Goal: Task Accomplishment & Management: Use online tool/utility

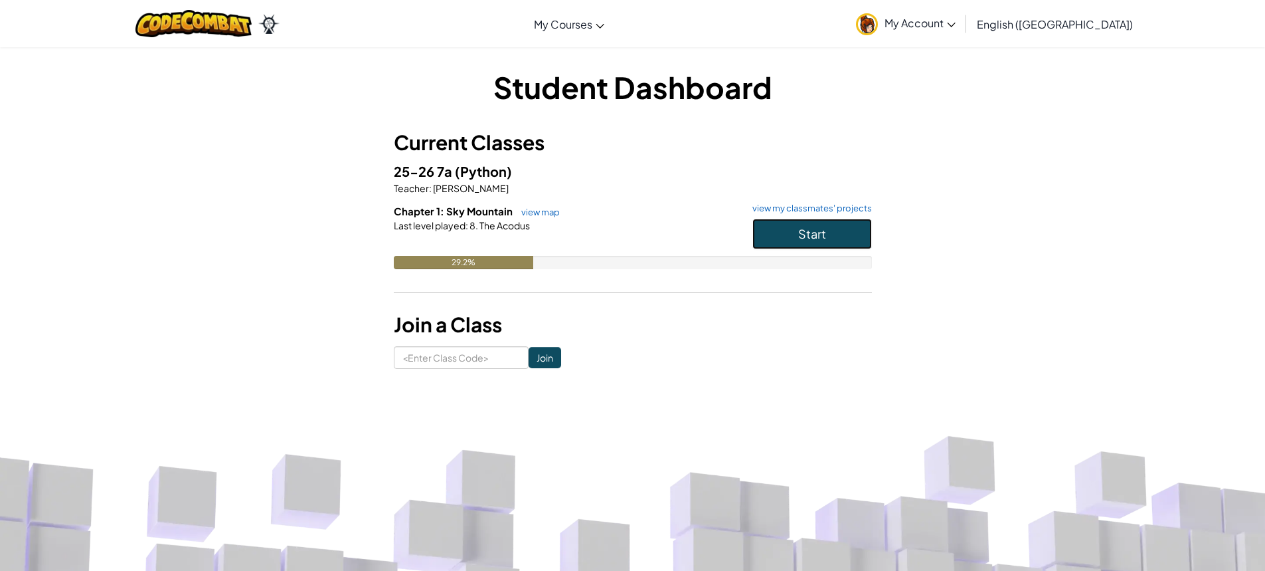
click at [806, 232] on span "Start" at bounding box center [812, 233] width 28 height 15
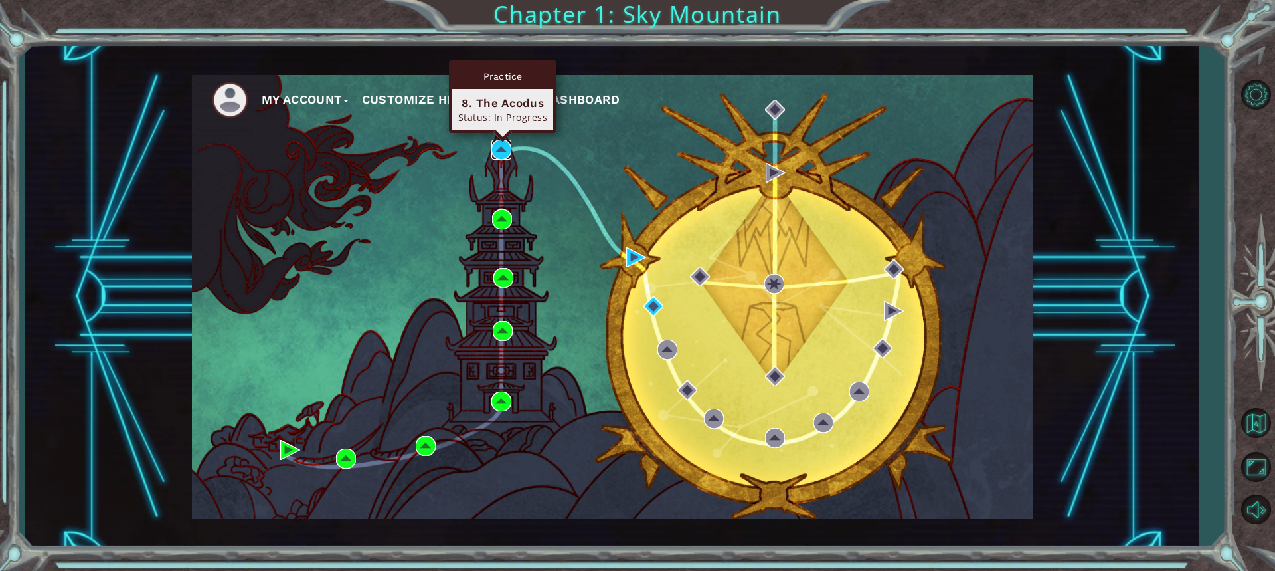
click at [506, 154] on img at bounding box center [501, 149] width 20 height 20
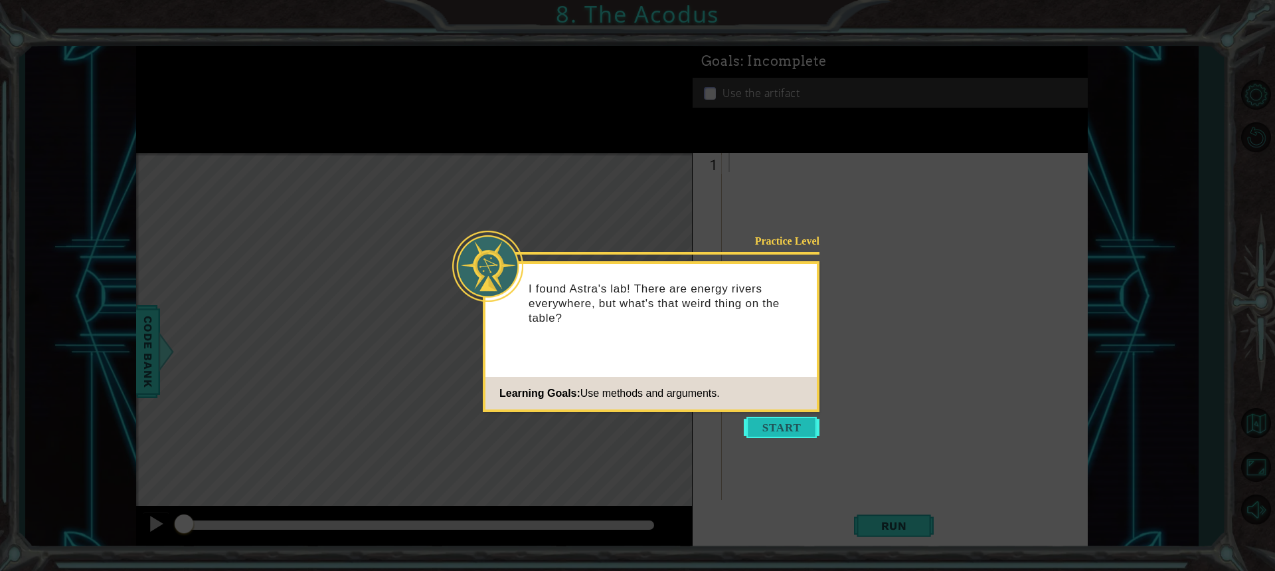
click at [774, 431] on button "Start" at bounding box center [782, 426] width 76 height 21
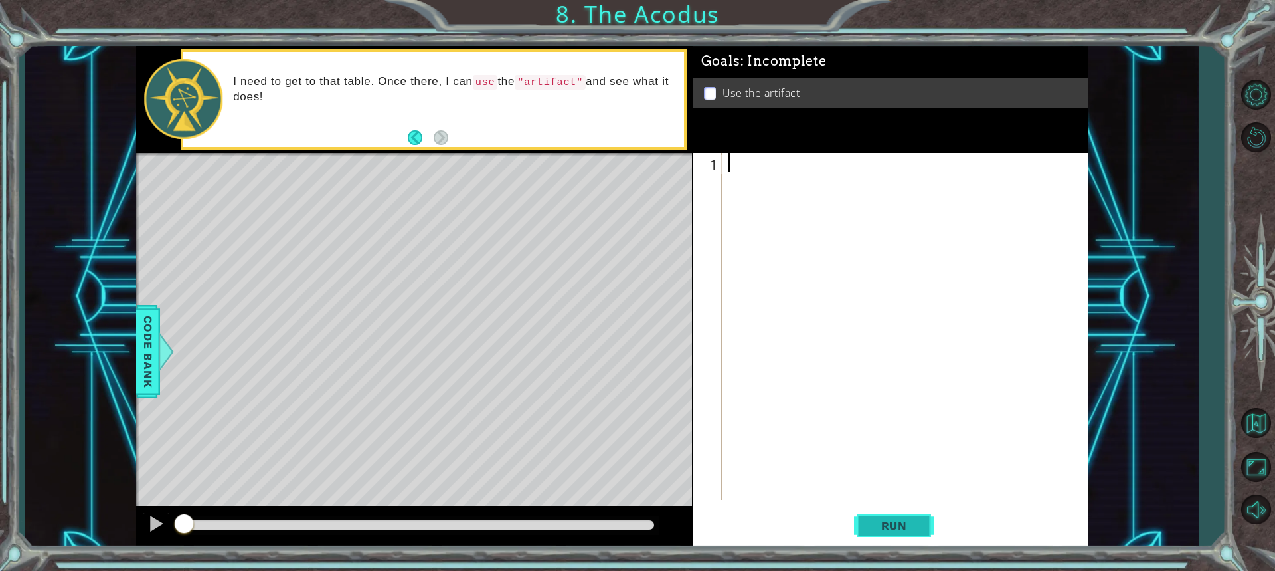
click at [901, 525] on span "Run" at bounding box center [894, 525] width 52 height 13
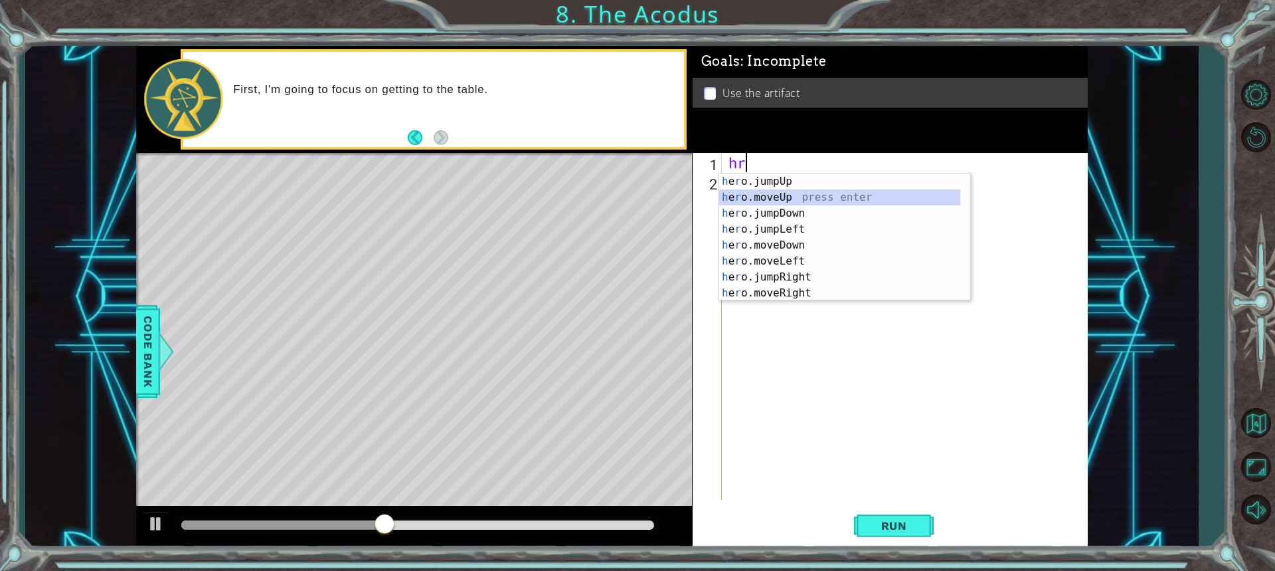
click at [780, 199] on div "h e r o.jumpUp press enter h e r o.moveUp press enter h e r o.jumpDown press en…" at bounding box center [839, 252] width 241 height 159
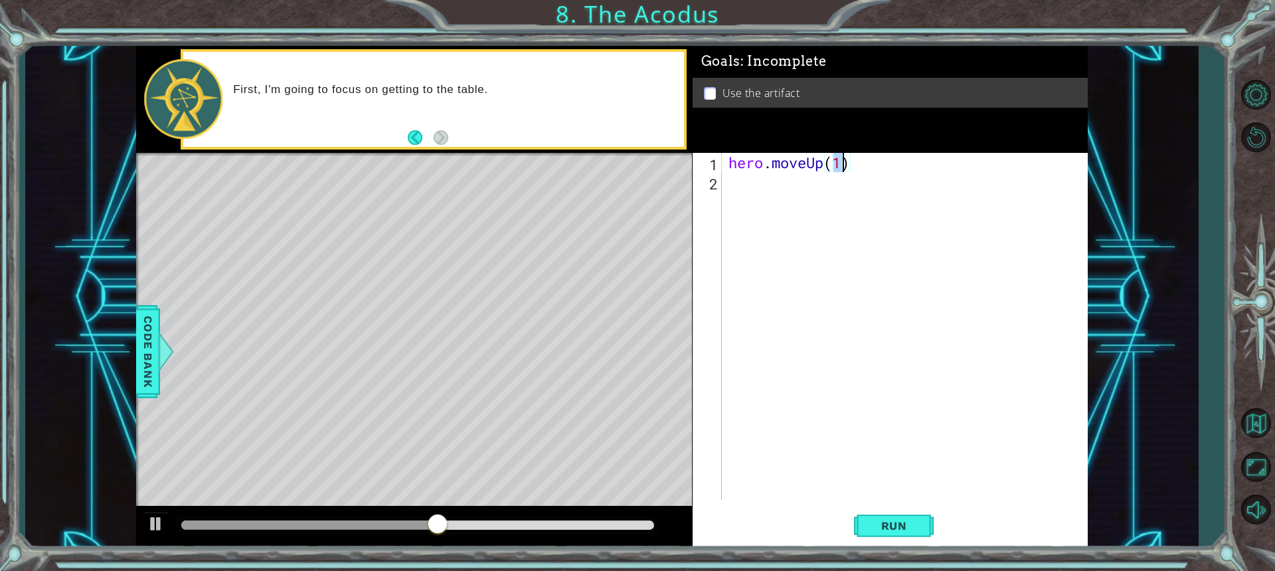
click at [832, 160] on div "hero . moveUp ( 1 )" at bounding box center [908, 345] width 365 height 385
click at [842, 160] on div "hero . moveUp ( 1 )" at bounding box center [908, 345] width 365 height 385
type textarea "hero.moveUp(2)"
click at [905, 523] on span "Run" at bounding box center [894, 525] width 52 height 13
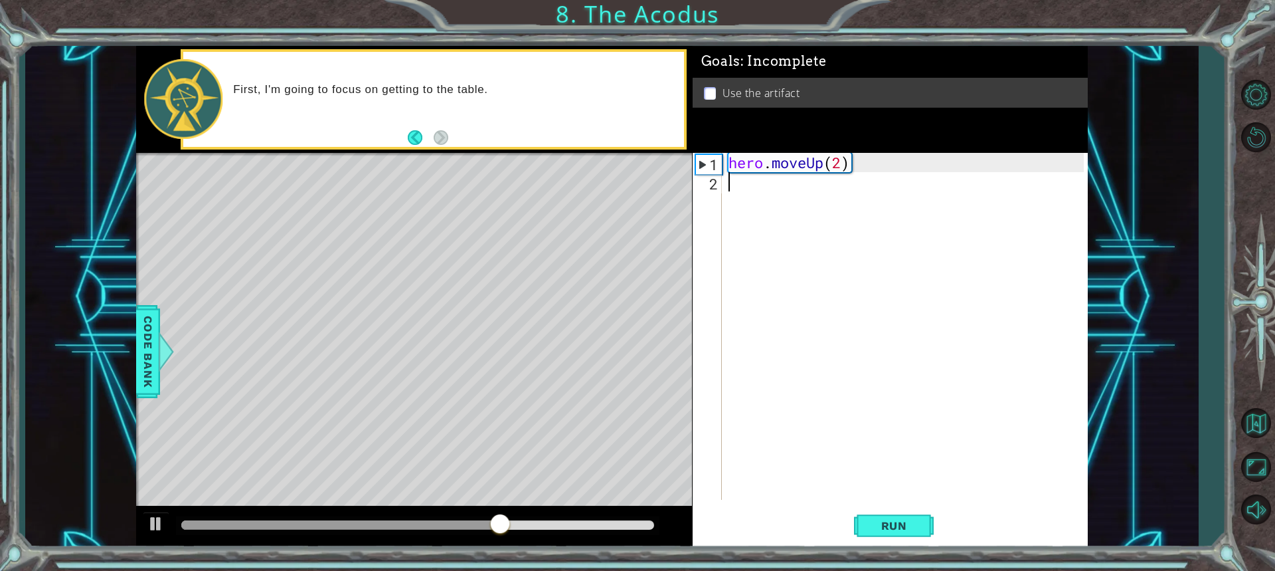
click at [714, 183] on div "2" at bounding box center [708, 183] width 27 height 19
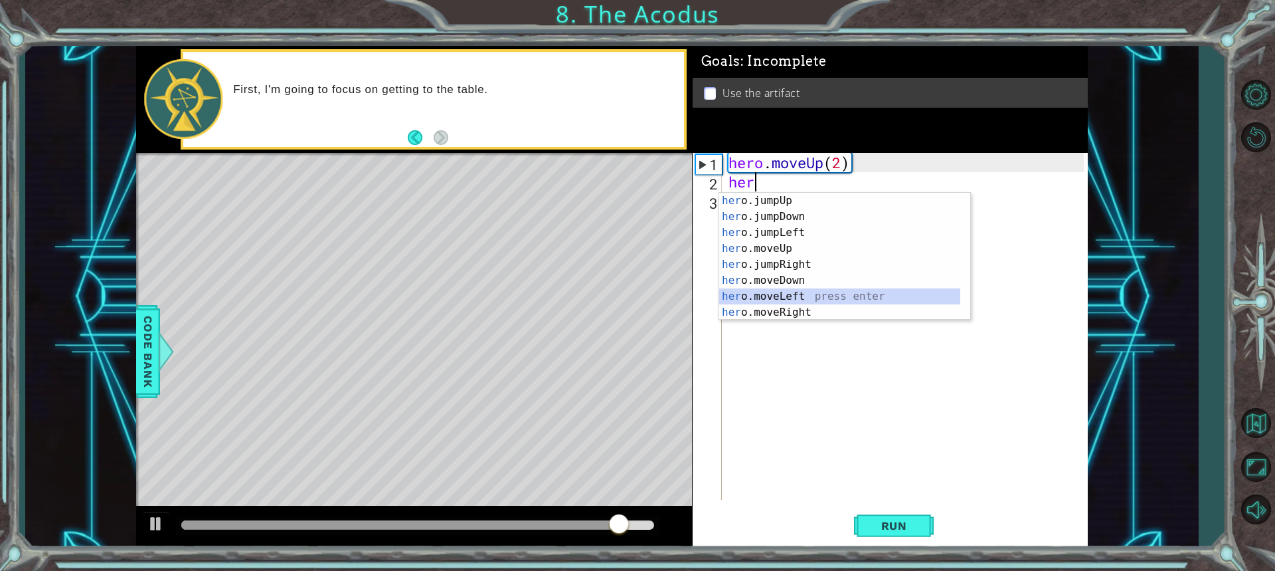
click at [788, 295] on div "her o.jumpUp press enter her o.jumpDown press enter her o.jumpLeft press enter …" at bounding box center [839, 272] width 241 height 159
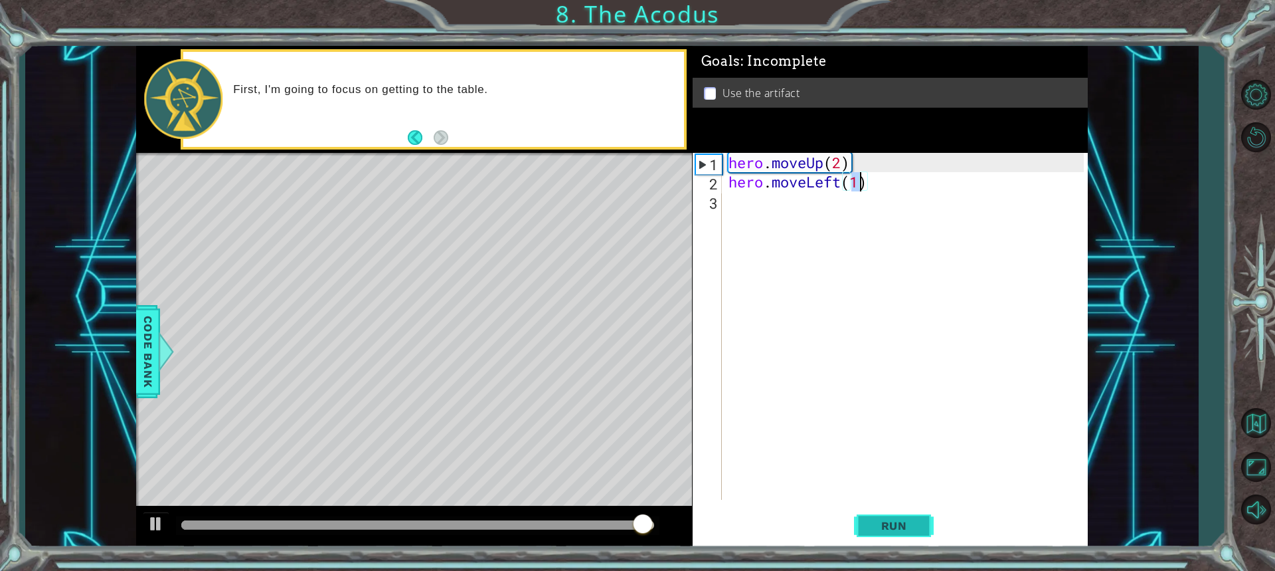
type textarea "hero.moveLeft(1)"
click at [903, 516] on button "Run" at bounding box center [894, 524] width 80 height 39
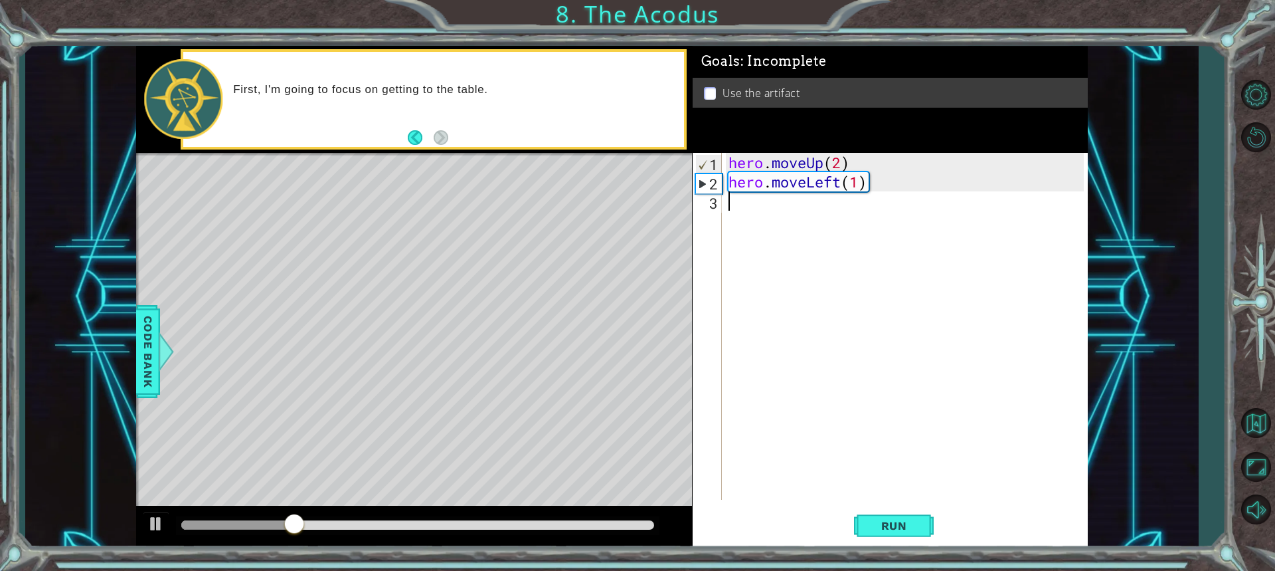
click at [715, 204] on div "3" at bounding box center [708, 202] width 27 height 19
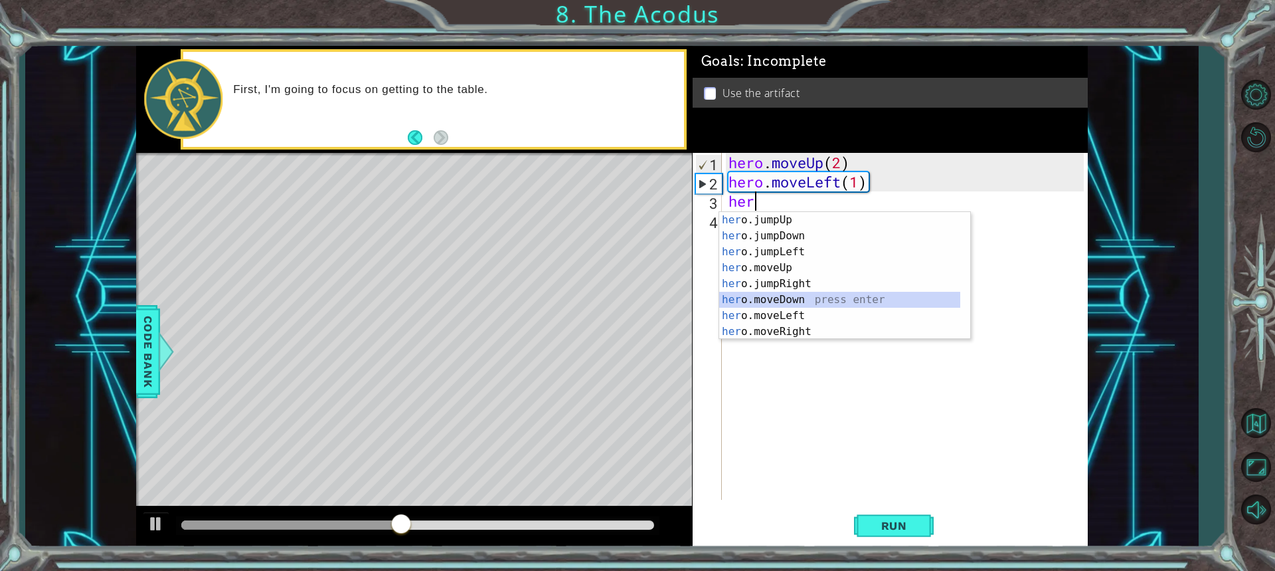
click at [795, 302] on div "her o.jumpUp press enter her o.jumpDown press enter her o.jumpLeft press enter …" at bounding box center [839, 291] width 241 height 159
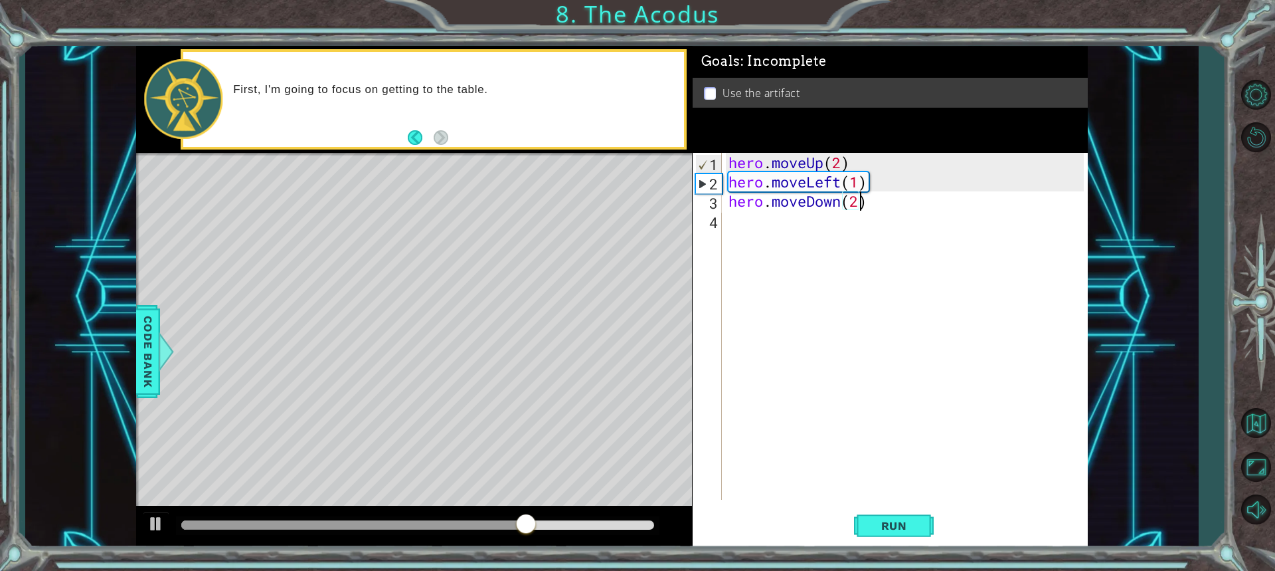
scroll to position [0, 5]
click at [903, 527] on span "Run" at bounding box center [894, 525] width 52 height 13
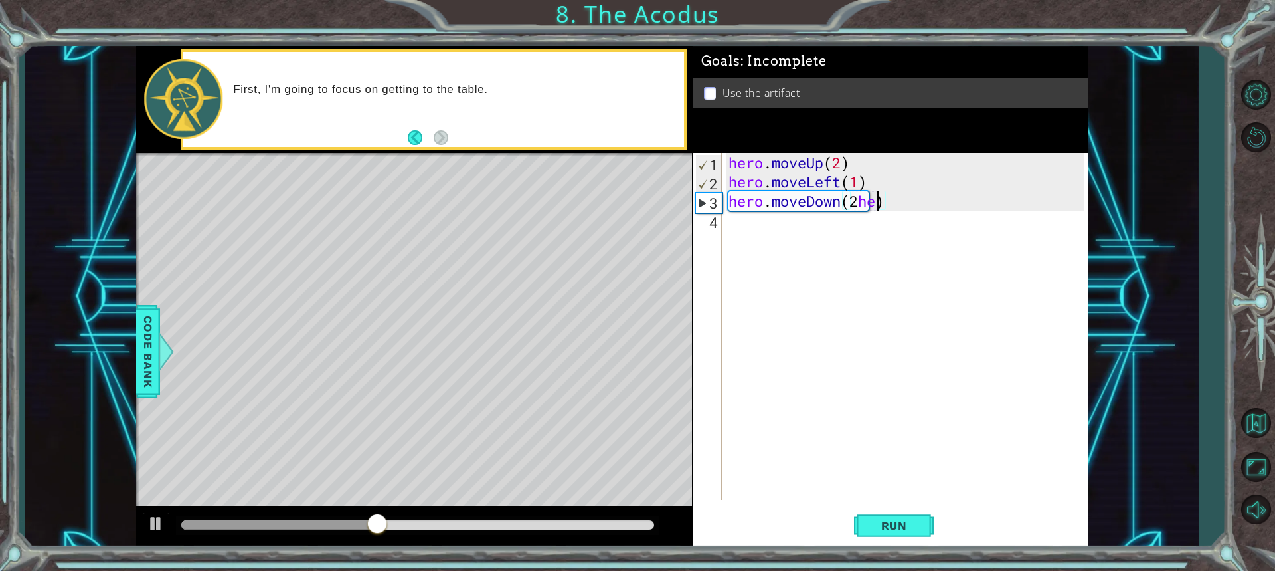
scroll to position [0, 6]
type textarea "hero.moveDown(2)"
click at [717, 218] on div "4" at bounding box center [708, 222] width 27 height 19
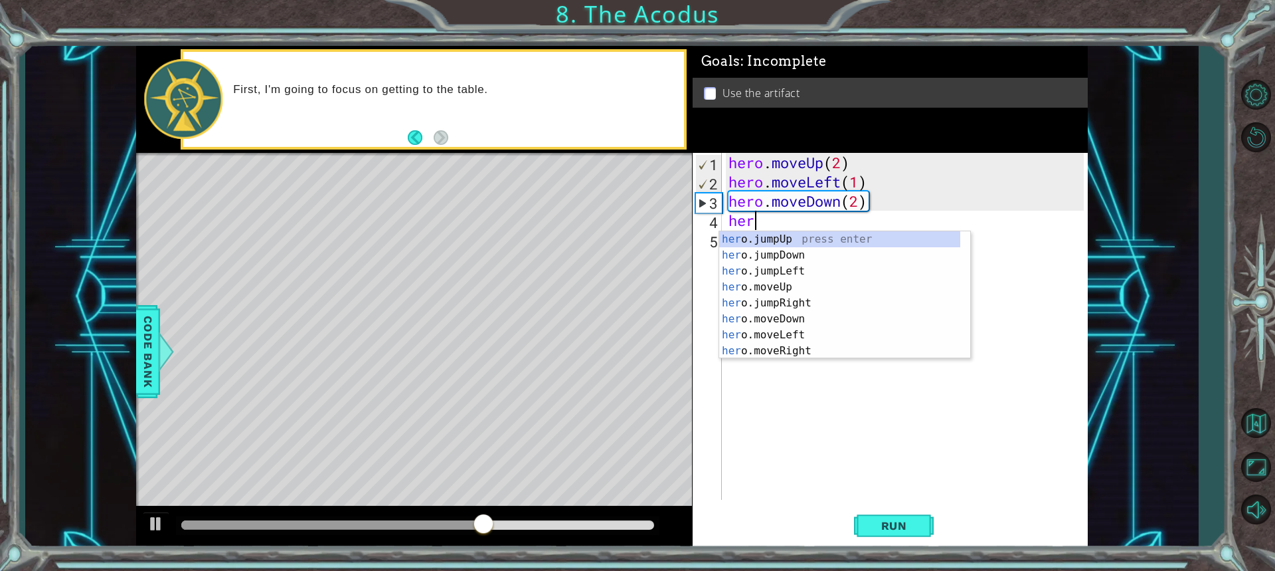
type textarea "hero"
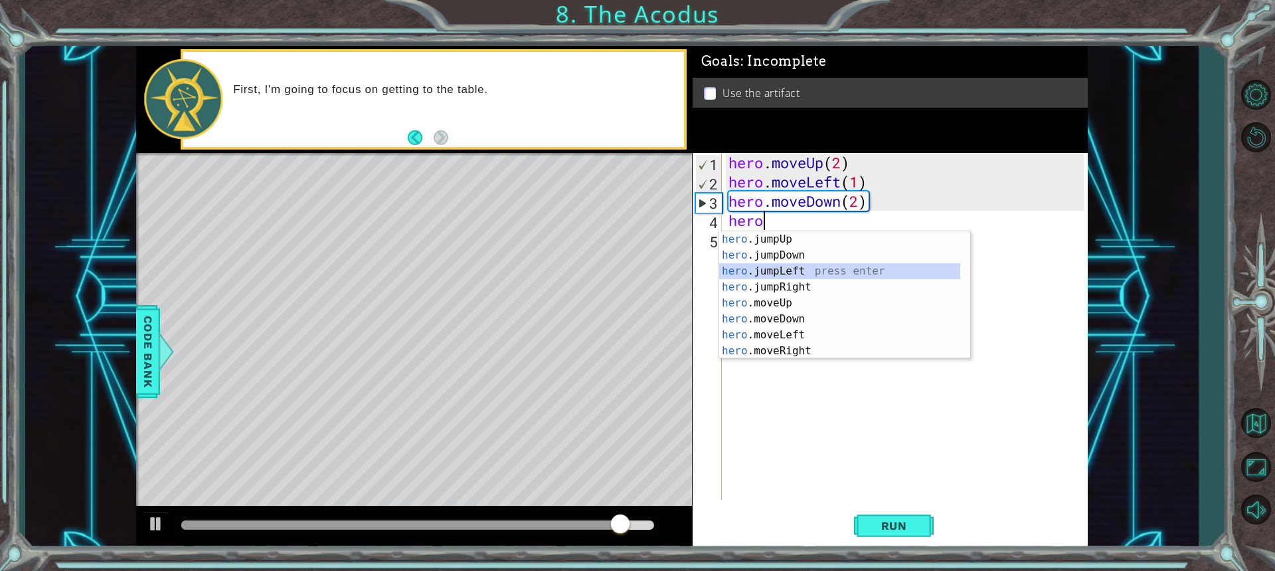
click at [779, 273] on div "hero .jumpUp press enter hero .jumpDown press enter hero .jumpLeft press enter …" at bounding box center [839, 310] width 241 height 159
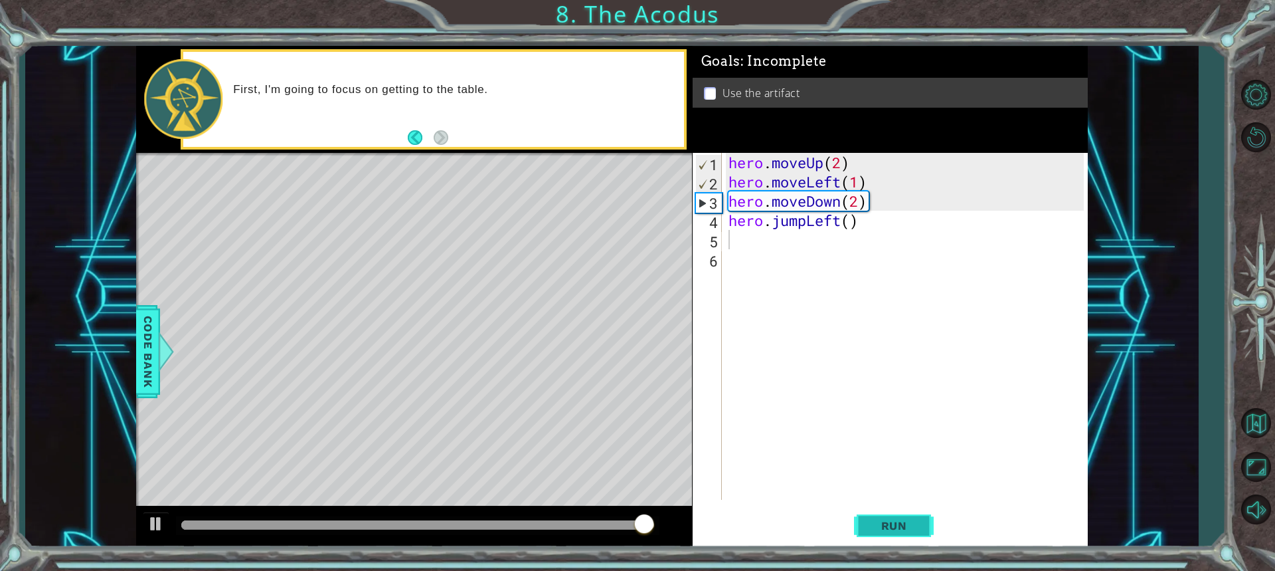
click at [901, 521] on span "Run" at bounding box center [894, 525] width 52 height 13
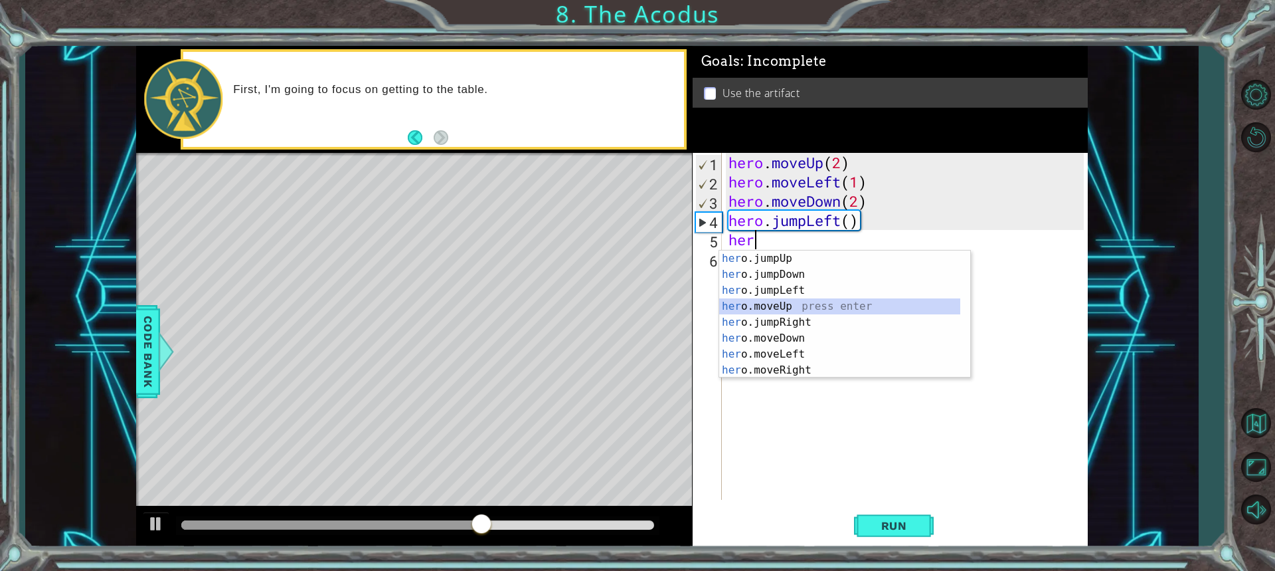
click at [782, 306] on div "her o.jumpUp press enter her o.jumpDown press enter her o.jumpLeft press enter …" at bounding box center [839, 329] width 241 height 159
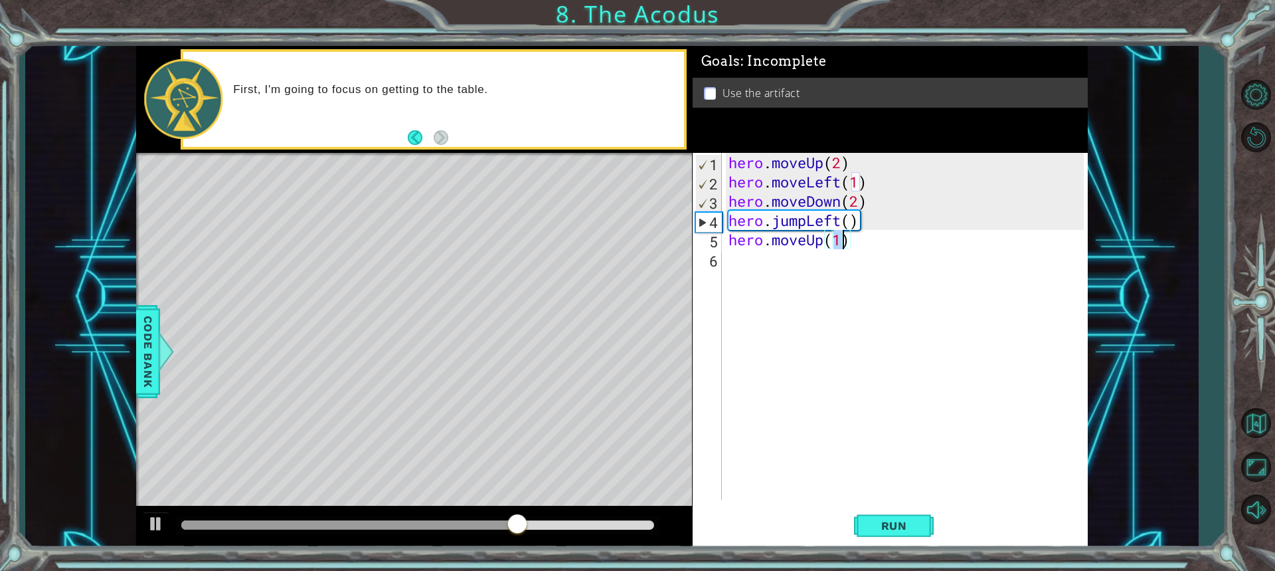
drag, startPoint x: 845, startPoint y: 236, endPoint x: 837, endPoint y: 235, distance: 8.1
click at [840, 236] on div "hero . moveUp ( 2 ) hero . moveLeft ( 1 ) hero . moveDown ( 2 ) hero . jumpLeft…" at bounding box center [908, 345] width 365 height 385
type textarea "hero.moveUp(2)"
click at [887, 519] on span "Run" at bounding box center [894, 525] width 52 height 13
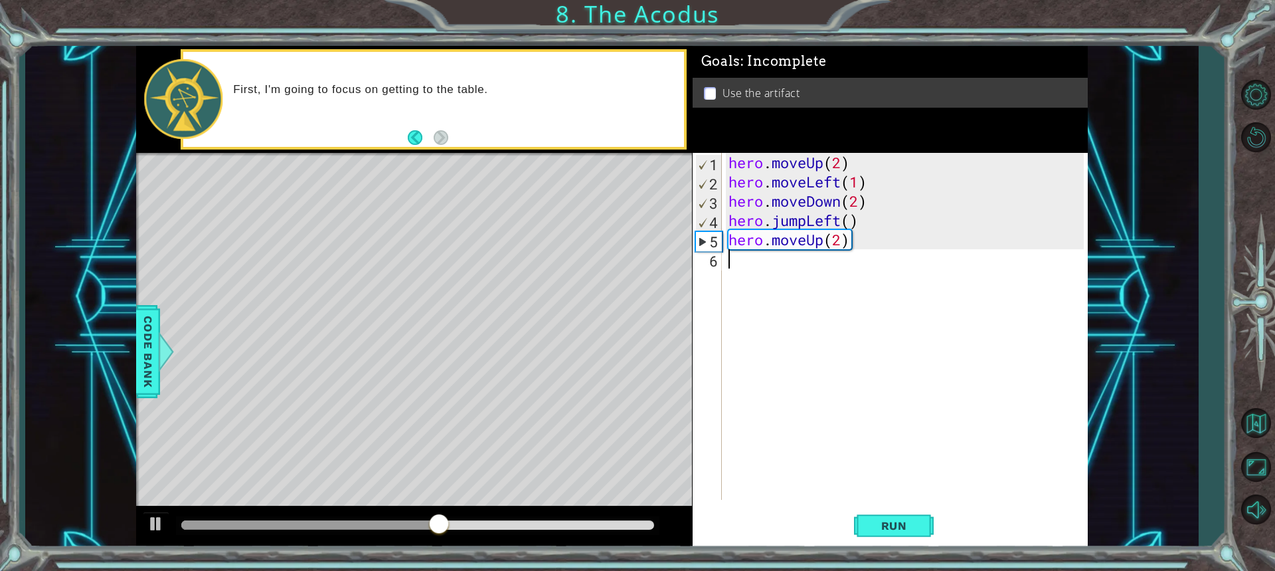
click at [712, 264] on div "6" at bounding box center [708, 260] width 27 height 19
click at [713, 261] on div "6" at bounding box center [708, 260] width 27 height 19
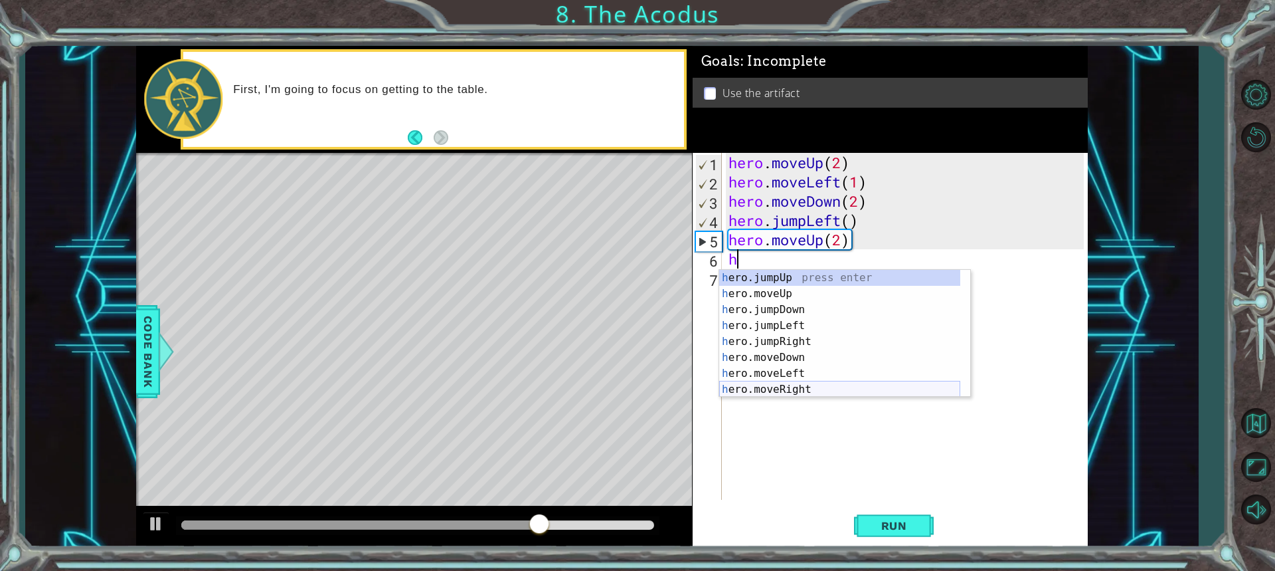
click at [787, 388] on div "h ero.jumpUp press enter h ero.moveUp press enter h ero.jumpDown press enter h …" at bounding box center [839, 349] width 241 height 159
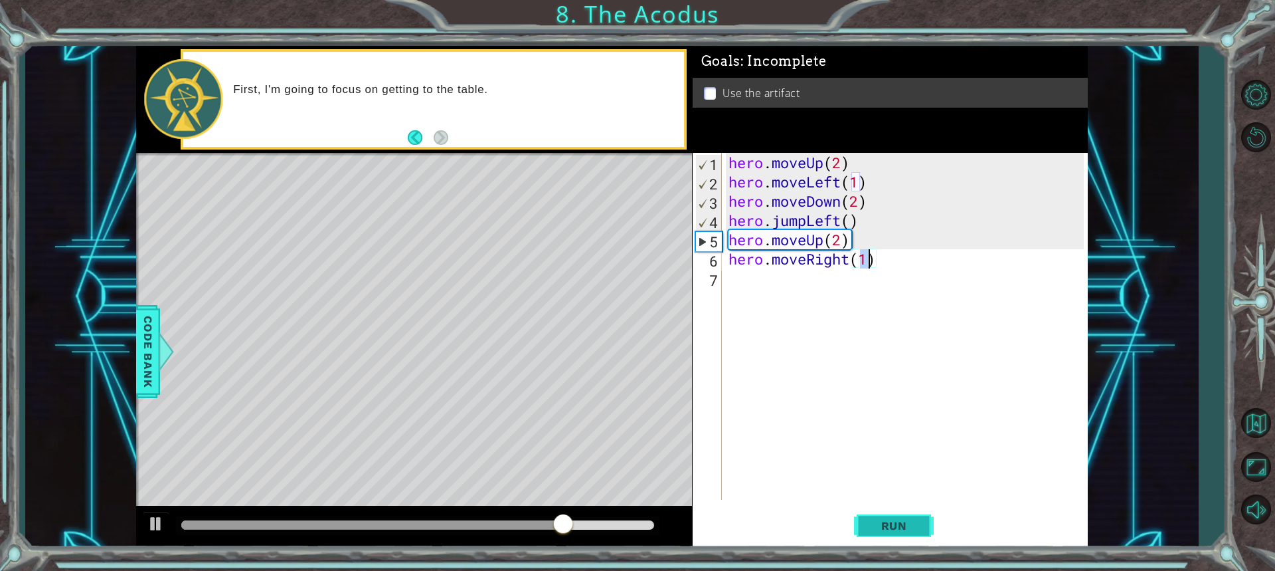
type textarea "hero.moveRight(1)"
drag, startPoint x: 878, startPoint y: 525, endPoint x: 884, endPoint y: 510, distance: 15.8
click at [881, 519] on span "Run" at bounding box center [894, 525] width 52 height 13
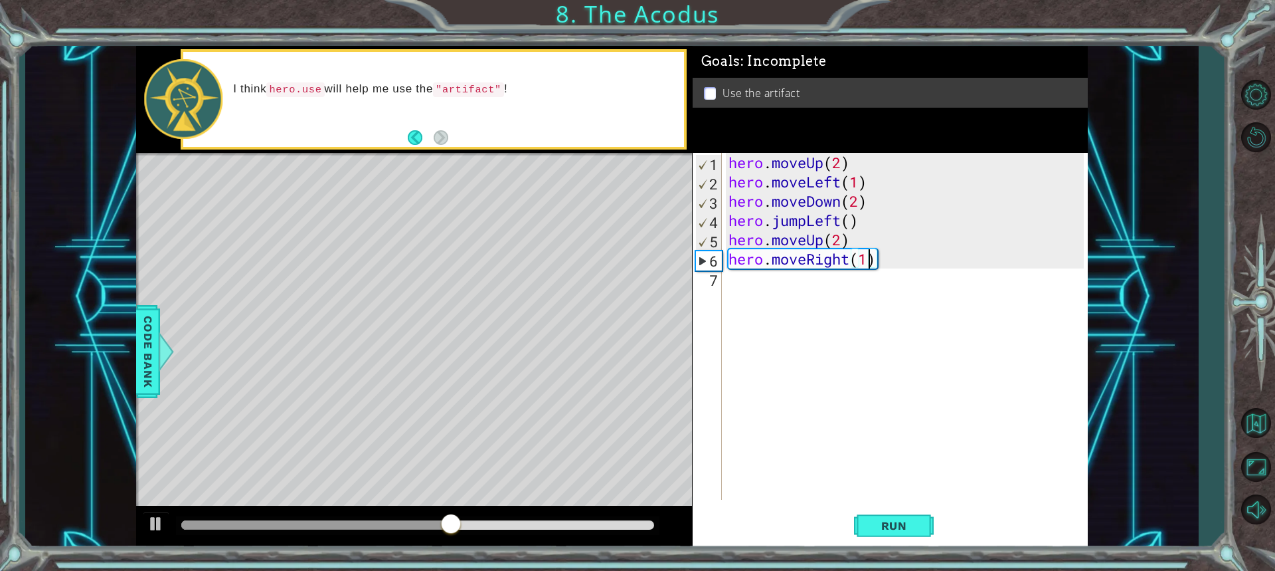
click at [718, 279] on div "7" at bounding box center [708, 279] width 27 height 19
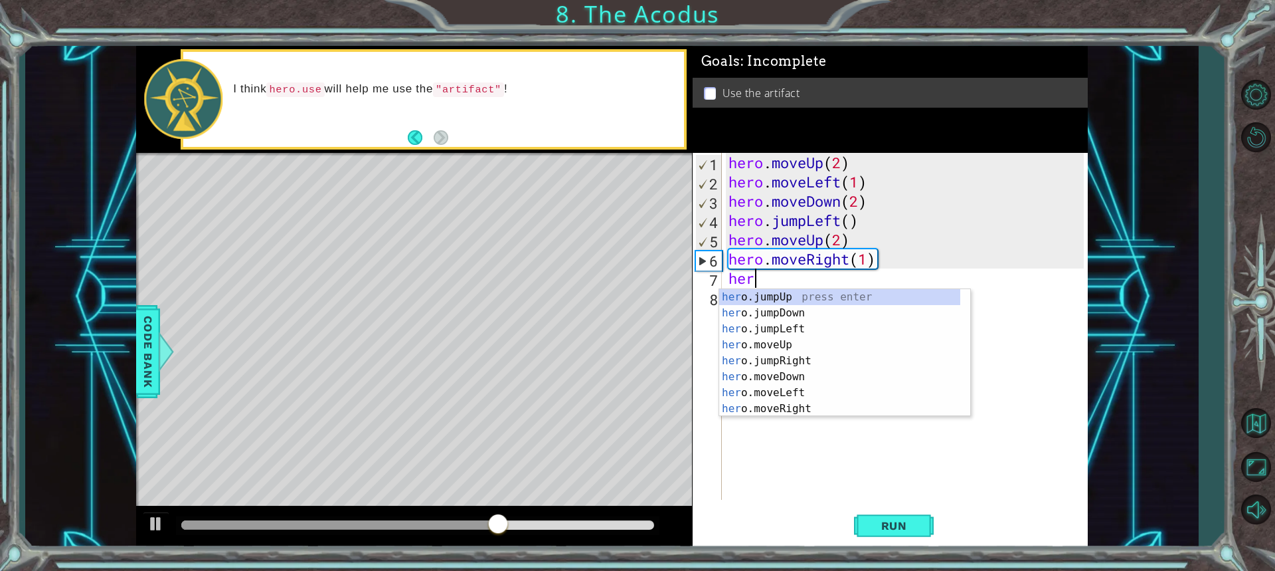
scroll to position [0, 1]
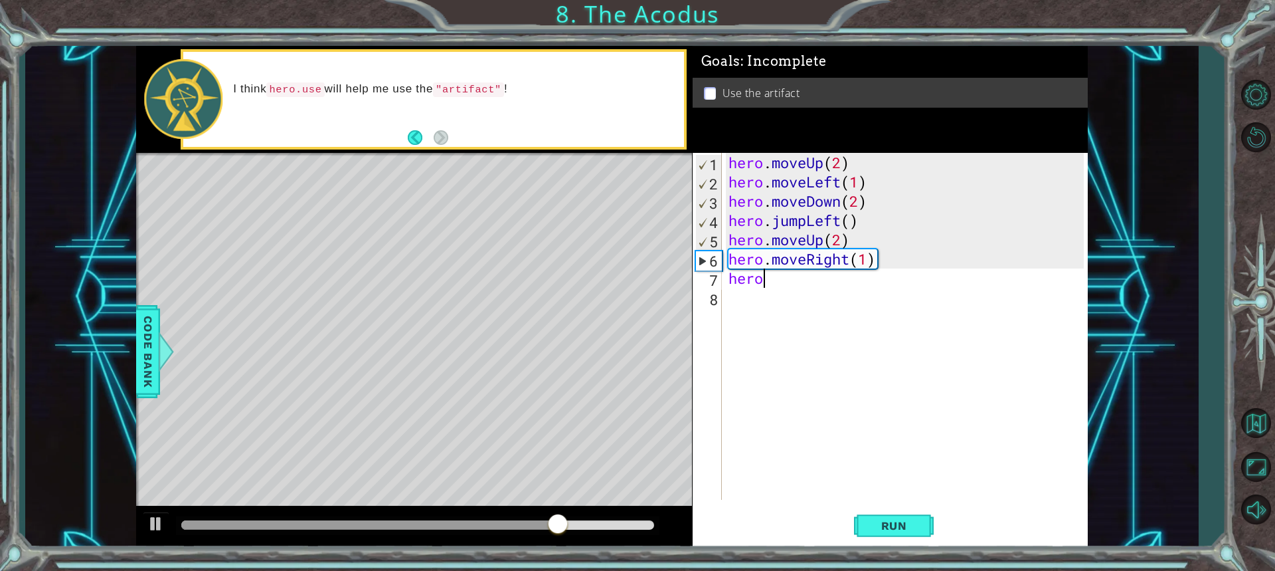
click at [761, 286] on div "hero . moveUp ( 2 ) hero . moveLeft ( 1 ) hero . moveDown ( 2 ) hero . jumpLeft…" at bounding box center [908, 345] width 365 height 385
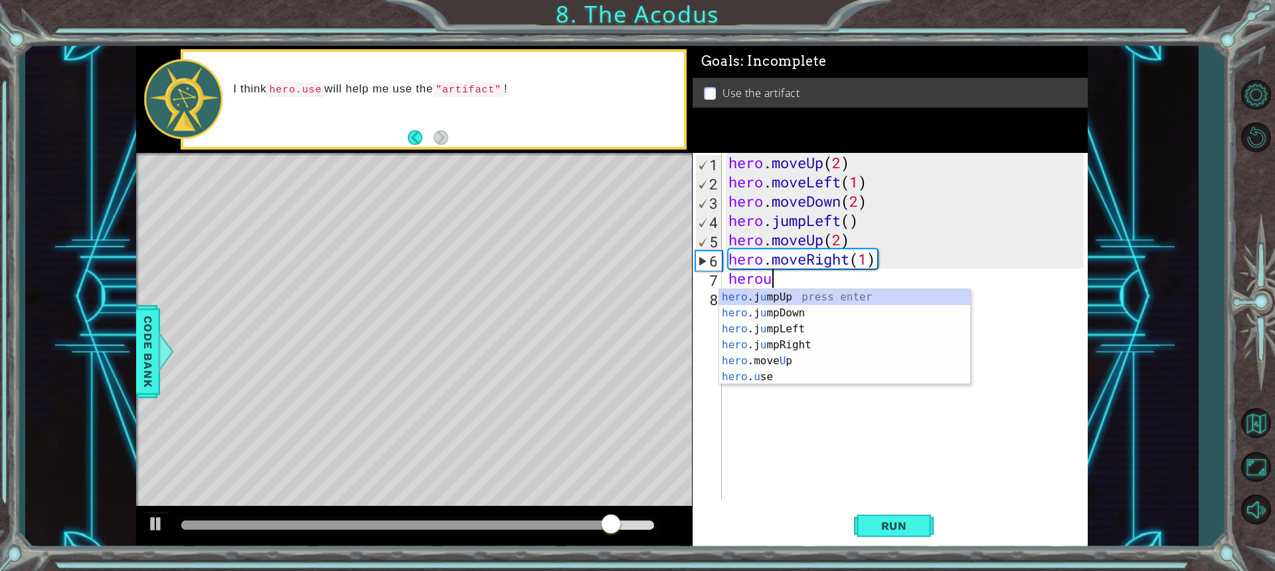
scroll to position [0, 1]
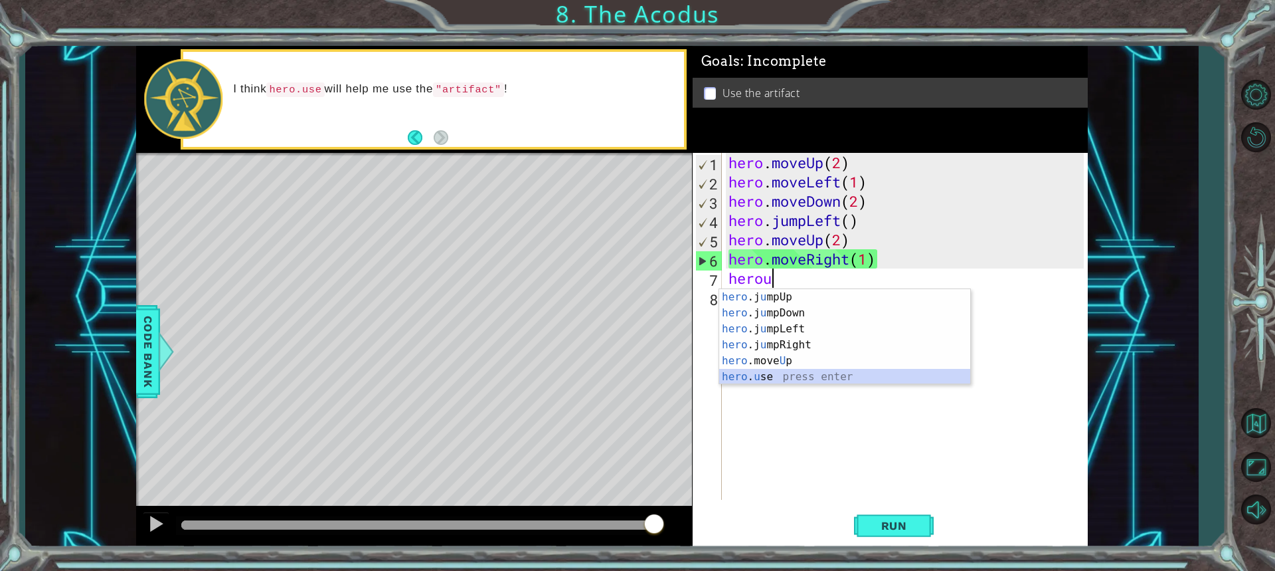
click at [768, 380] on div "hero .j u mpUp press enter hero .j u mpDown press enter hero .j u mpLeft press …" at bounding box center [844, 353] width 251 height 128
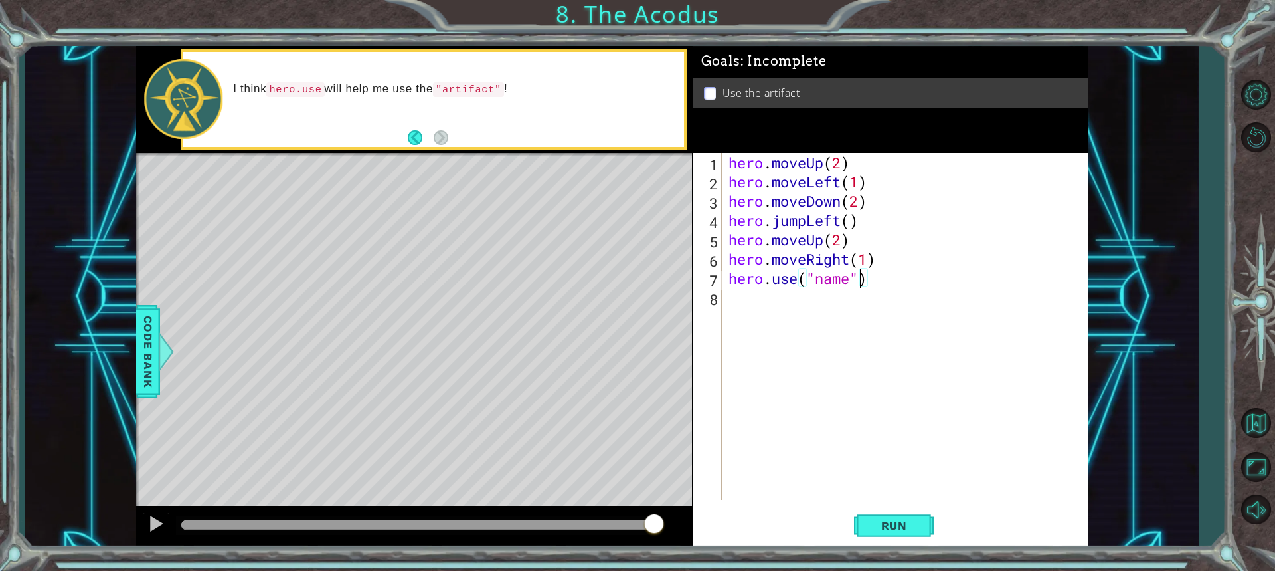
click at [856, 282] on div "hero . moveUp ( 2 ) hero . moveLeft ( 1 ) hero . moveDown ( 2 ) hero . jumpLeft…" at bounding box center [908, 345] width 365 height 385
click at [893, 531] on span "Run" at bounding box center [894, 525] width 52 height 13
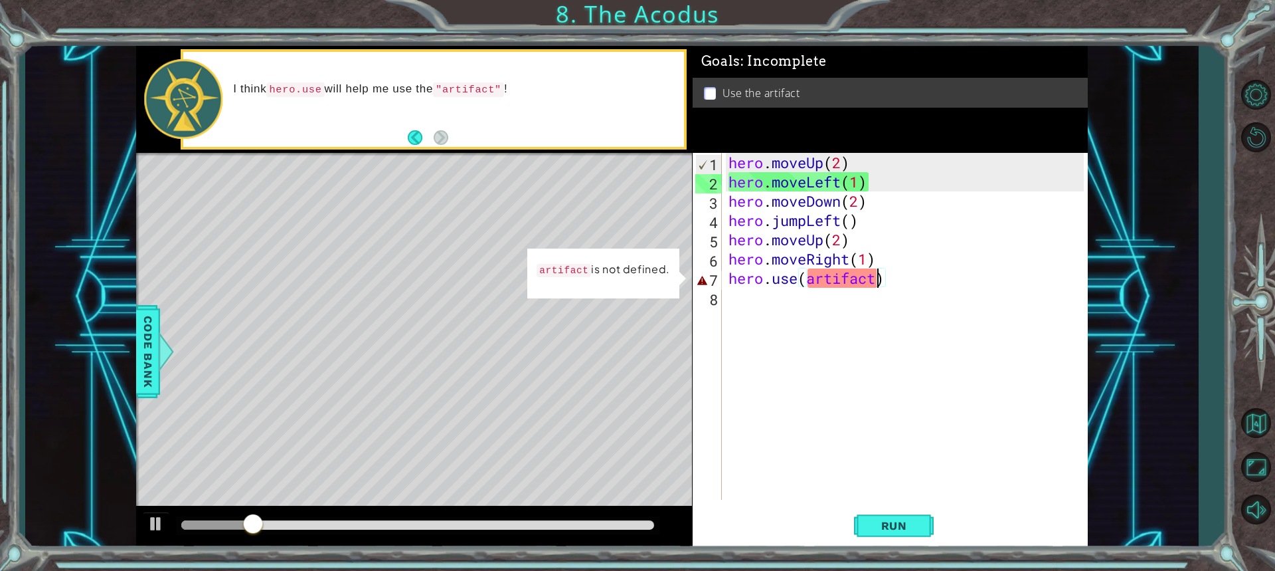
click at [879, 282] on div "hero . moveUp ( 2 ) hero . moveLeft ( 1 ) hero . moveDown ( 2 ) hero . jumpLeft…" at bounding box center [908, 345] width 365 height 385
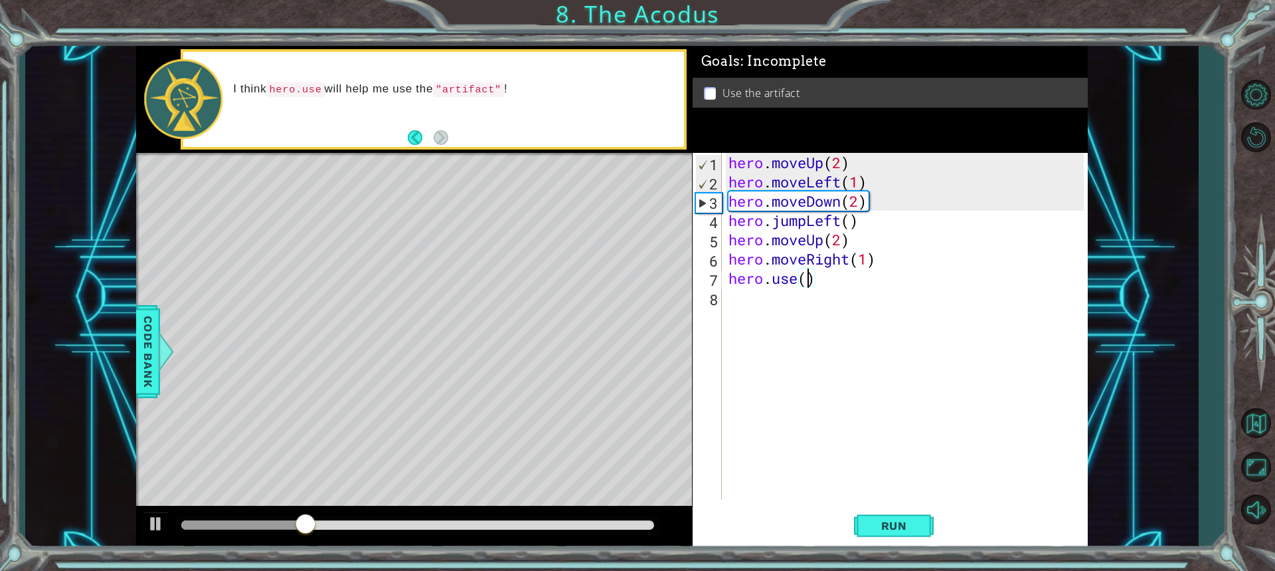
scroll to position [0, 3]
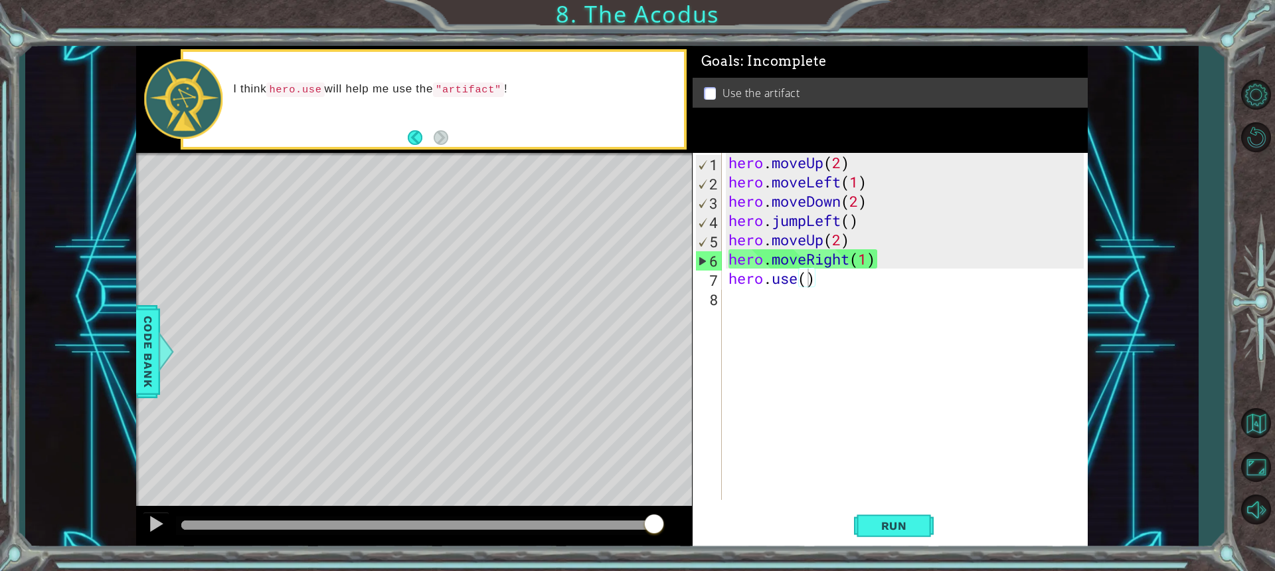
click at [444, 90] on code ""artifact"" at bounding box center [468, 89] width 71 height 15
click at [806, 278] on div "hero . moveUp ( 2 ) hero . moveLeft ( 1 ) hero . moveDown ( 2 ) hero . jumpLeft…" at bounding box center [908, 345] width 365 height 385
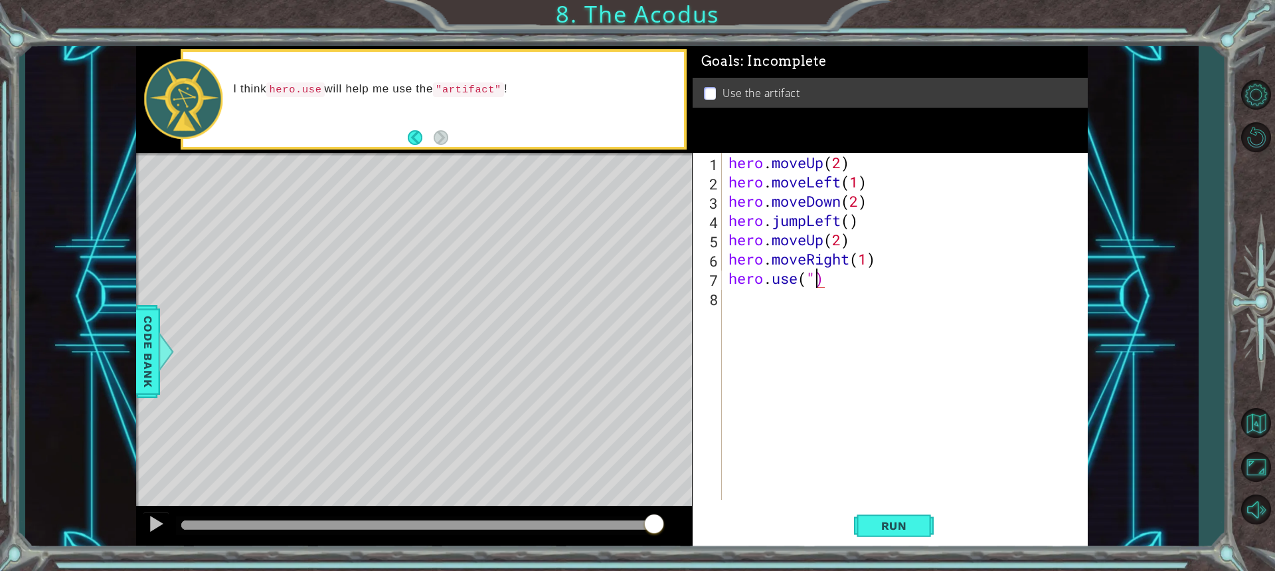
scroll to position [0, 4]
click at [814, 277] on div "hero . moveUp ( 2 ) hero . moveLeft ( 1 ) hero . moveDown ( 2 ) hero . jumpLeft…" at bounding box center [908, 345] width 365 height 385
type textarea "hero.use("artifact")"
click at [881, 531] on button "Run" at bounding box center [894, 524] width 80 height 39
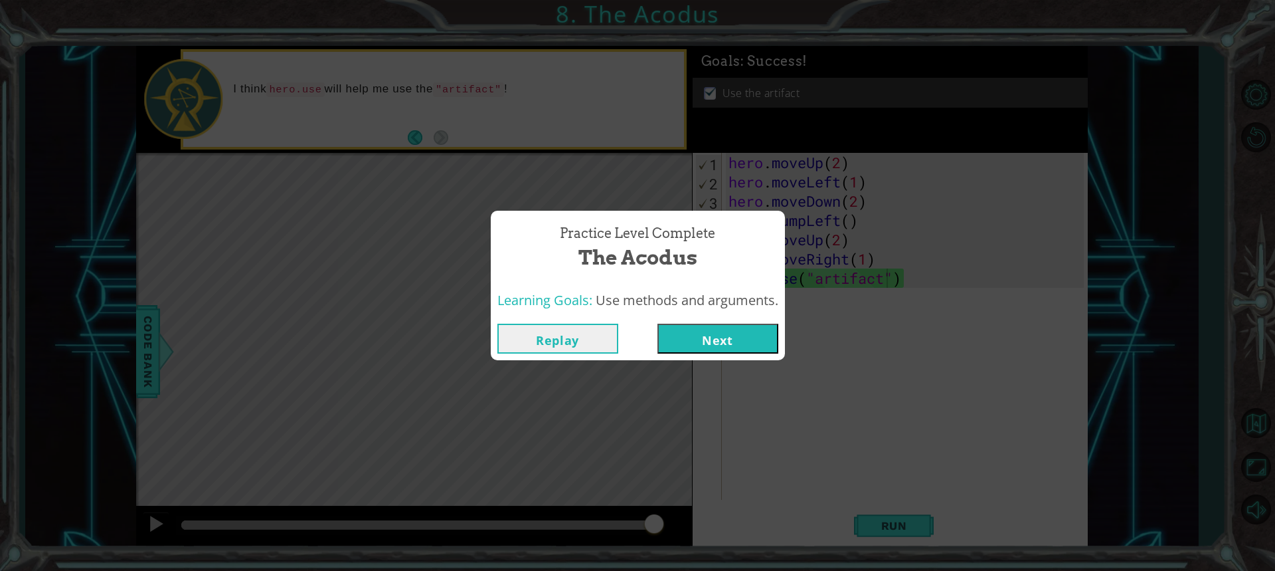
click at [723, 331] on button "Next" at bounding box center [718, 338] width 121 height 30
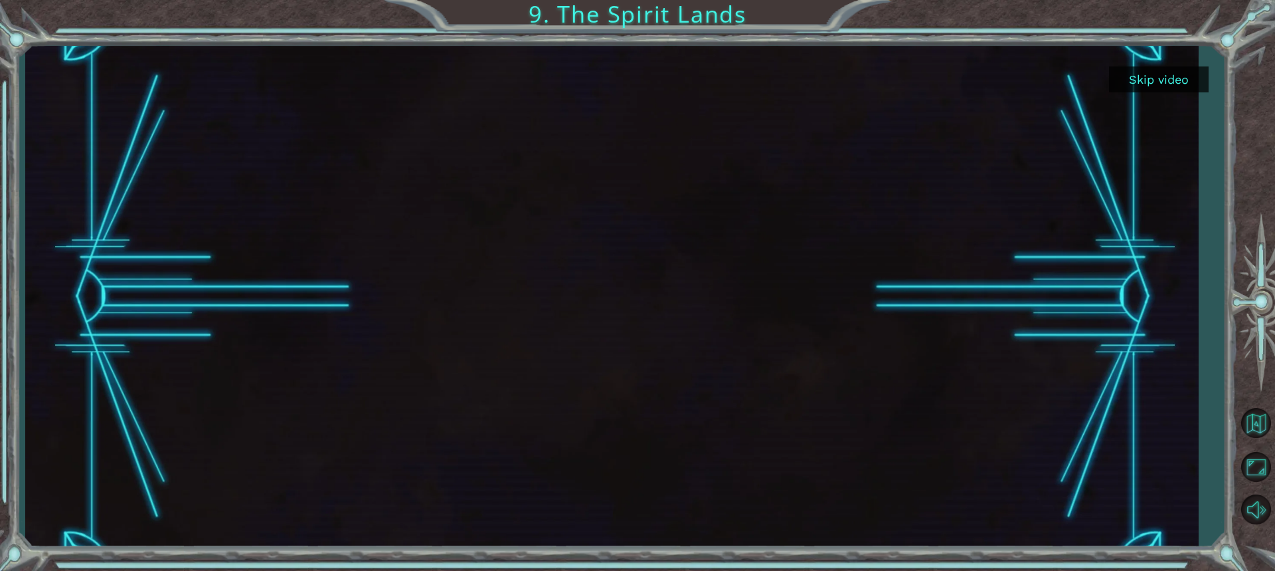
click at [1156, 84] on button "Skip video" at bounding box center [1159, 79] width 100 height 26
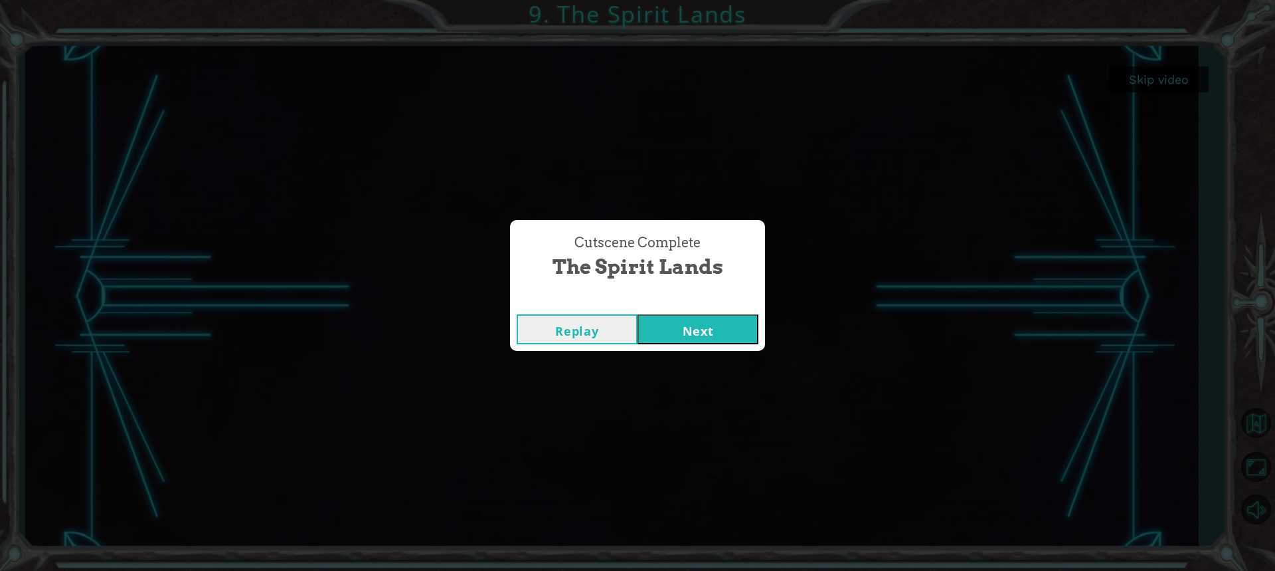
click at [729, 322] on button "Next" at bounding box center [698, 329] width 121 height 30
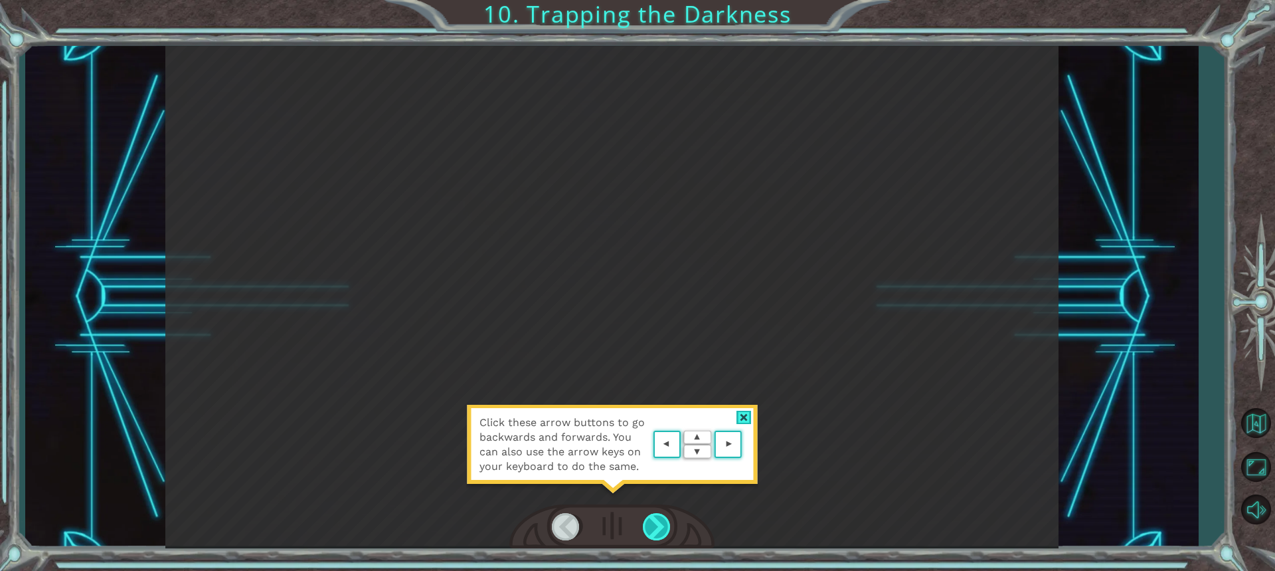
click at [652, 529] on div at bounding box center [657, 526] width 29 height 27
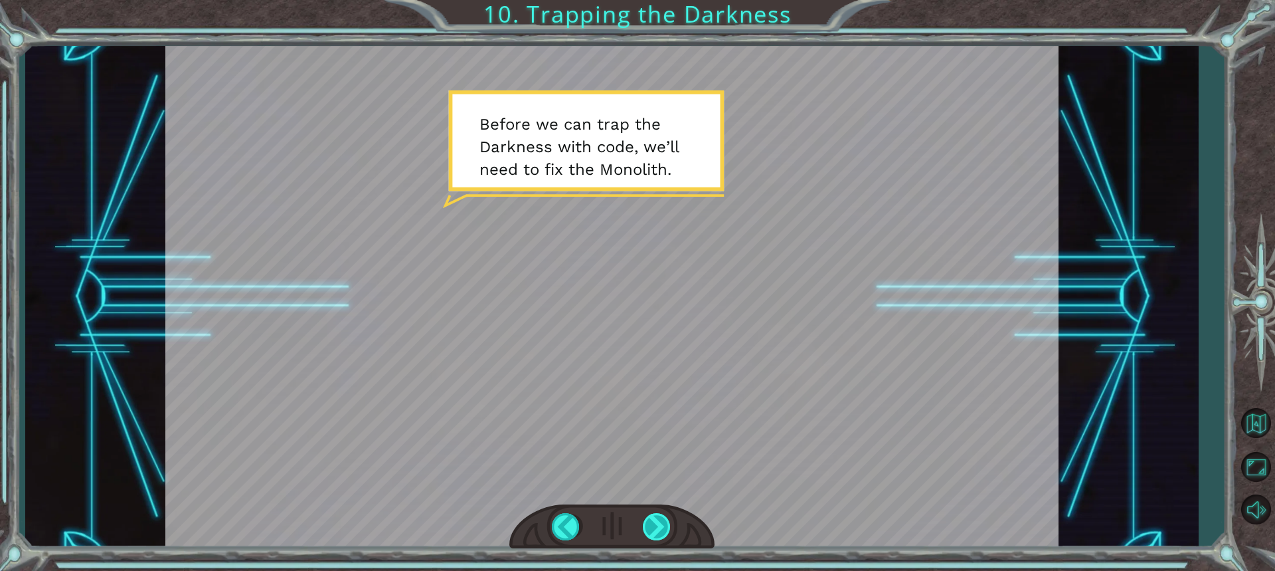
click at [654, 526] on div at bounding box center [657, 526] width 29 height 27
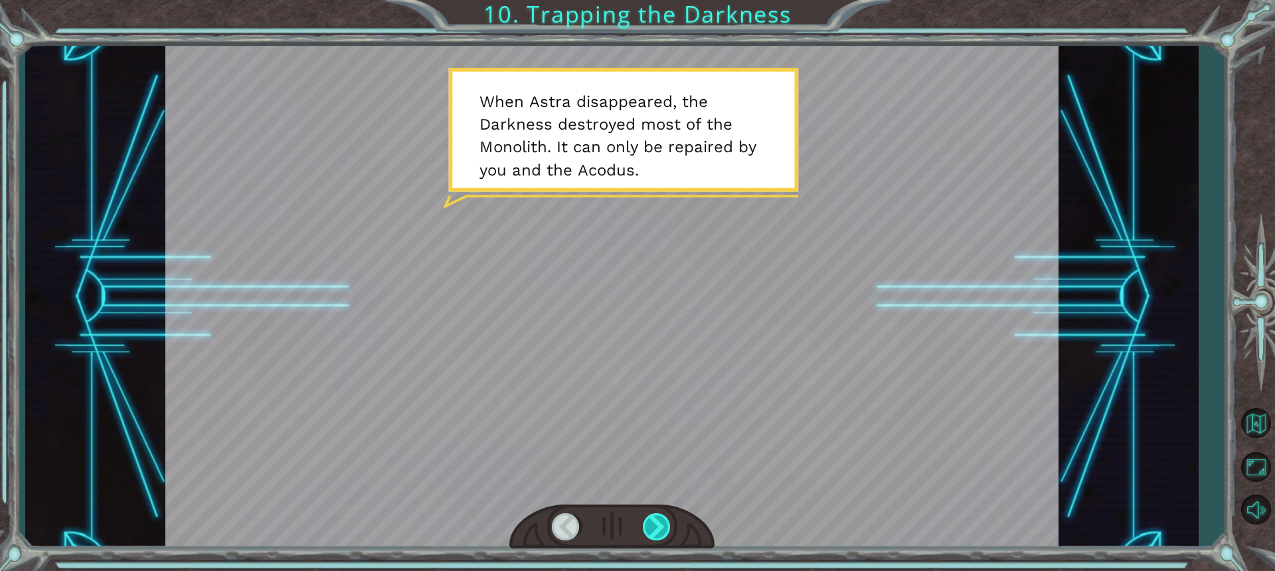
click at [662, 537] on div at bounding box center [657, 526] width 29 height 27
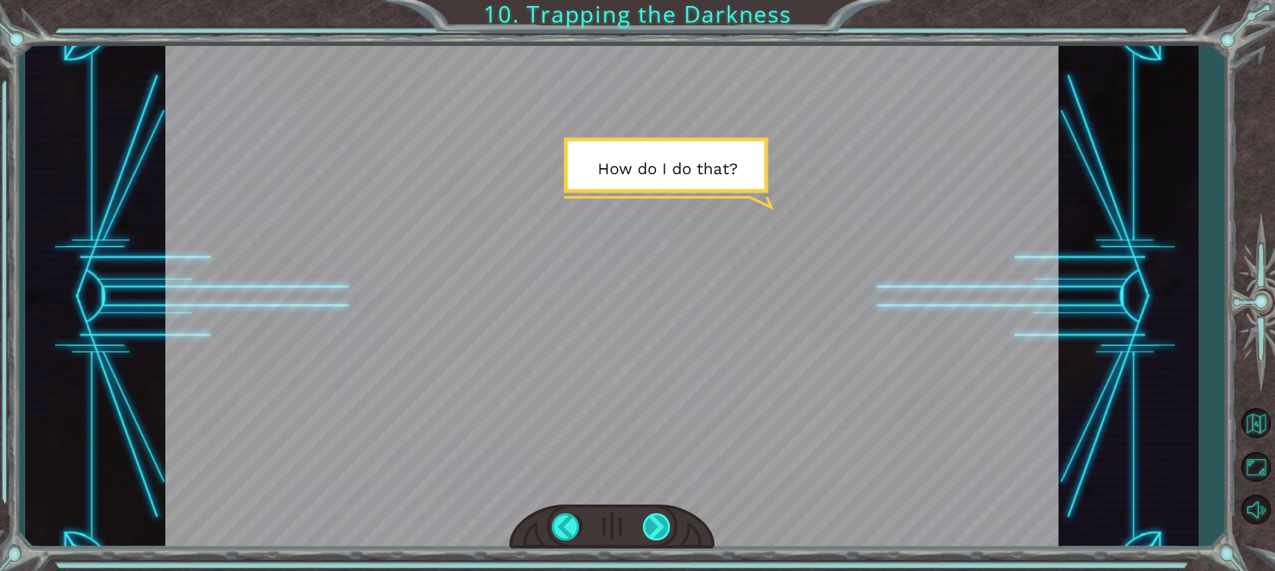
click at [670, 523] on div at bounding box center [657, 526] width 29 height 27
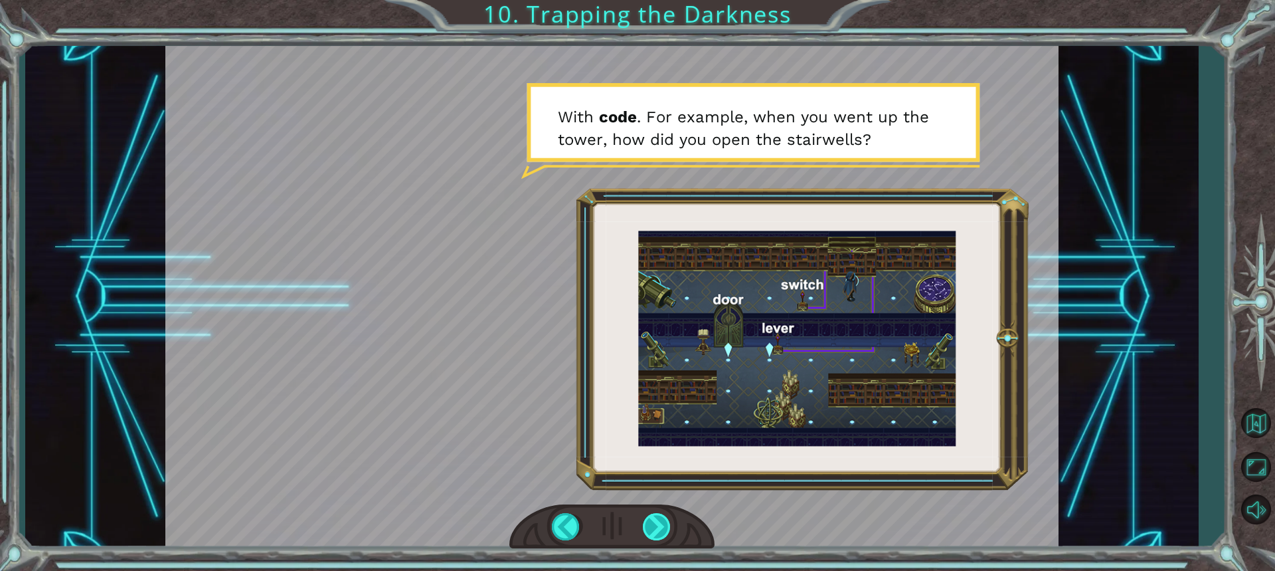
click at [653, 520] on div at bounding box center [657, 526] width 29 height 27
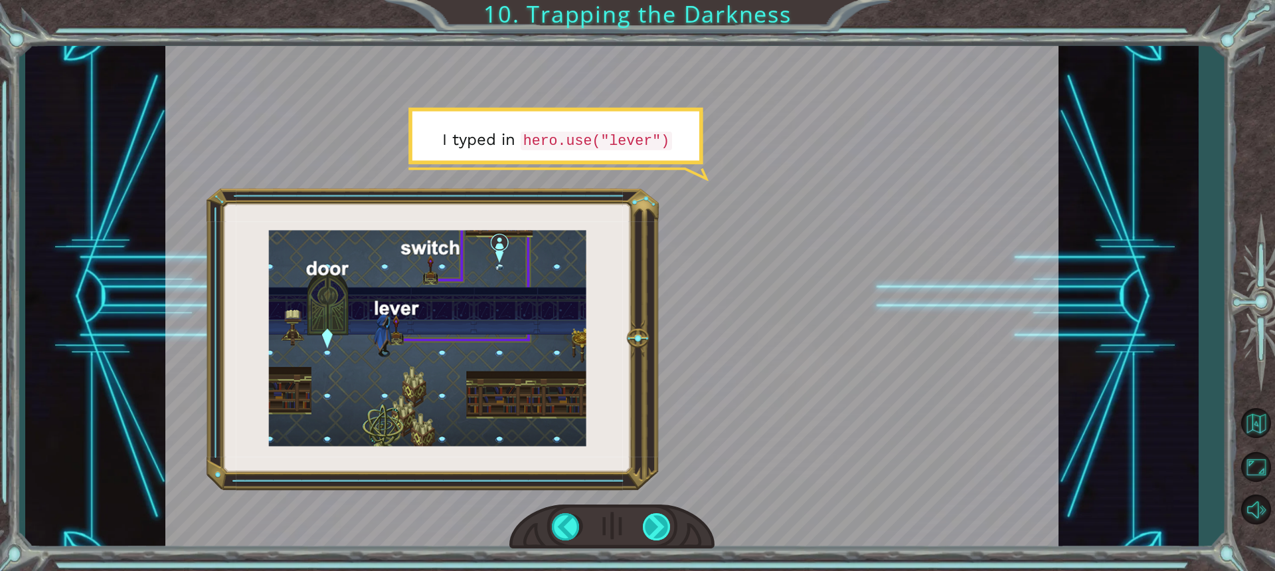
click at [653, 519] on div at bounding box center [657, 526] width 29 height 27
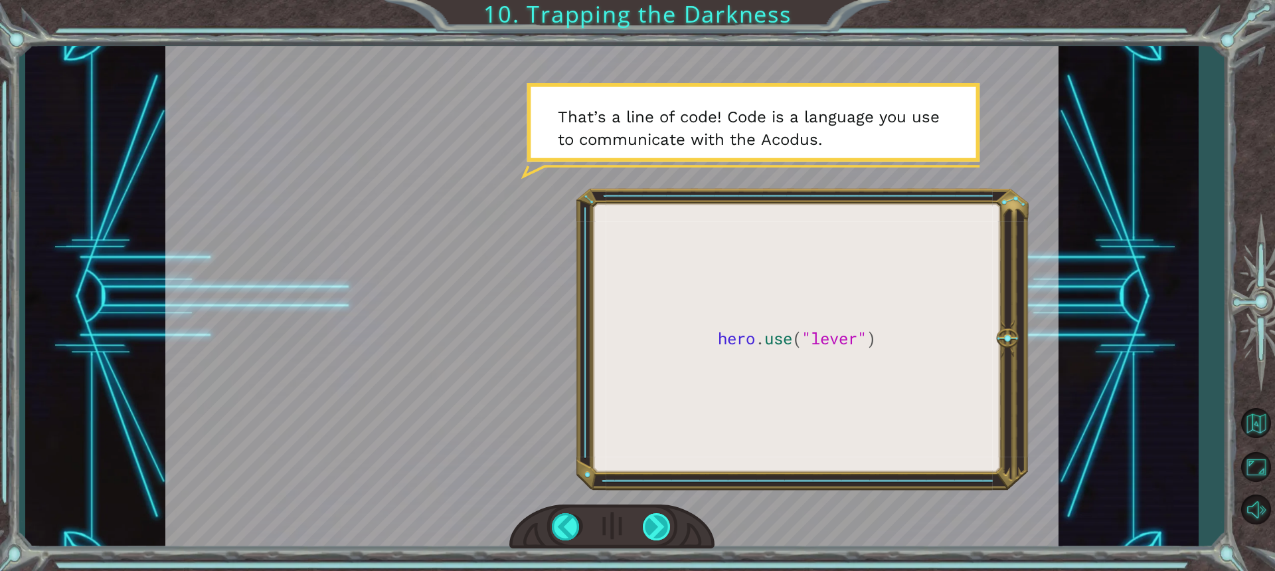
click at [654, 517] on div at bounding box center [657, 526] width 29 height 27
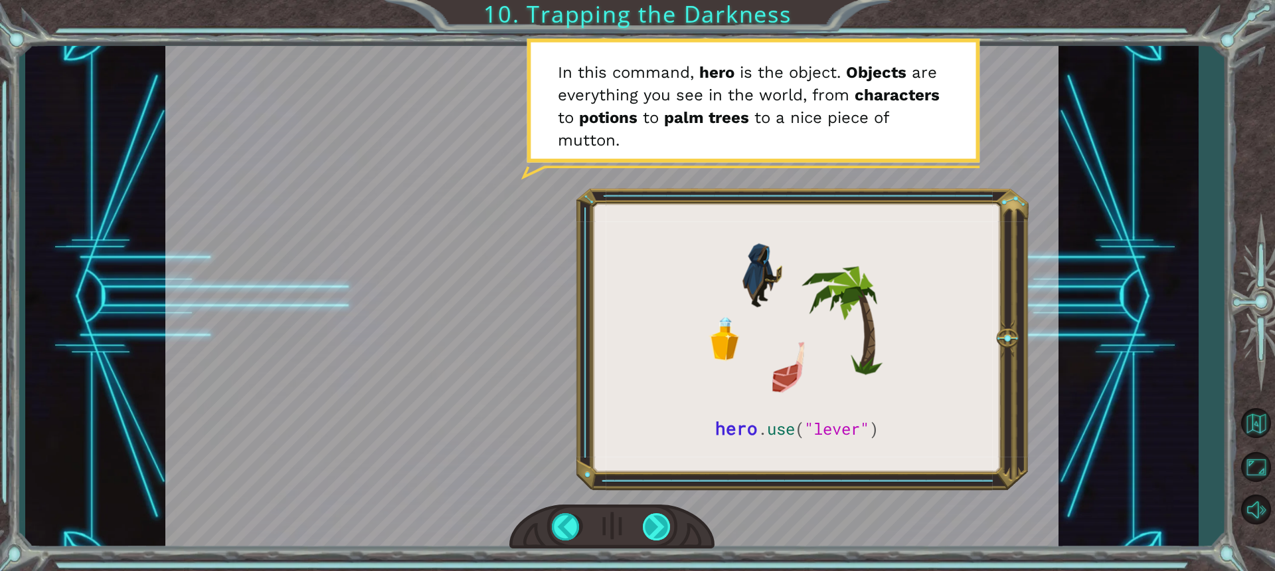
click at [648, 529] on div at bounding box center [657, 526] width 29 height 27
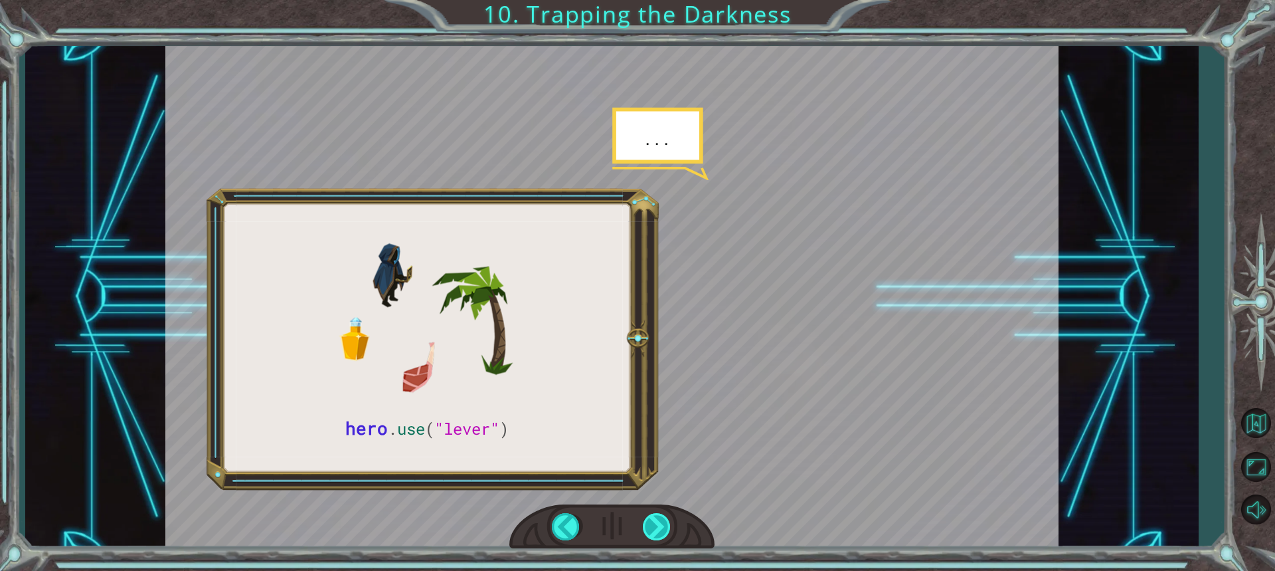
click at [663, 527] on div at bounding box center [657, 526] width 29 height 27
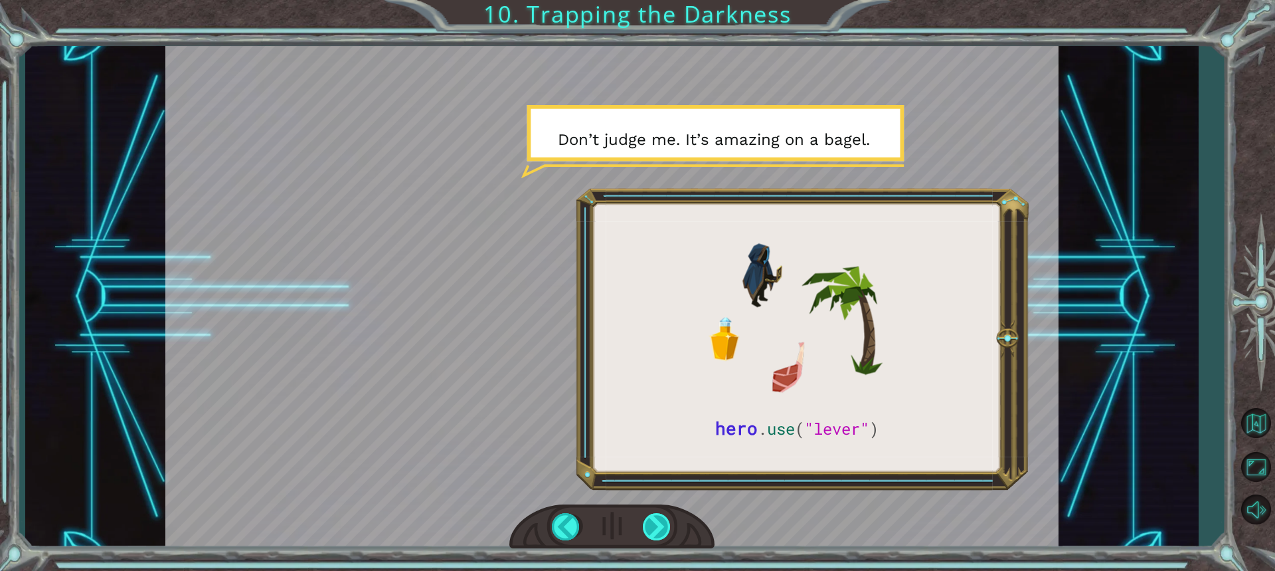
click at [655, 531] on div at bounding box center [657, 526] width 29 height 27
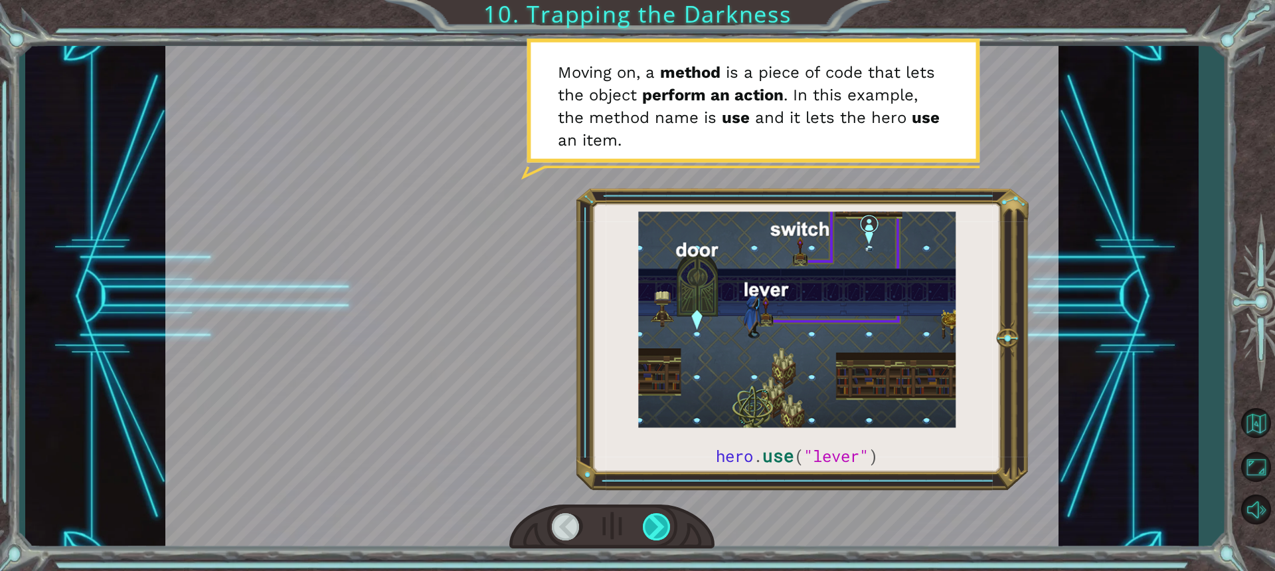
click at [658, 528] on div at bounding box center [657, 526] width 29 height 27
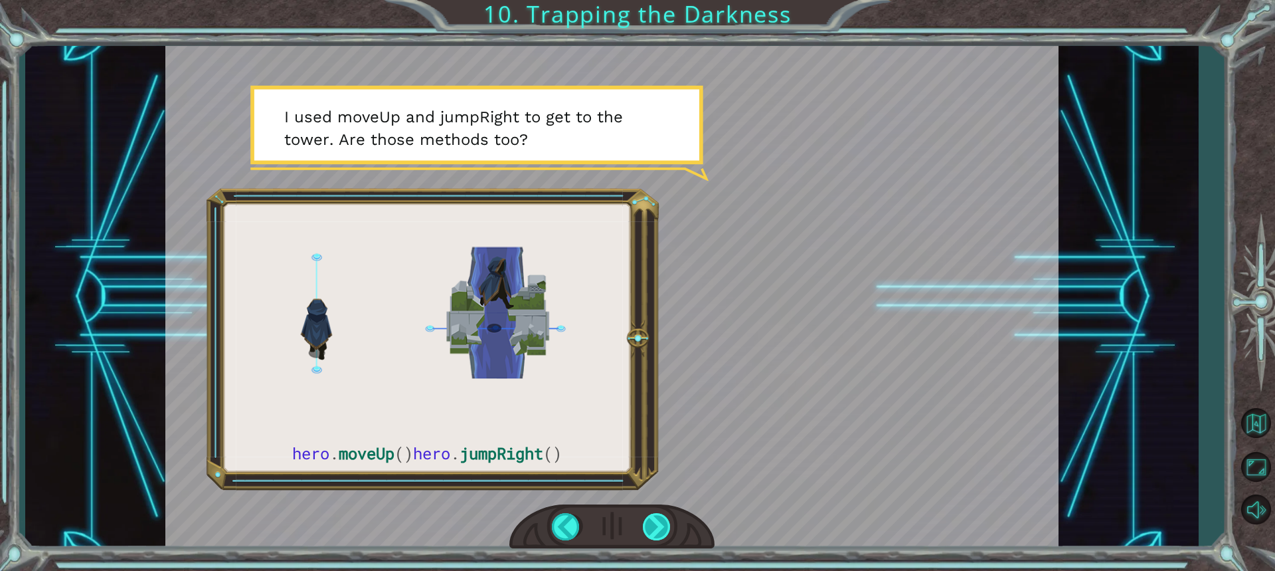
click at [658, 528] on div at bounding box center [657, 526] width 29 height 27
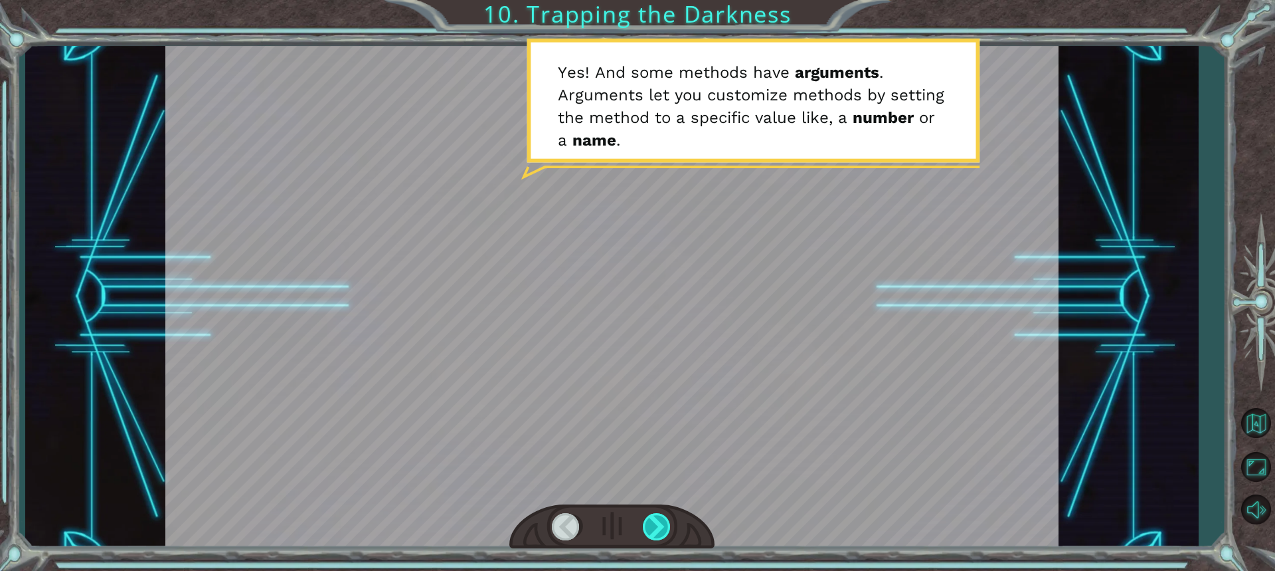
click at [658, 528] on div at bounding box center [657, 526] width 29 height 27
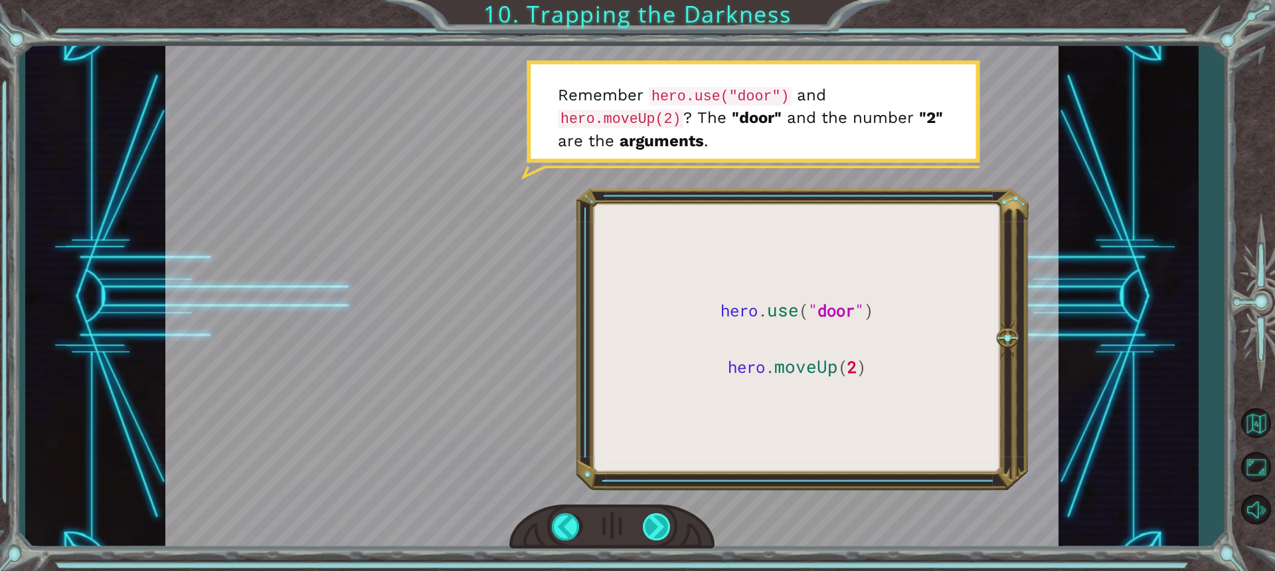
click at [658, 528] on div at bounding box center [657, 526] width 29 height 27
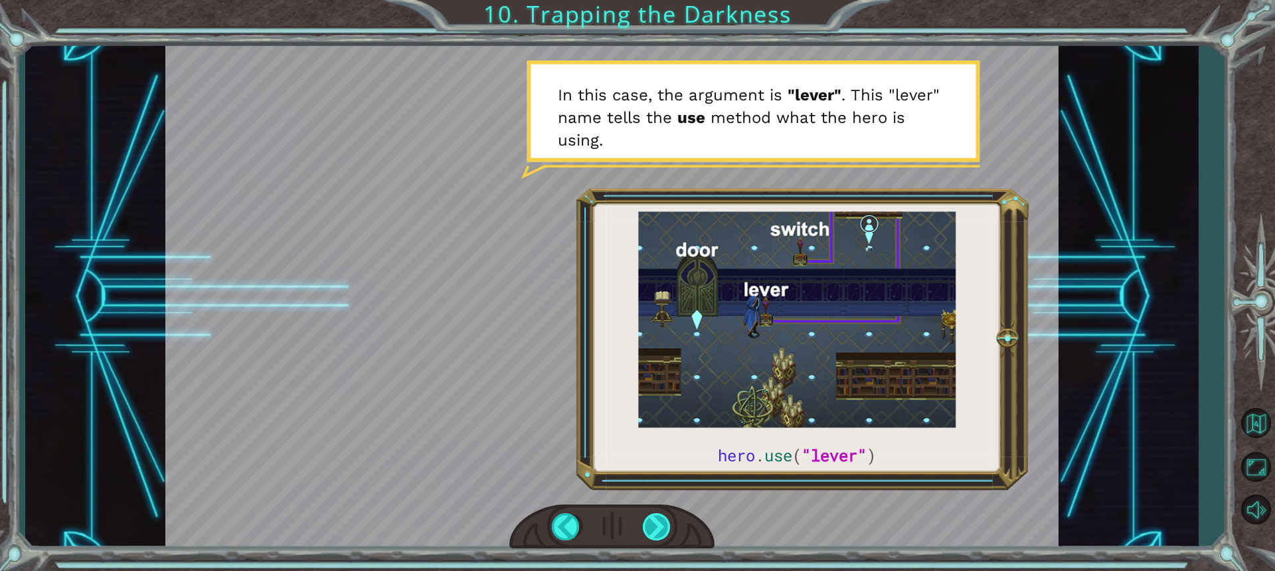
click at [658, 529] on div at bounding box center [657, 526] width 29 height 27
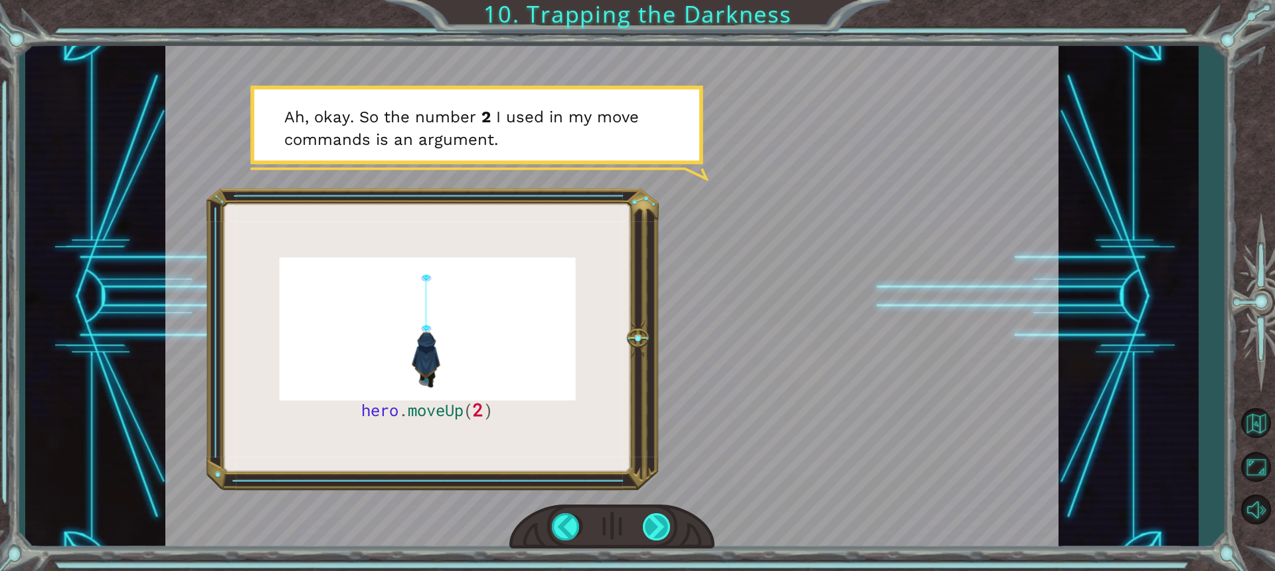
click at [658, 529] on div at bounding box center [657, 526] width 29 height 27
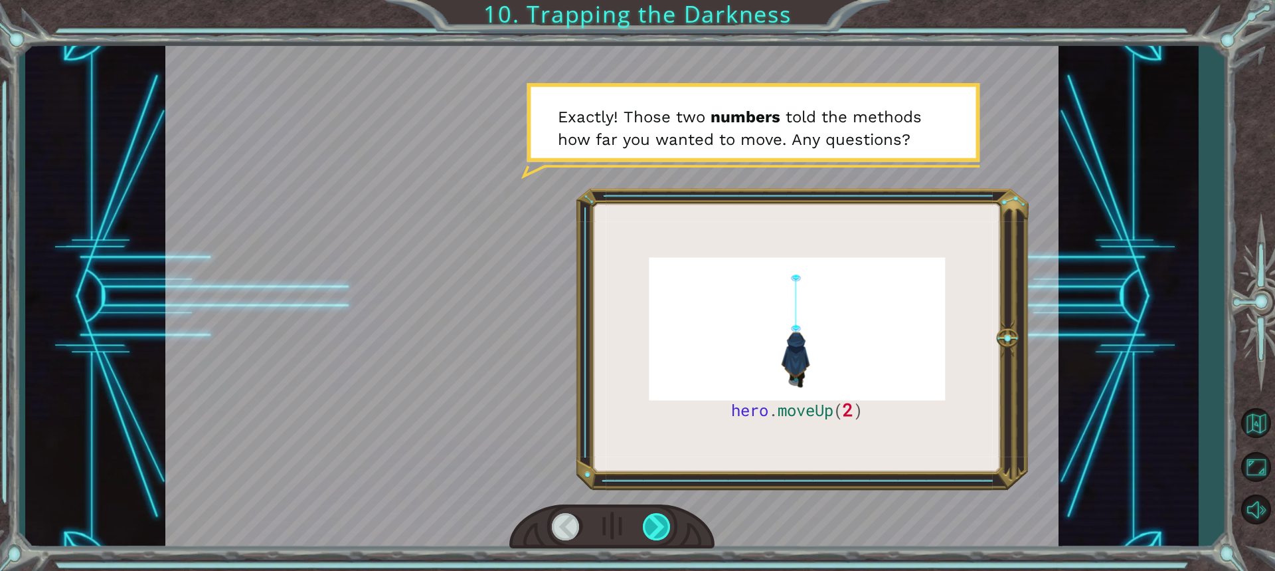
click at [658, 529] on div at bounding box center [657, 526] width 29 height 27
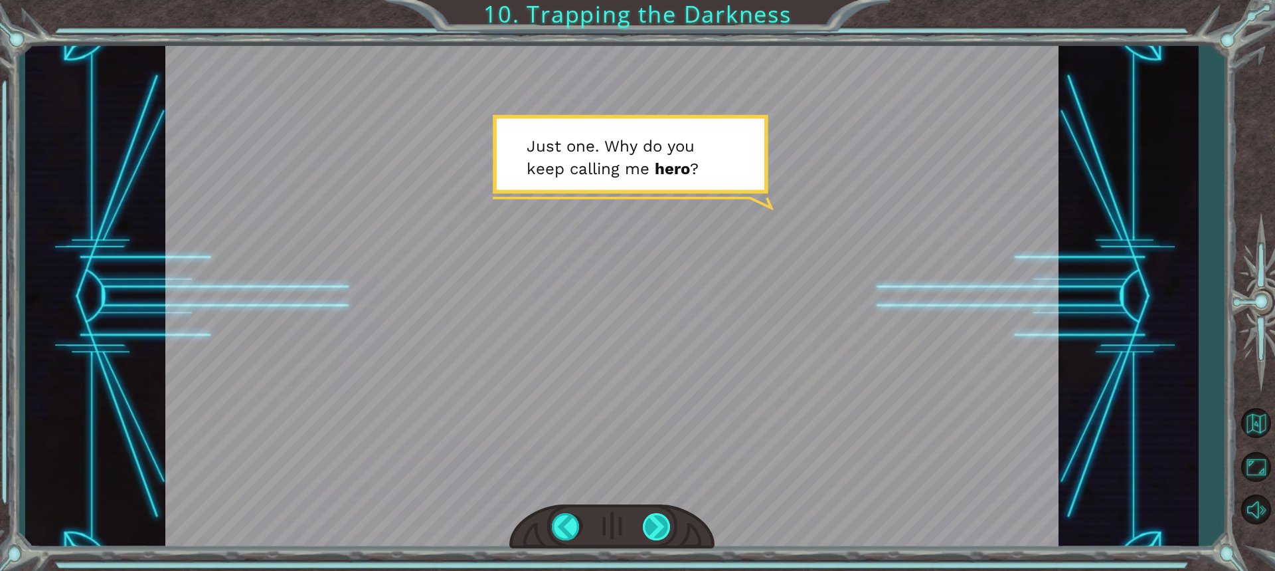
click at [658, 529] on div at bounding box center [657, 526] width 29 height 27
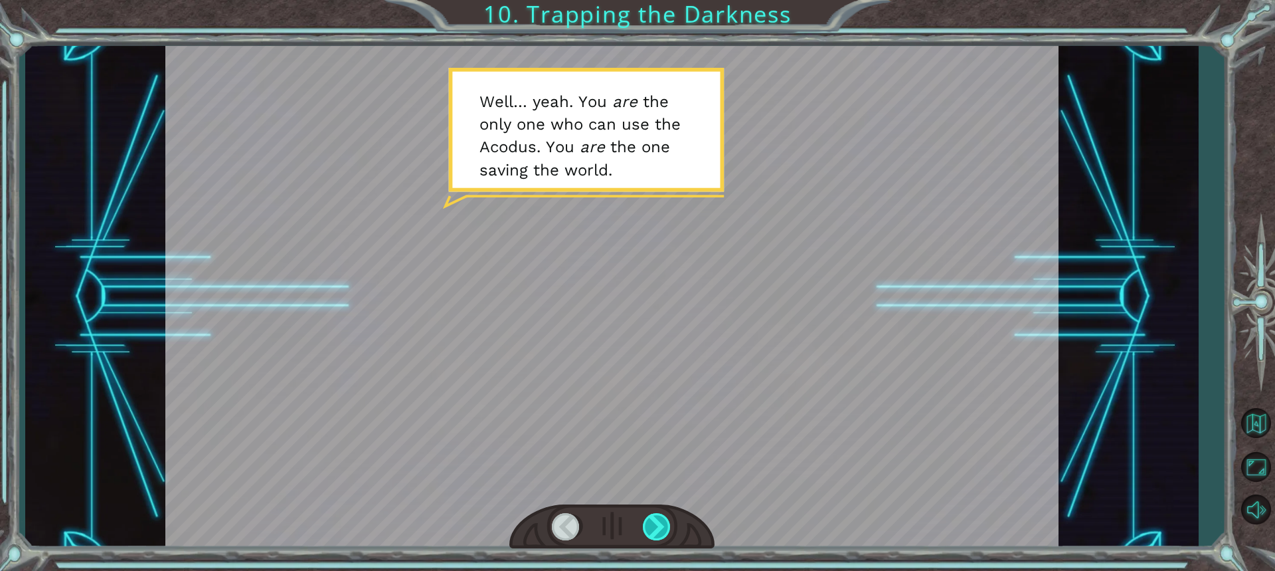
click at [658, 529] on div at bounding box center [657, 526] width 29 height 27
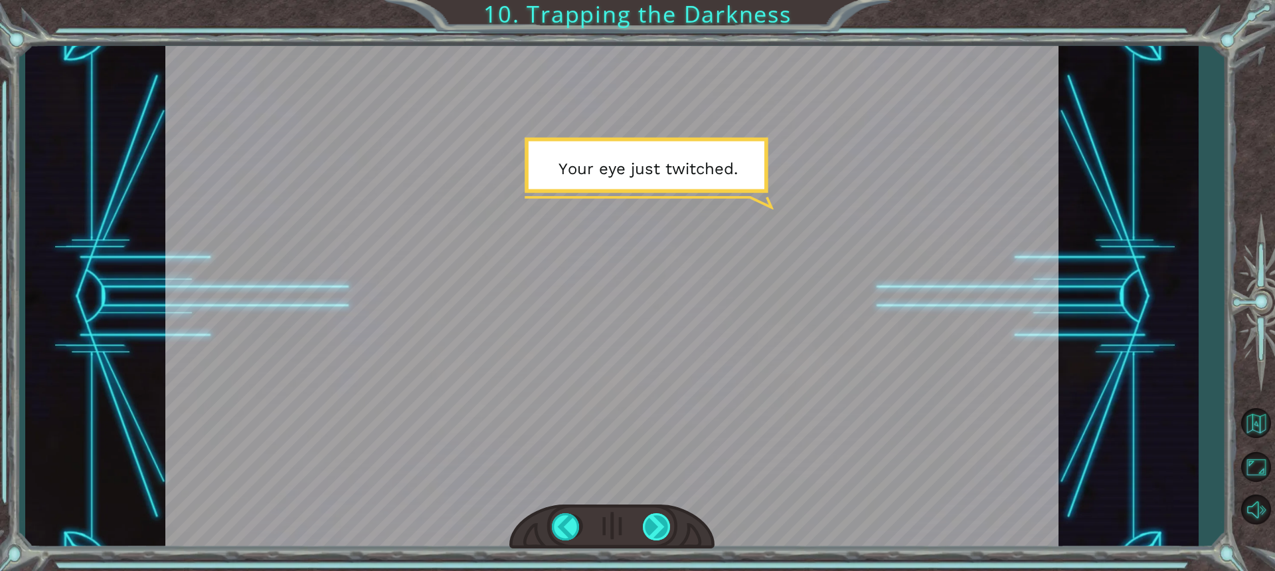
click at [658, 529] on div at bounding box center [657, 526] width 29 height 27
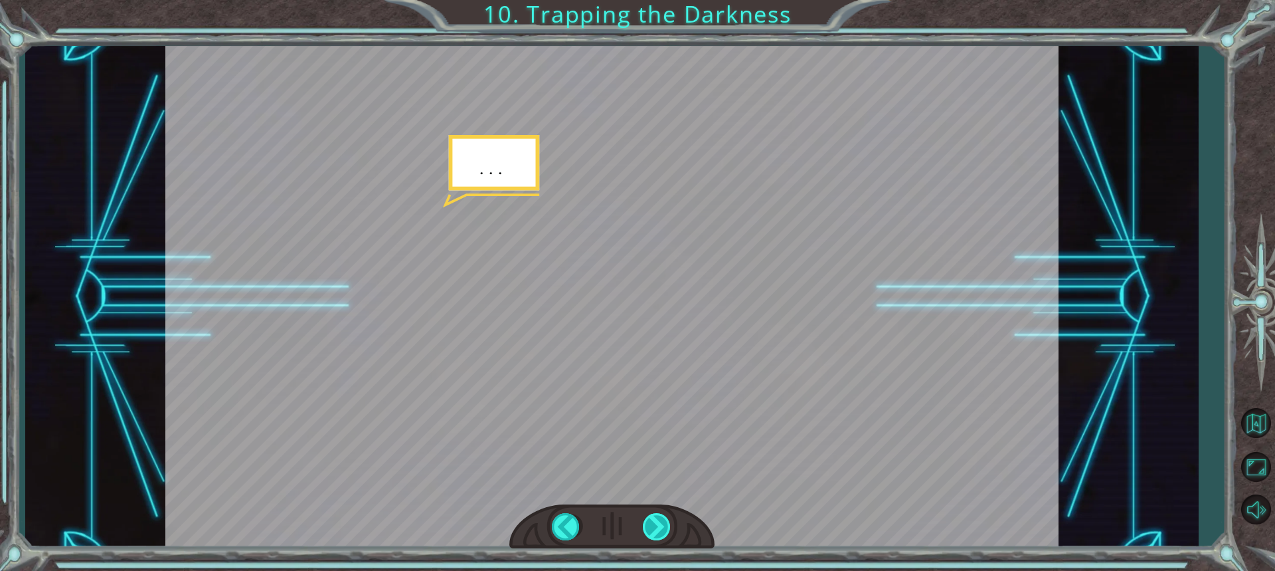
click at [658, 529] on div at bounding box center [657, 526] width 29 height 27
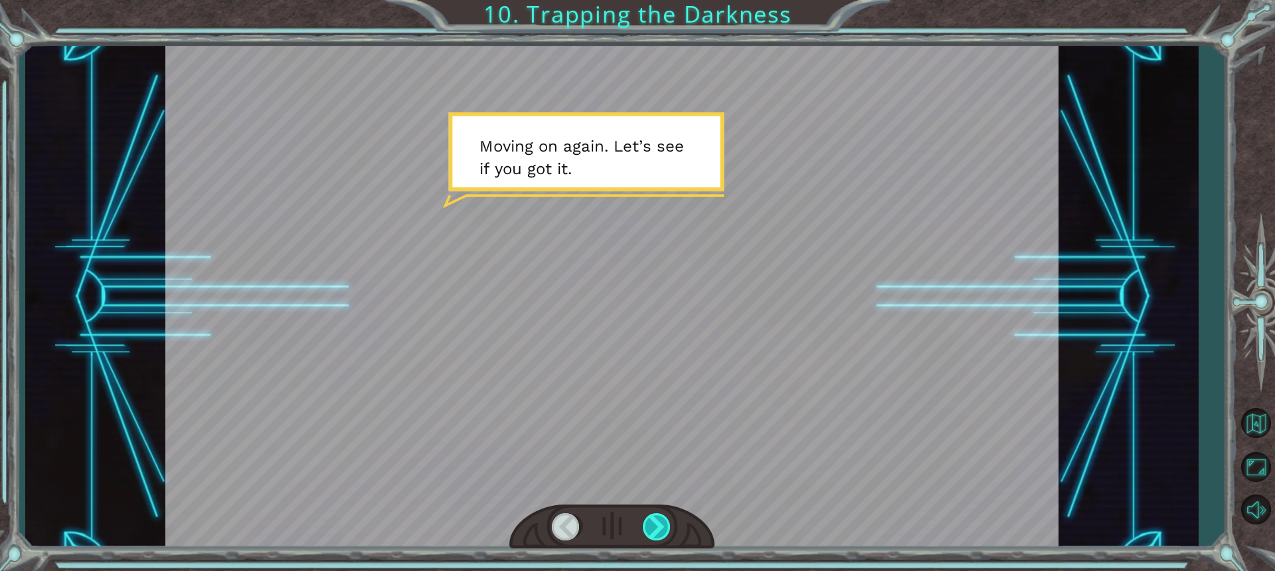
click at [658, 523] on div at bounding box center [657, 526] width 29 height 27
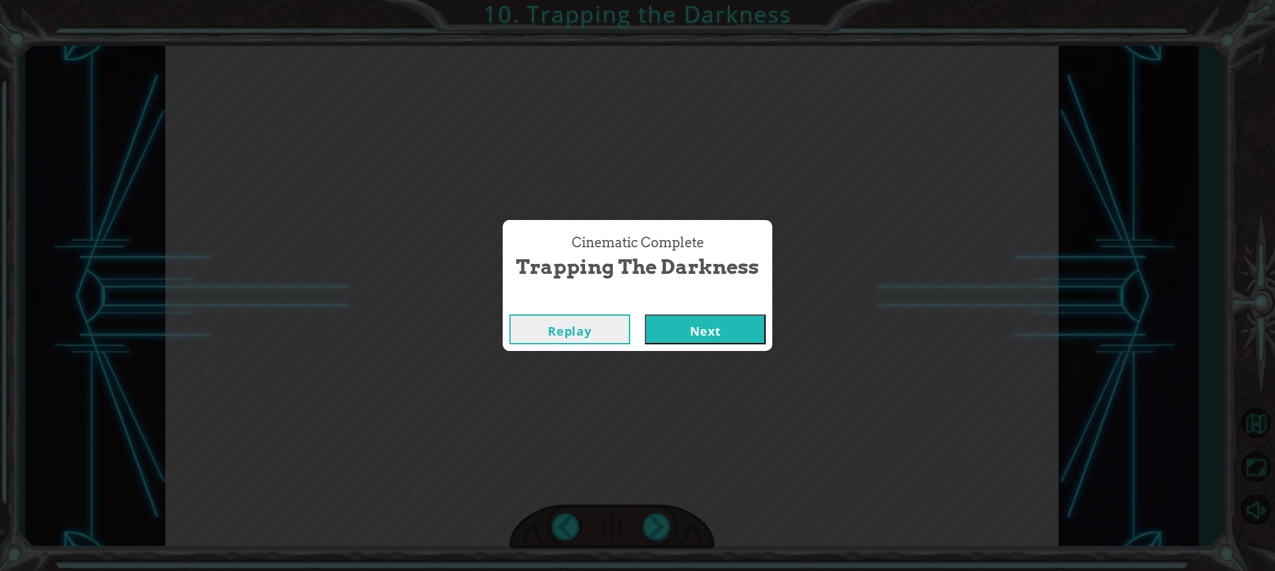
click at [693, 321] on button "Next" at bounding box center [705, 329] width 121 height 30
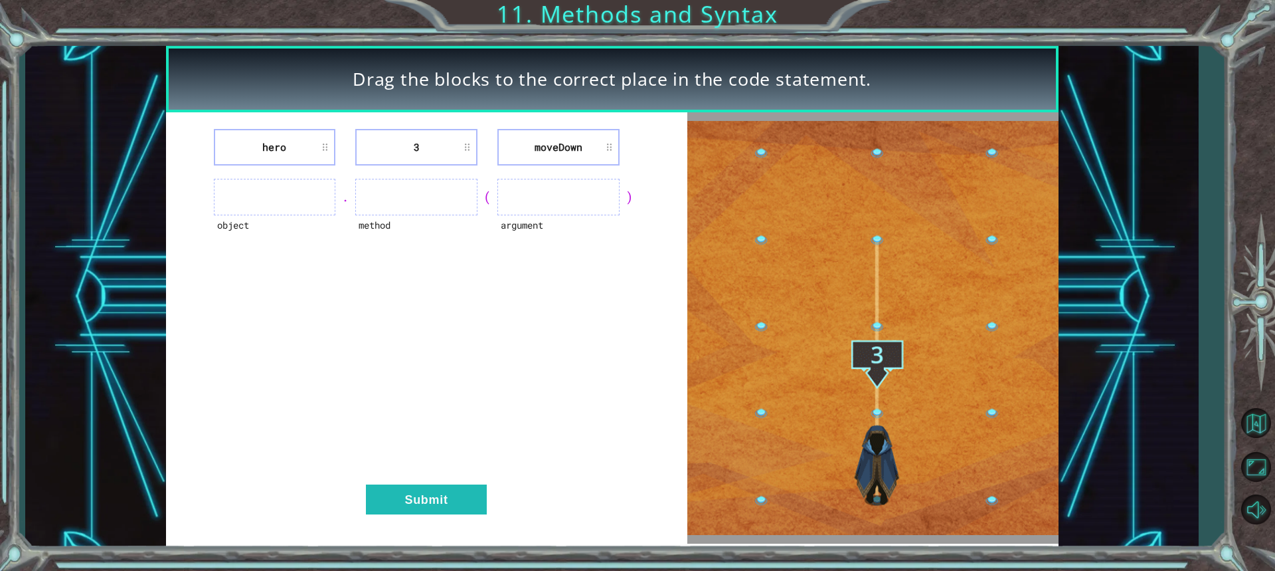
click at [449, 484] on div "hero 3 [GEOGRAPHIC_DATA] object . method ( argument ) Submit" at bounding box center [426, 327] width 521 height 431
click at [453, 498] on button "Submit" at bounding box center [426, 499] width 121 height 30
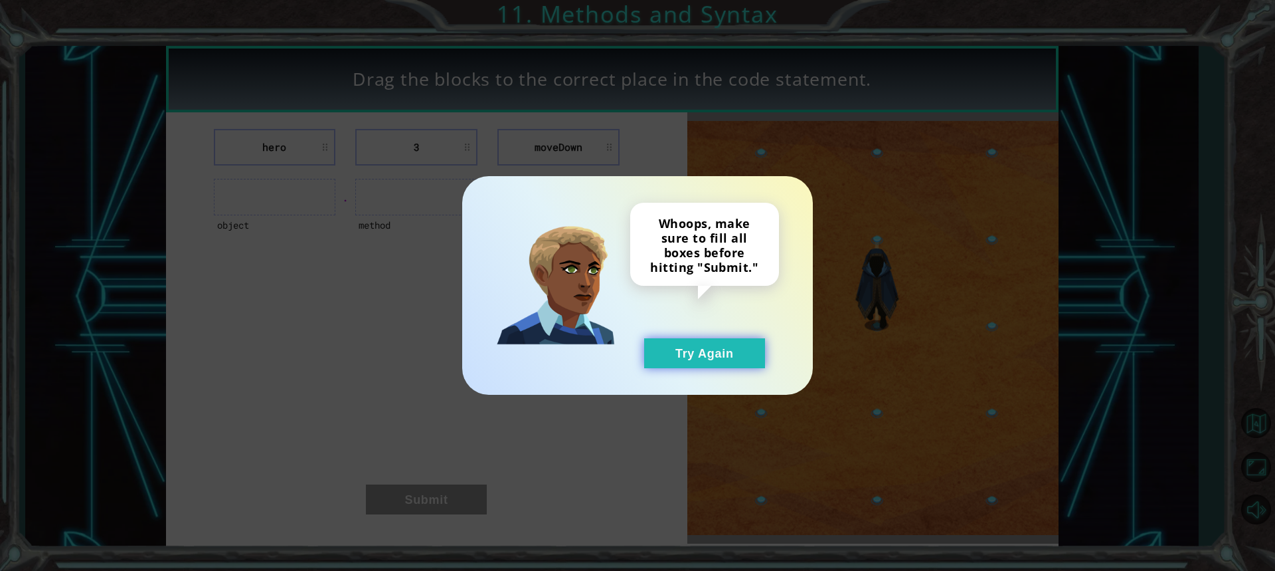
click at [699, 357] on button "Try Again" at bounding box center [704, 353] width 121 height 30
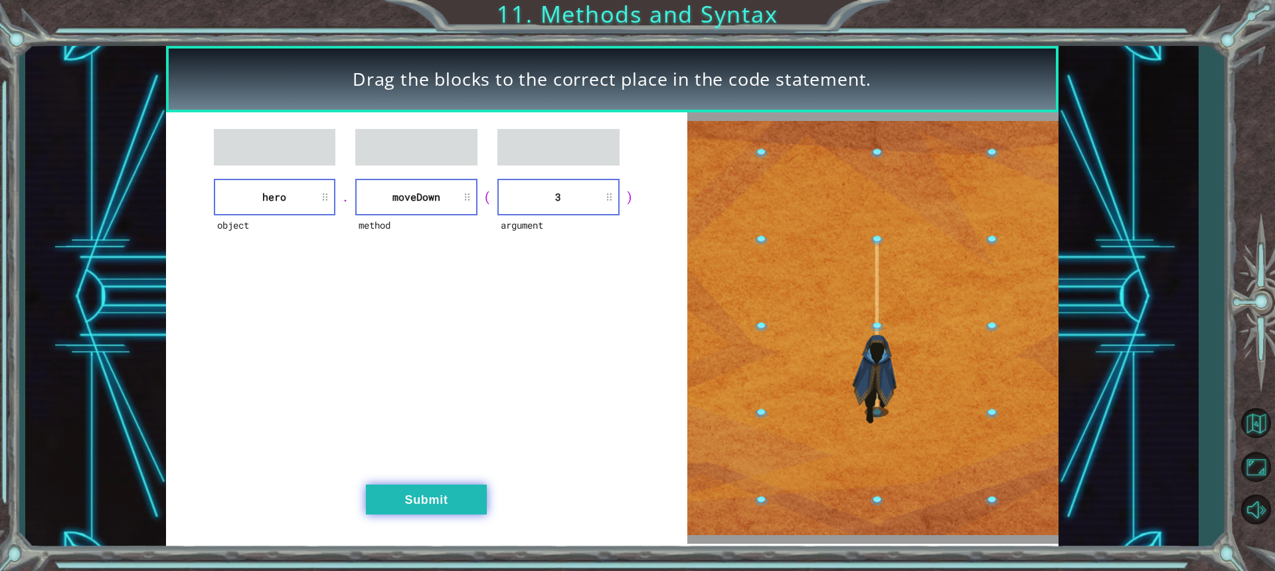
drag, startPoint x: 438, startPoint y: 505, endPoint x: 446, endPoint y: 491, distance: 16.3
click at [439, 501] on button "Submit" at bounding box center [426, 499] width 121 height 30
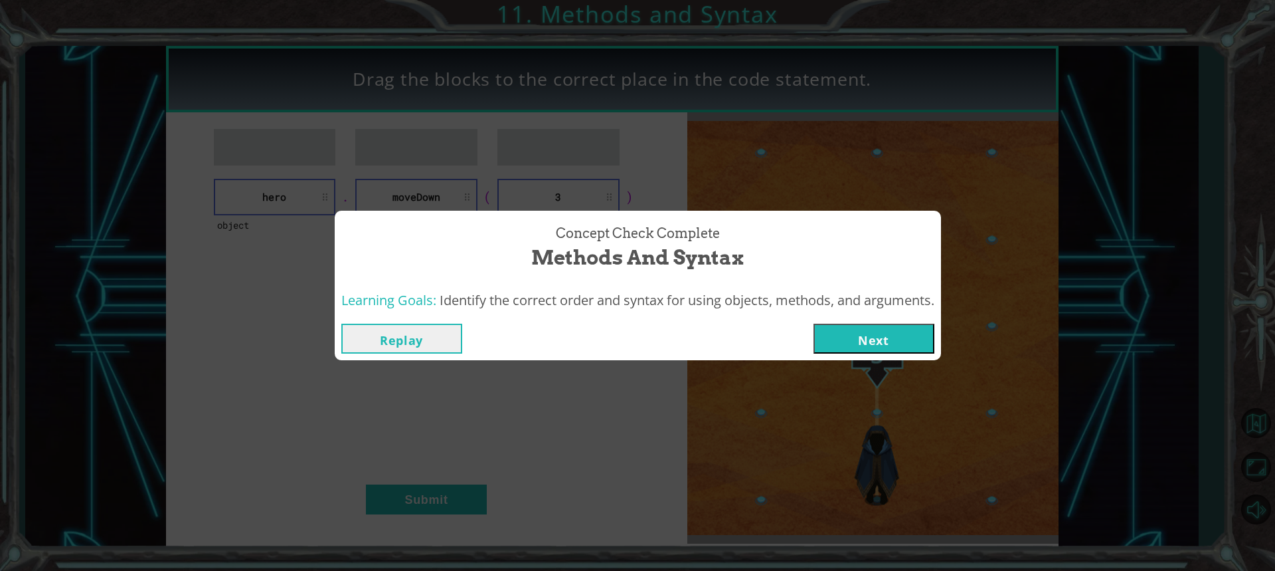
click at [852, 339] on button "Next" at bounding box center [874, 338] width 121 height 30
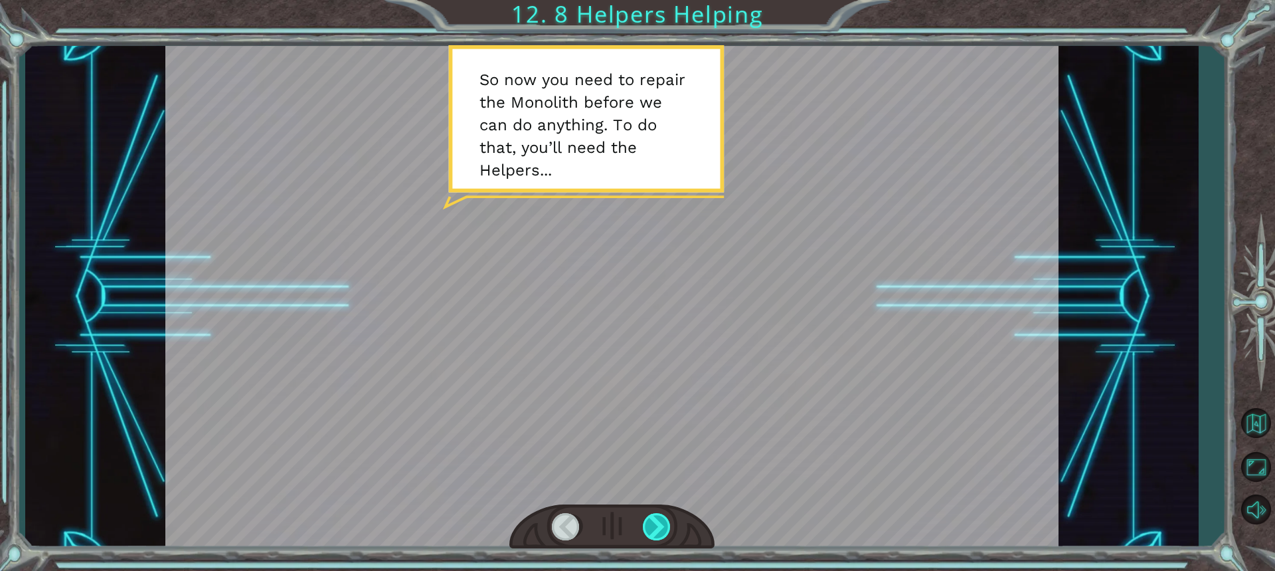
click at [663, 515] on div at bounding box center [657, 526] width 29 height 27
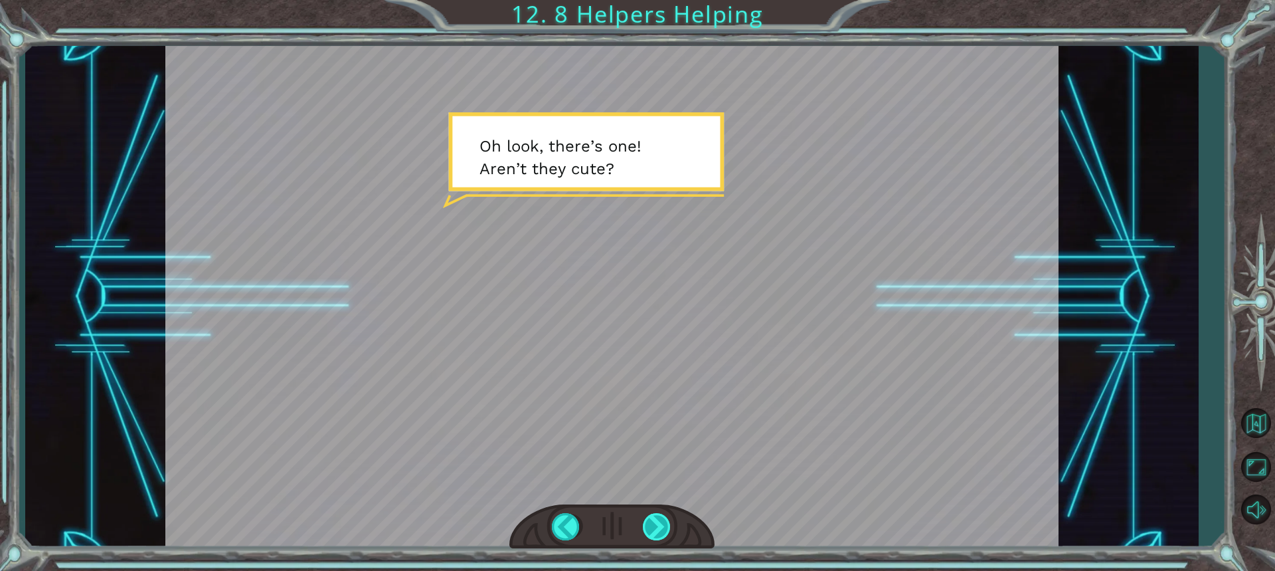
click at [656, 521] on div at bounding box center [657, 526] width 29 height 27
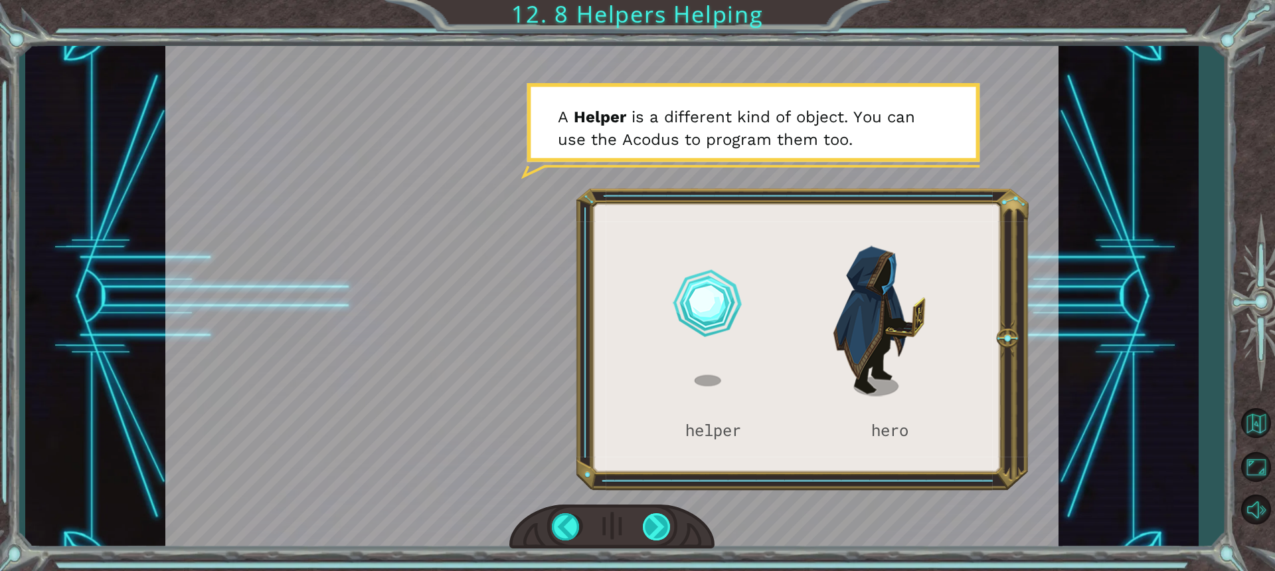
click at [661, 520] on div at bounding box center [657, 526] width 29 height 27
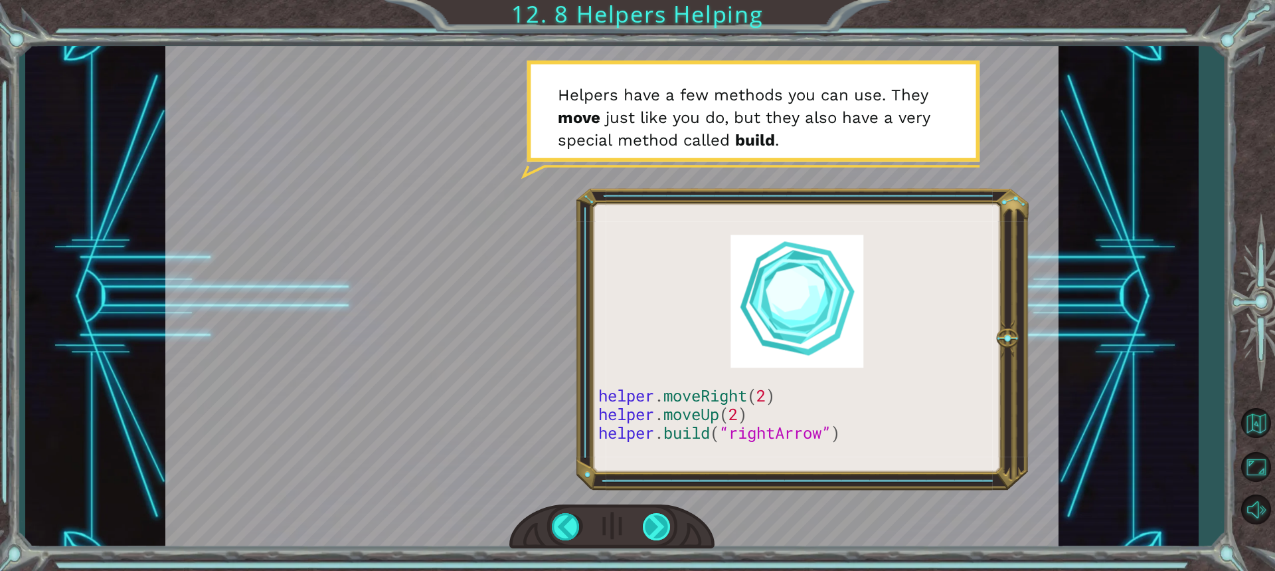
click at [651, 521] on div at bounding box center [657, 526] width 29 height 27
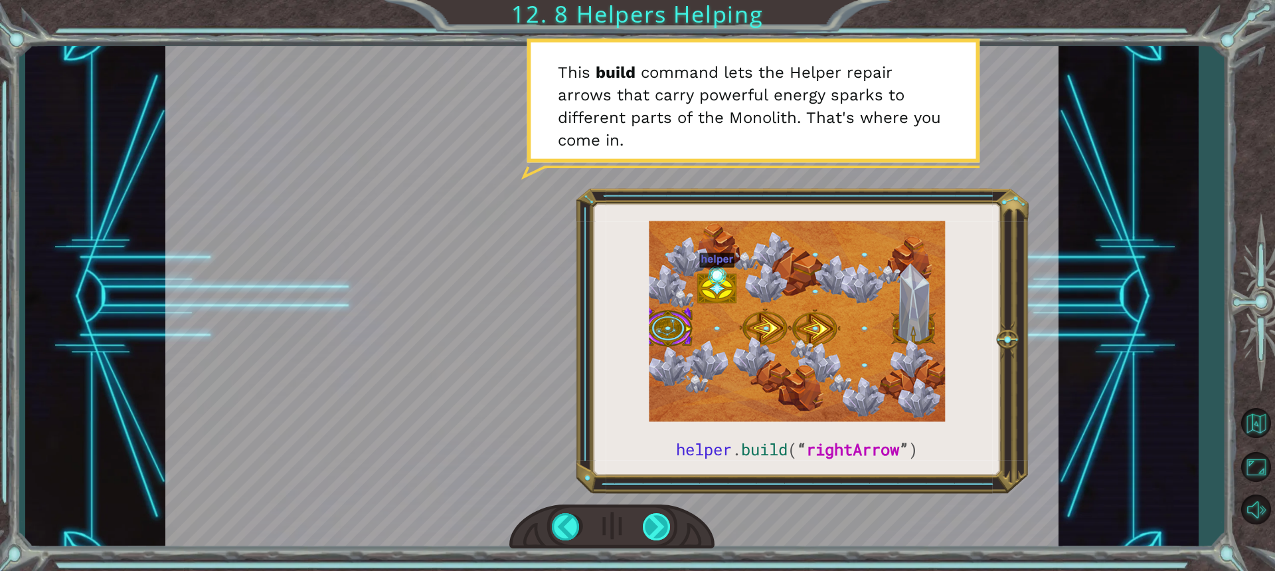
click at [654, 525] on div at bounding box center [657, 526] width 29 height 27
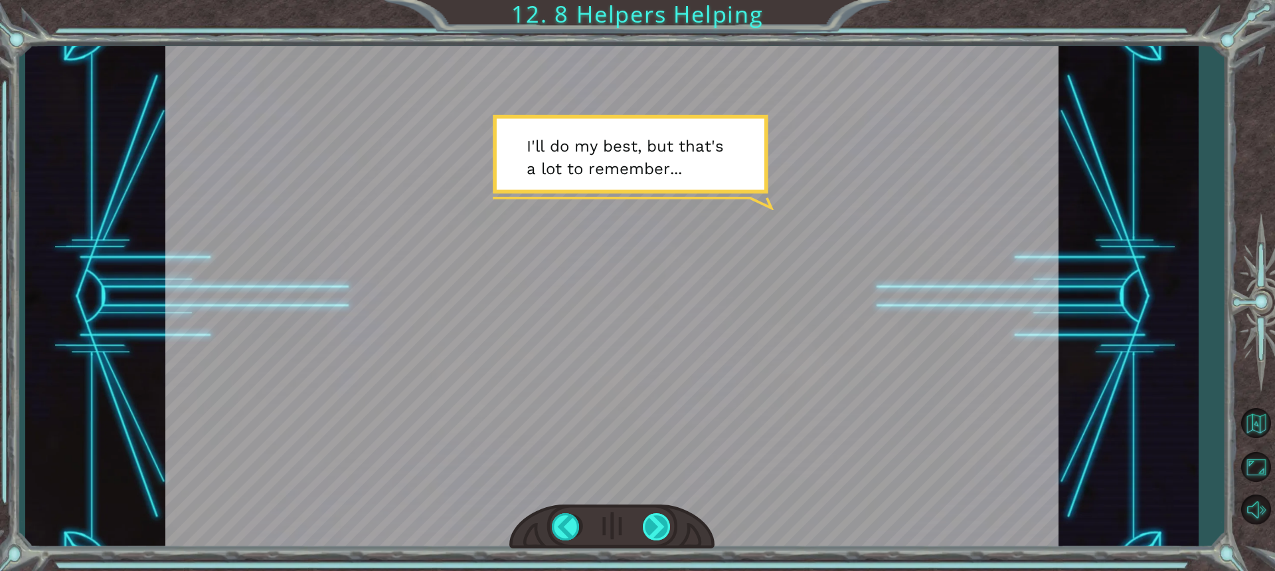
click at [656, 525] on div at bounding box center [657, 526] width 29 height 27
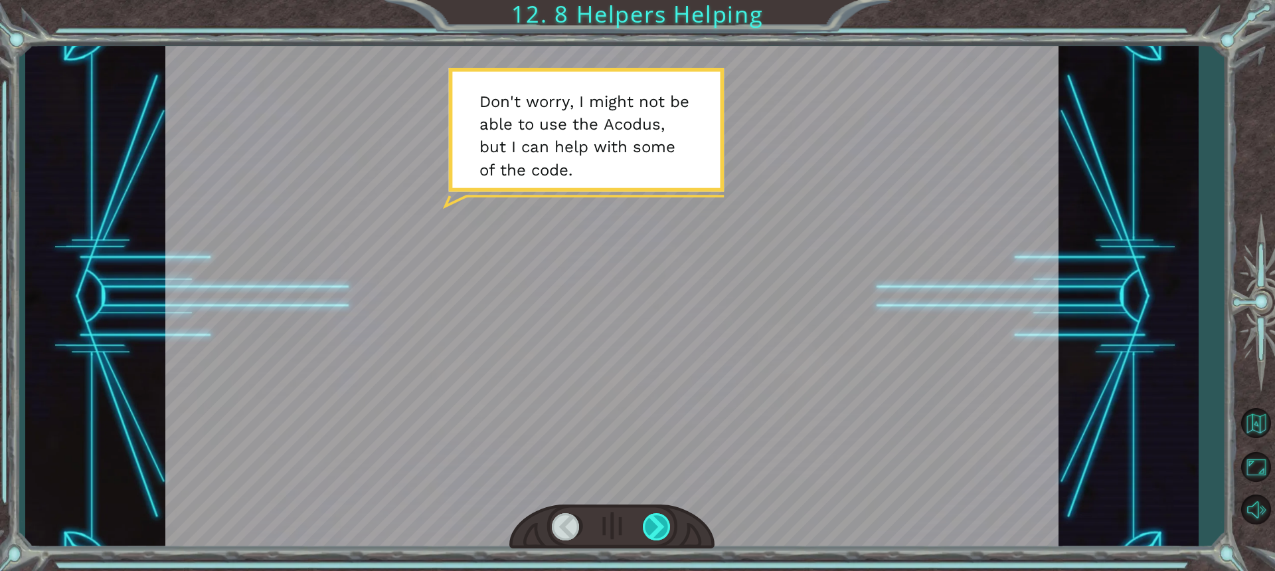
click at [650, 524] on div at bounding box center [657, 526] width 29 height 27
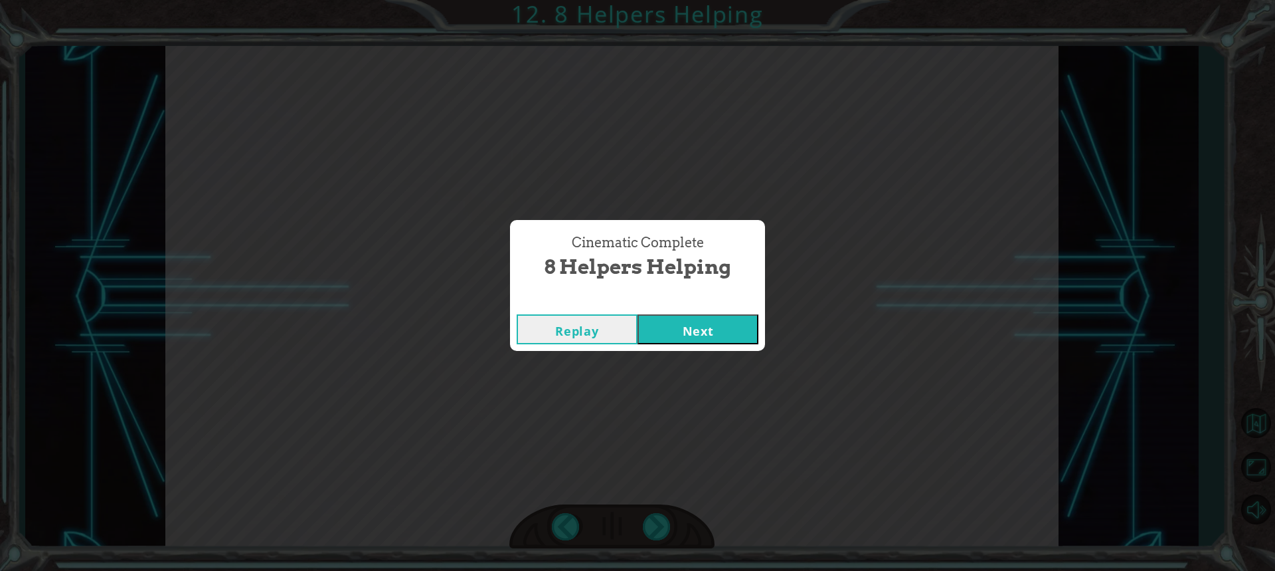
click at [694, 335] on button "Next" at bounding box center [698, 329] width 121 height 30
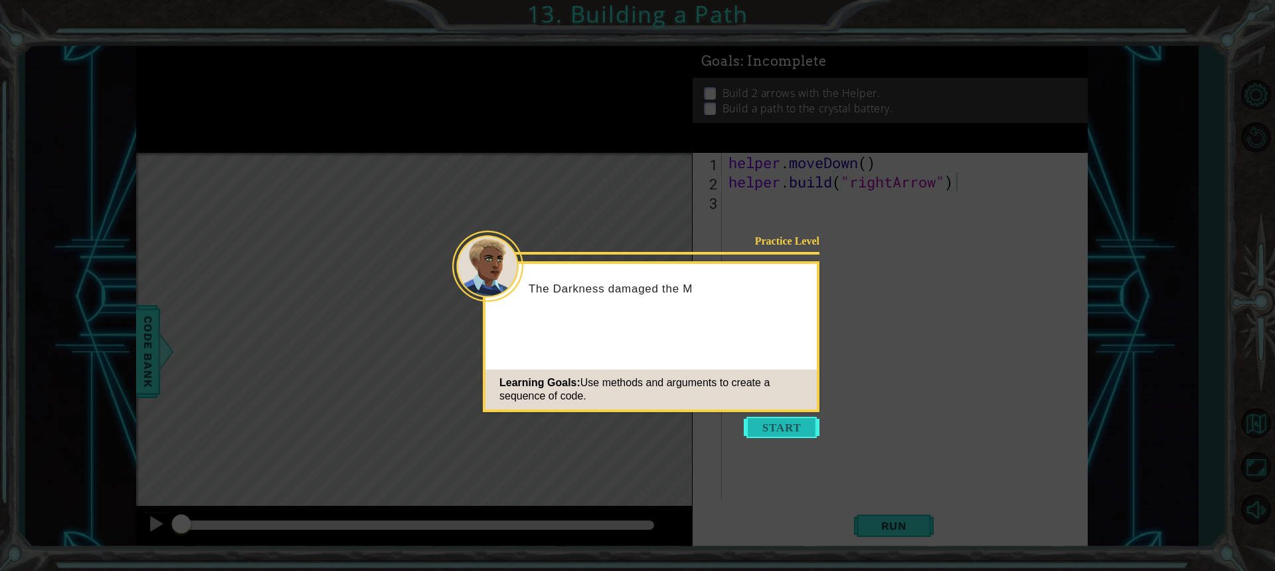
click at [763, 420] on button "Start" at bounding box center [782, 426] width 76 height 21
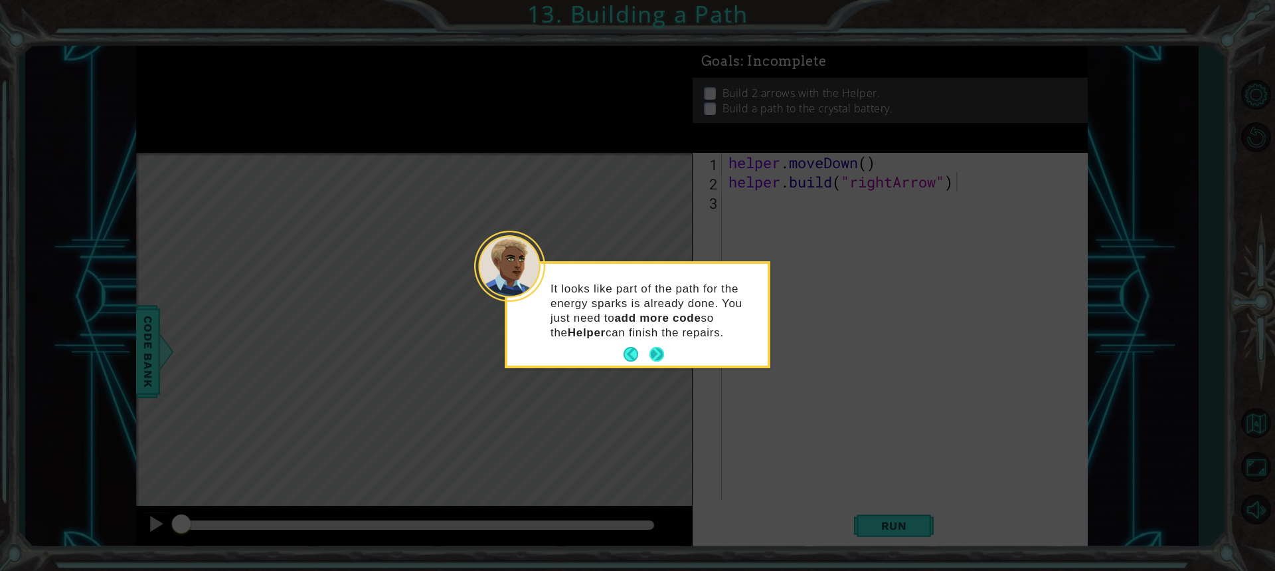
click at [658, 358] on button "Next" at bounding box center [657, 354] width 15 height 15
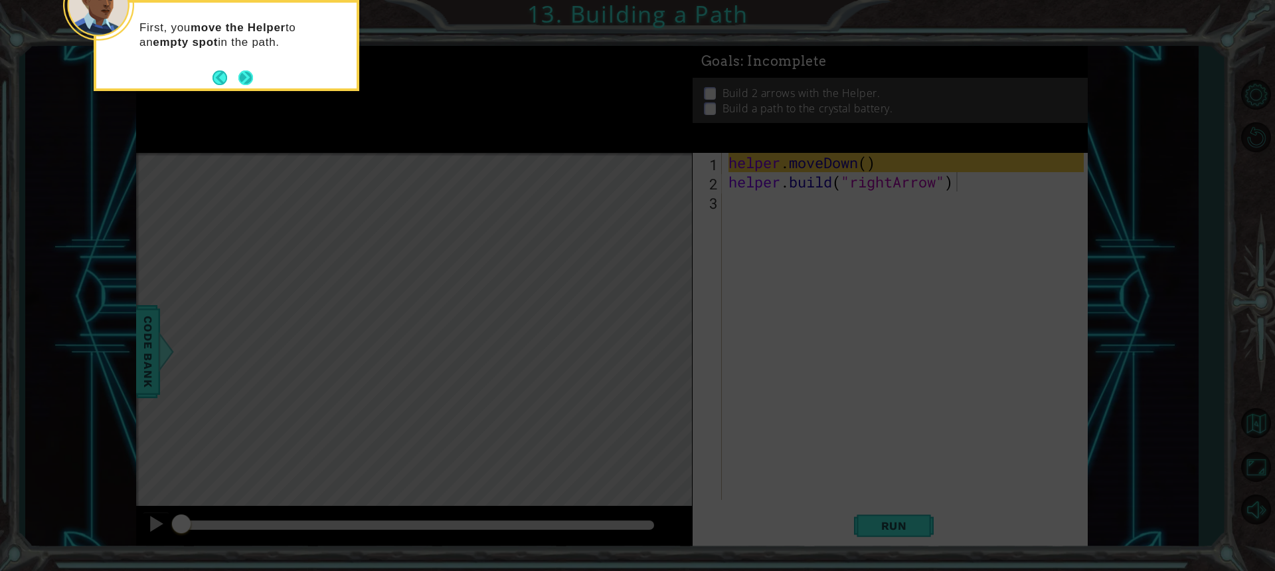
click at [249, 77] on button "Next" at bounding box center [245, 77] width 15 height 15
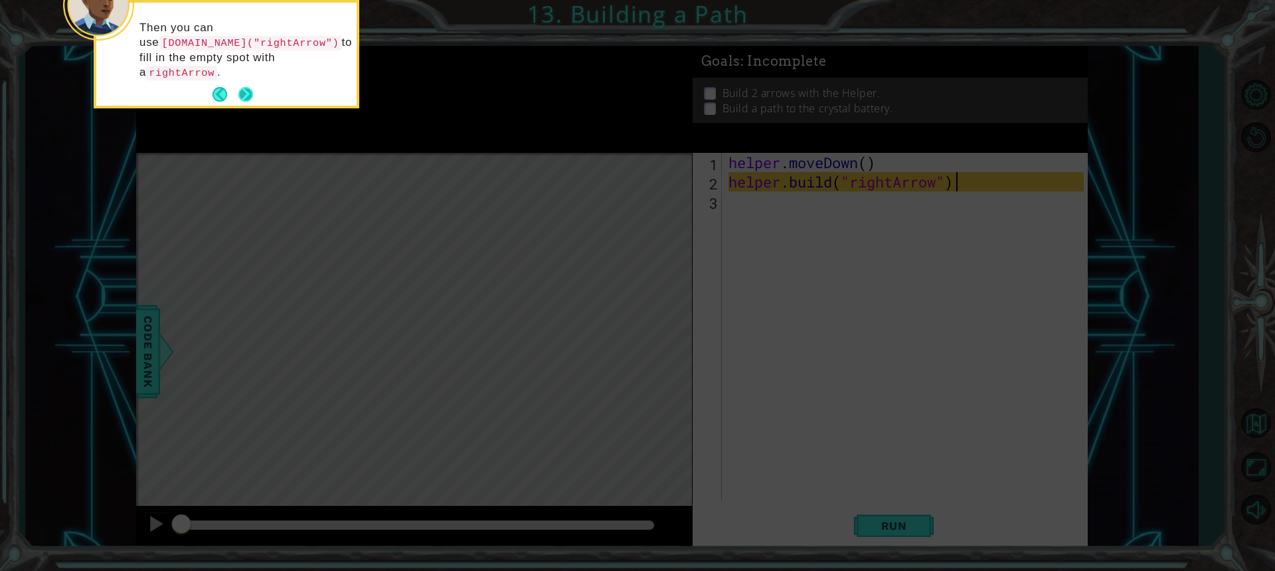
click at [238, 87] on button "Next" at bounding box center [245, 94] width 15 height 15
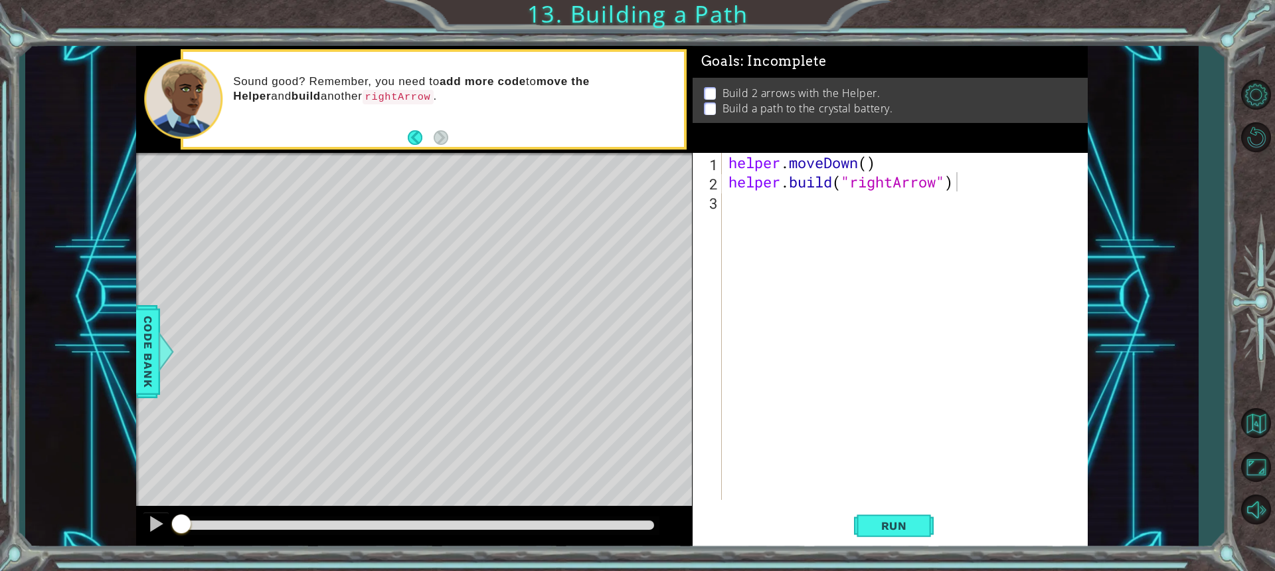
drag, startPoint x: 883, startPoint y: 520, endPoint x: 881, endPoint y: 495, distance: 25.3
click at [882, 520] on span "Run" at bounding box center [894, 525] width 52 height 13
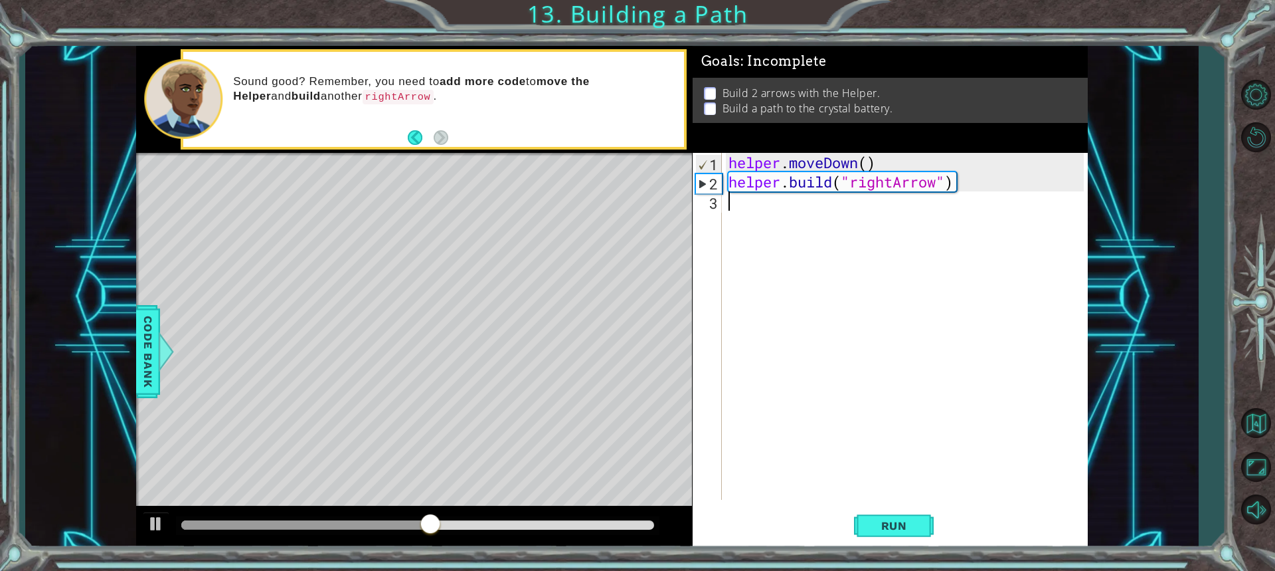
click at [708, 200] on div "3" at bounding box center [708, 202] width 27 height 19
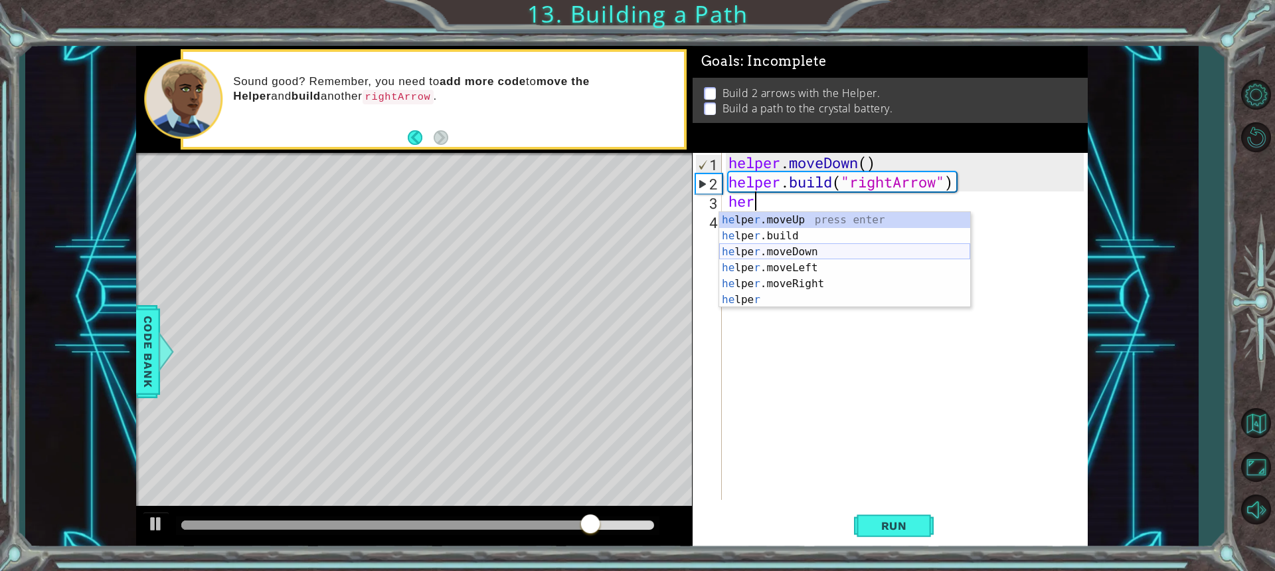
click at [790, 248] on div "he lpe r .moveUp press enter he lpe r .build press enter he lpe r .moveDown pre…" at bounding box center [844, 276] width 251 height 128
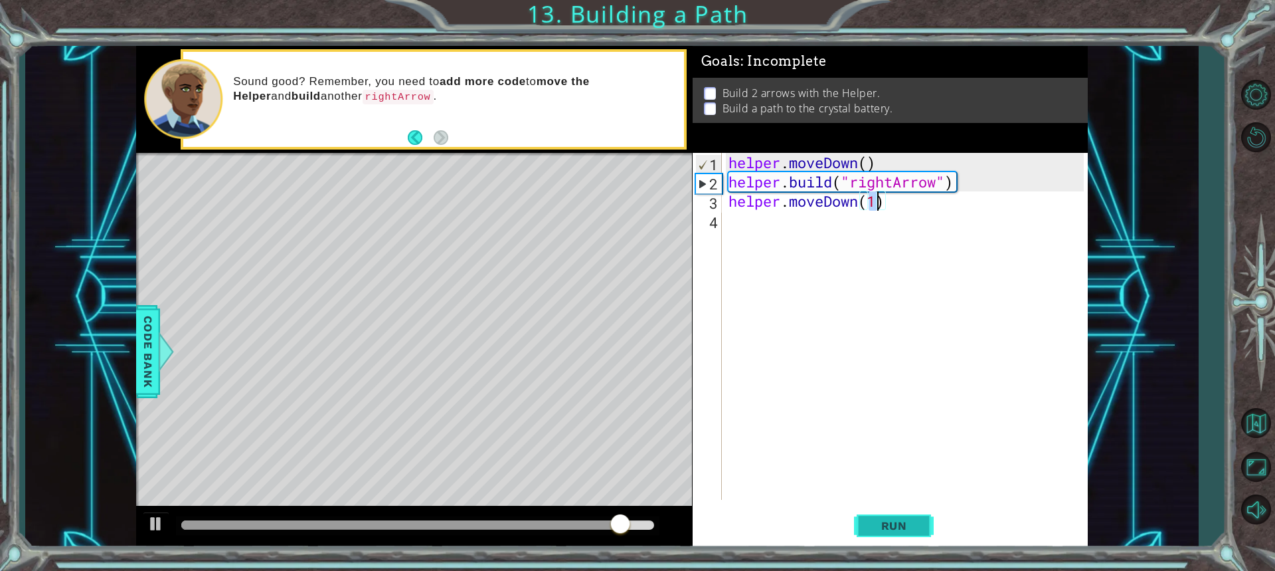
click at [890, 521] on span "Run" at bounding box center [894, 525] width 52 height 13
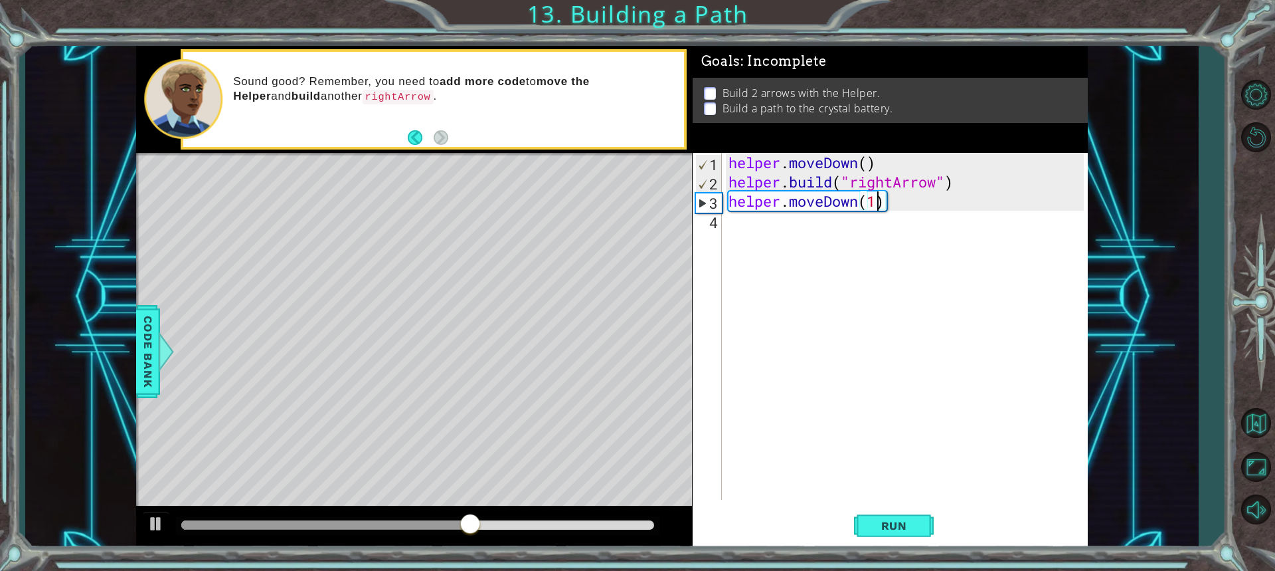
click at [887, 205] on div "helper . moveDown ( ) helper . build ( "rightArrow" ) helper . moveDown ( 1 )" at bounding box center [908, 345] width 365 height 385
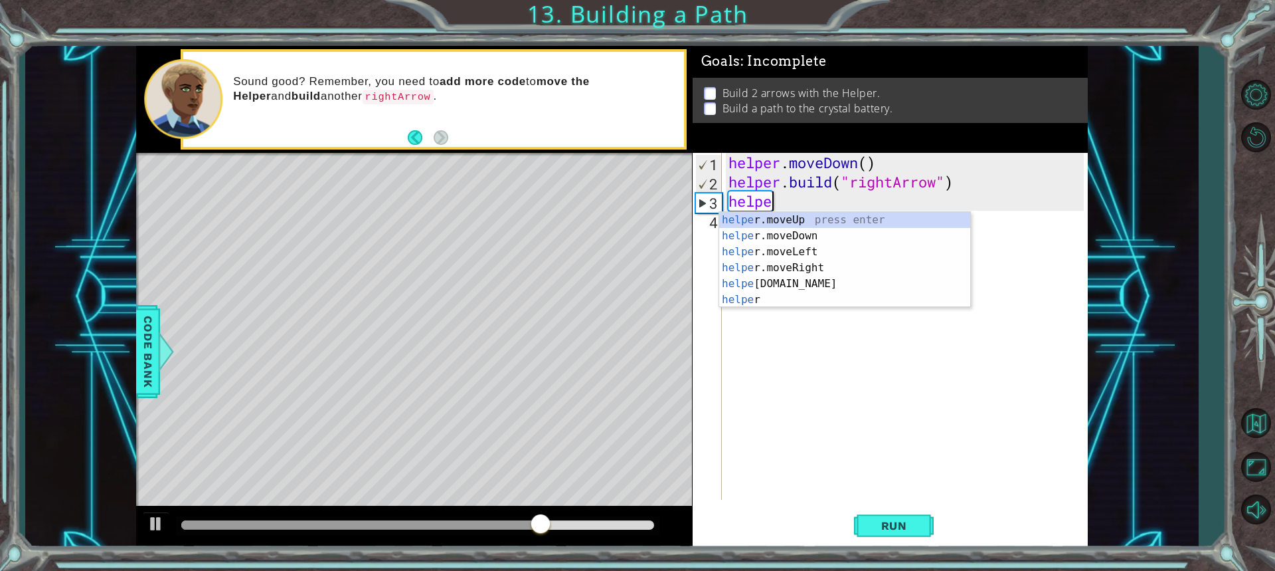
type textarea "h"
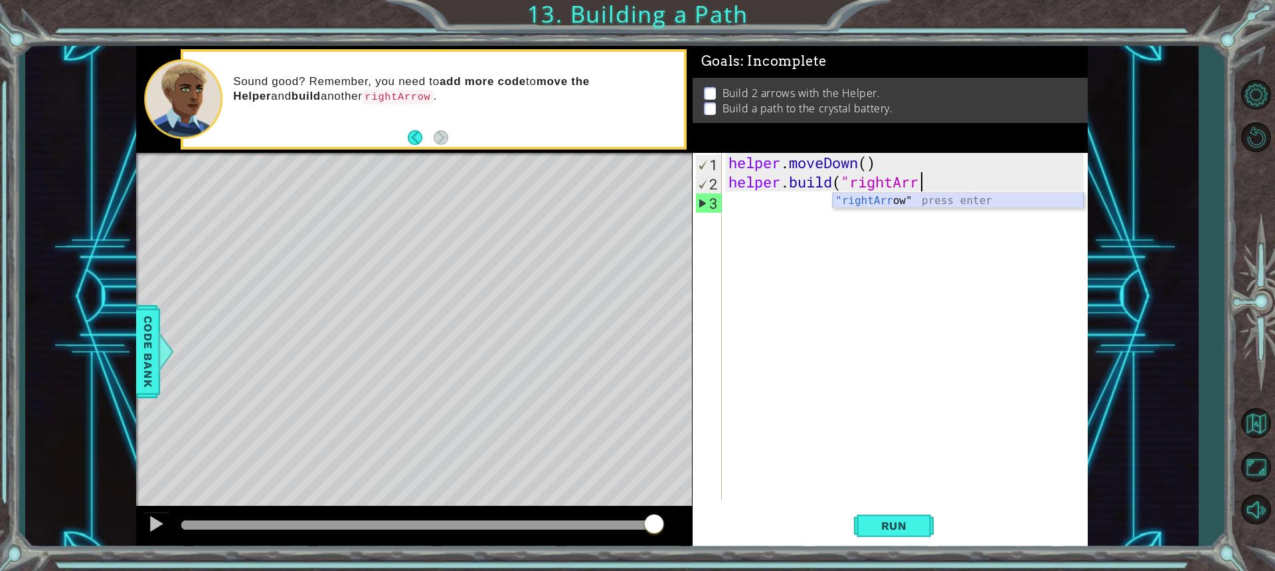
click at [889, 203] on div ""rightArr ow" press enter" at bounding box center [958, 217] width 251 height 48
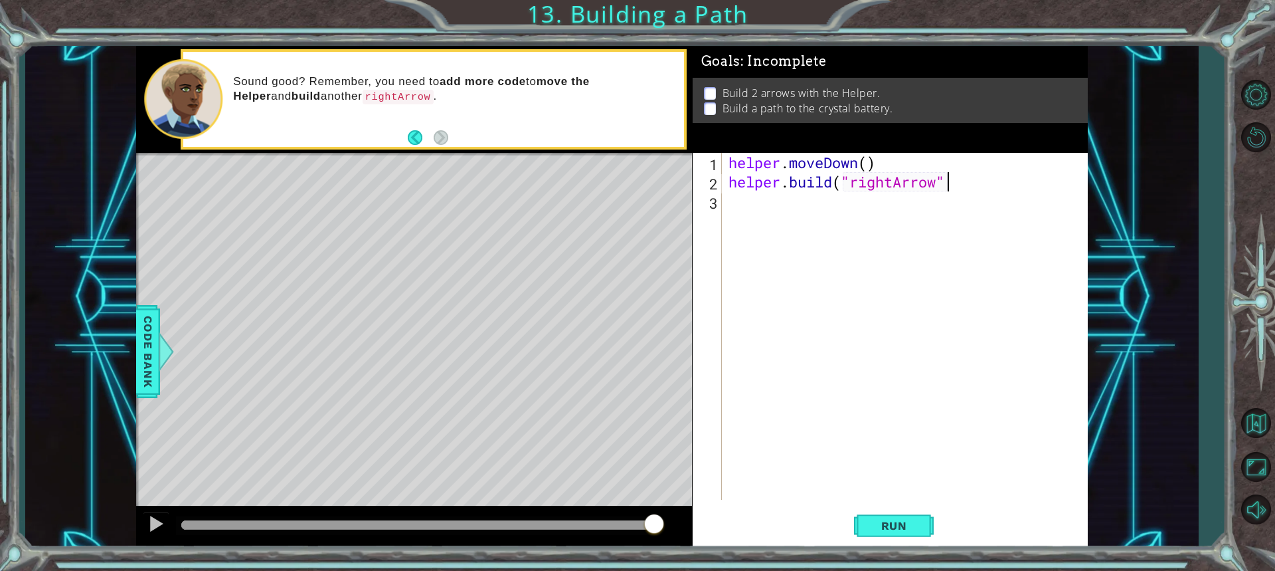
scroll to position [0, 9]
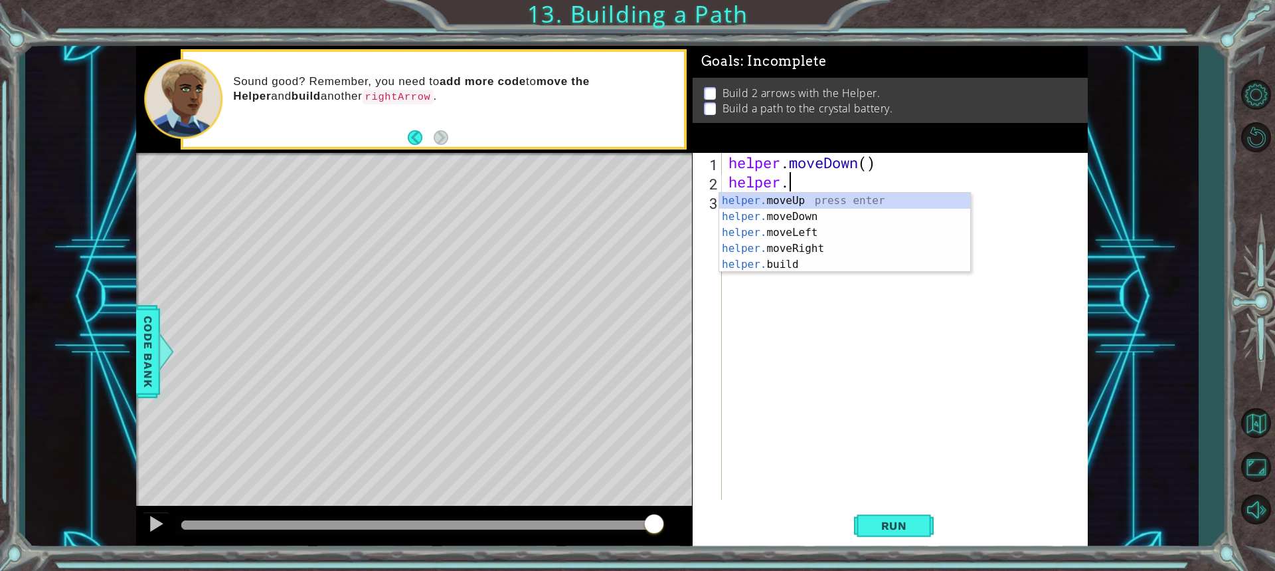
type textarea "hel"
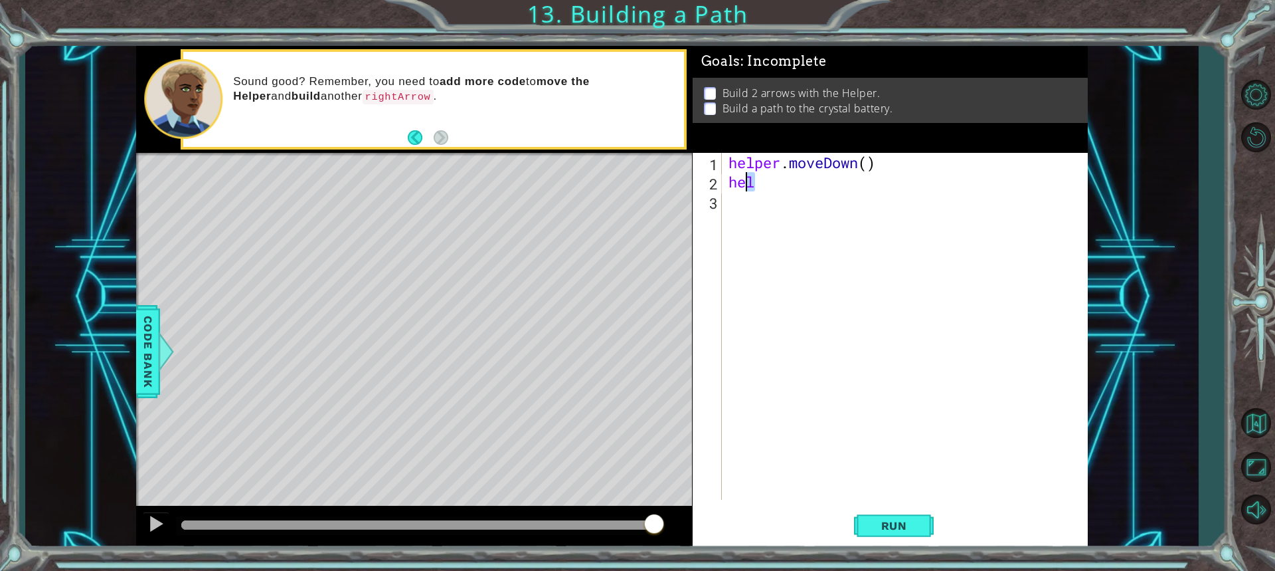
drag, startPoint x: 773, startPoint y: 183, endPoint x: 693, endPoint y: 187, distance: 80.5
click at [693, 187] on div "hel 1 2 3 helper . moveDown ( ) hel ההההההההההההההההההההההההההההההההההההההההההה…" at bounding box center [888, 326] width 391 height 347
click at [893, 528] on span "Run" at bounding box center [894, 525] width 52 height 13
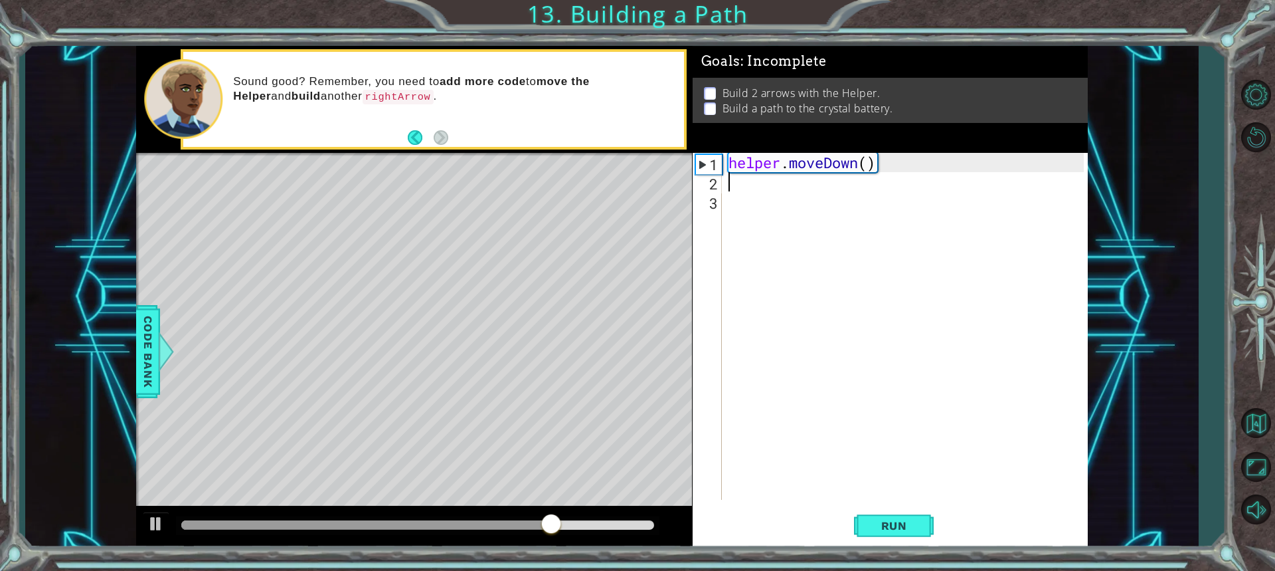
click at [770, 185] on div "helper . moveDown ( )" at bounding box center [908, 345] width 365 height 385
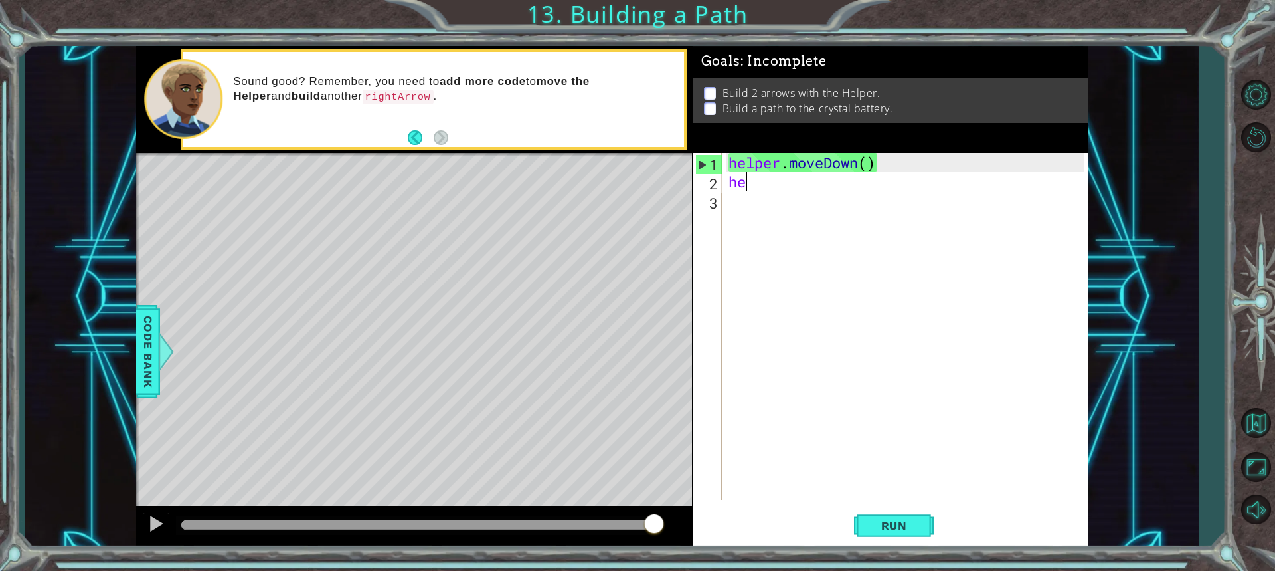
click at [756, 191] on div "helper . moveDown ( ) he" at bounding box center [908, 345] width 365 height 385
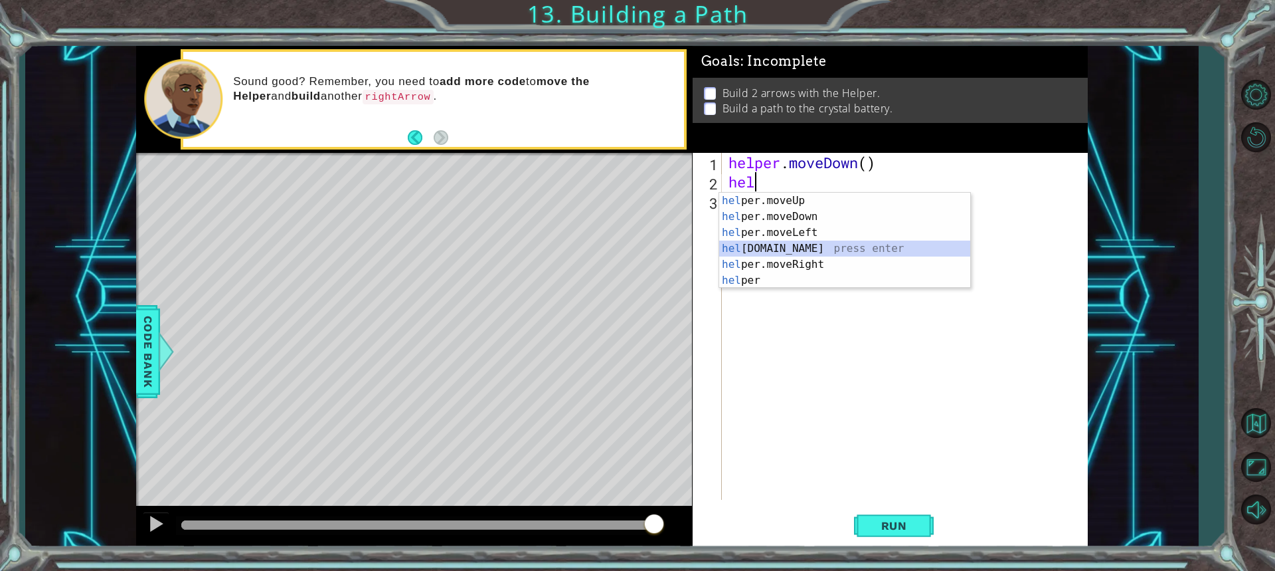
click at [772, 242] on div "hel per.moveUp press enter hel per.moveDown press enter hel per.moveLeft press …" at bounding box center [844, 257] width 251 height 128
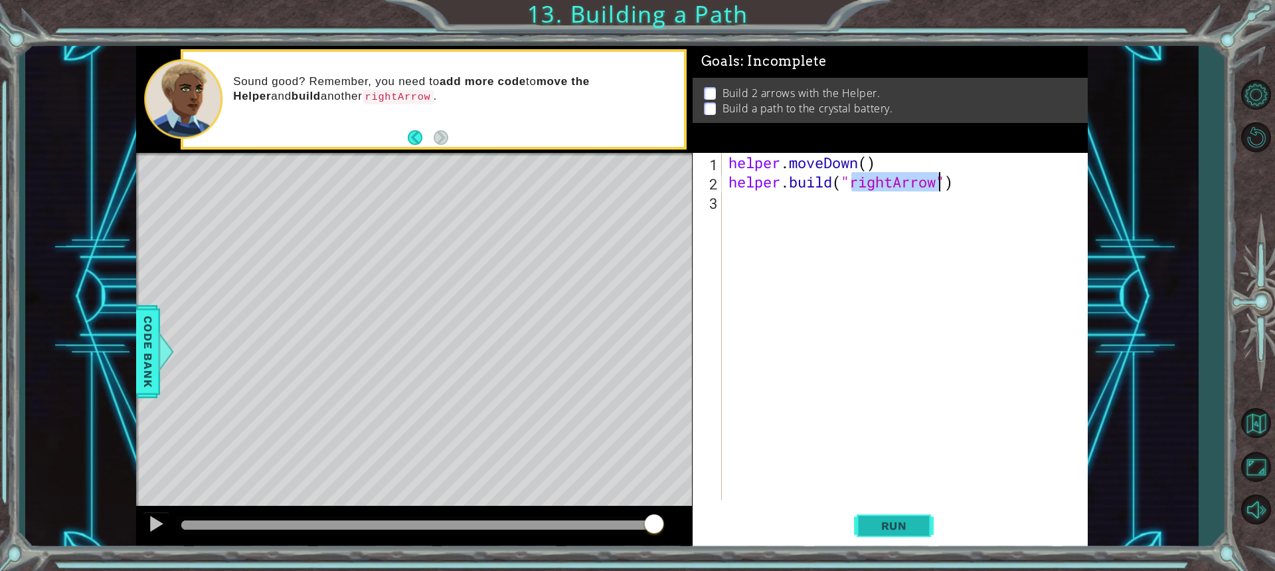
type textarea "[DOMAIN_NAME]("rightArrow")"
click at [898, 531] on span "Run" at bounding box center [894, 525] width 52 height 13
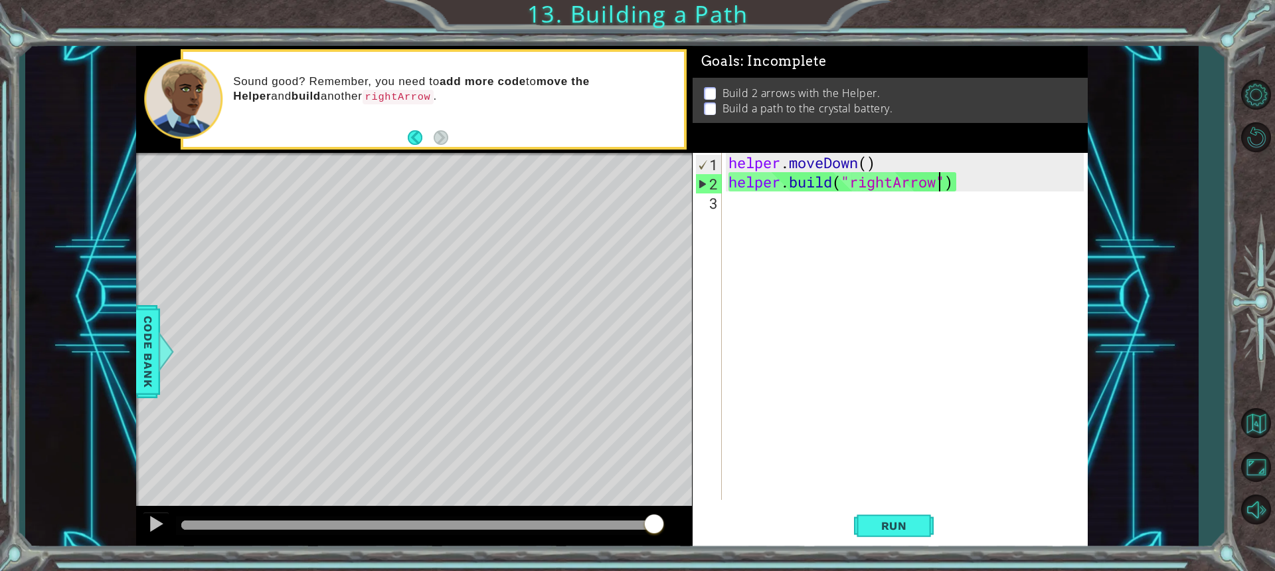
click at [717, 203] on div "3" at bounding box center [708, 202] width 27 height 19
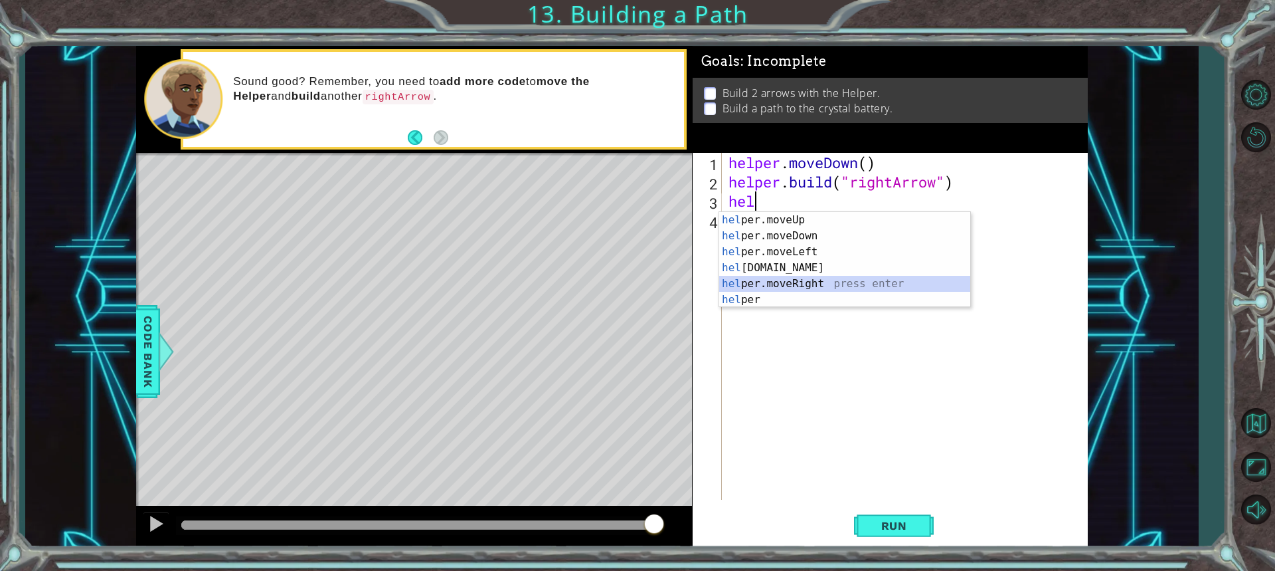
click at [798, 284] on div "hel per.moveUp press enter hel per.moveDown press enter hel per.moveLeft press …" at bounding box center [844, 276] width 251 height 128
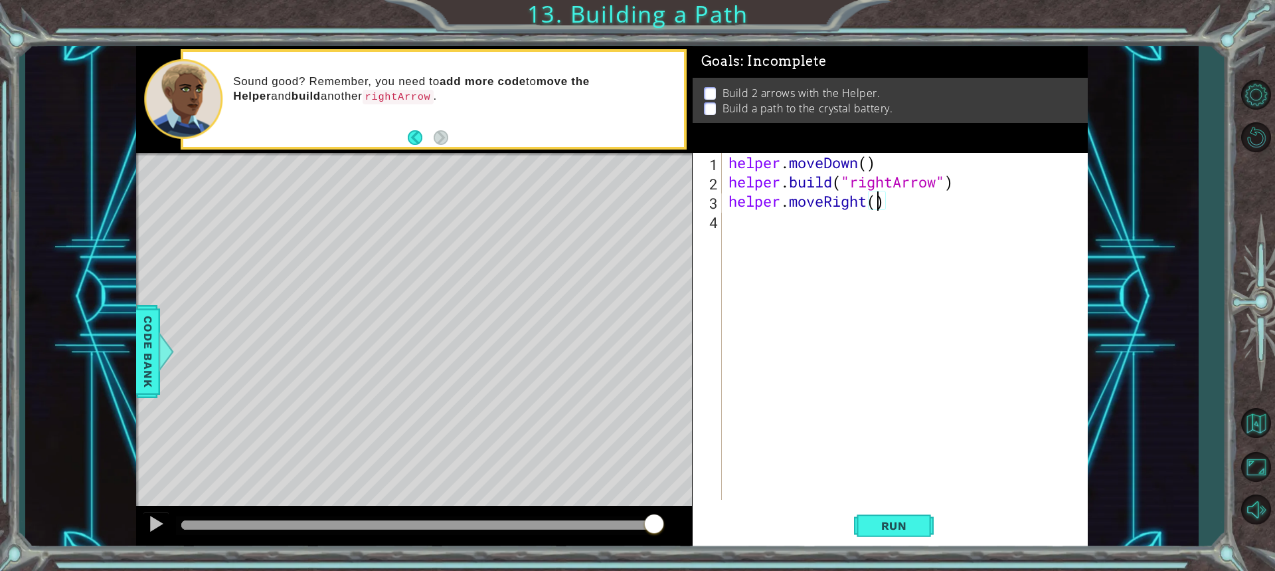
scroll to position [0, 7]
type textarea "helper.moveRight(3)"
click at [890, 527] on span "Run" at bounding box center [894, 525] width 52 height 13
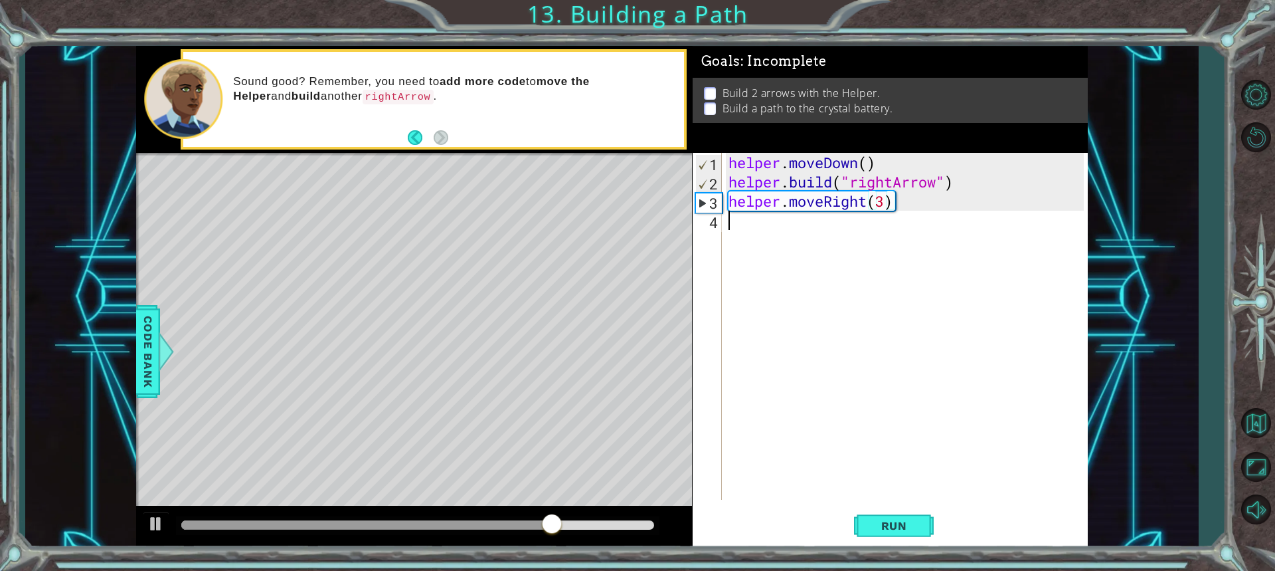
click at [727, 225] on div "helper . moveDown ( ) helper . build ( "rightArrow" ) helper . moveRight ( 3 )" at bounding box center [908, 345] width 365 height 385
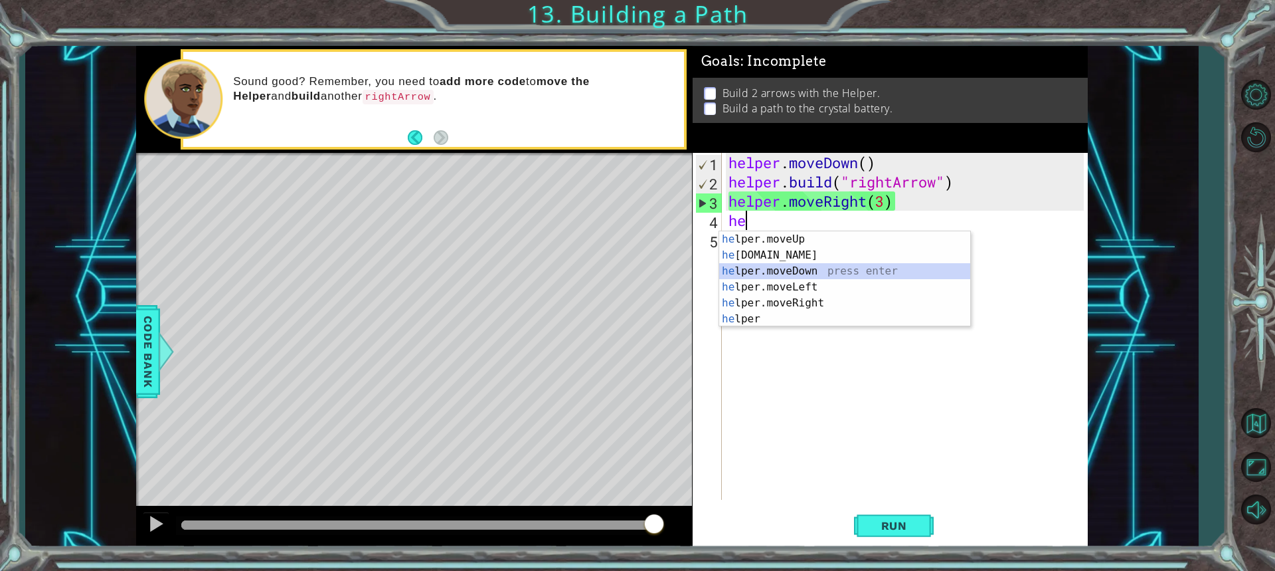
click at [762, 270] on div "he lper.moveUp press enter he [DOMAIN_NAME] press enter he lper.moveDown press …" at bounding box center [844, 295] width 251 height 128
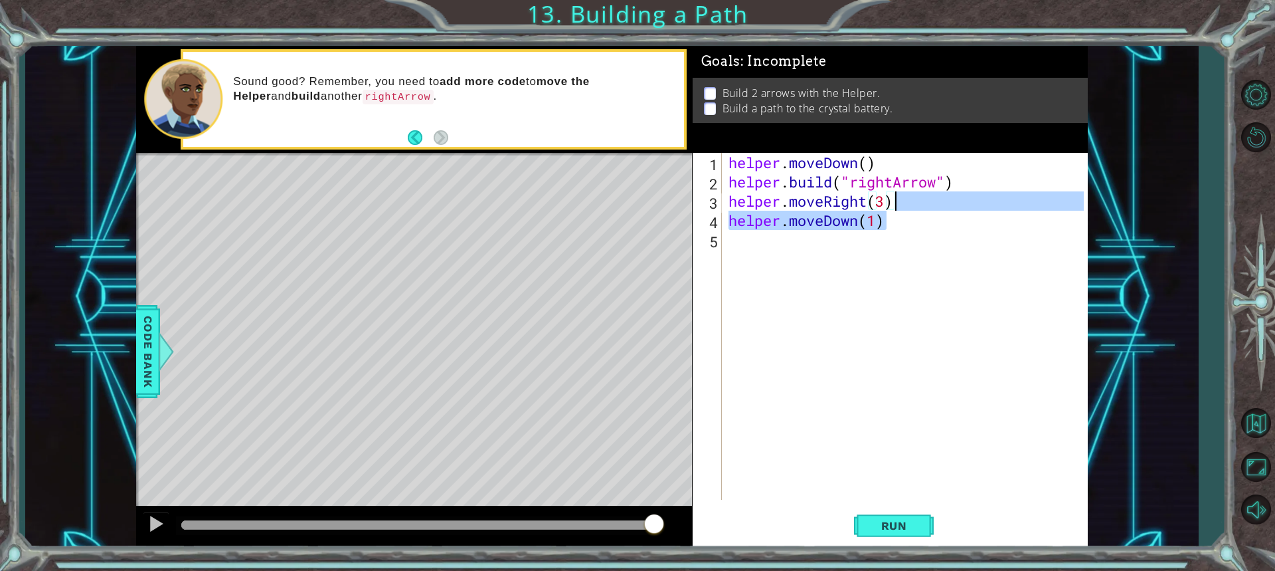
drag, startPoint x: 927, startPoint y: 222, endPoint x: 927, endPoint y: 206, distance: 16.6
click at [927, 206] on div "helper . moveDown ( ) helper . build ( "rightArrow" ) helper . moveRight ( 3 ) …" at bounding box center [908, 345] width 365 height 385
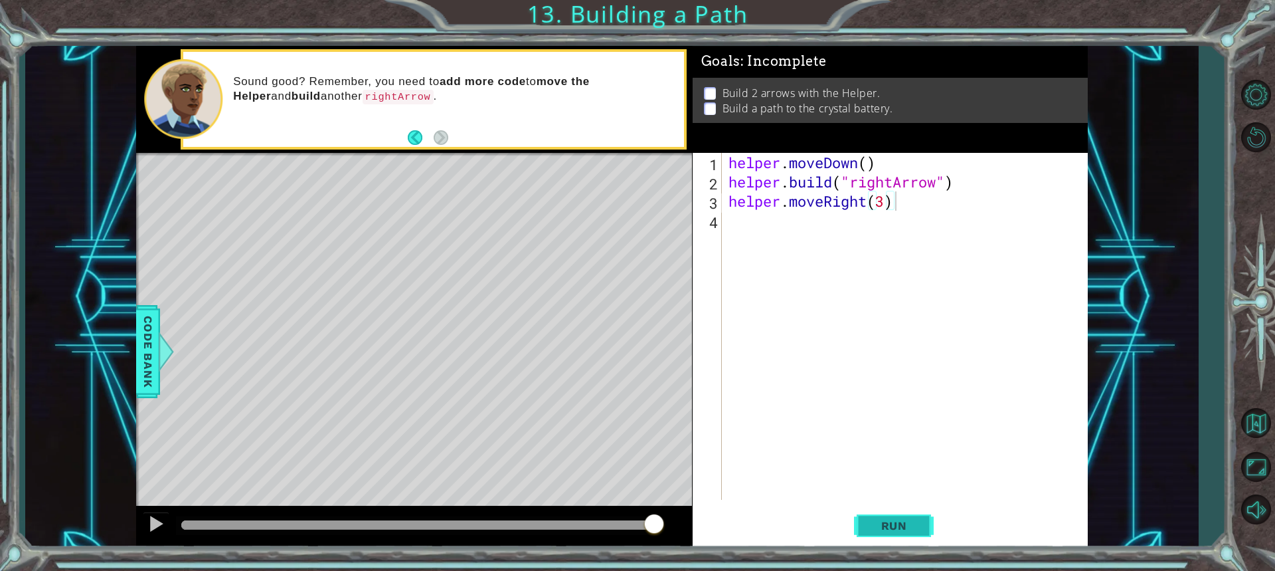
click at [881, 524] on span "Run" at bounding box center [894, 525] width 52 height 13
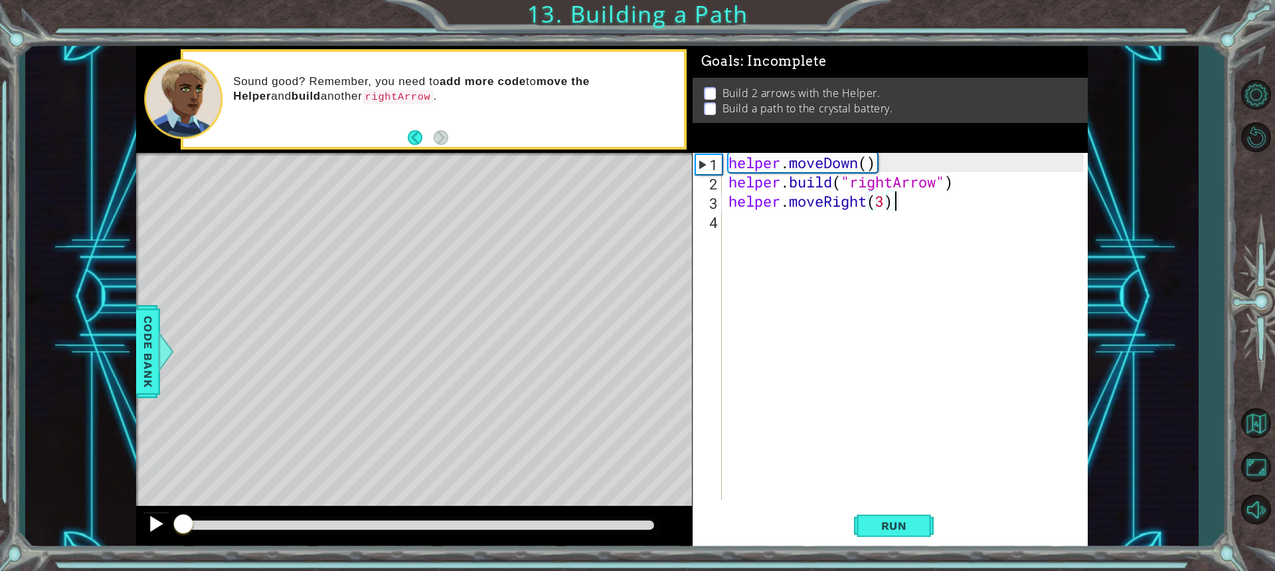
drag, startPoint x: 220, startPoint y: 526, endPoint x: 160, endPoint y: 527, distance: 59.8
click at [160, 527] on div at bounding box center [414, 526] width 556 height 43
drag, startPoint x: 221, startPoint y: 523, endPoint x: 182, endPoint y: 525, distance: 39.2
click at [182, 525] on div at bounding box center [183, 525] width 24 height 24
drag, startPoint x: 209, startPoint y: 525, endPoint x: 177, endPoint y: 527, distance: 31.9
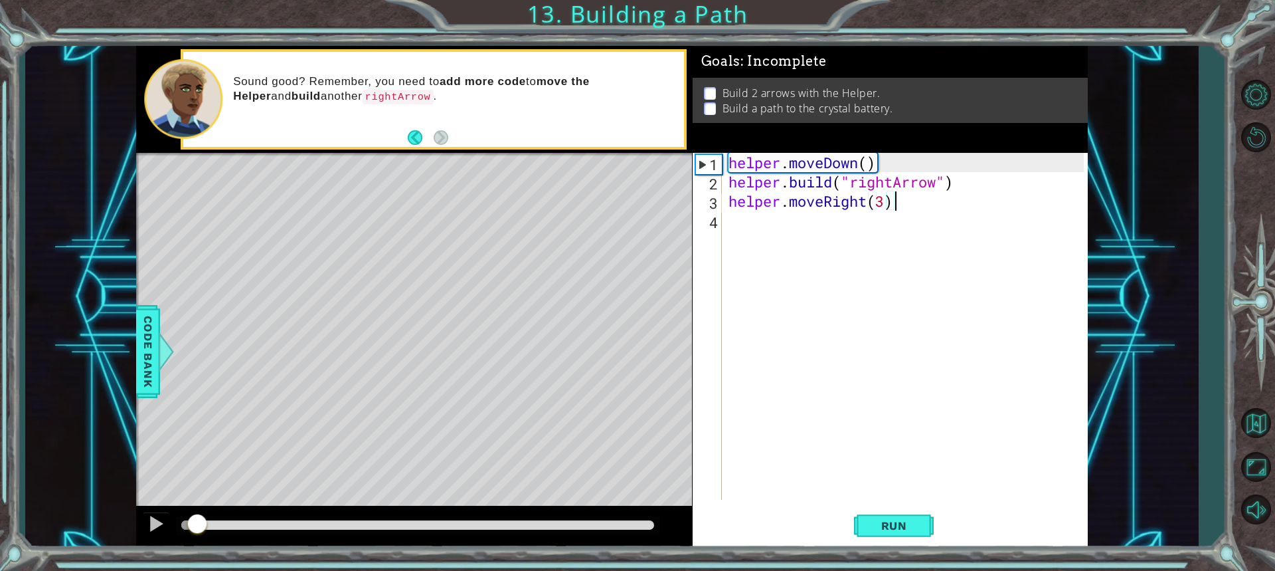
click at [181, 527] on div at bounding box center [189, 524] width 16 height 9
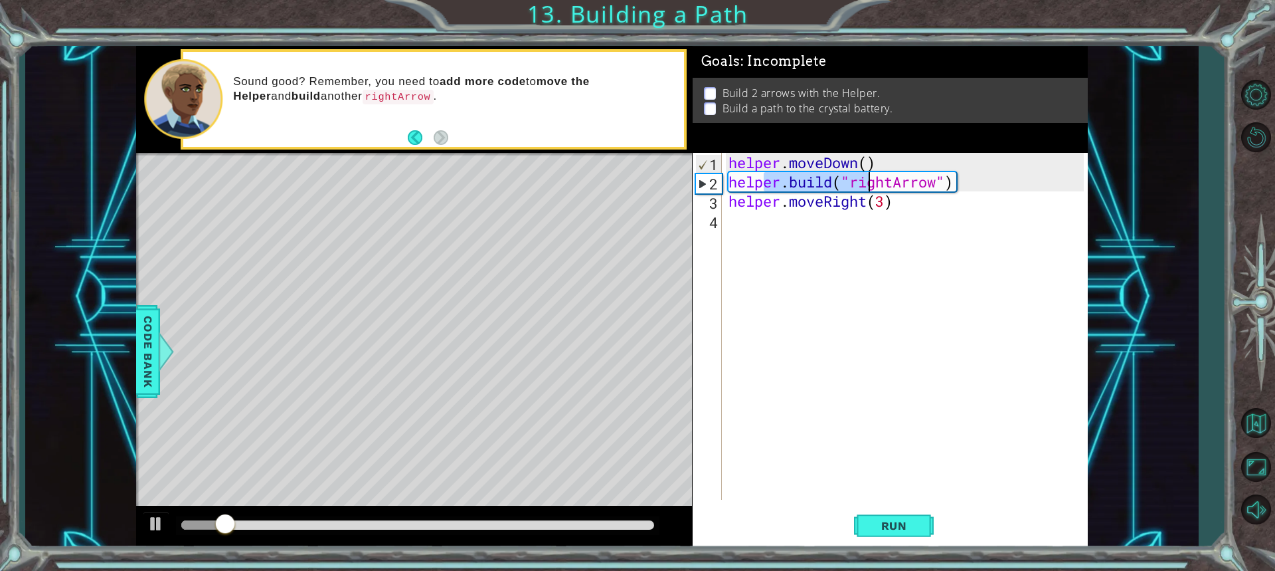
drag, startPoint x: 767, startPoint y: 183, endPoint x: 891, endPoint y: 224, distance: 130.4
click at [893, 184] on div "helper . moveDown ( ) helper . build ( "rightArrow" ) helper . moveRight ( 3 )" at bounding box center [908, 345] width 365 height 385
type textarea "[DOMAIN_NAME]("rightArrow")"
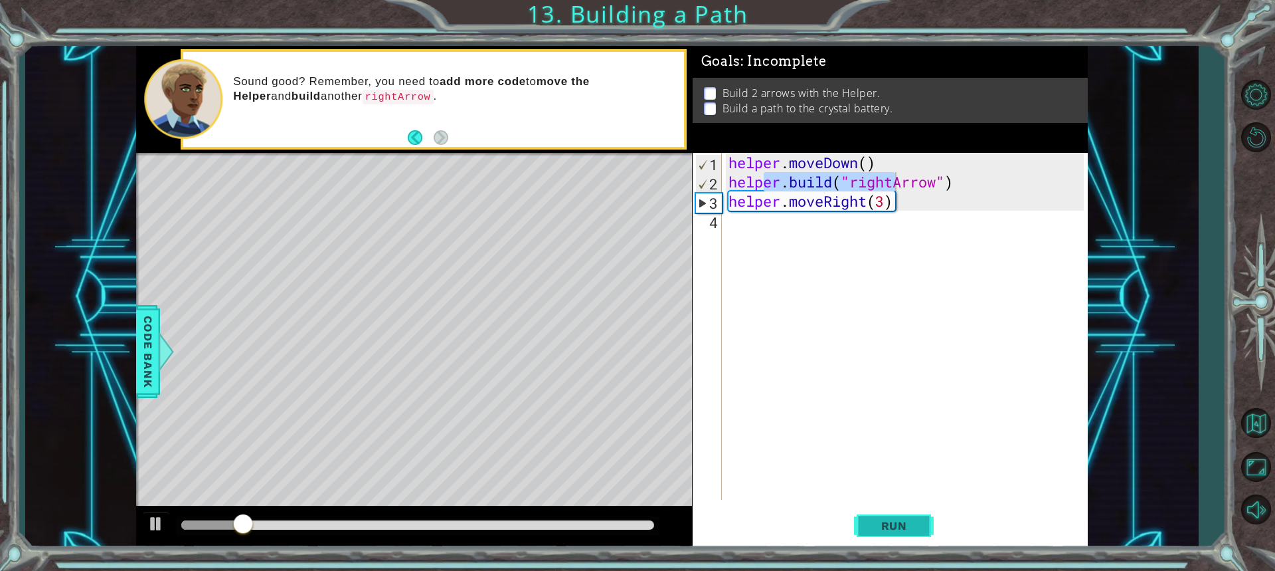
click at [875, 536] on button "Run" at bounding box center [894, 524] width 80 height 39
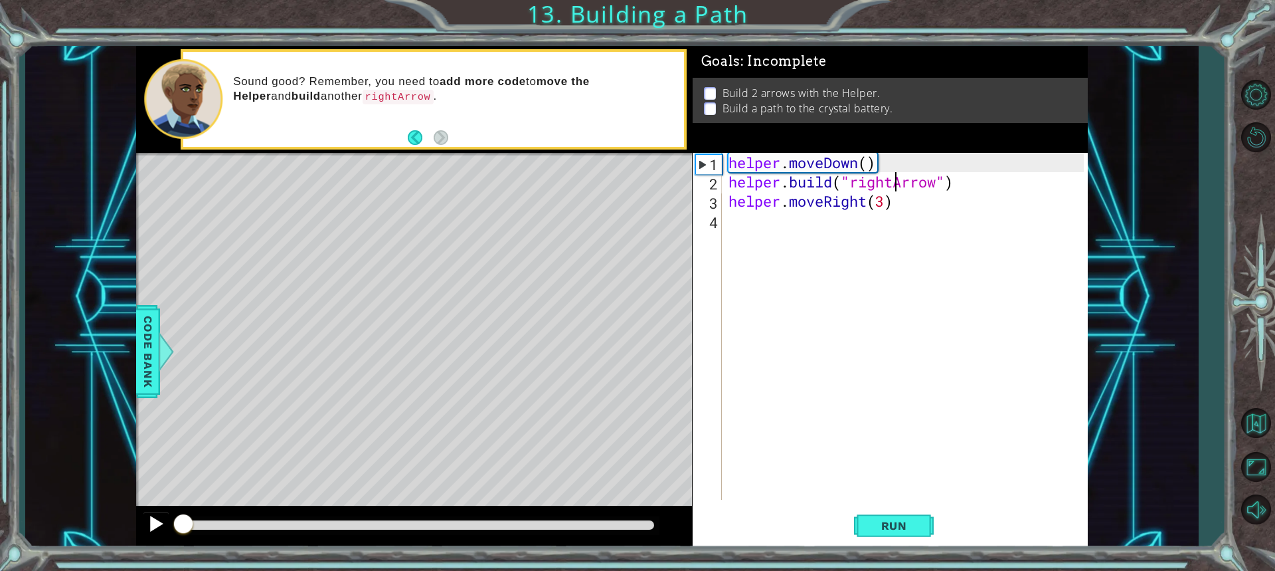
drag, startPoint x: 250, startPoint y: 525, endPoint x: 163, endPoint y: 530, distance: 87.2
click at [163, 530] on div at bounding box center [414, 526] width 556 height 43
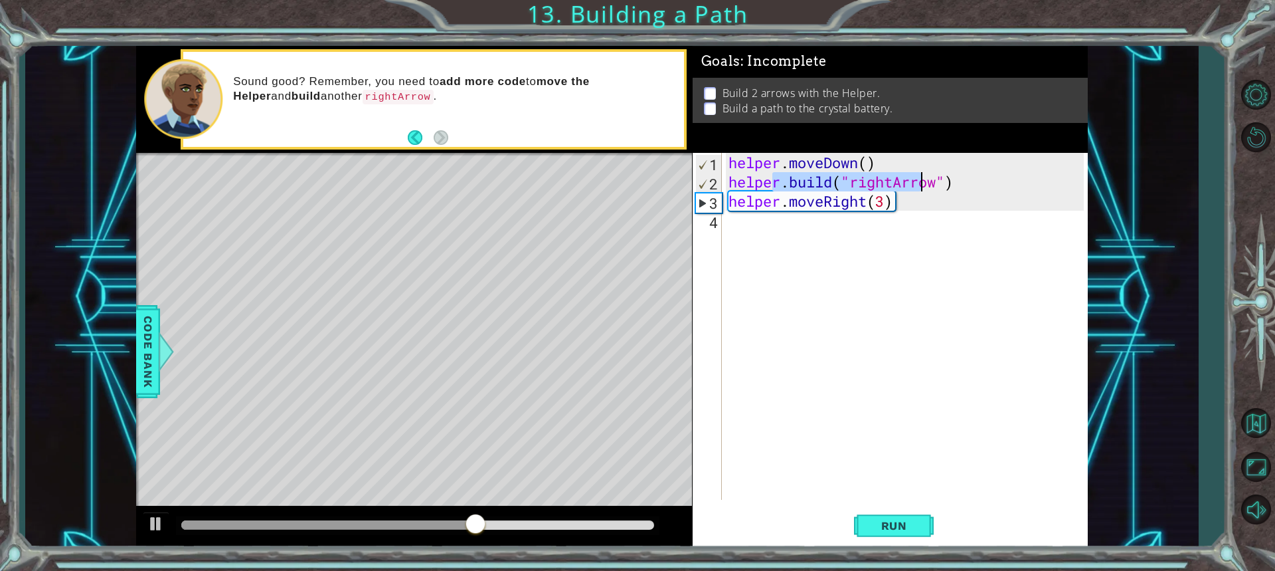
drag, startPoint x: 770, startPoint y: 186, endPoint x: 906, endPoint y: 195, distance: 136.5
click at [938, 173] on div "helper . moveDown ( ) helper . build ( "rightArrow" ) helper . moveRight ( 3 )" at bounding box center [908, 345] width 365 height 385
click at [746, 224] on div "helper . moveDown ( ) helper . build ( "rightArrow" ) helper . moveRight ( 3 )" at bounding box center [908, 345] width 365 height 385
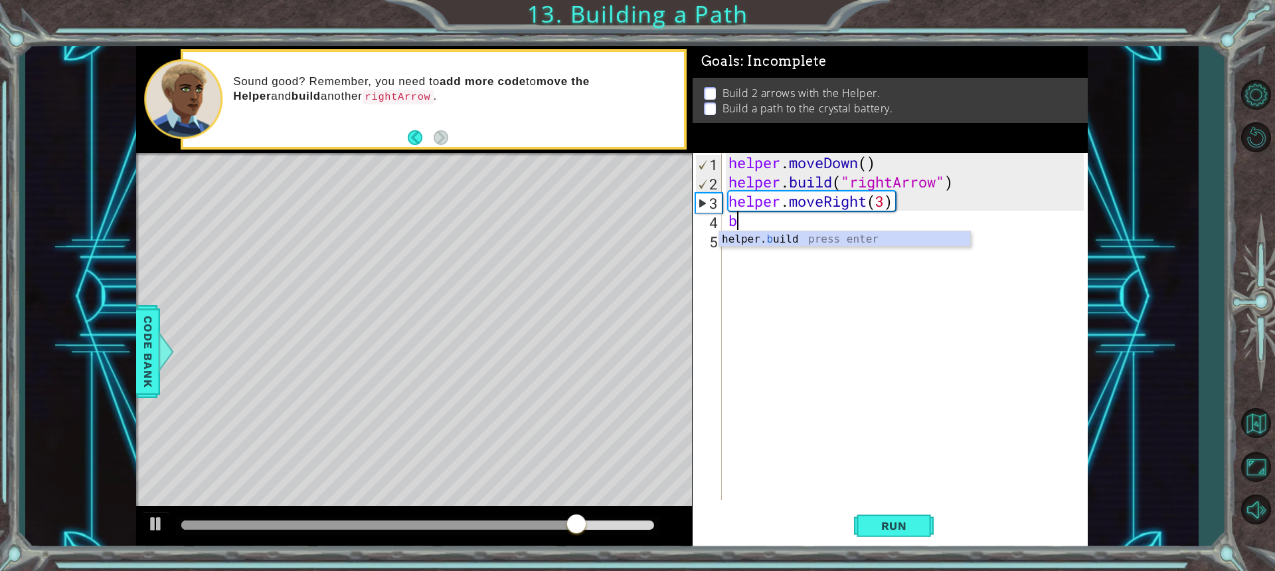
type textarea "bu"
click at [786, 247] on div "helper . moveDown ( ) helper . build ( "rightArrow" ) helper . moveRight ( 3 ) …" at bounding box center [908, 345] width 365 height 385
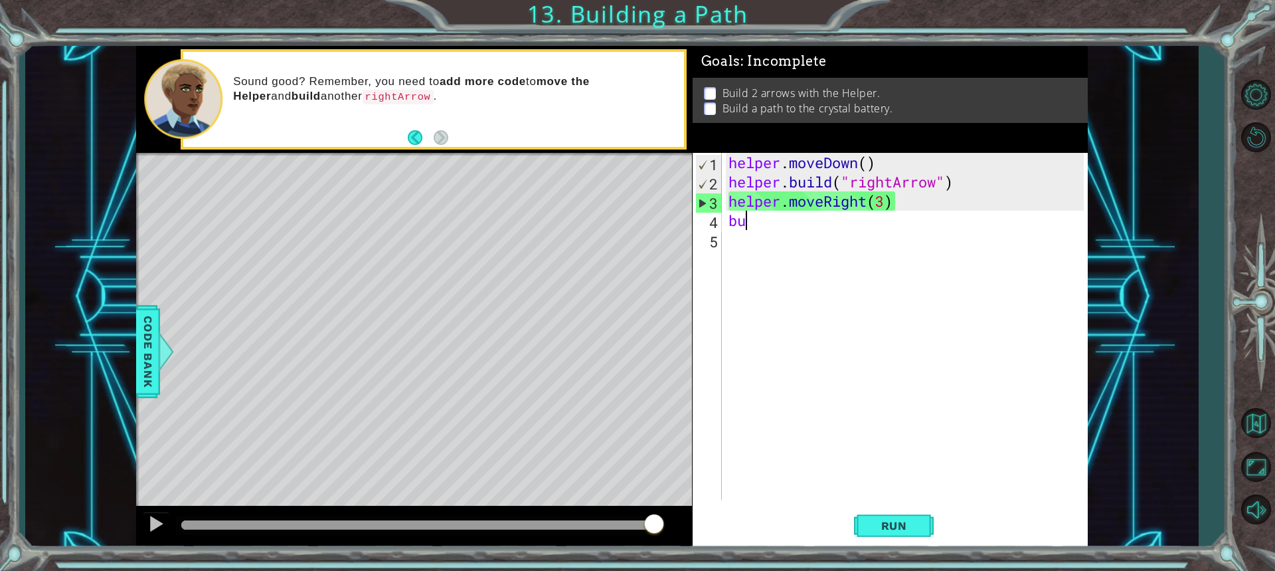
click at [751, 222] on div "helper . moveDown ( ) helper . build ( "rightArrow" ) helper . moveRight ( 3 ) …" at bounding box center [908, 345] width 365 height 385
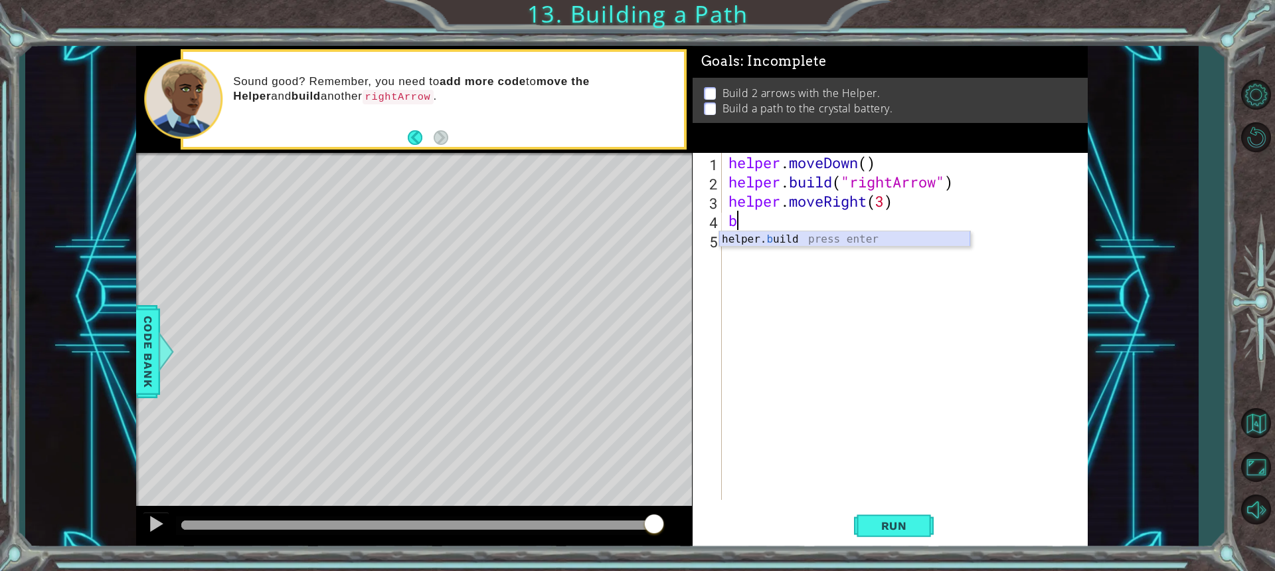
click at [750, 241] on div "helper. b uild press enter" at bounding box center [844, 255] width 251 height 48
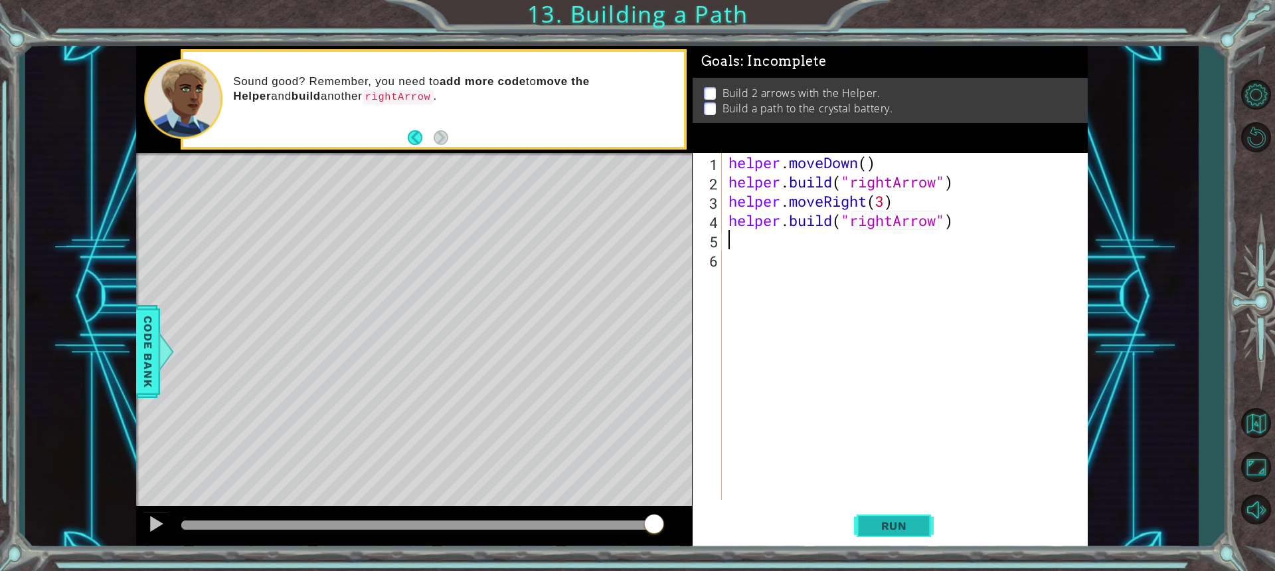
type textarea "[DOMAIN_NAME]("rightArrow")"
click at [883, 524] on span "Run" at bounding box center [894, 525] width 52 height 13
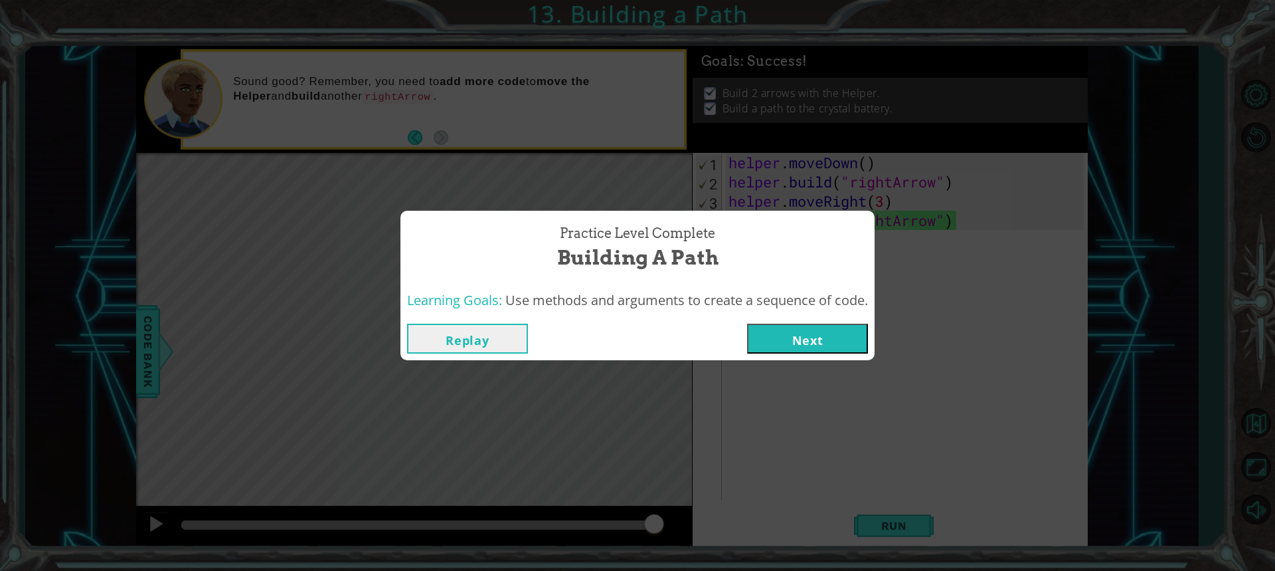
click at [820, 329] on button "Next" at bounding box center [807, 338] width 121 height 30
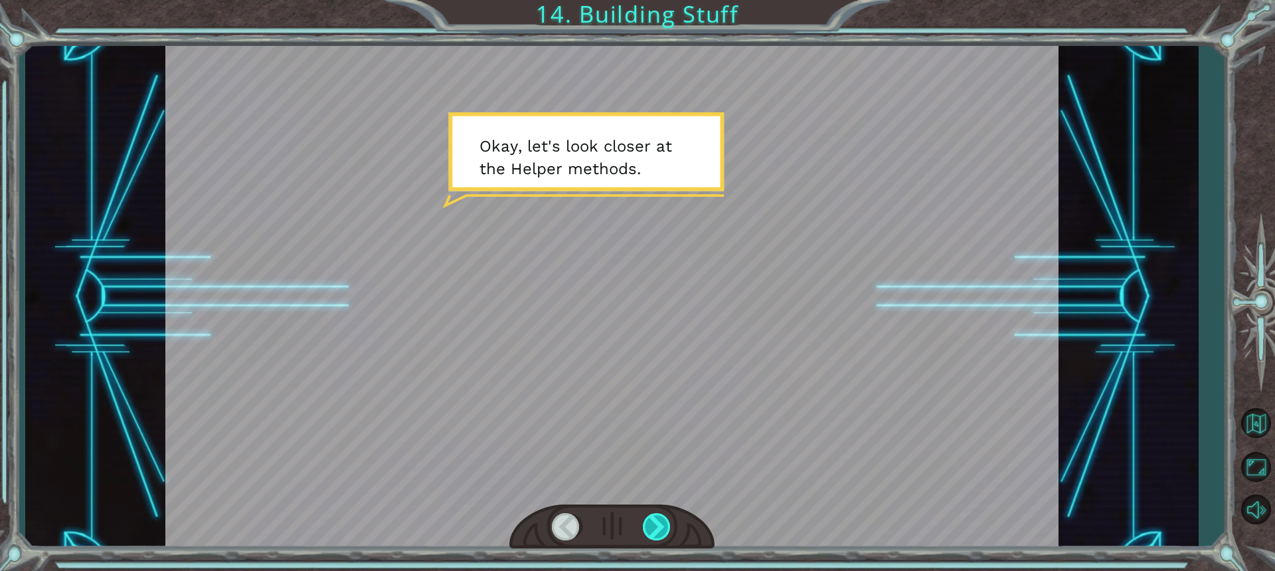
click at [660, 528] on div at bounding box center [657, 526] width 29 height 27
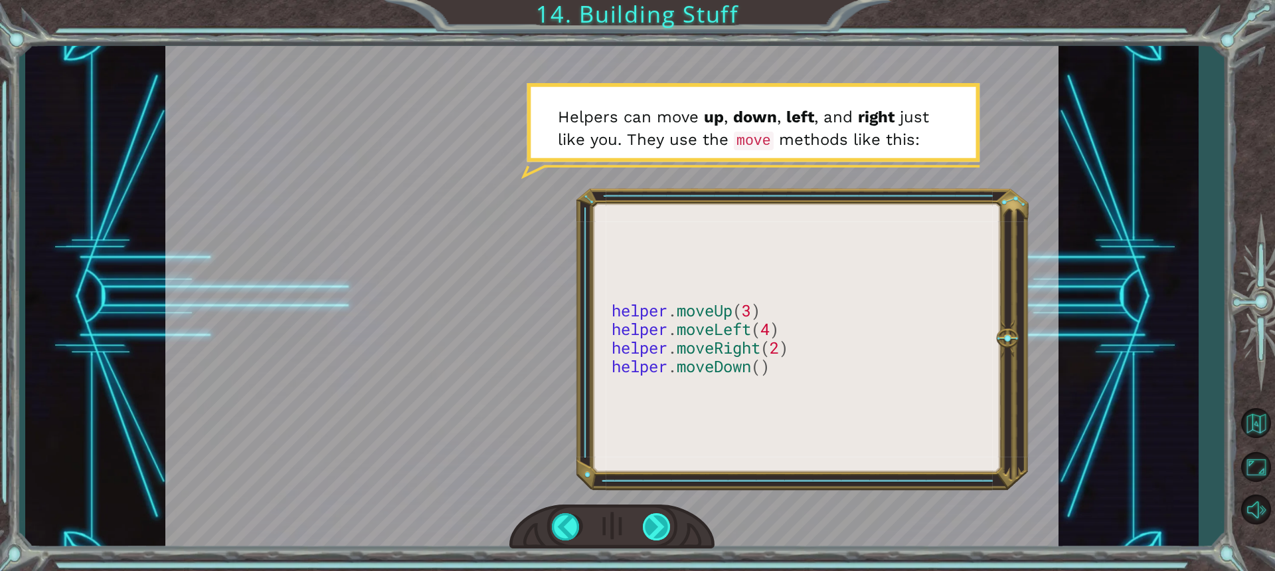
click at [659, 519] on div at bounding box center [657, 526] width 29 height 27
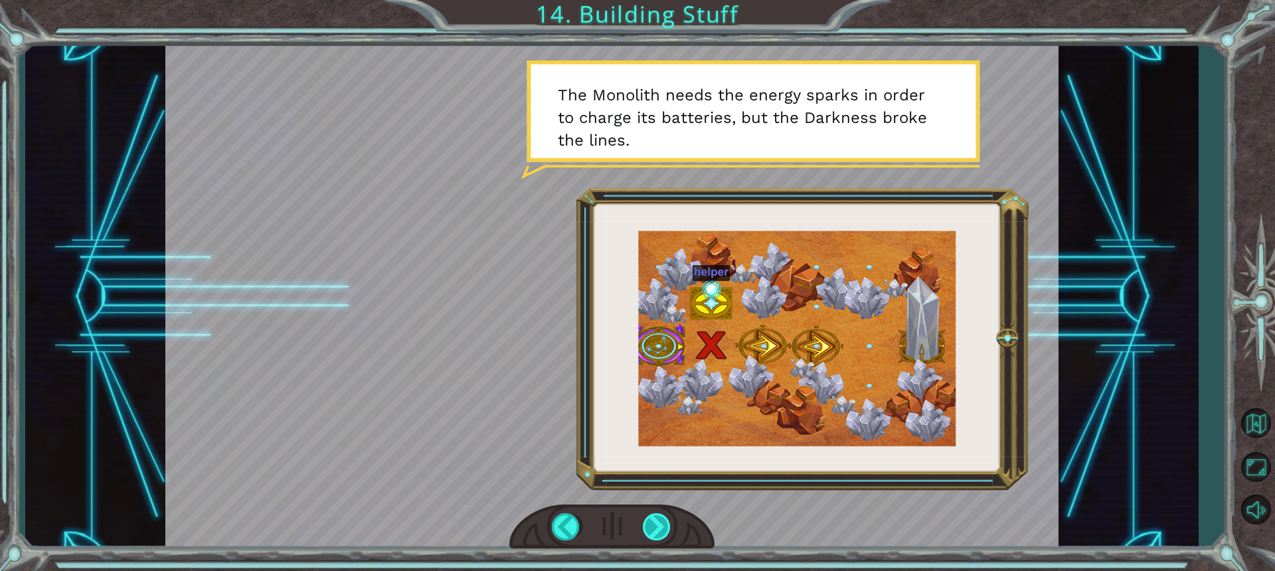
click at [653, 517] on div at bounding box center [657, 526] width 29 height 27
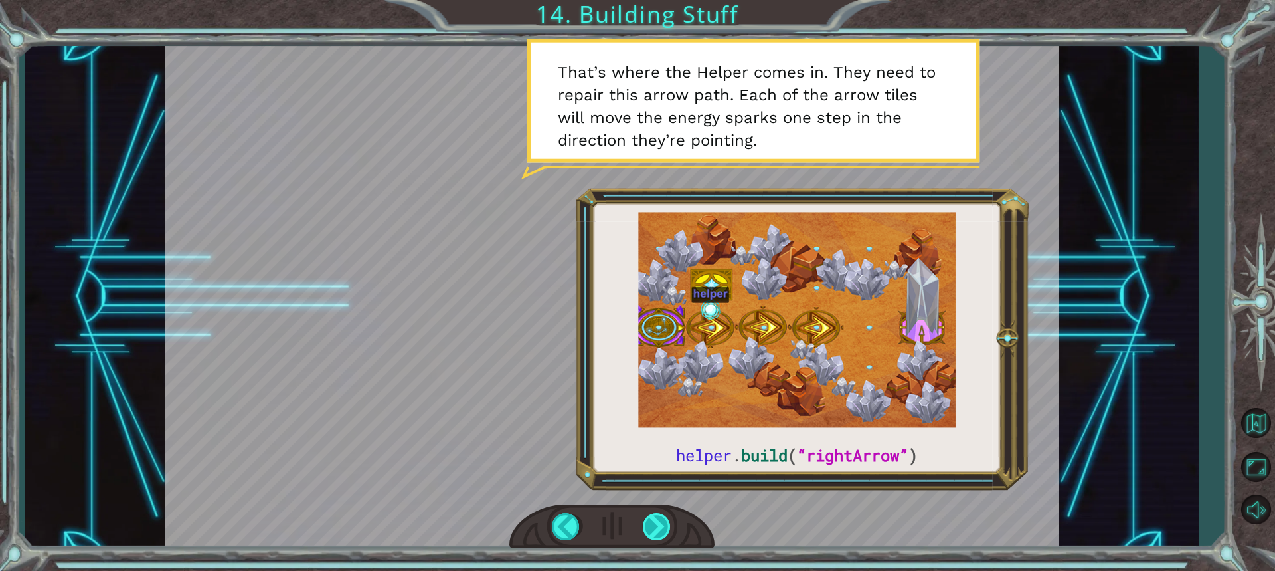
click at [656, 518] on div at bounding box center [657, 526] width 29 height 27
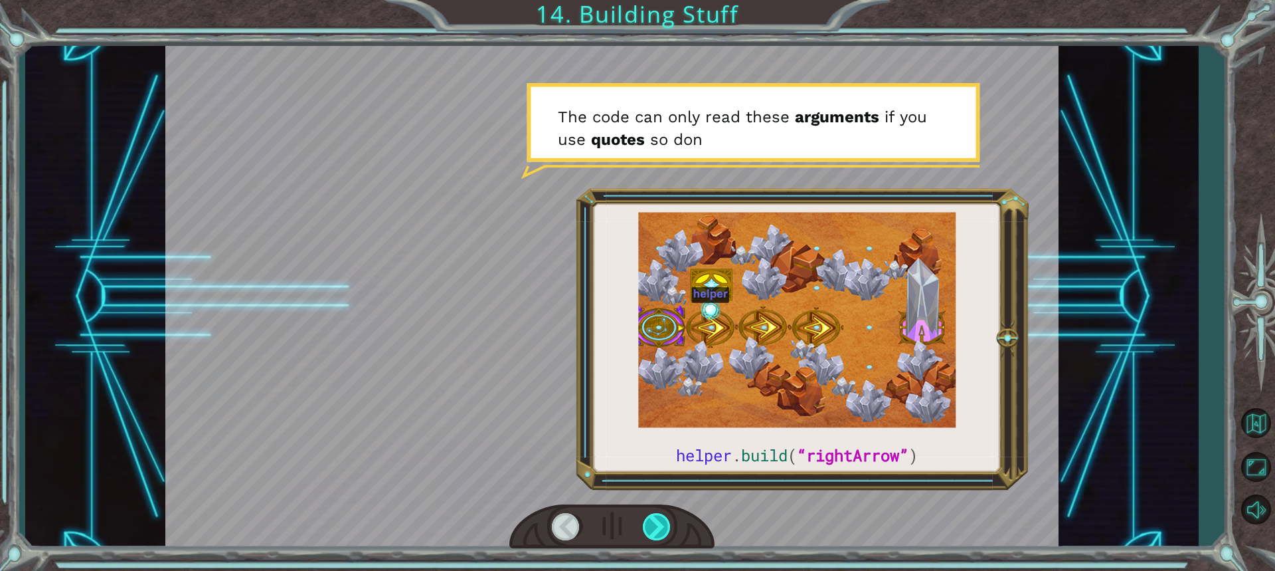
click at [658, 515] on div at bounding box center [657, 526] width 29 height 27
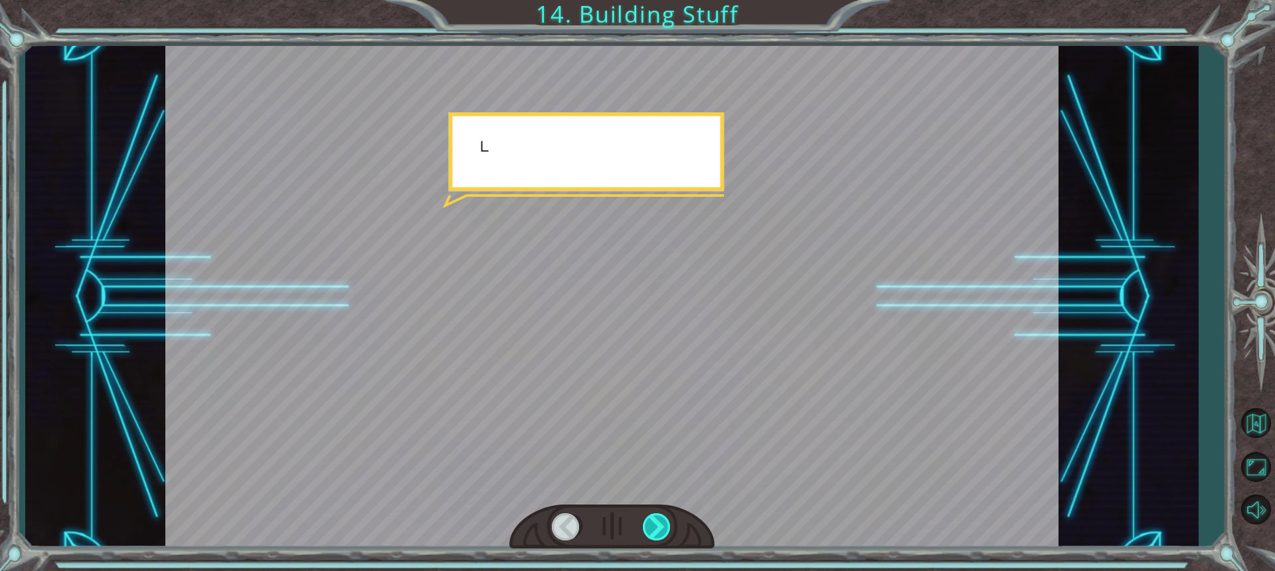
click at [658, 515] on div at bounding box center [657, 526] width 29 height 27
click at [658, 518] on div at bounding box center [657, 526] width 29 height 27
click at [652, 519] on div at bounding box center [657, 526] width 29 height 27
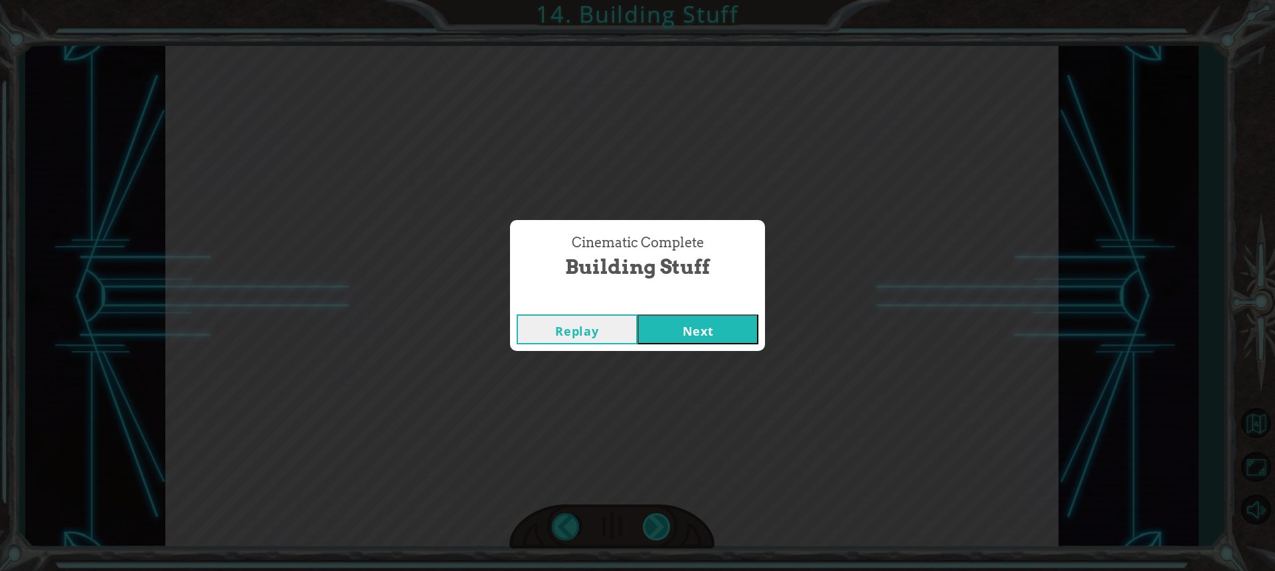
click at [652, 519] on div "Cinematic Complete Building Stuff Replay Next" at bounding box center [637, 285] width 1275 height 571
click at [705, 339] on button "Next" at bounding box center [698, 329] width 121 height 30
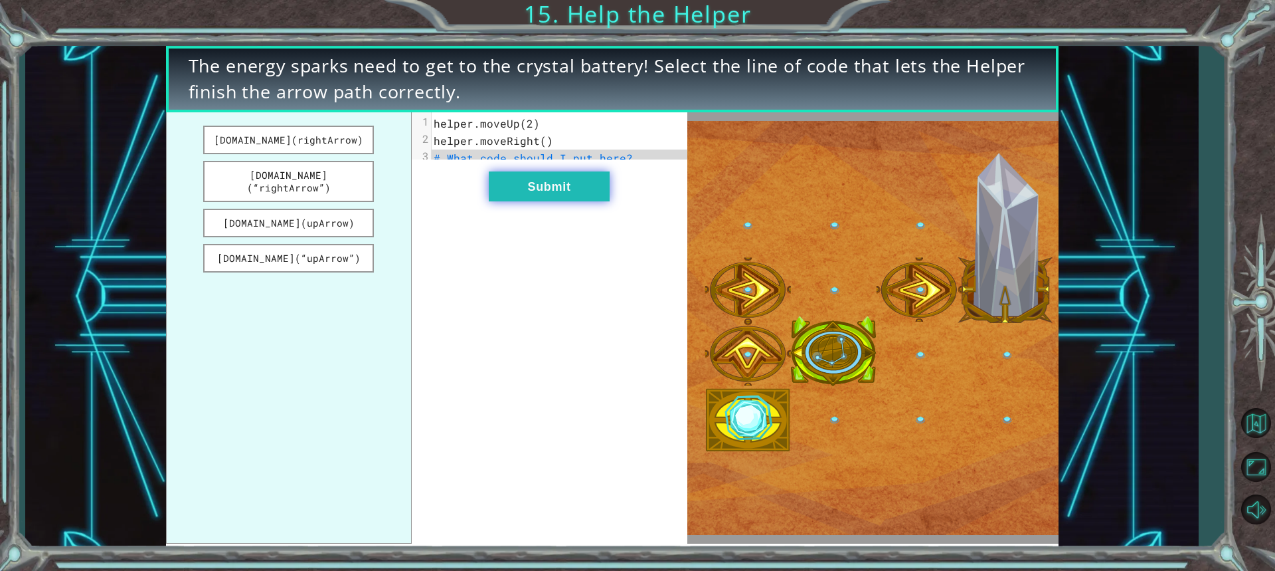
click at [548, 199] on button "Submit" at bounding box center [549, 186] width 121 height 30
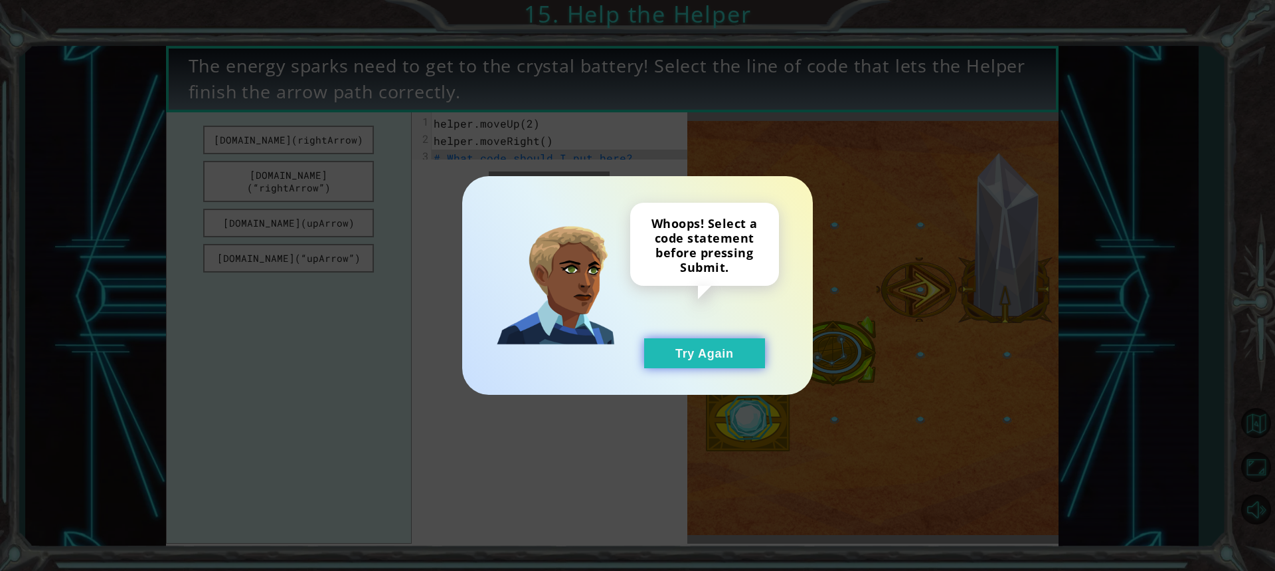
click at [673, 349] on div "Whoops! Select a code statement before pressing Submit. Try Again" at bounding box center [704, 285] width 149 height 165
click at [670, 348] on button "Try Again" at bounding box center [704, 353] width 121 height 30
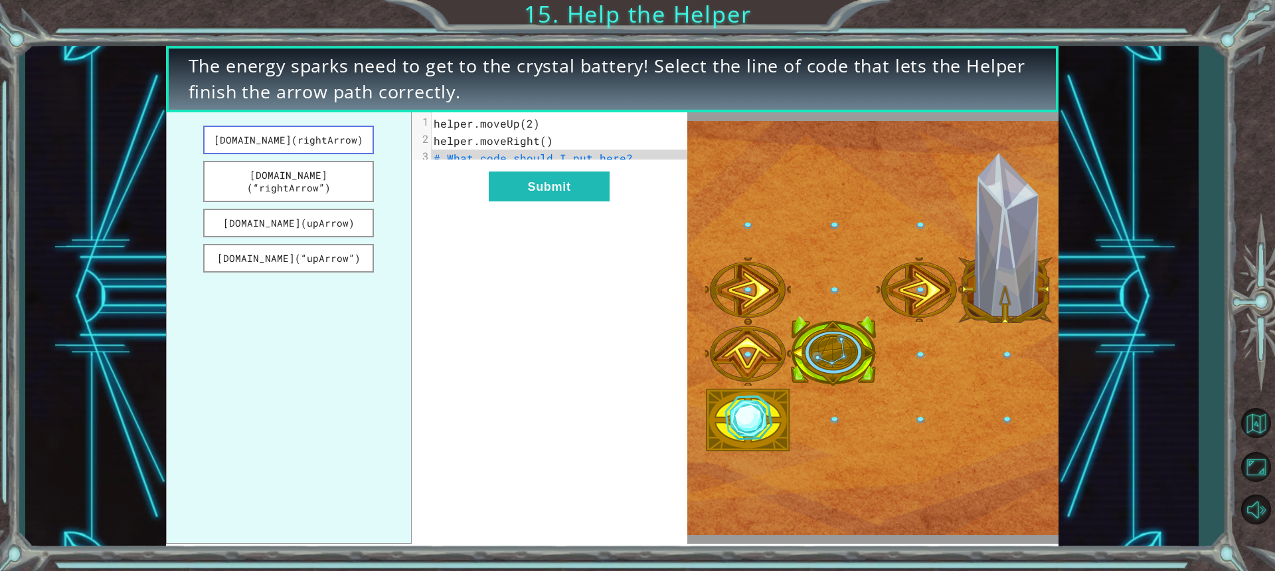
click at [341, 137] on button "[DOMAIN_NAME](rightArrow)" at bounding box center [288, 140] width 171 height 29
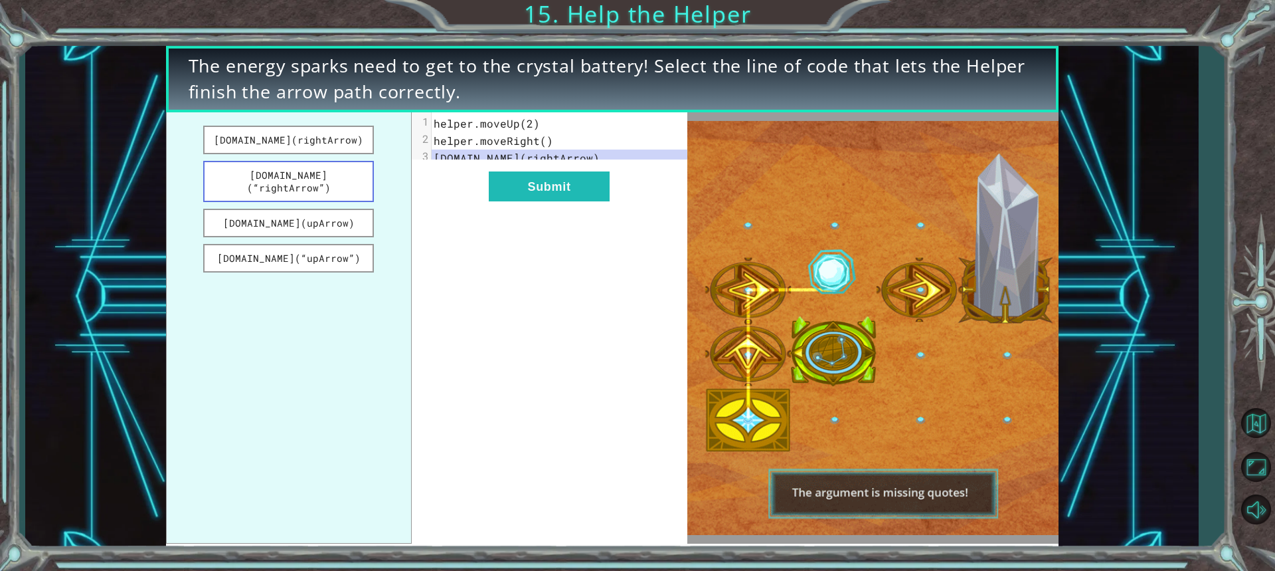
click at [324, 176] on button "[DOMAIN_NAME](“rightArrow”)" at bounding box center [288, 181] width 171 height 41
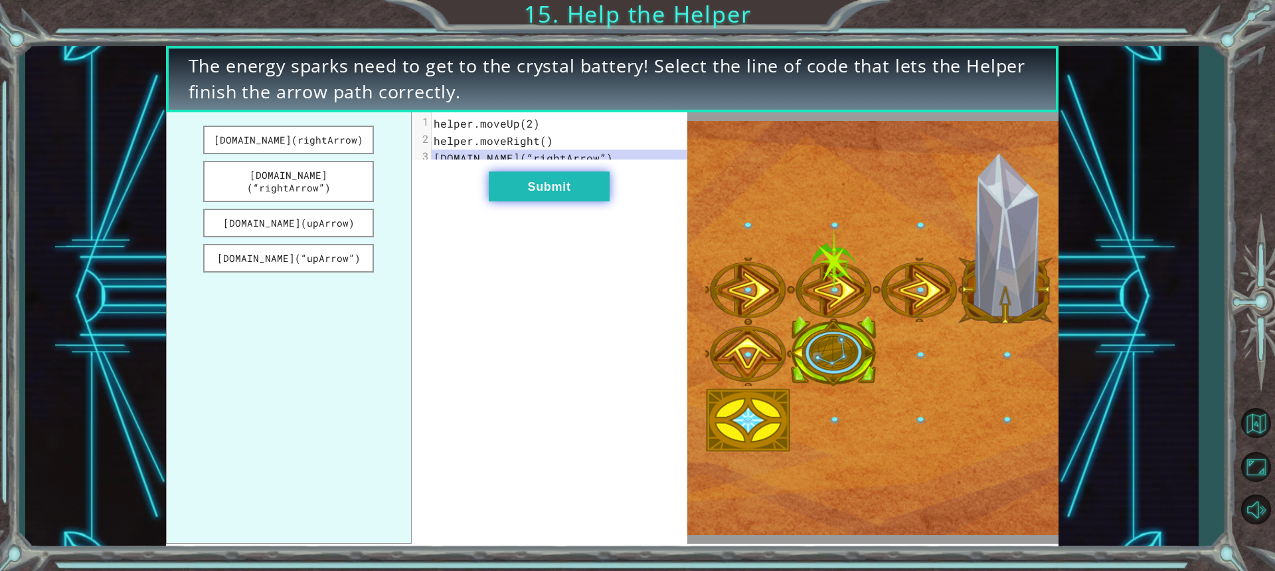
click at [579, 197] on button "Submit" at bounding box center [549, 186] width 121 height 30
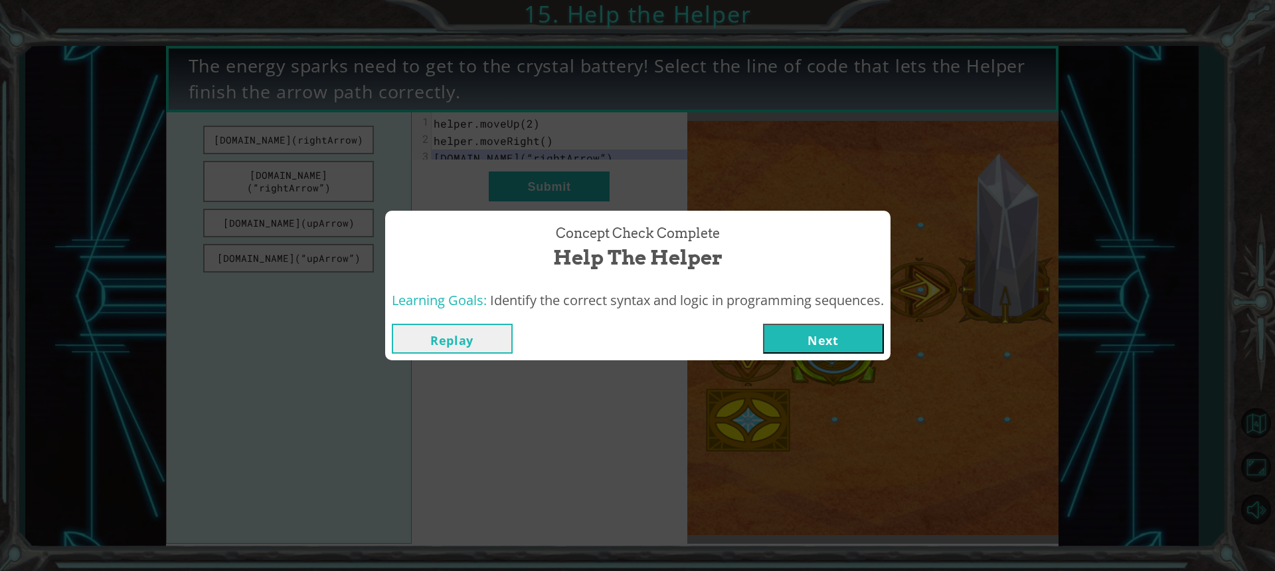
click at [791, 337] on button "Next" at bounding box center [823, 338] width 121 height 30
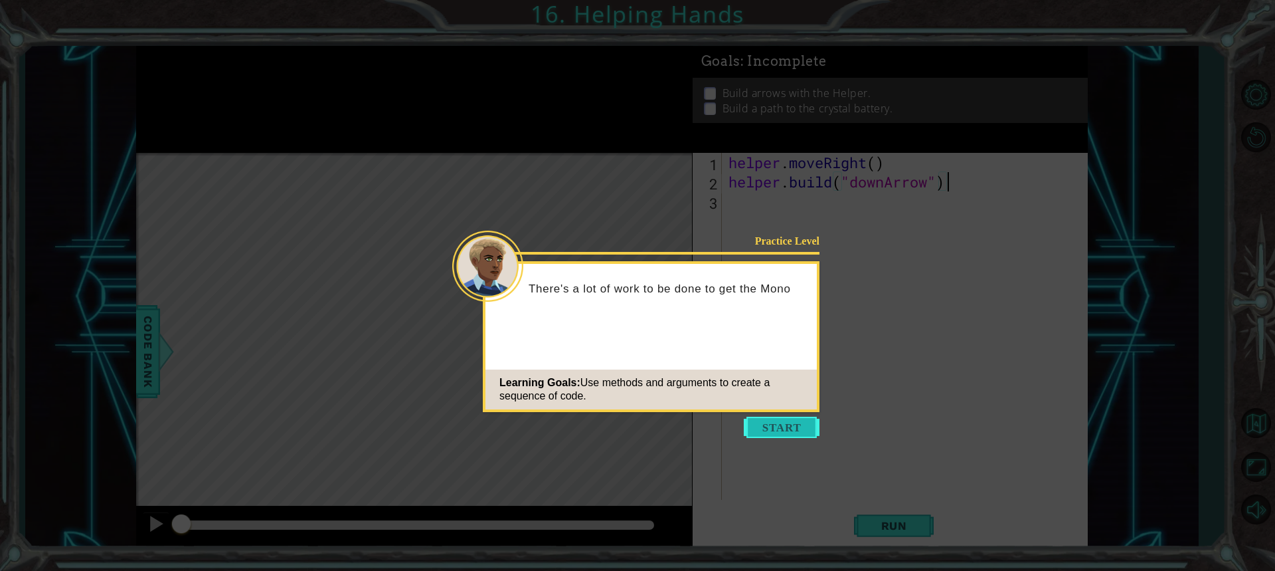
click at [778, 423] on button "Start" at bounding box center [782, 426] width 76 height 21
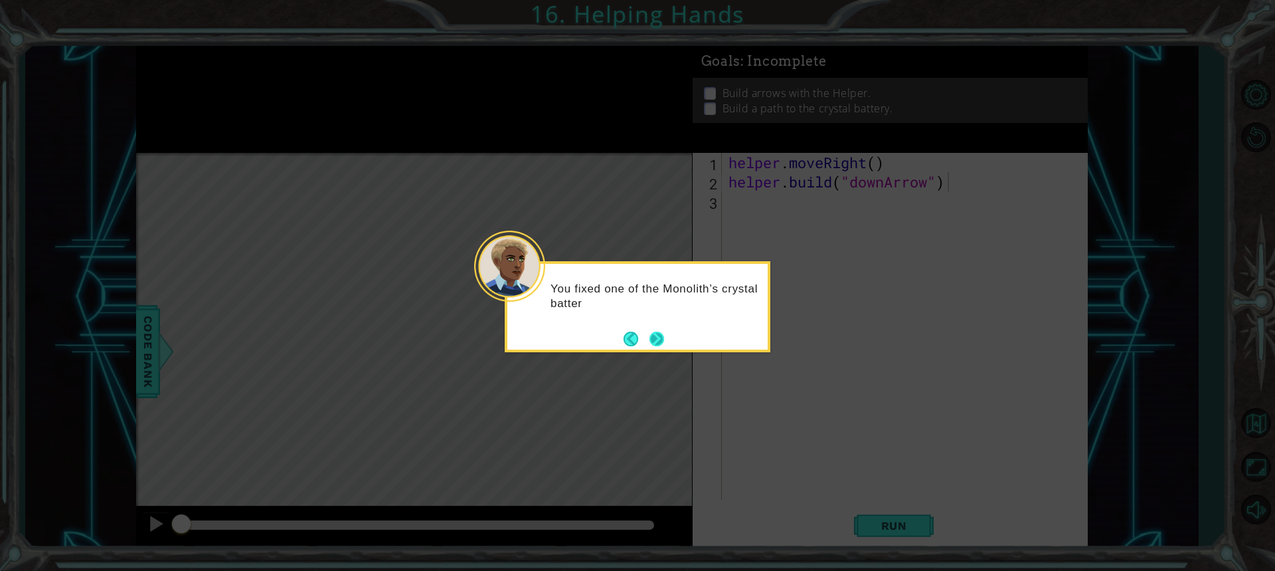
click at [662, 338] on button "Next" at bounding box center [656, 338] width 15 height 15
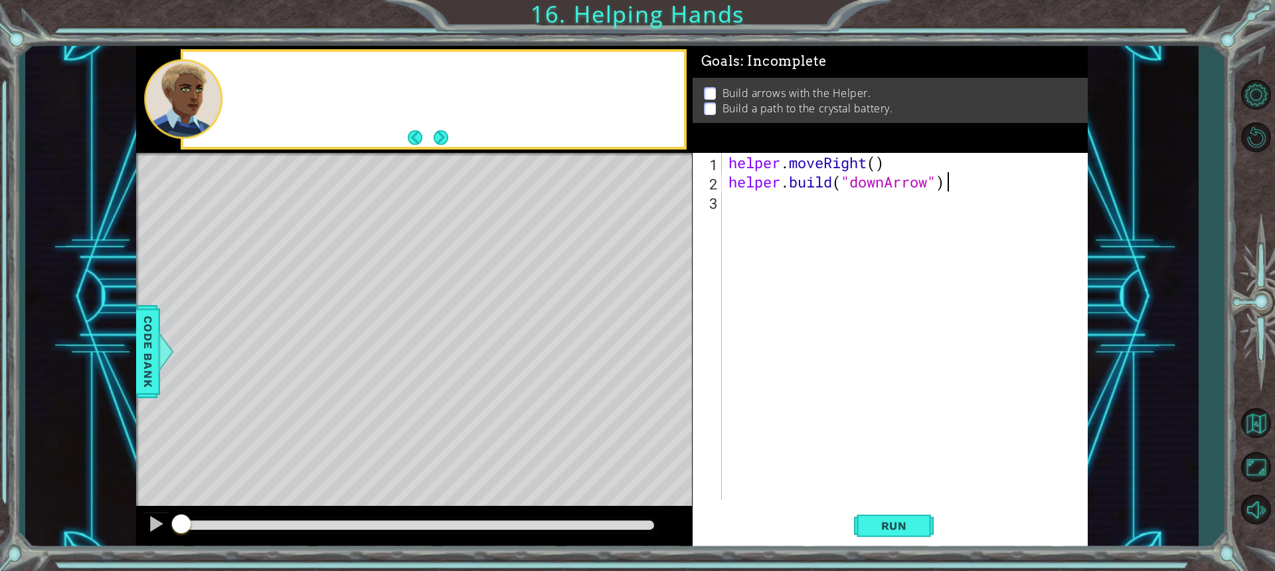
click at [662, 338] on div "Level Map" at bounding box center [443, 348] width 614 height 391
click at [660, 337] on div "Level Map" at bounding box center [443, 348] width 614 height 391
click at [724, 205] on div "[DOMAIN_NAME]("downArrow") 1 2 3 helper . moveRight ( ) helper . build ( "downA…" at bounding box center [888, 326] width 391 height 347
drag, startPoint x: 729, startPoint y: 171, endPoint x: 713, endPoint y: 252, distance: 81.9
click at [721, 205] on div "[DOMAIN_NAME]("downArrow") 1 2 3 helper . moveRight ( ) helper . build ( "downA…" at bounding box center [888, 326] width 391 height 347
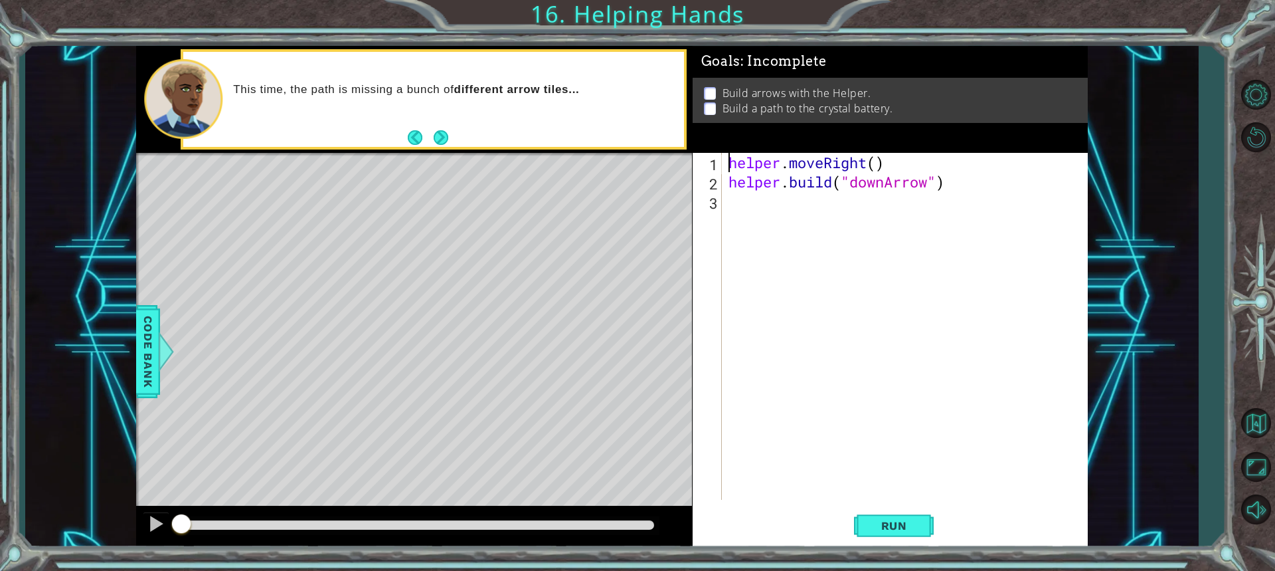
type textarea "[DOMAIN_NAME]("downArrow")"
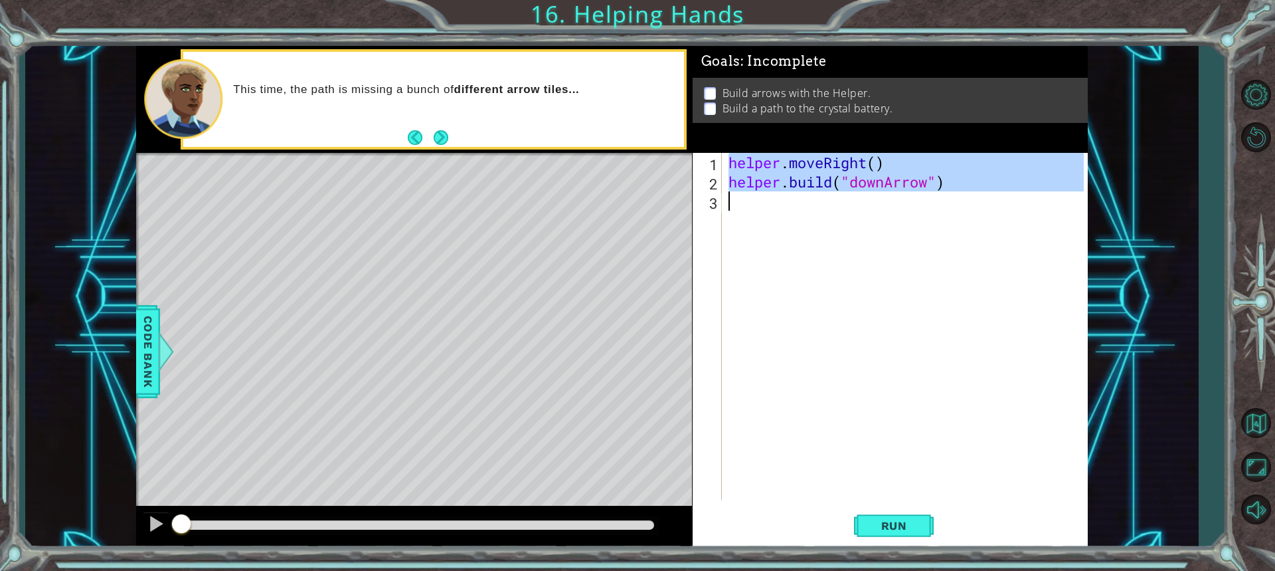
click at [719, 203] on div "3" at bounding box center [708, 202] width 27 height 19
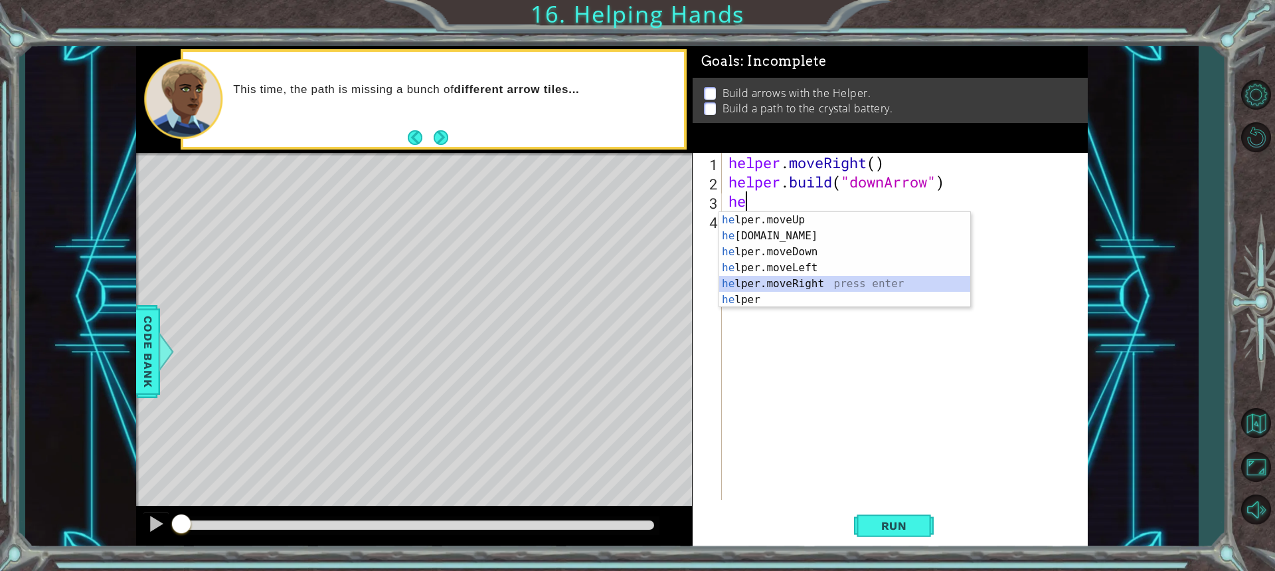
click at [784, 285] on div "he lper.moveUp press enter he [DOMAIN_NAME] press enter he lper.moveDown press …" at bounding box center [844, 276] width 251 height 128
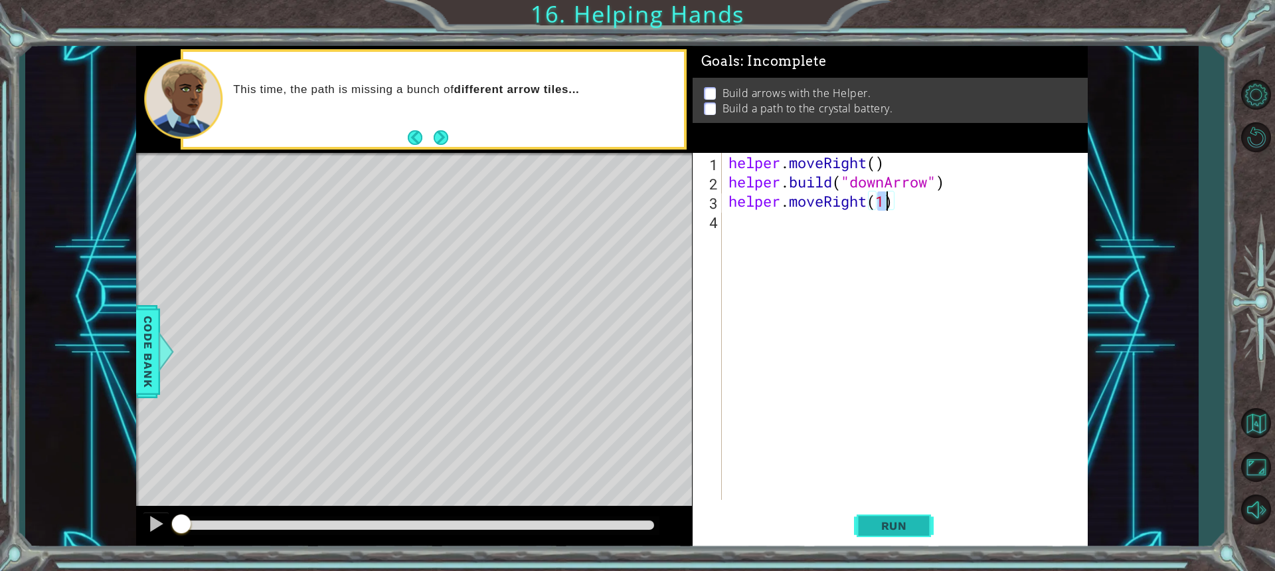
type textarea "helper.moveRight(1)"
click at [889, 514] on button "Run" at bounding box center [894, 524] width 80 height 39
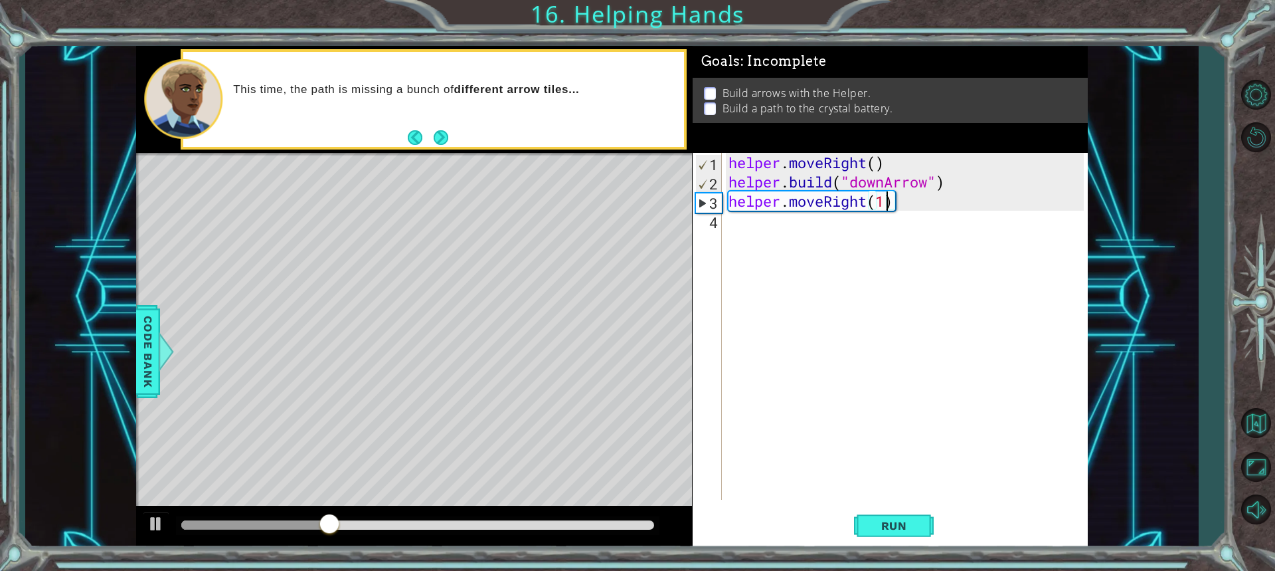
click at [707, 230] on div "4" at bounding box center [708, 222] width 27 height 19
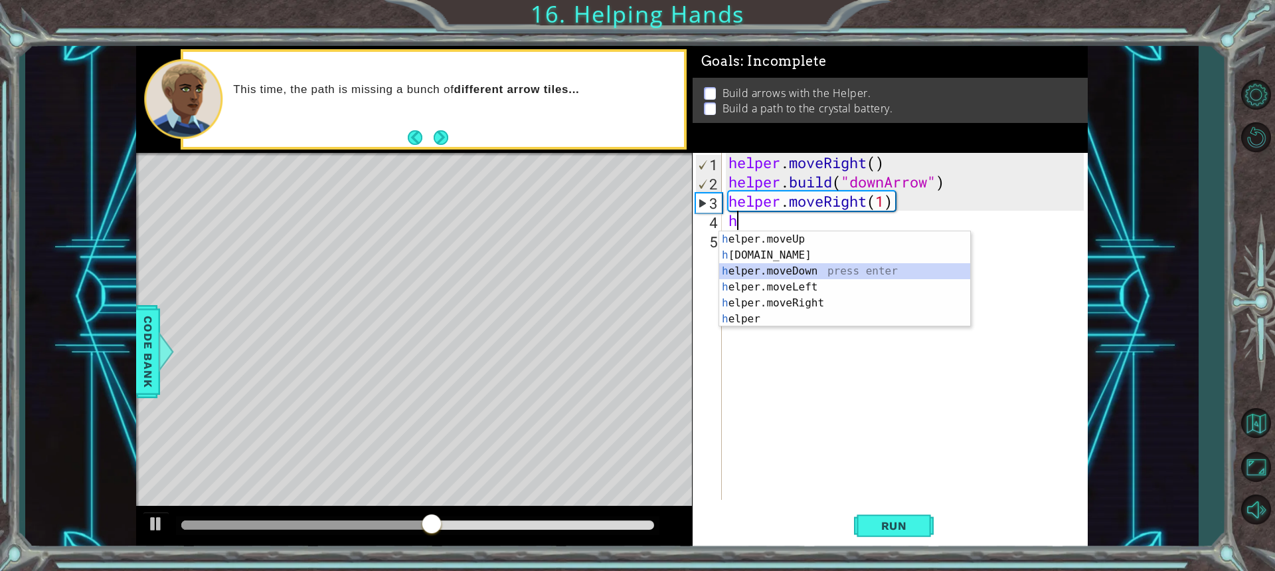
click at [785, 272] on div "h elper.moveUp press enter h [DOMAIN_NAME] press enter h elper.moveDown press e…" at bounding box center [844, 295] width 251 height 128
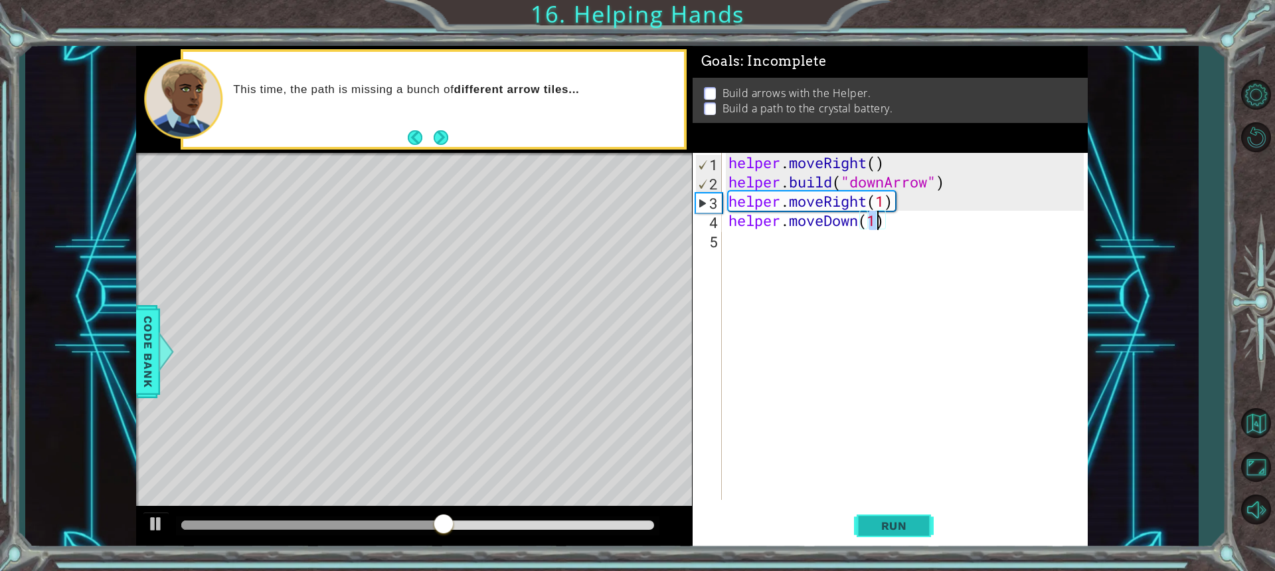
type textarea "helper.moveDown(1)"
click at [886, 519] on span "Run" at bounding box center [894, 525] width 52 height 13
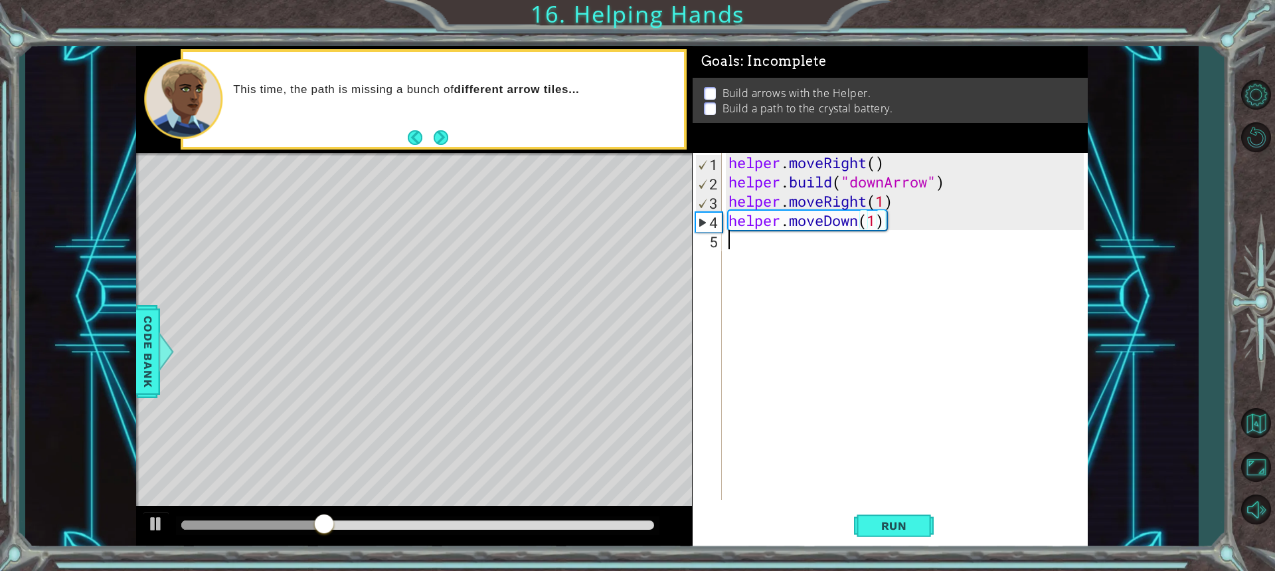
click at [719, 245] on div "5" at bounding box center [708, 241] width 27 height 19
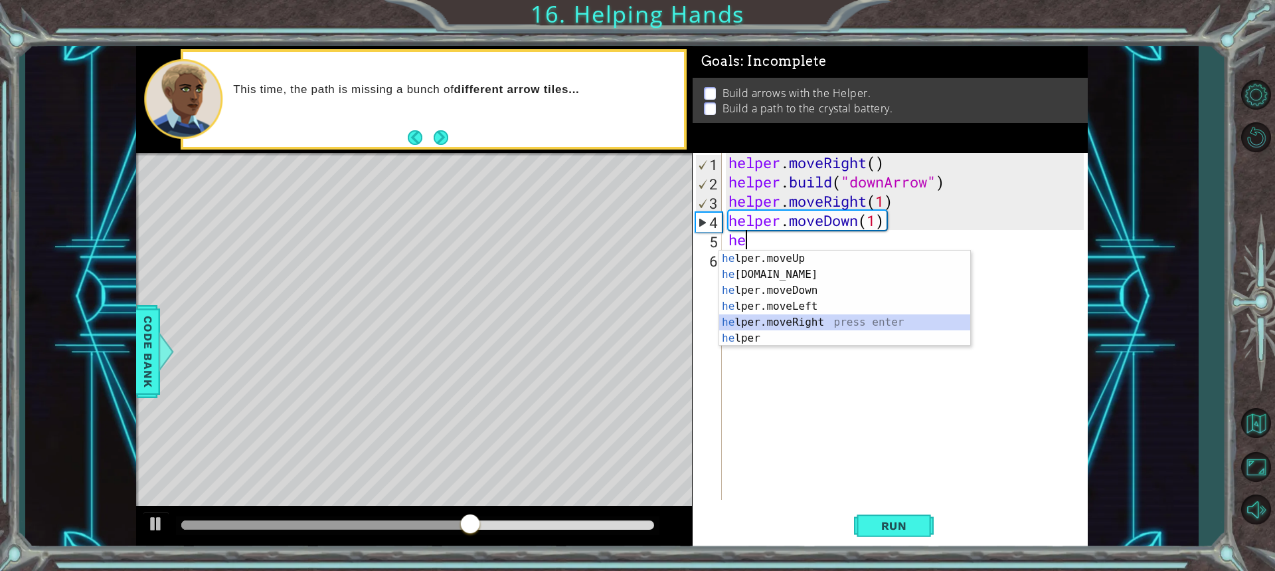
click at [785, 323] on div "he lper.moveUp press enter he [DOMAIN_NAME] press enter he lper.moveDown press …" at bounding box center [844, 314] width 251 height 128
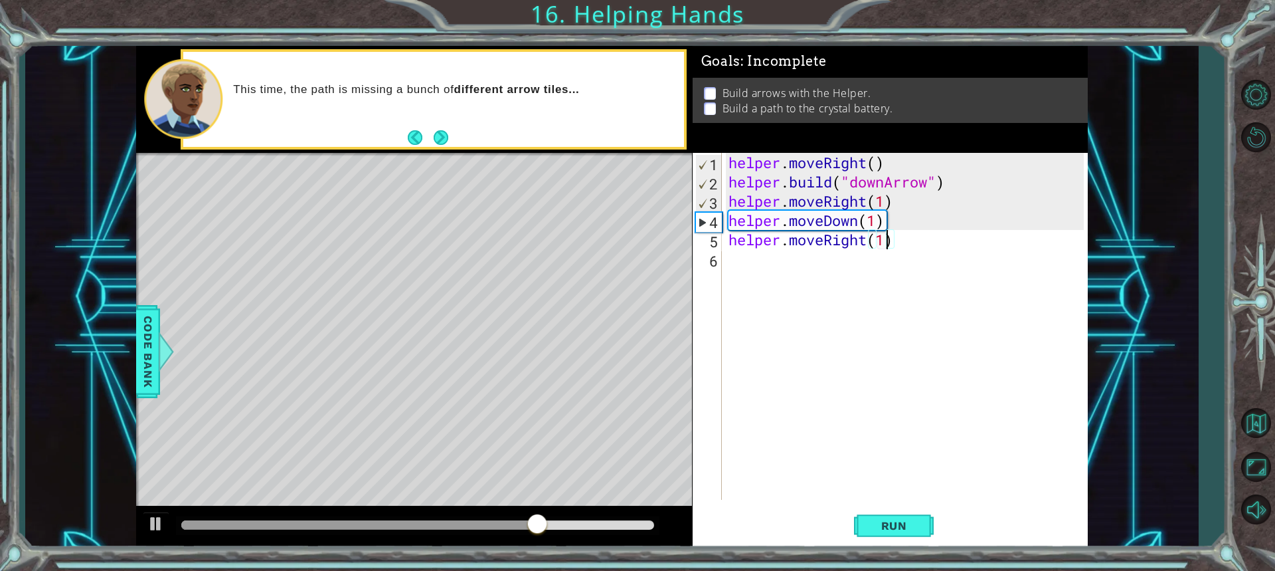
click at [887, 243] on div "helper . moveRight ( ) helper . build ( "downArrow" ) helper . moveRight ( 1 ) …" at bounding box center [908, 345] width 365 height 385
click at [877, 517] on button "Run" at bounding box center [894, 524] width 80 height 39
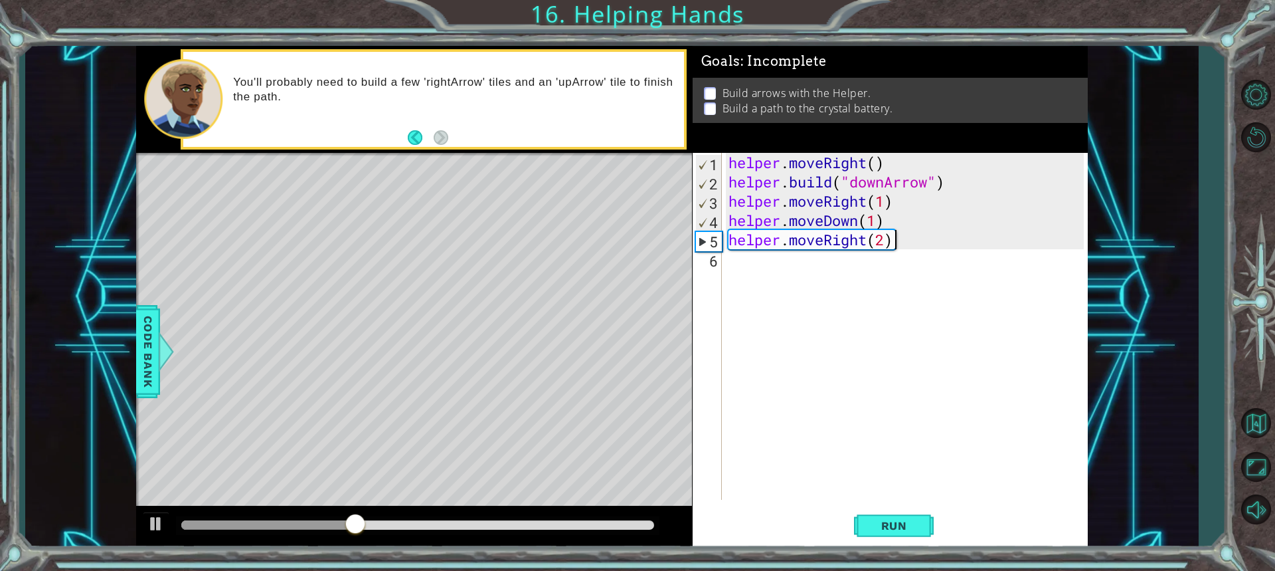
click at [893, 240] on div "helper . moveRight ( ) helper . build ( "downArrow" ) helper . moveRight ( 1 ) …" at bounding box center [908, 345] width 365 height 385
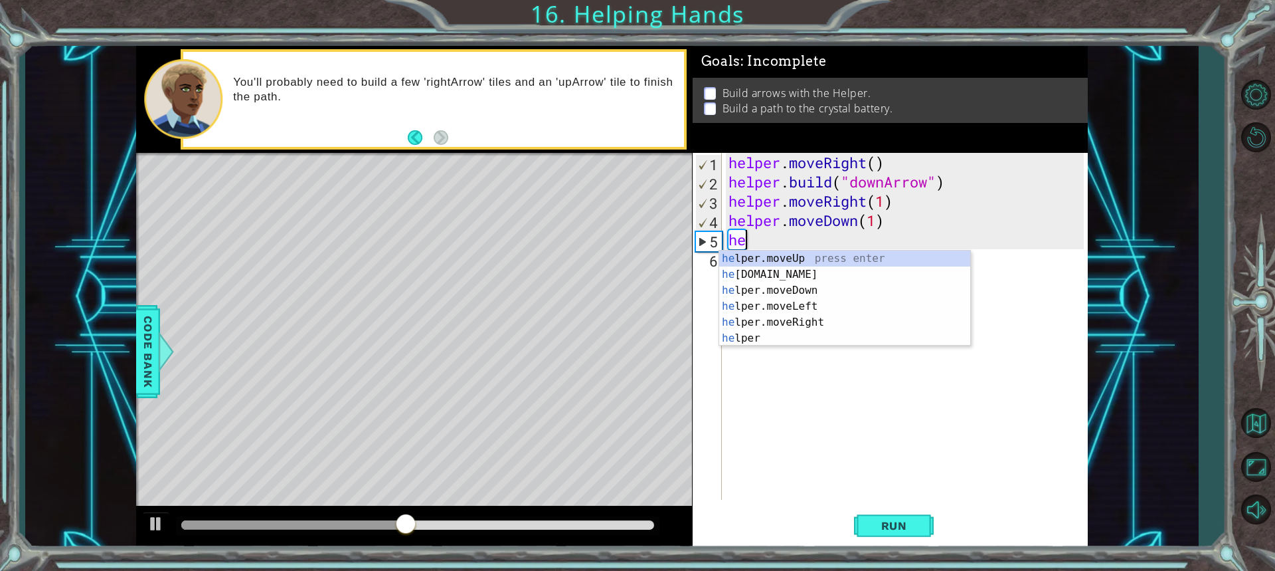
scroll to position [0, 0]
type textarea "h"
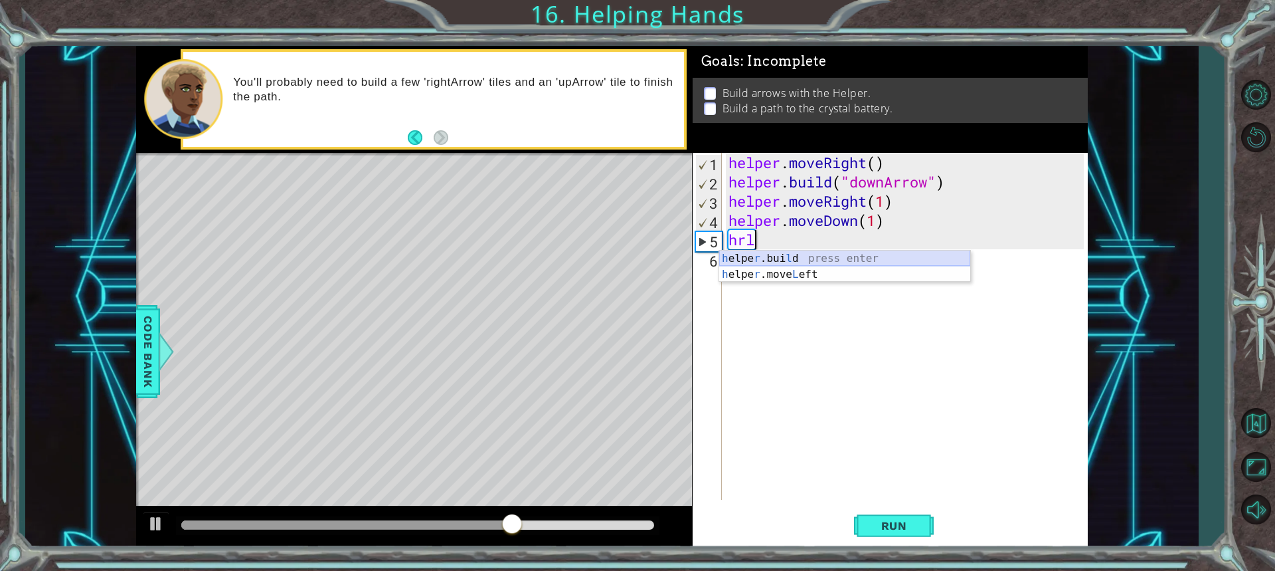
click at [773, 254] on div "h elpe r .[PERSON_NAME] press enter h elpe r .move L eft press enter" at bounding box center [844, 282] width 251 height 64
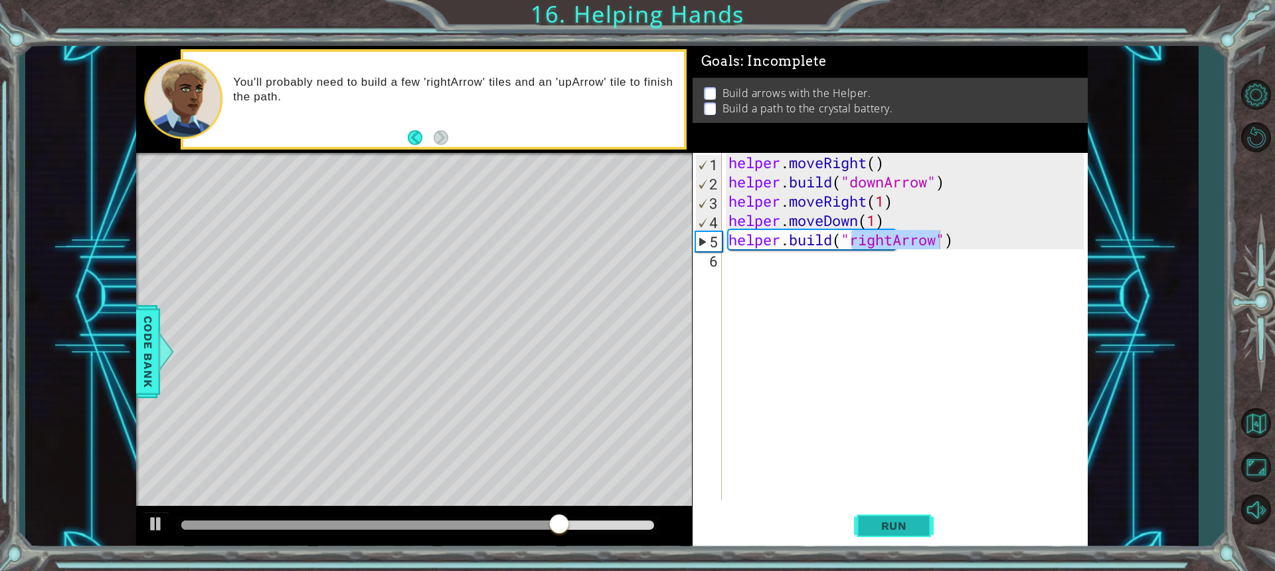
click at [902, 534] on button "Run" at bounding box center [894, 524] width 80 height 39
click at [942, 246] on div "helper . moveRight ( ) helper . build ( "downArrow" ) helper . moveRight ( 1 ) …" at bounding box center [908, 345] width 365 height 385
click at [901, 516] on button "Run" at bounding box center [894, 524] width 80 height 39
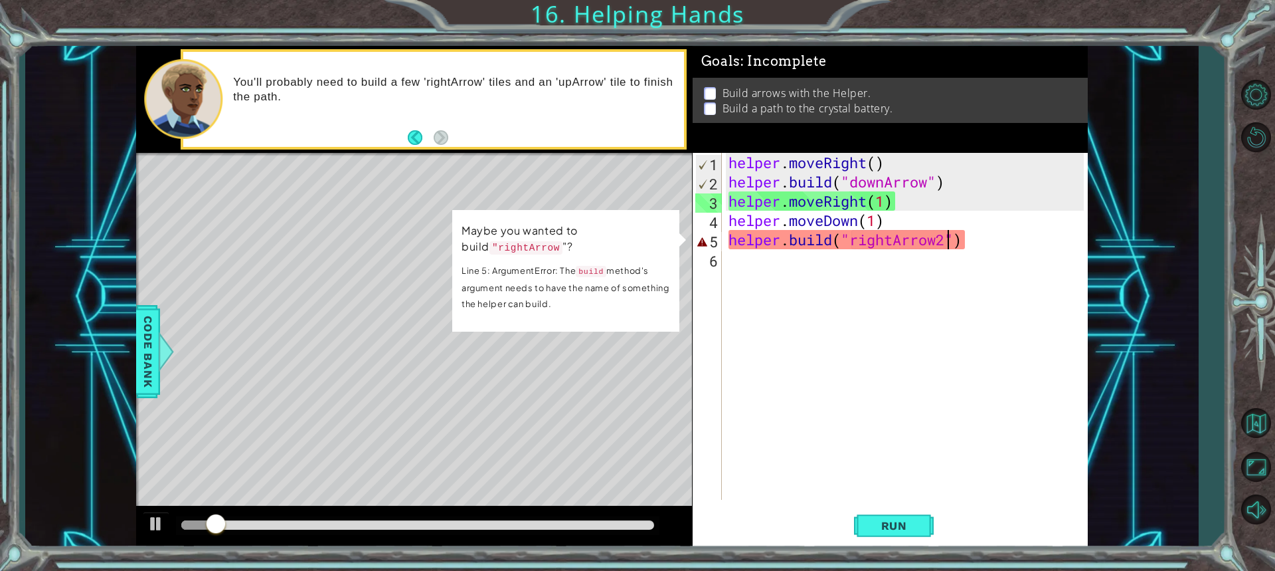
click at [950, 238] on div "helper . moveRight ( ) helper . build ( "downArrow" ) helper . moveRight ( 1 ) …" at bounding box center [908, 345] width 365 height 385
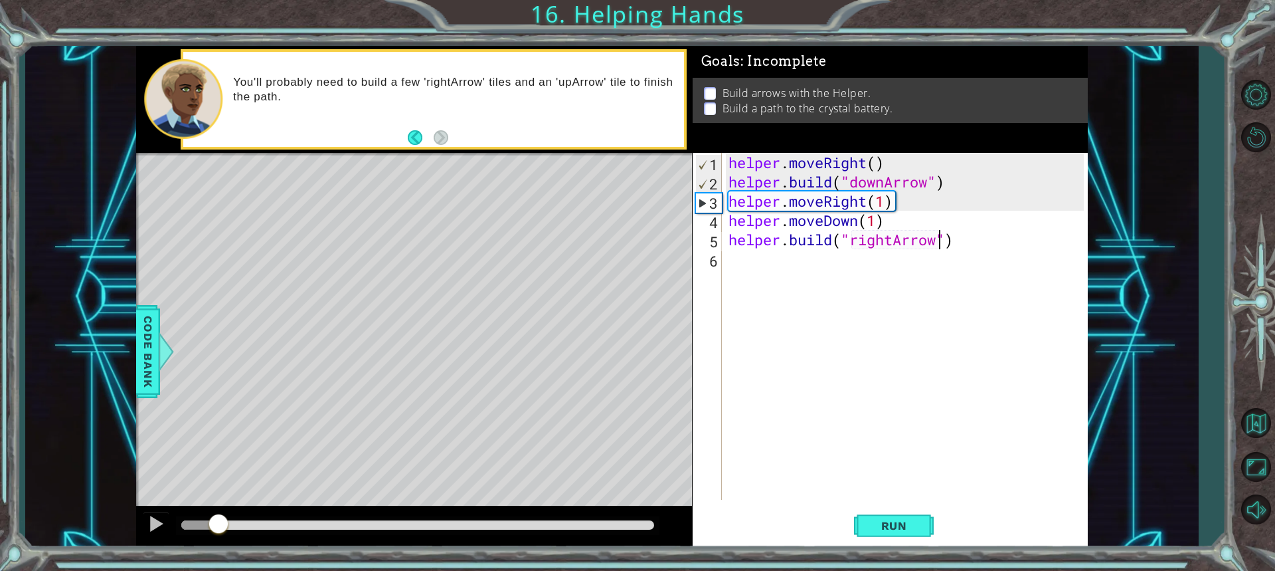
drag, startPoint x: 648, startPoint y: 527, endPoint x: 210, endPoint y: 514, distance: 437.9
click at [216, 515] on div at bounding box center [219, 525] width 24 height 24
drag, startPoint x: 908, startPoint y: 203, endPoint x: 722, endPoint y: 204, distance: 186.0
click at [722, 204] on div "[DOMAIN_NAME]("rightArrow") 1 2 3 4 5 6 helper . moveRight ( ) helper . build (…" at bounding box center [888, 326] width 391 height 347
type textarea "helper.moveRight(1)"
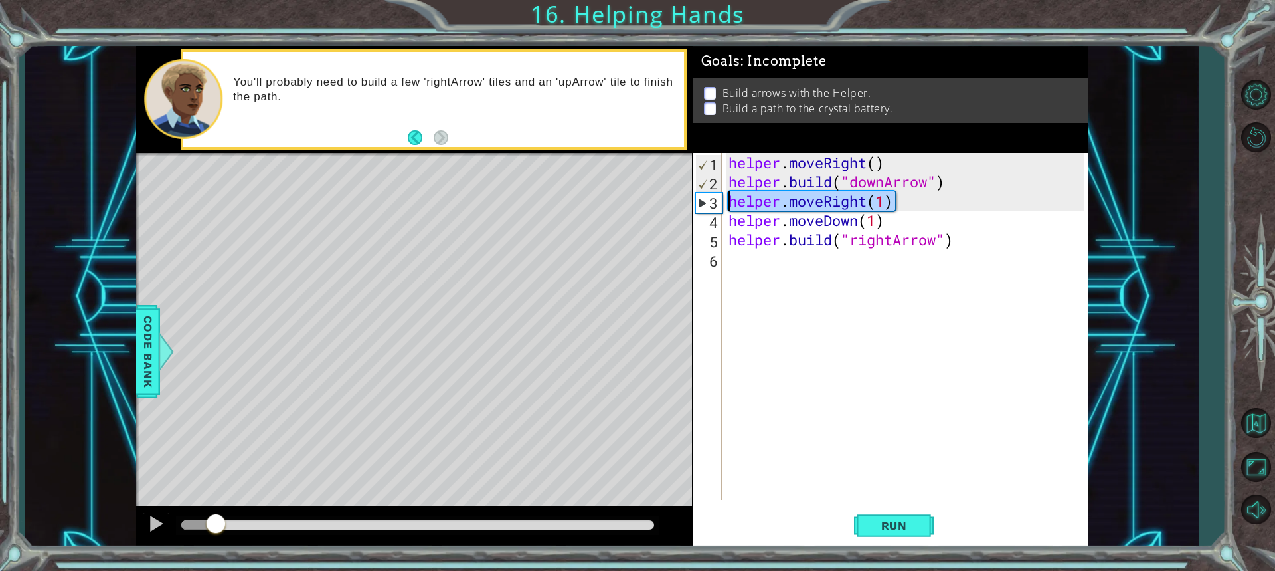
scroll to position [0, 7]
click at [735, 200] on div "helper . moveRight ( ) helper . build ( "downArrow" ) helper . moveRight ( 1 ) …" at bounding box center [908, 345] width 365 height 385
drag, startPoint x: 905, startPoint y: 204, endPoint x: 728, endPoint y: 194, distance: 176.9
click at [728, 194] on div "helper . moveRight ( ) helper . build ( "downArrow" ) helper . moveRight ( 1 ) …" at bounding box center [908, 345] width 365 height 385
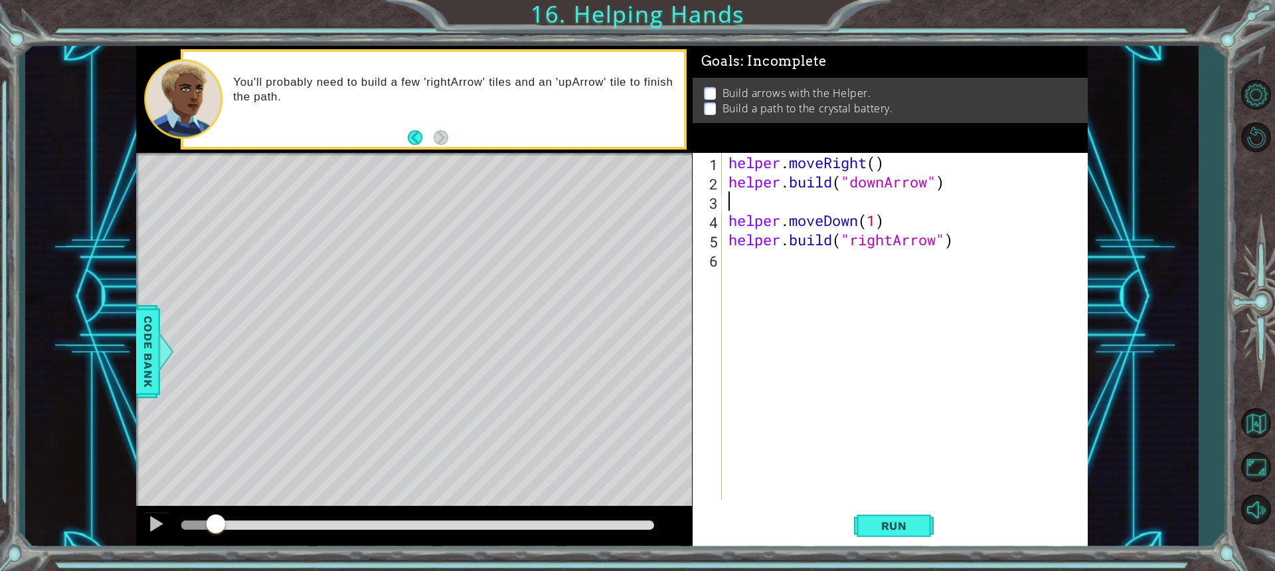
scroll to position [0, 0]
click at [874, 524] on span "Run" at bounding box center [894, 525] width 52 height 13
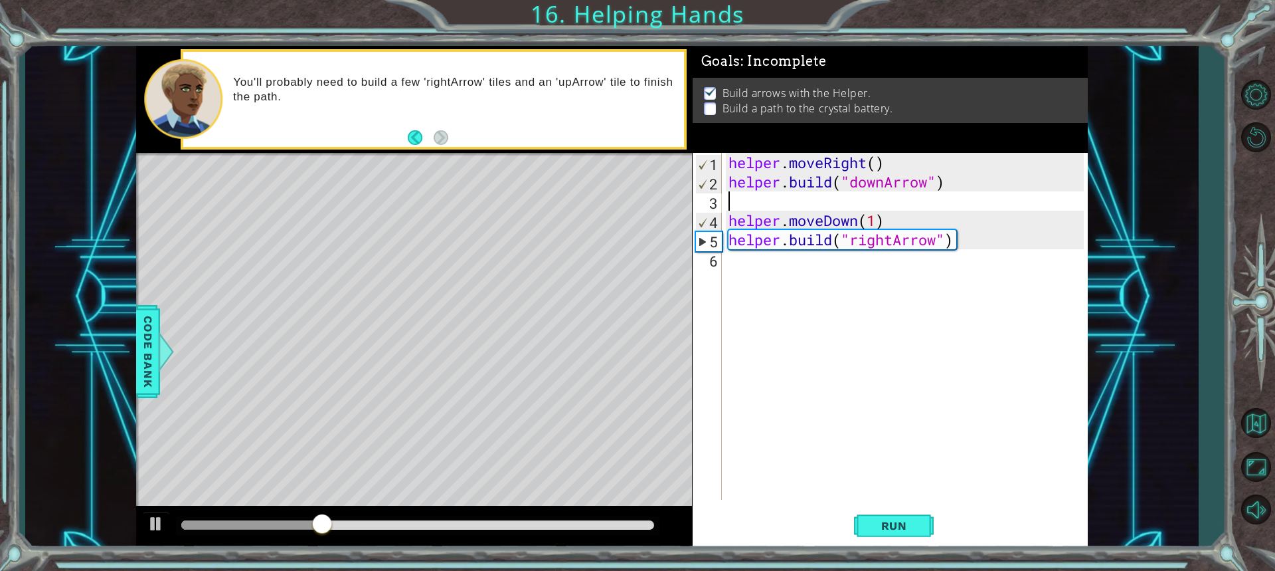
click at [777, 276] on div "helper . moveRight ( ) helper . build ( "downArrow" ) helper . moveDown ( 1 ) h…" at bounding box center [908, 345] width 365 height 385
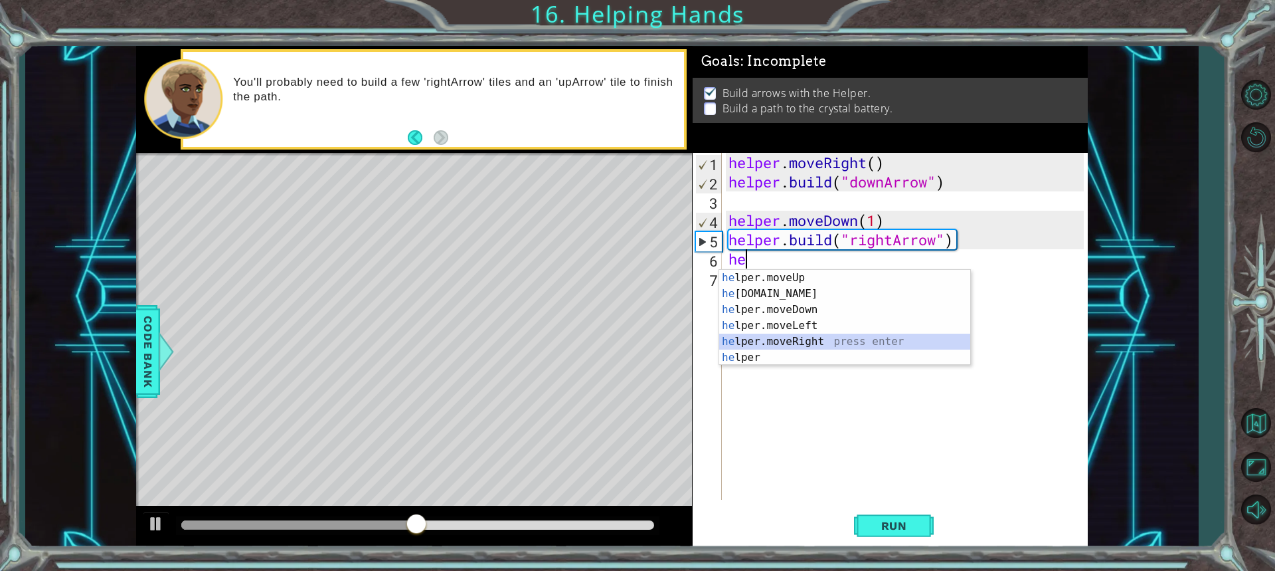
click at [782, 337] on div "he lper.moveUp press enter he [DOMAIN_NAME] press enter he lper.moveDown press …" at bounding box center [844, 334] width 251 height 128
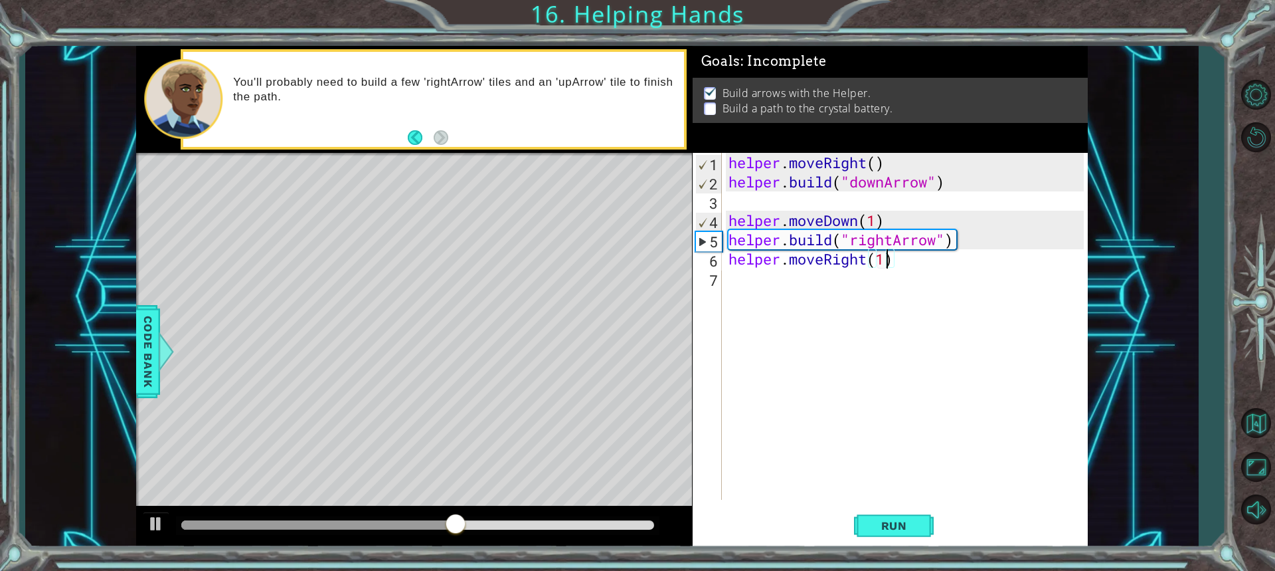
click at [888, 263] on div "helper . moveRight ( ) helper . build ( "downArrow" ) helper . moveDown ( 1 ) h…" at bounding box center [908, 345] width 365 height 385
type textarea "helper.moveRight(1)"
click at [809, 272] on div "helper . moveRight ( ) helper . build ( "downArrow" ) helper . moveDown ( 1 ) h…" at bounding box center [908, 345] width 365 height 385
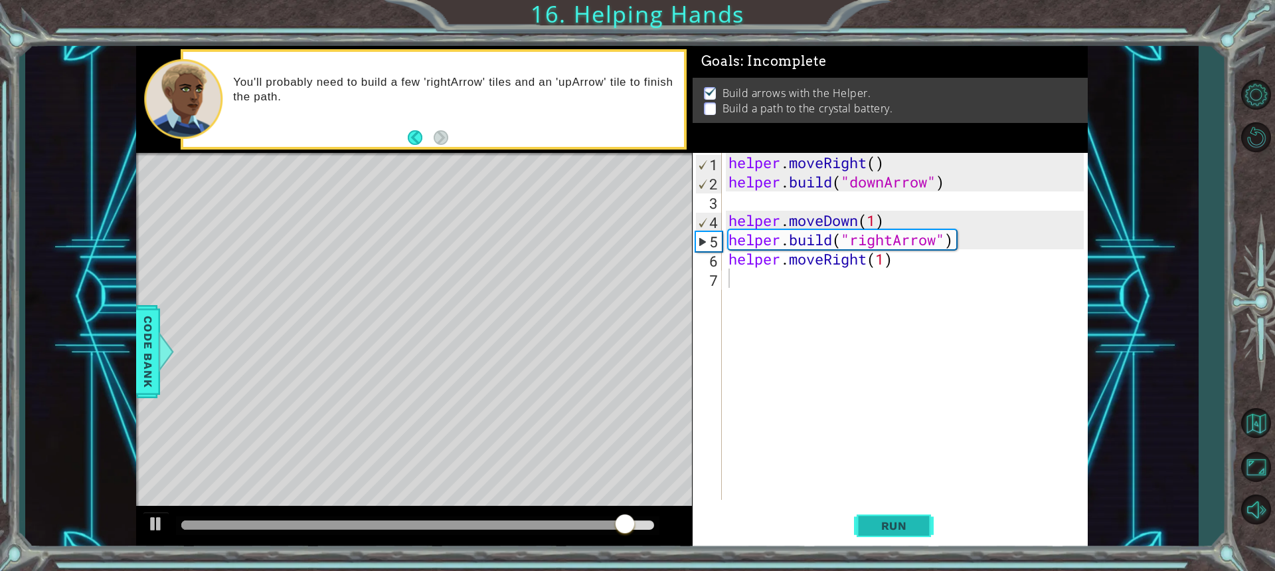
click at [874, 517] on button "Run" at bounding box center [894, 524] width 80 height 39
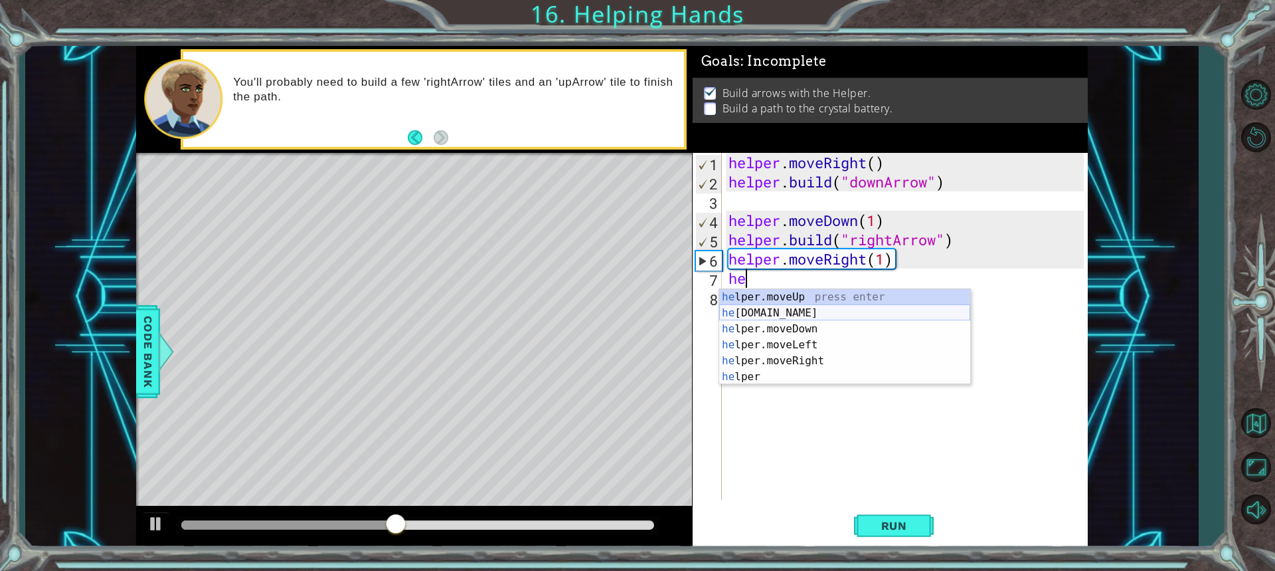
click at [785, 311] on div "he lper.moveUp press enter he [DOMAIN_NAME] press enter he lper.moveDown press …" at bounding box center [844, 353] width 251 height 128
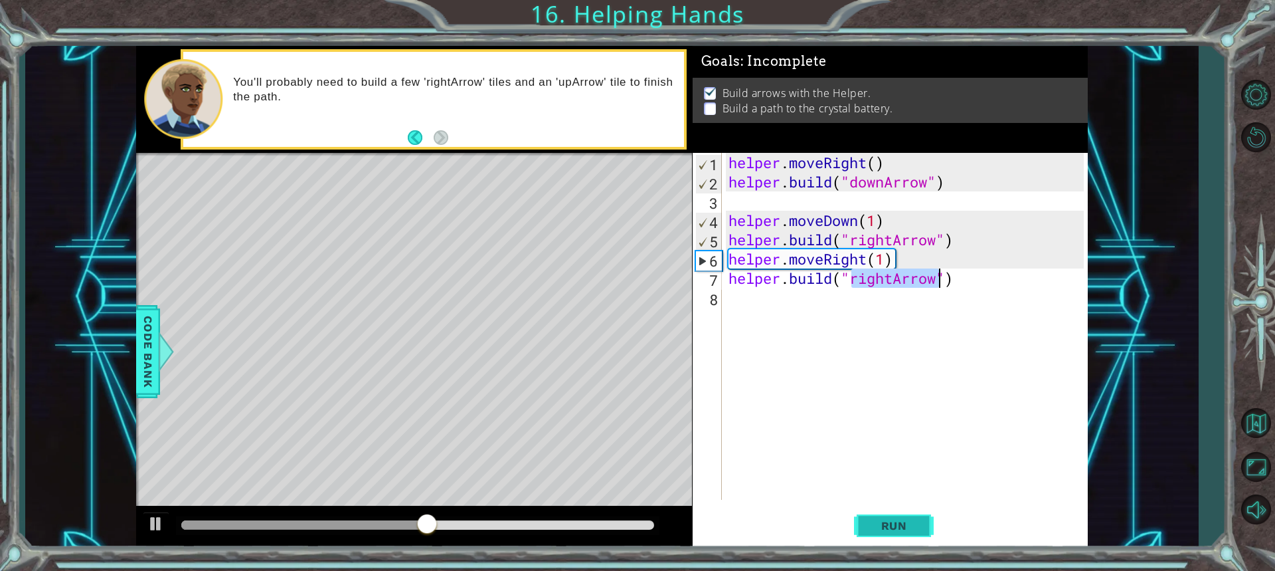
type textarea "[DOMAIN_NAME]("rightArrow")"
click at [885, 530] on span "Run" at bounding box center [894, 525] width 52 height 13
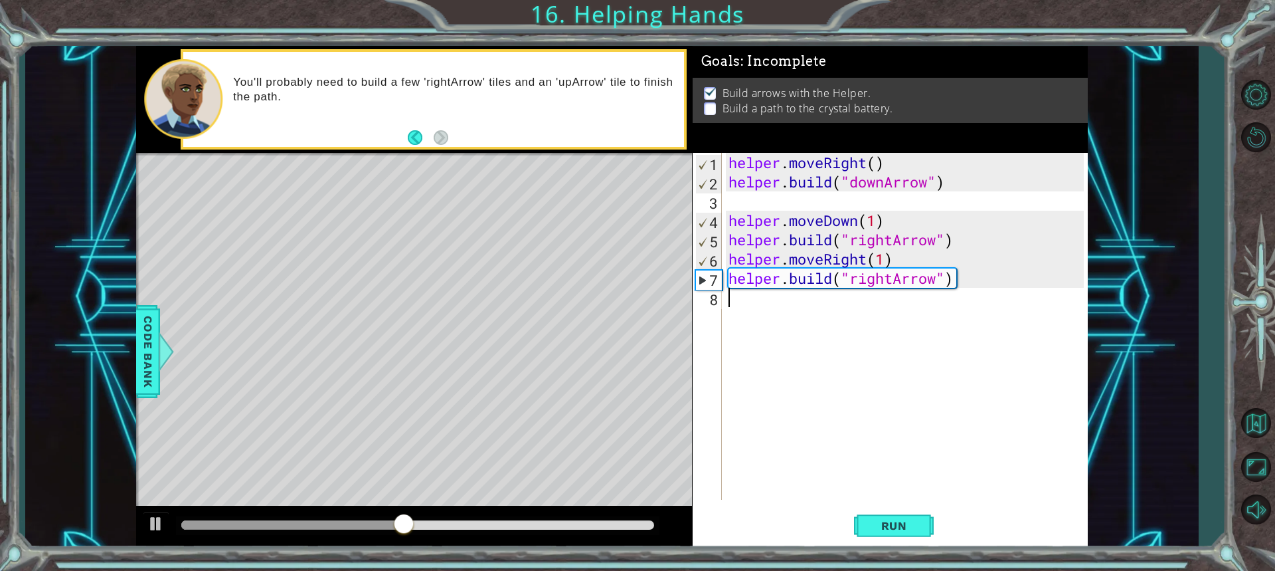
click at [717, 299] on div "8" at bounding box center [708, 299] width 27 height 19
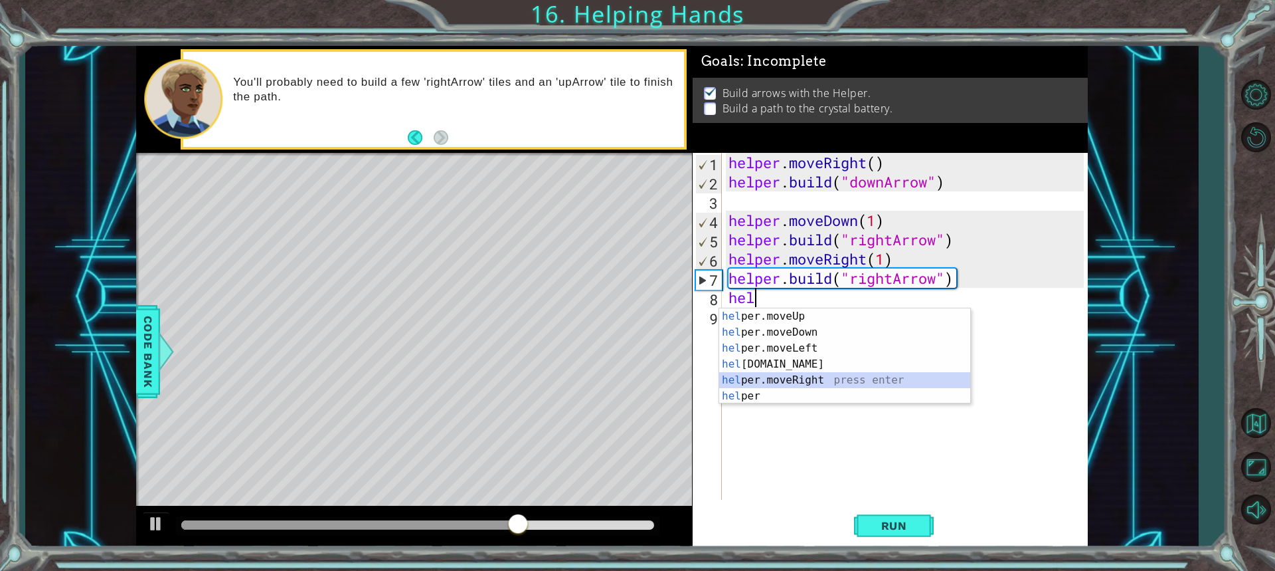
click at [786, 379] on div "hel per.moveUp press enter hel per.moveDown press enter hel per.moveLeft press …" at bounding box center [844, 372] width 251 height 128
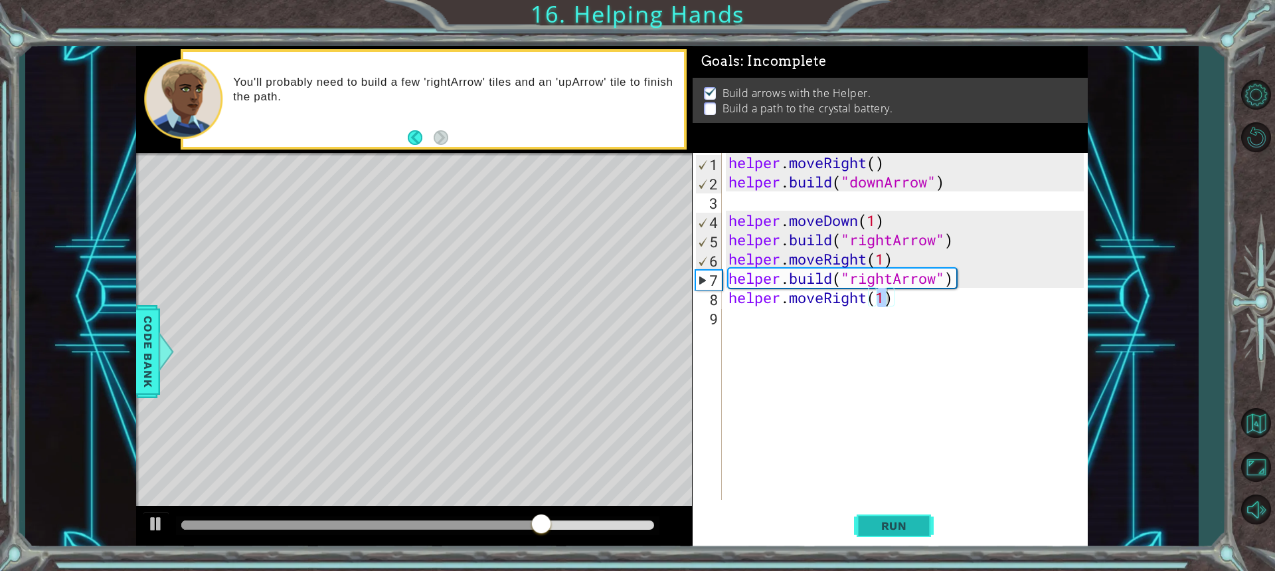
click at [883, 521] on span "Run" at bounding box center [894, 525] width 52 height 13
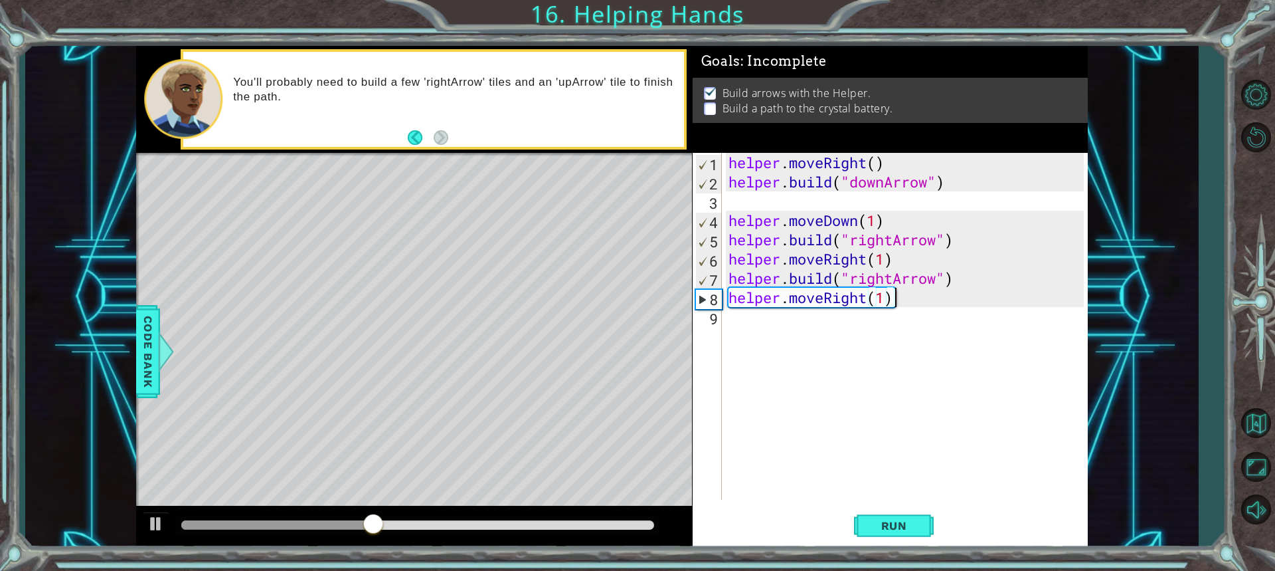
click at [895, 299] on div "helper . moveRight ( ) helper . build ( "downArrow" ) helper . moveDown ( 1 ) h…" at bounding box center [908, 345] width 365 height 385
click at [885, 304] on div "helper . moveRight ( ) helper . build ( "downArrow" ) helper . moveDown ( 1 ) h…" at bounding box center [908, 345] width 365 height 385
drag, startPoint x: 900, startPoint y: 294, endPoint x: 893, endPoint y: 301, distance: 9.9
click at [894, 300] on div "helper . moveRight ( ) helper . build ( "downArrow" ) helper . moveDown ( 1 ) h…" at bounding box center [908, 345] width 365 height 385
click at [892, 301] on div "helper . moveRight ( ) helper . build ( "downArrow" ) helper . moveDown ( 1 ) h…" at bounding box center [908, 345] width 365 height 385
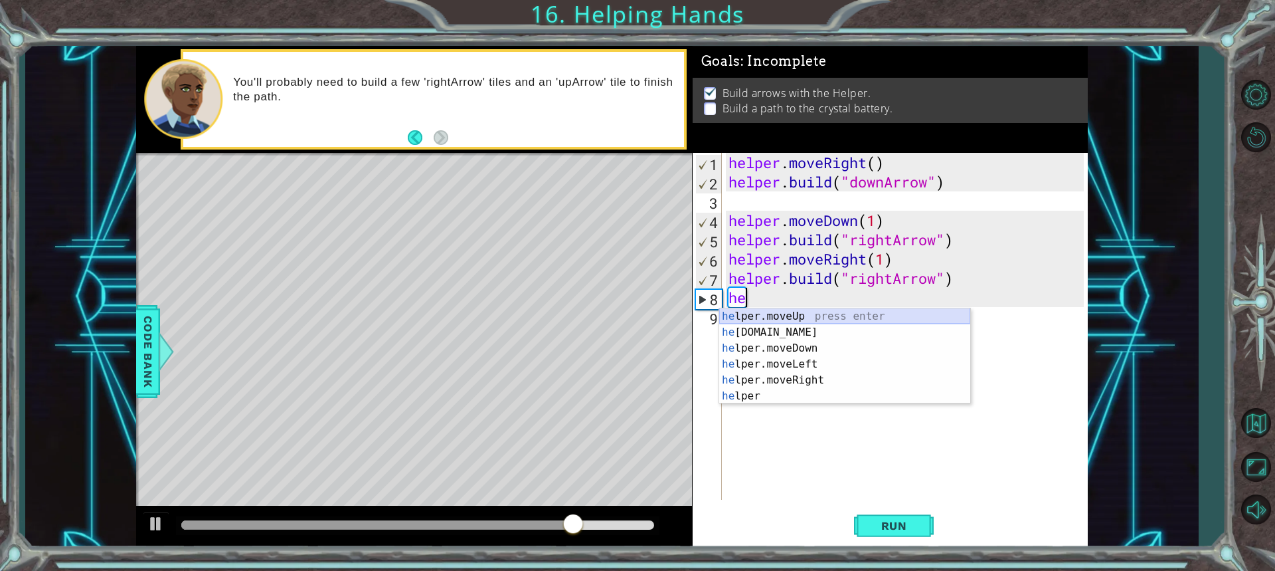
click at [790, 315] on div "he lper.moveUp press enter he [DOMAIN_NAME] press enter he lper.moveDown press …" at bounding box center [844, 372] width 251 height 128
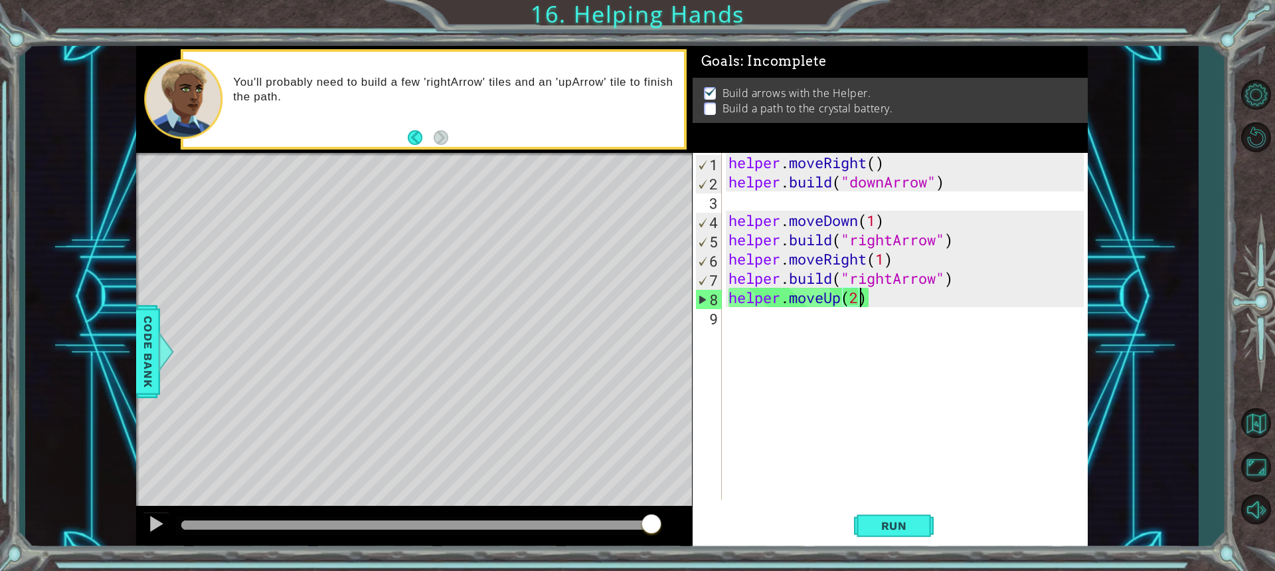
scroll to position [0, 5]
click at [875, 529] on span "Run" at bounding box center [894, 525] width 52 height 13
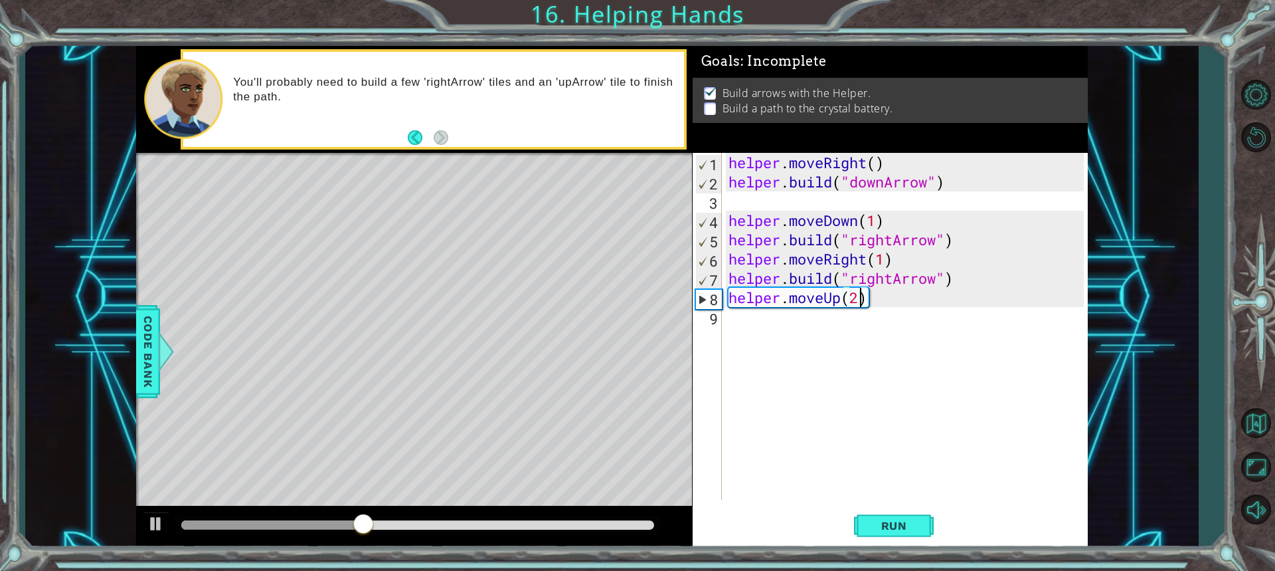
click at [860, 304] on div "helper . moveRight ( ) helper . build ( "downArrow" ) helper . moveDown ( 1 ) h…" at bounding box center [908, 345] width 365 height 385
click at [866, 301] on div "helper . moveRight ( ) helper . build ( "downArrow" ) helper . moveDown ( 1 ) h…" at bounding box center [908, 345] width 365 height 385
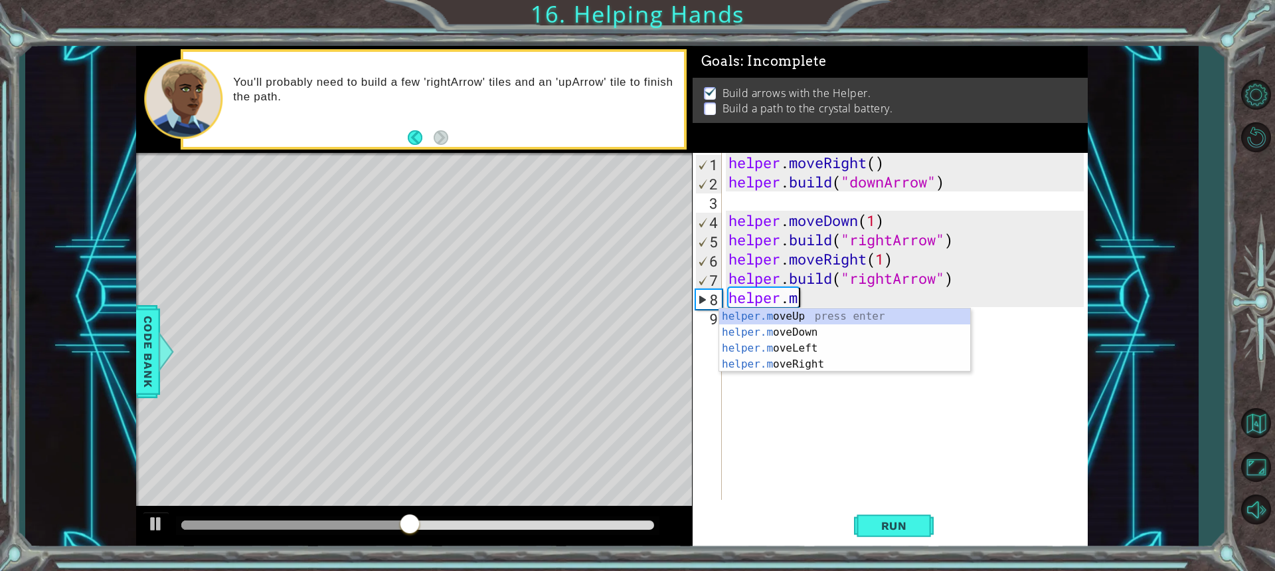
type textarea "helper."
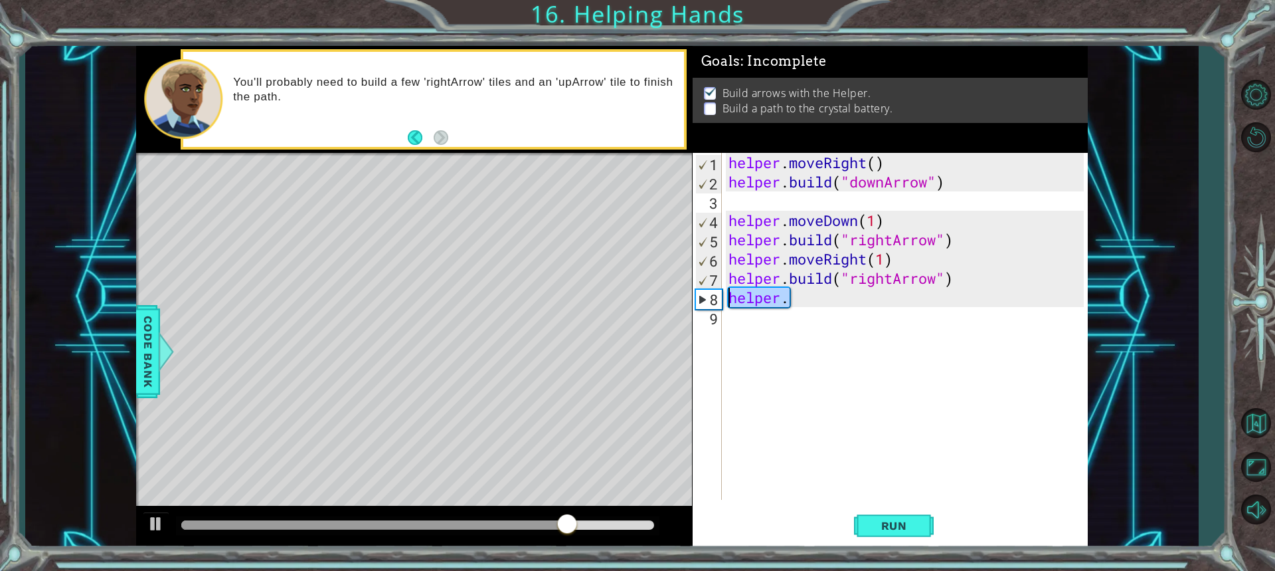
drag, startPoint x: 802, startPoint y: 298, endPoint x: 715, endPoint y: 294, distance: 87.1
click at [715, 294] on div "helper. 1 2 3 4 5 6 7 8 9 helper . moveRight ( ) helper . build ( "downArrow" )…" at bounding box center [888, 326] width 391 height 347
click at [968, 279] on div "helper . moveRight ( ) helper . build ( "downArrow" ) helper . moveDown ( 1 ) h…" at bounding box center [908, 345] width 365 height 385
type textarea "[DOMAIN_NAME]("rightArrow")"
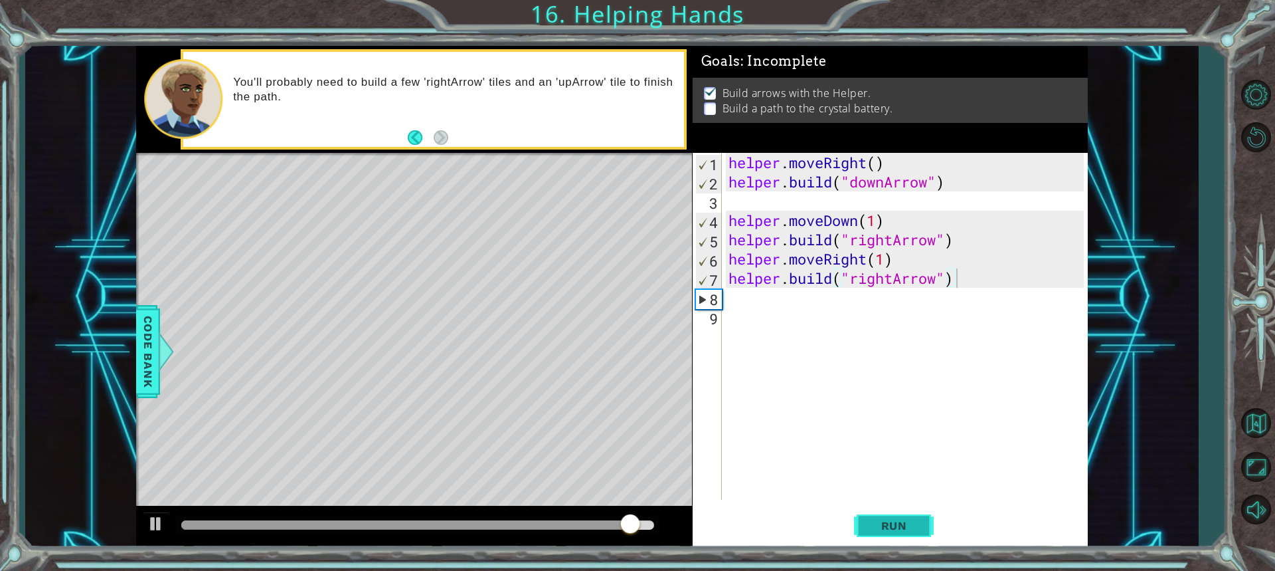
click at [899, 521] on span "Run" at bounding box center [894, 525] width 52 height 13
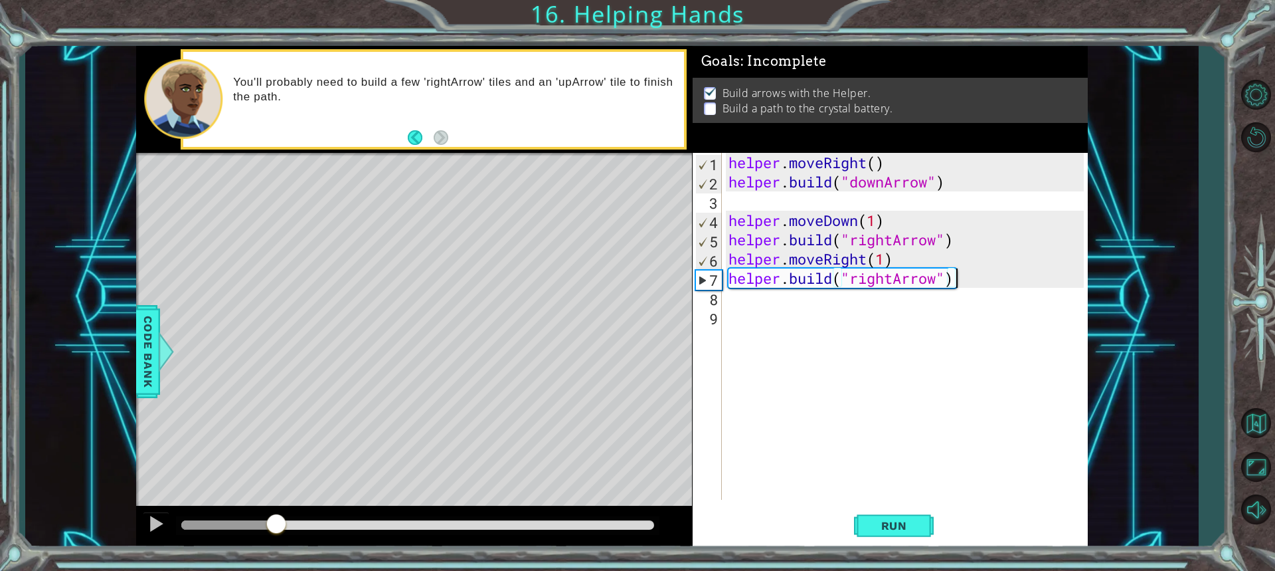
drag, startPoint x: 224, startPoint y: 526, endPoint x: 279, endPoint y: 525, distance: 55.1
click at [278, 525] on div at bounding box center [276, 525] width 24 height 24
click at [792, 304] on div "helper . moveRight ( ) helper . build ( "downArrow" ) helper . moveDown ( 1 ) h…" at bounding box center [908, 345] width 365 height 385
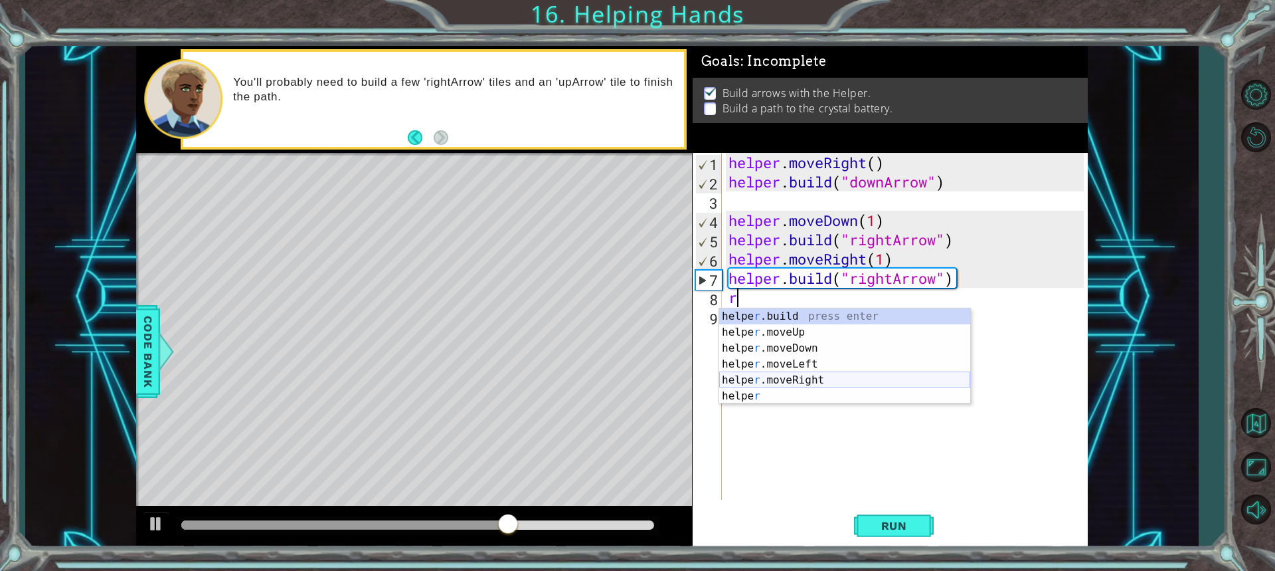
click at [788, 379] on div "helpe [PERSON_NAME]build press enter helpe r .moveUp press enter helpe [PERSON_…" at bounding box center [844, 372] width 251 height 128
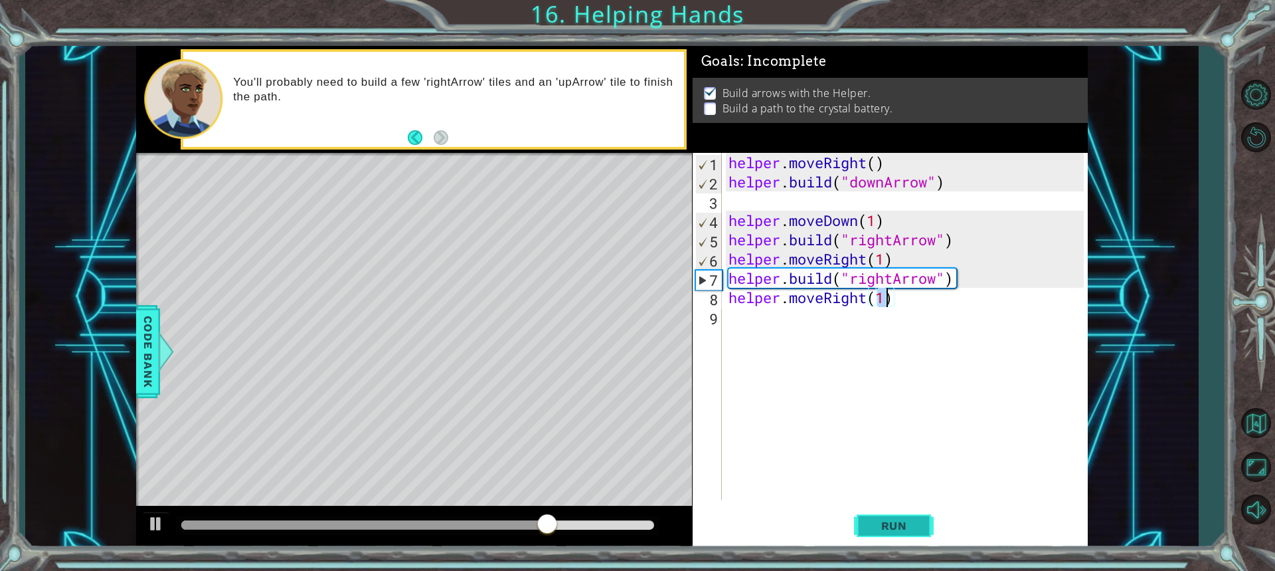
type textarea "helper.moveRight(1)"
click at [881, 514] on button "Run" at bounding box center [894, 524] width 80 height 39
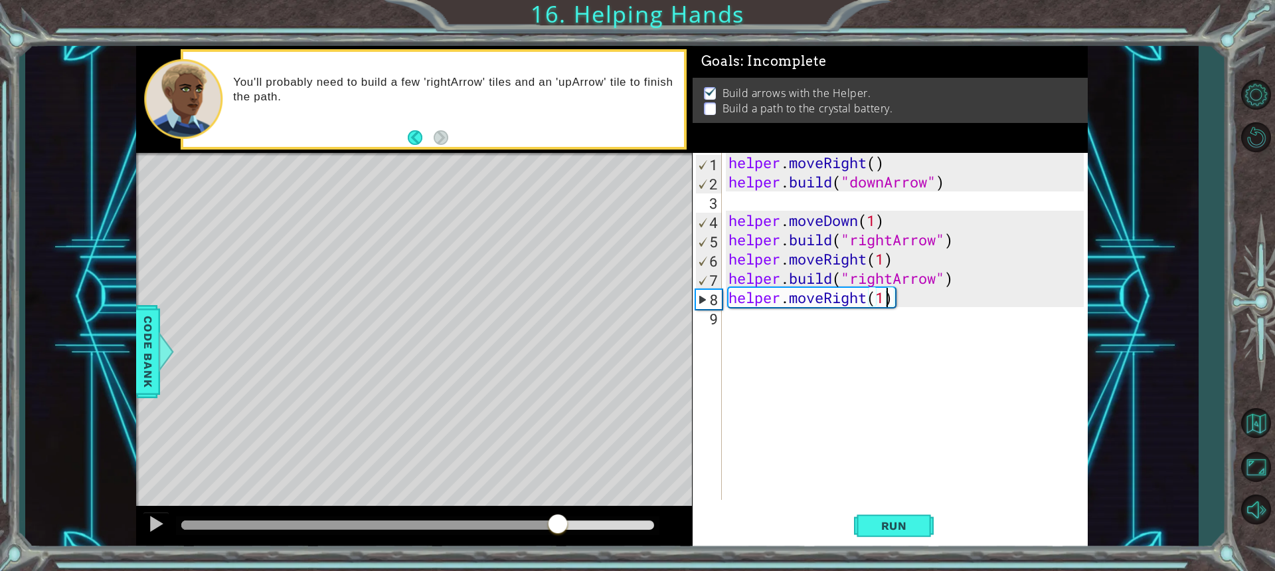
drag, startPoint x: 487, startPoint y: 524, endPoint x: 559, endPoint y: 523, distance: 71.1
click at [559, 523] on div at bounding box center [417, 524] width 472 height 9
click at [788, 323] on div "helper . moveRight ( ) helper . build ( "downArrow" ) helper . moveDown ( 1 ) h…" at bounding box center [908, 345] width 365 height 385
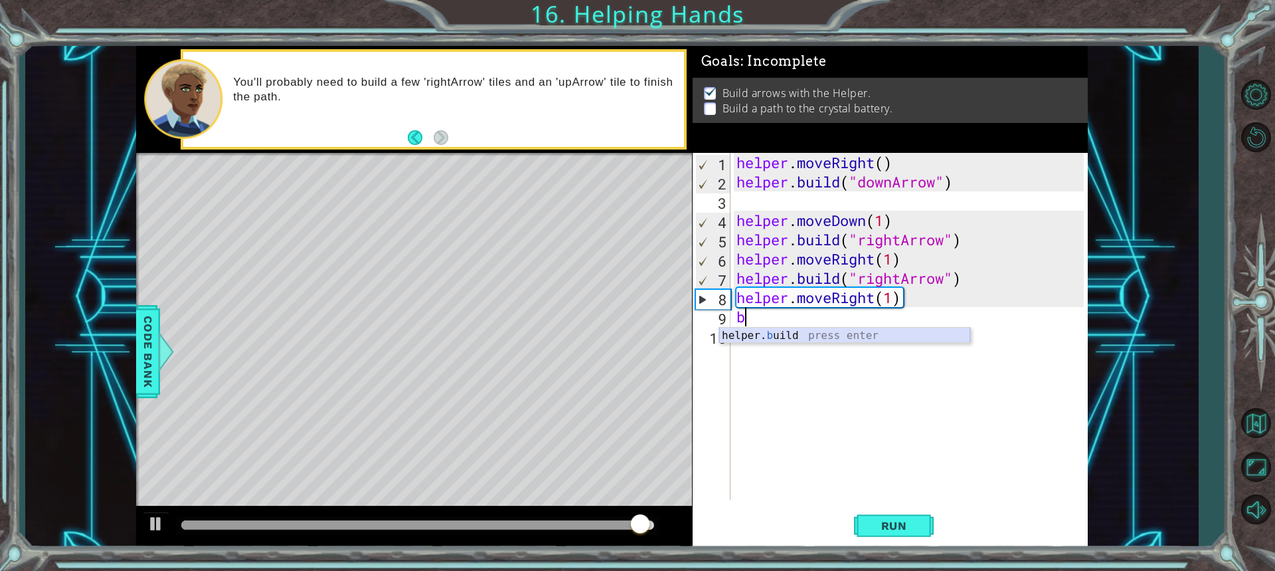
click at [795, 331] on div "helper. b uild press enter" at bounding box center [844, 351] width 251 height 48
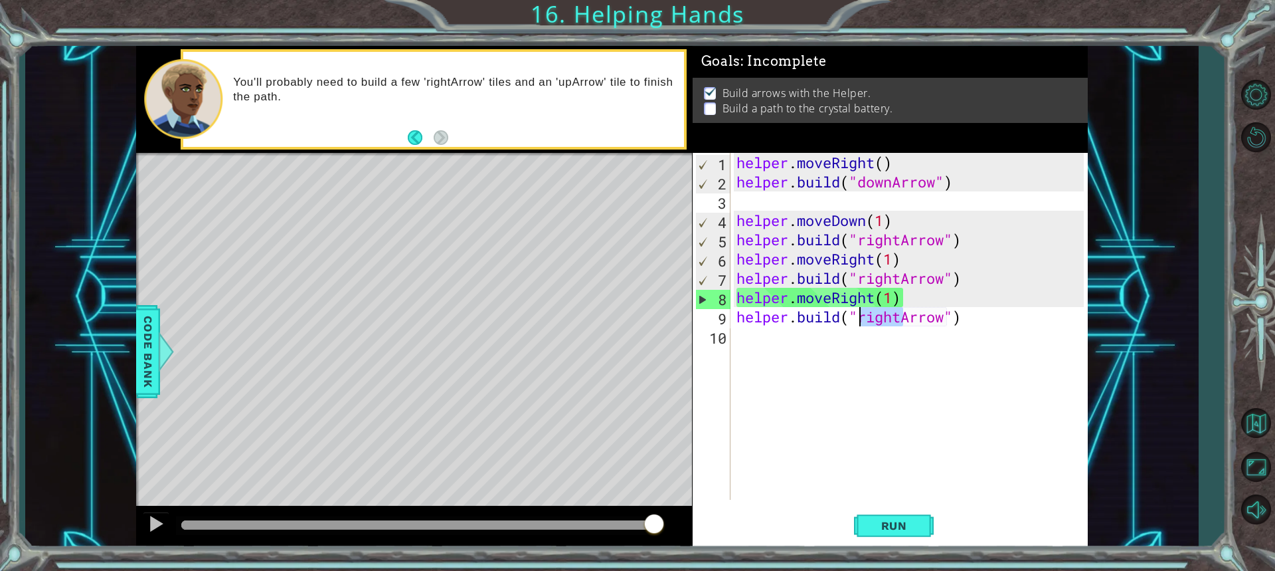
drag, startPoint x: 900, startPoint y: 315, endPoint x: 861, endPoint y: 317, distance: 38.5
click at [861, 317] on div "helper . moveRight ( ) helper . build ( "downArrow" ) helper . moveDown ( 1 ) h…" at bounding box center [912, 345] width 357 height 385
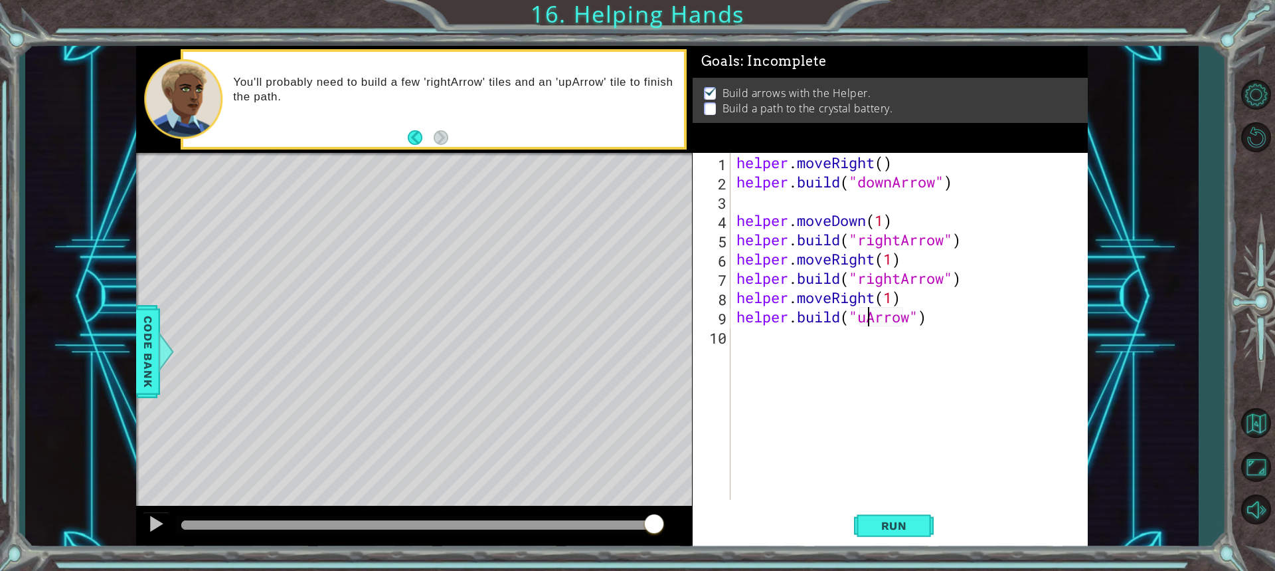
scroll to position [0, 6]
type textarea "[DOMAIN_NAME]("upArrow")"
click at [889, 527] on span "Run" at bounding box center [894, 525] width 52 height 13
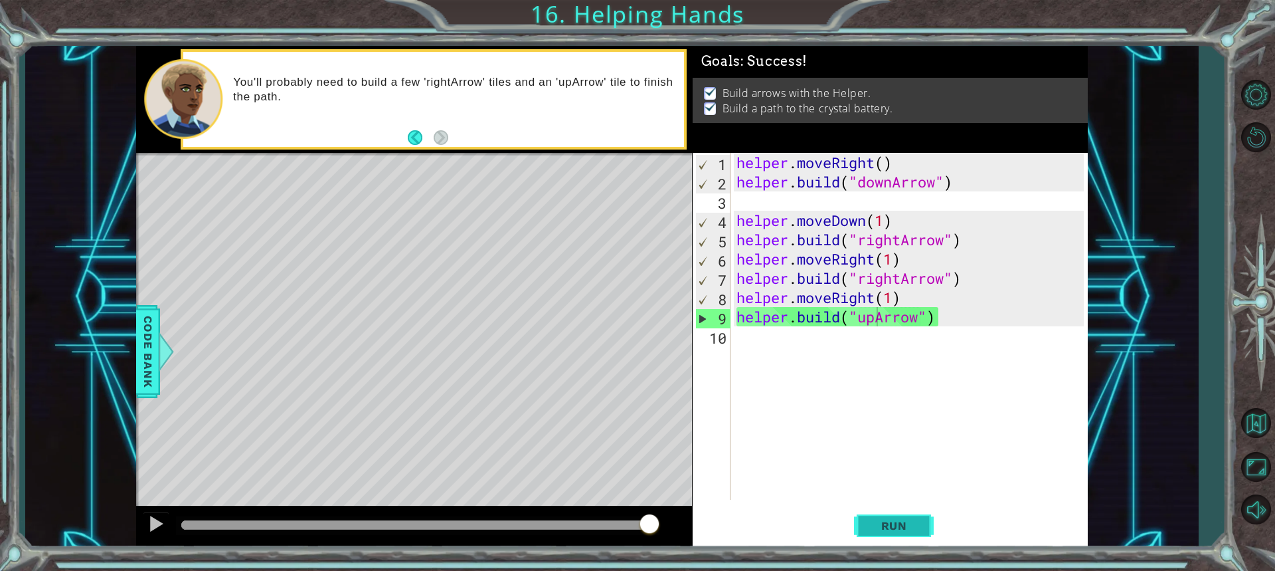
click at [890, 532] on button "Run" at bounding box center [894, 524] width 80 height 39
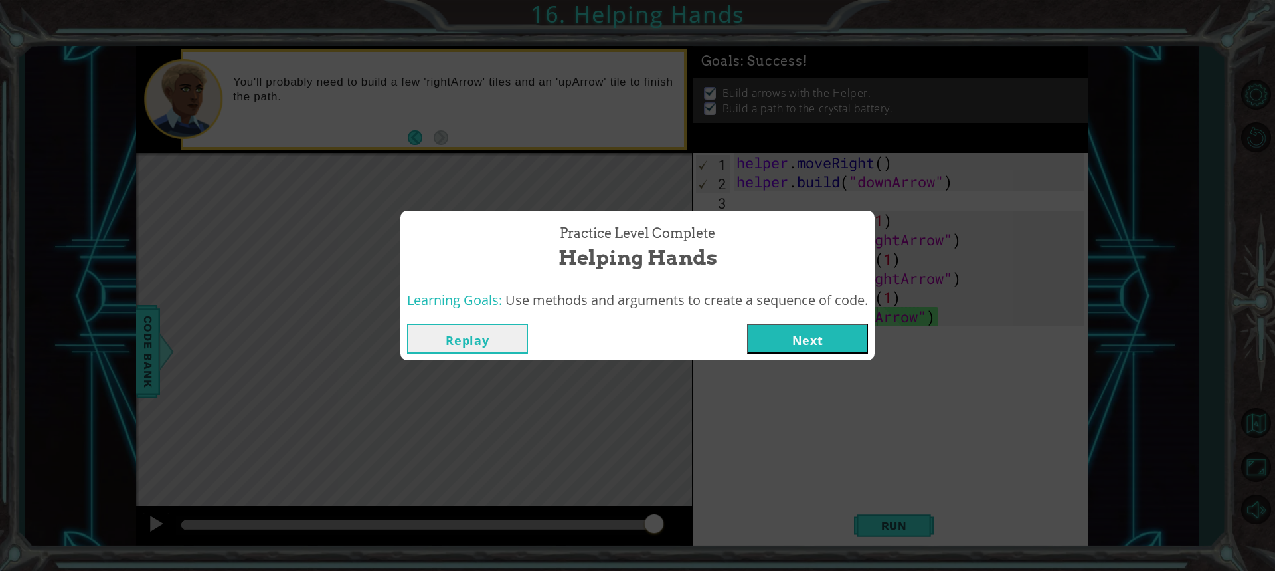
click at [811, 339] on button "Next" at bounding box center [807, 338] width 121 height 30
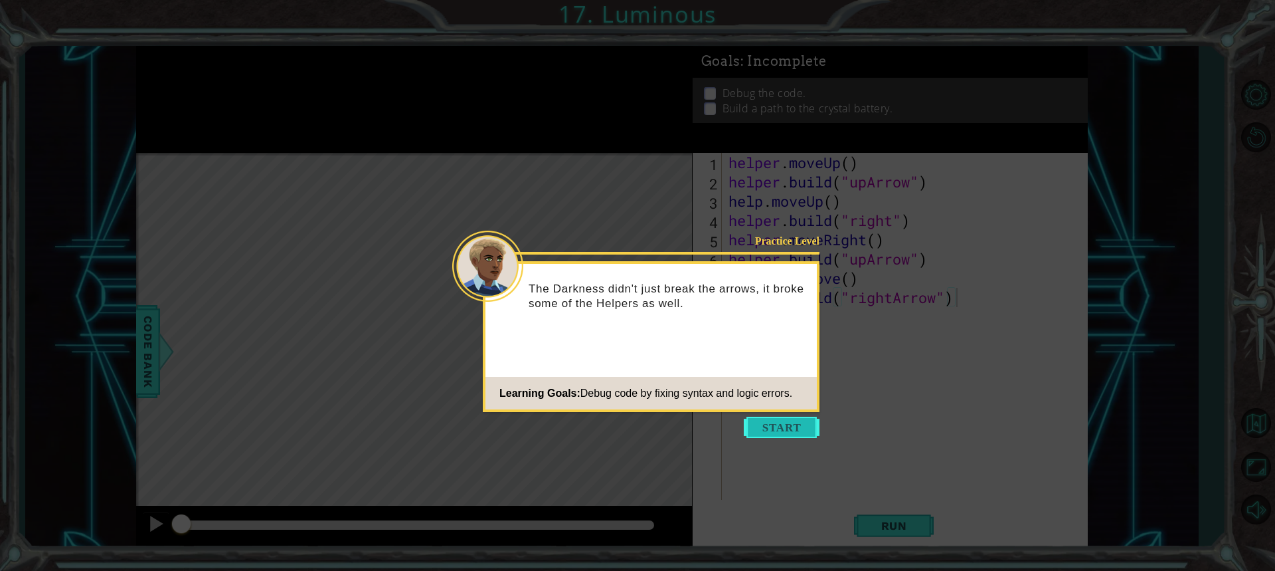
click at [774, 418] on button "Start" at bounding box center [782, 426] width 76 height 21
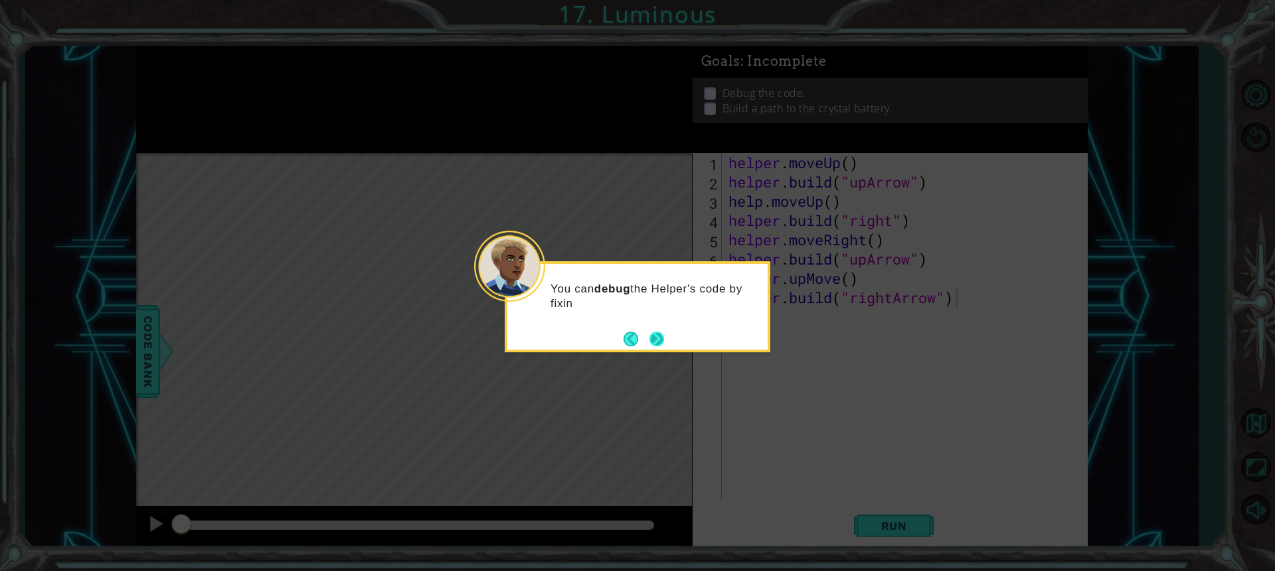
click at [657, 339] on button "Next" at bounding box center [657, 338] width 18 height 18
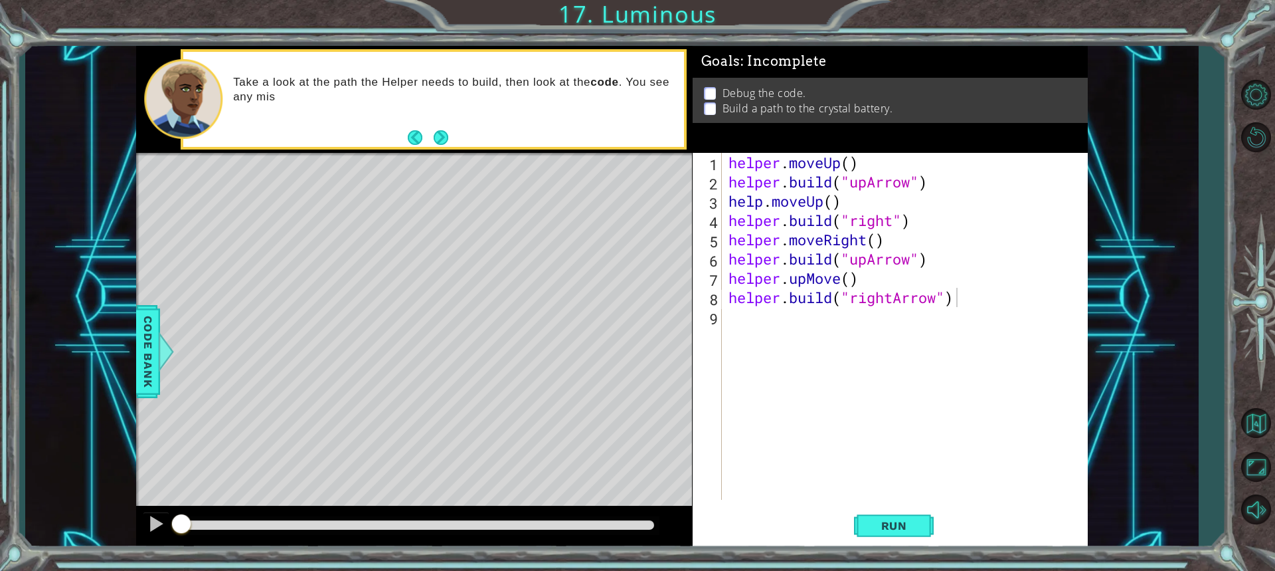
click at [724, 315] on div "[DOMAIN_NAME]("rightArrow") 1 2 3 4 5 6 7 8 9 helper . moveUp ( ) helper . buil…" at bounding box center [888, 326] width 391 height 347
click at [721, 311] on div "[DOMAIN_NAME]("rightArrow") 1 2 3 4 5 6 7 8 9 helper . moveUp ( ) helper . buil…" at bounding box center [888, 326] width 391 height 347
click at [729, 316] on div "helper . moveUp ( ) helper . build ( "upArrow" ) help . moveUp ( ) helper . bui…" at bounding box center [908, 345] width 365 height 385
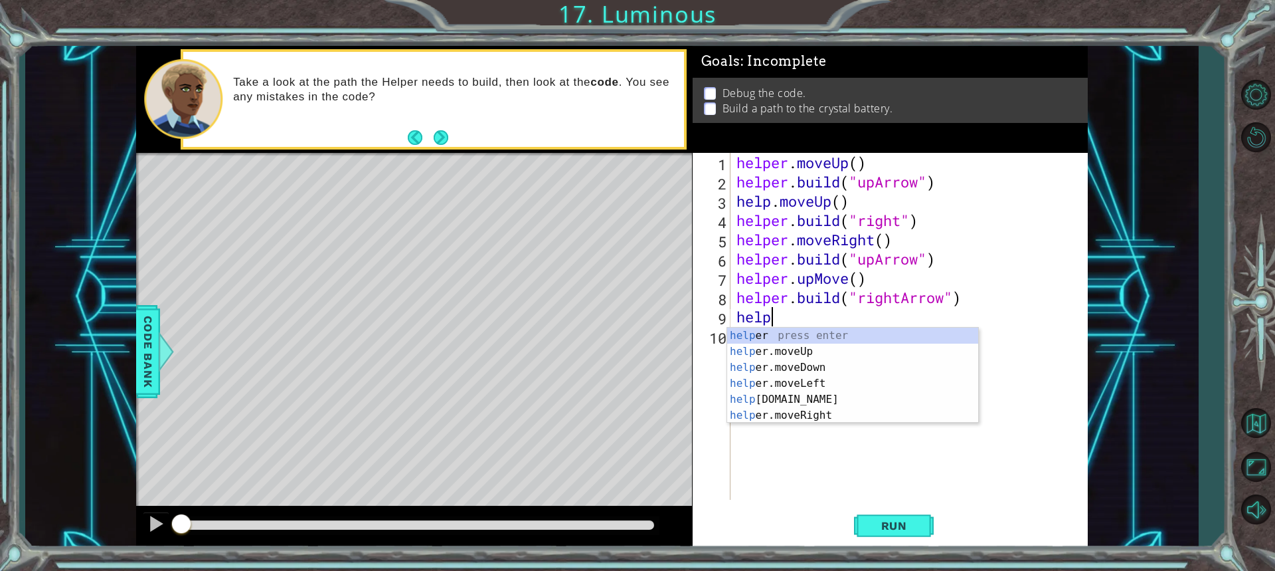
scroll to position [0, 1]
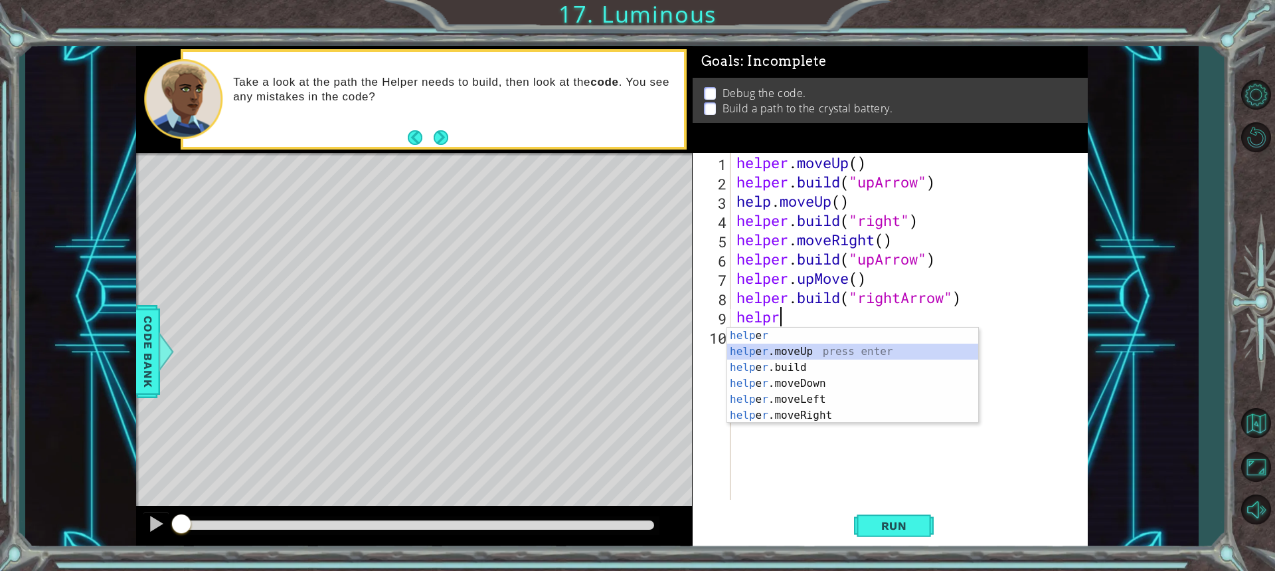
click at [780, 353] on div "help e r press enter help e r .moveUp press enter help e r .build press enter h…" at bounding box center [852, 391] width 251 height 128
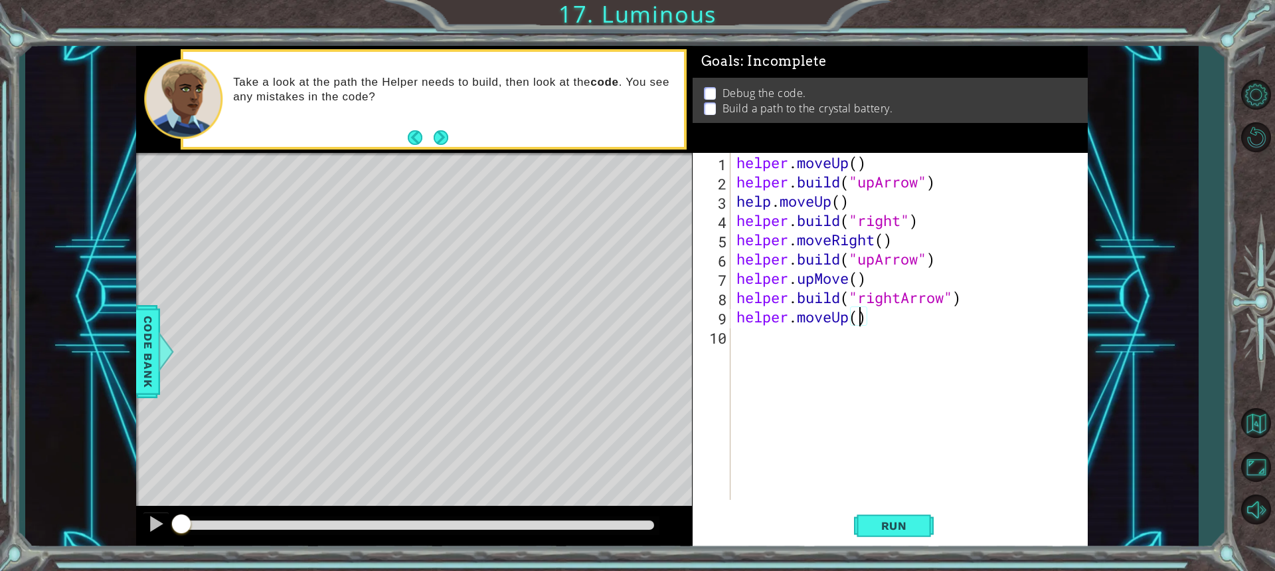
scroll to position [0, 5]
click at [907, 527] on span "Run" at bounding box center [894, 525] width 52 height 13
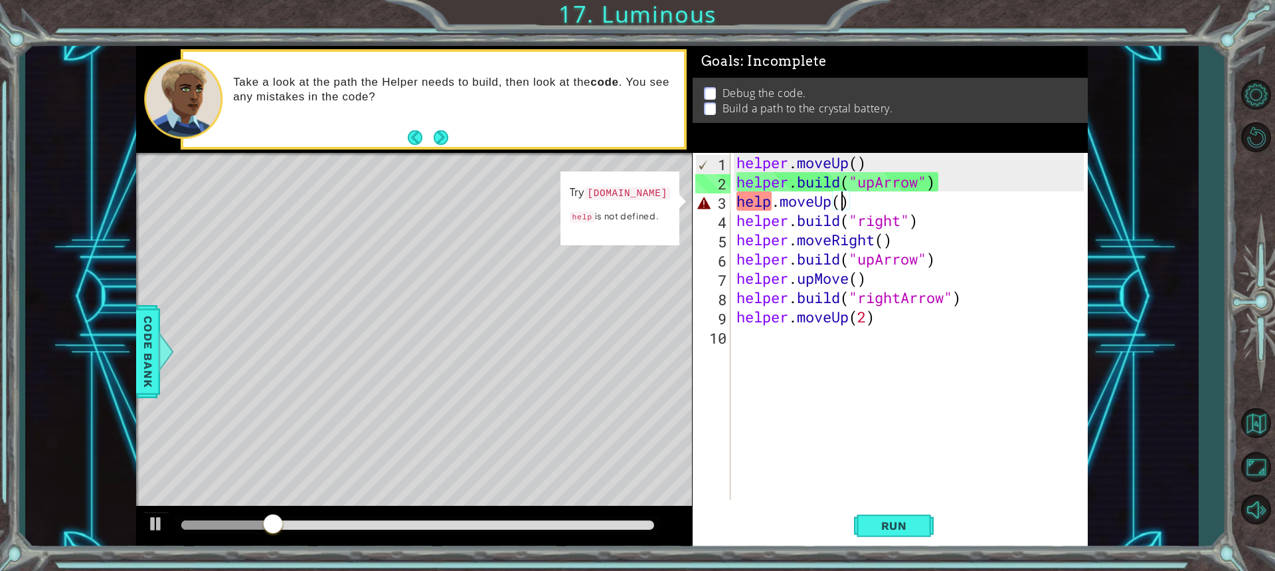
click at [844, 205] on div "helper . moveUp ( ) helper . build ( "upArrow" ) help . moveUp ( ) helper . bui…" at bounding box center [912, 345] width 357 height 385
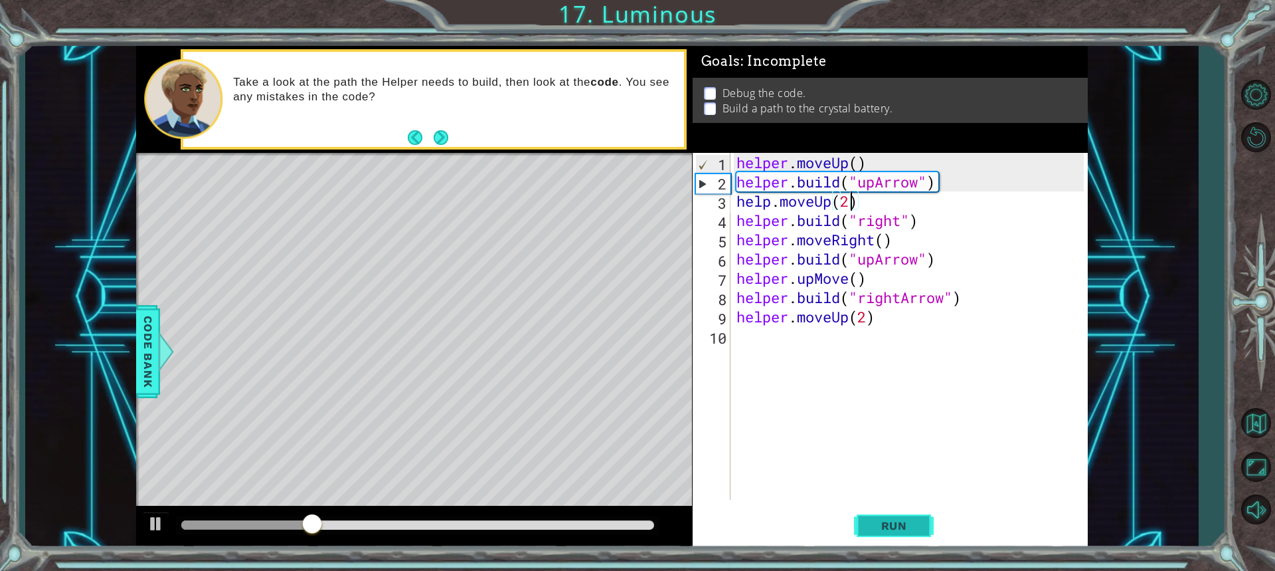
click at [880, 516] on button "Run" at bounding box center [894, 524] width 80 height 39
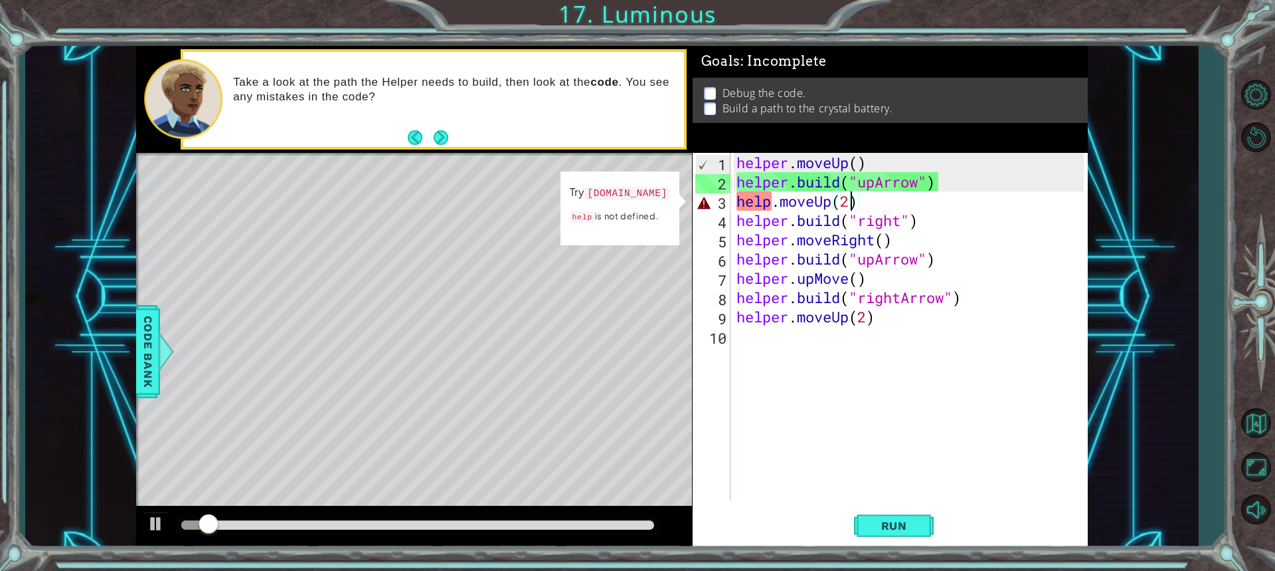
click at [860, 202] on div "helper . moveUp ( ) helper . build ( "upArrow" ) help . moveUp ( 2 ) helper . b…" at bounding box center [912, 345] width 357 height 385
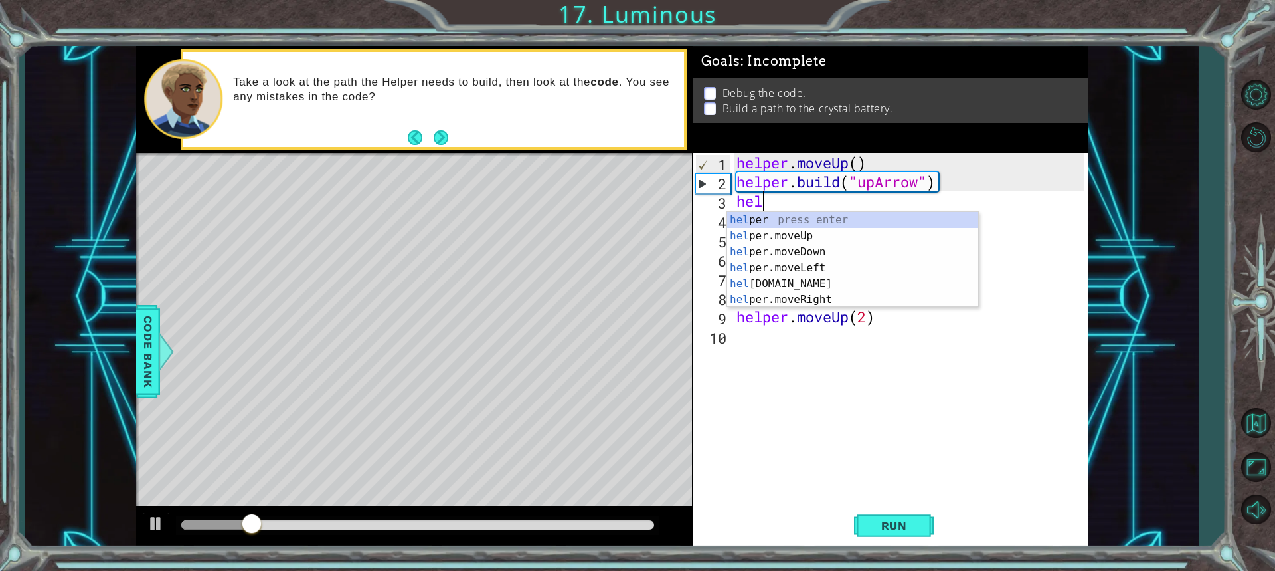
scroll to position [0, 0]
type textarea "h"
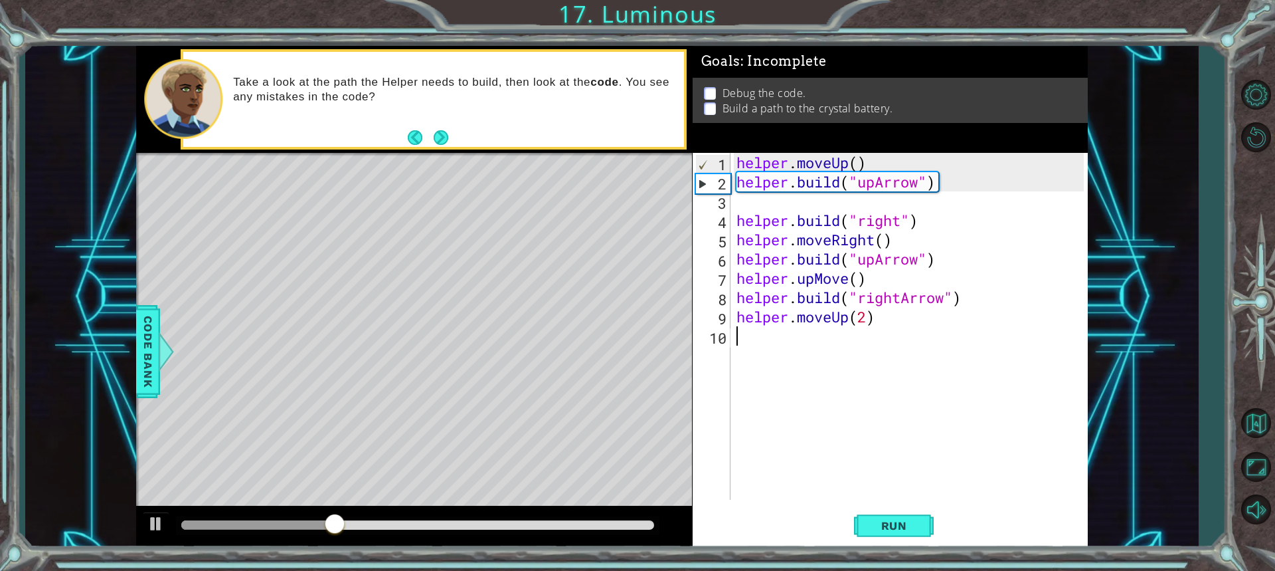
click at [744, 341] on div "helper . moveUp ( ) helper . build ( "upArrow" ) helper . build ( "right" ) hel…" at bounding box center [912, 345] width 357 height 385
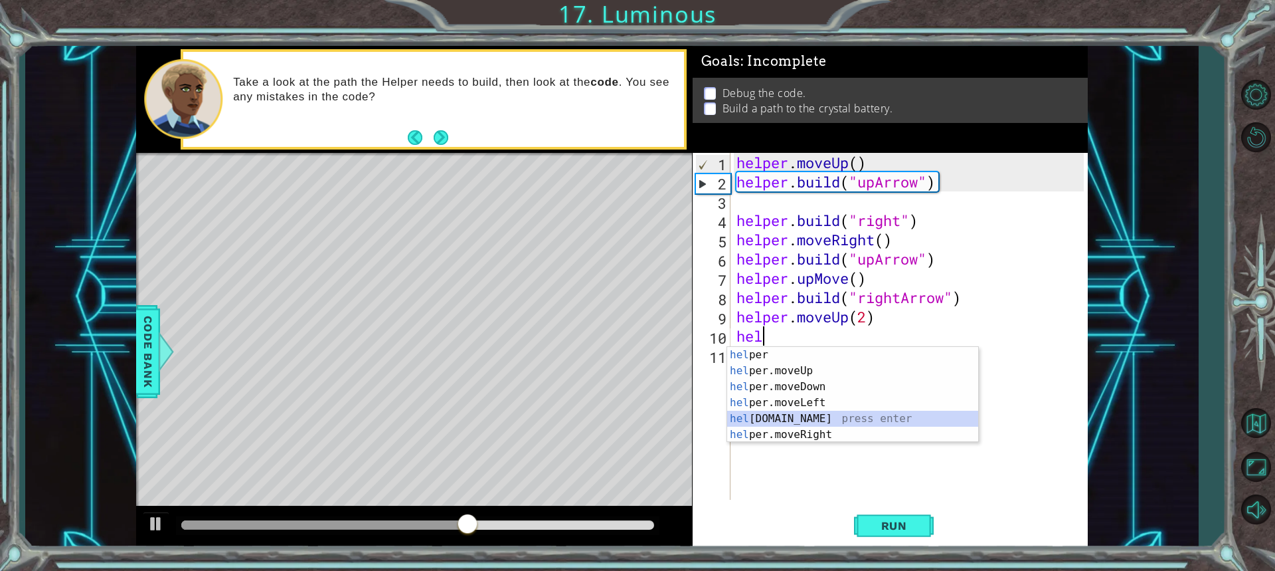
click at [780, 418] on div "hel per press enter hel per.moveUp press enter [GEOGRAPHIC_DATA] per.moveDown p…" at bounding box center [852, 411] width 251 height 128
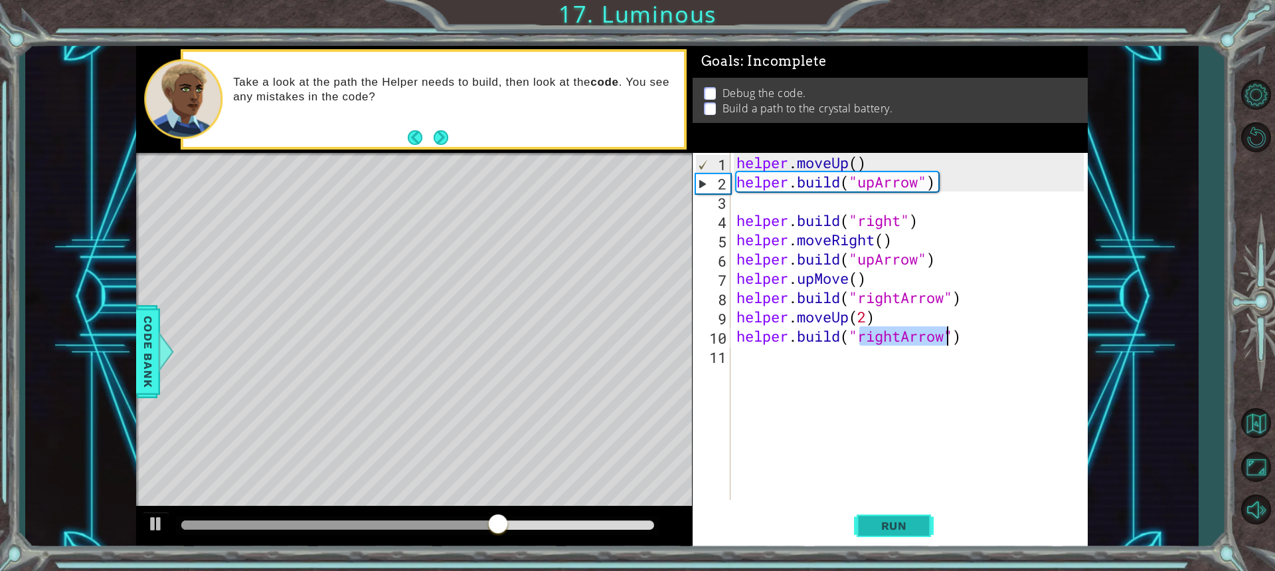
click at [897, 517] on button "Run" at bounding box center [894, 524] width 80 height 39
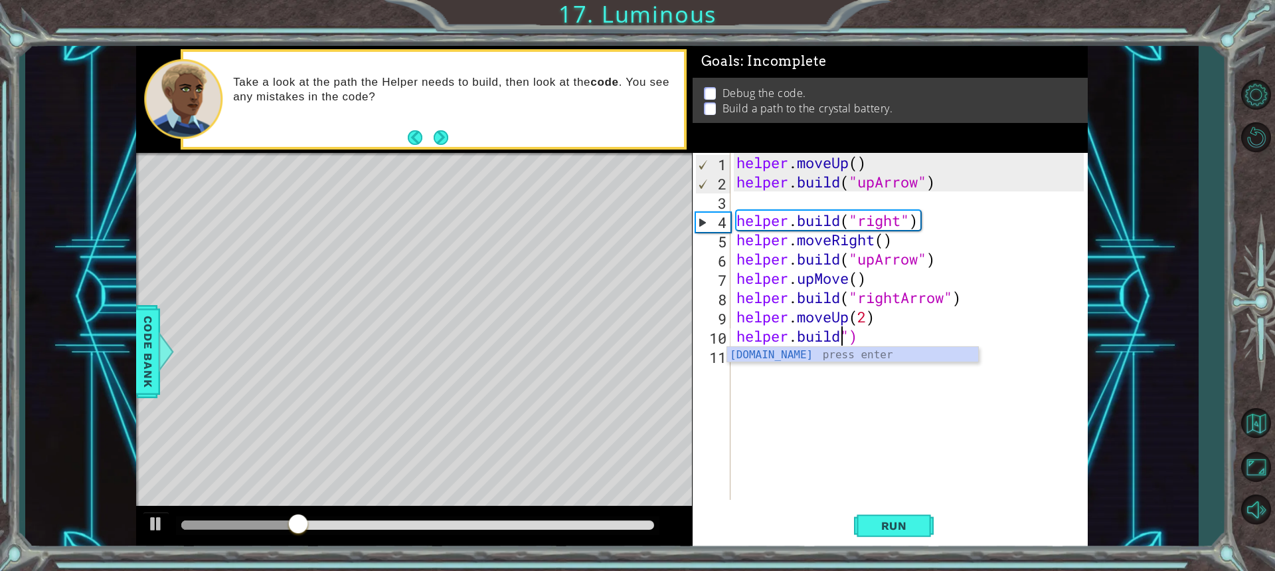
type textarea "helper.buil")"
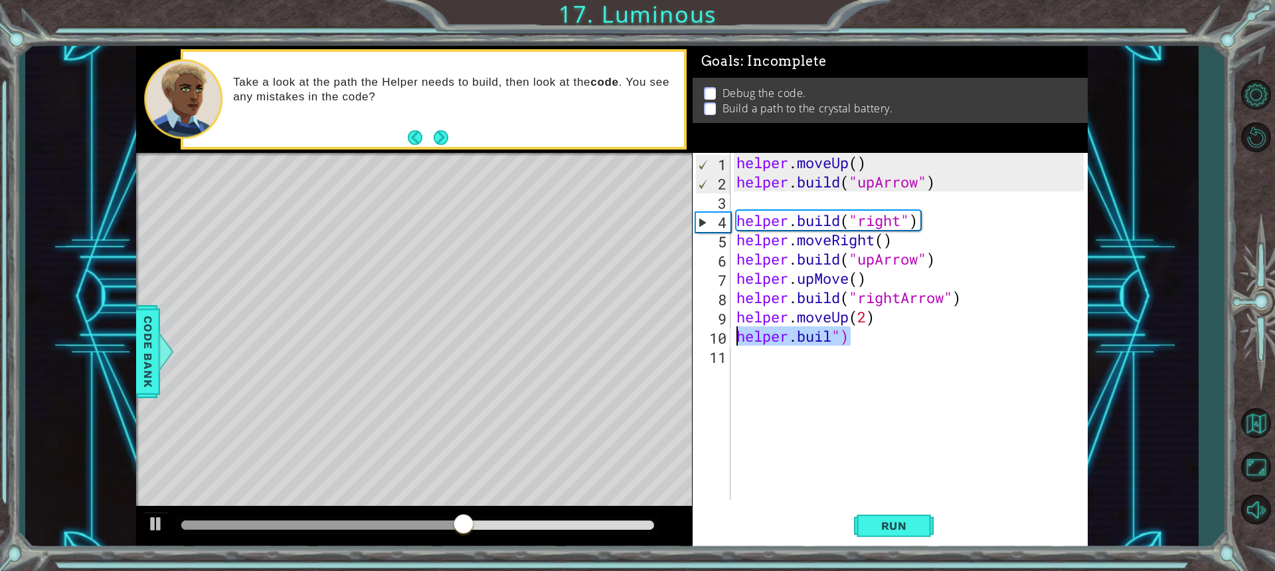
drag, startPoint x: 872, startPoint y: 341, endPoint x: 722, endPoint y: 339, distance: 150.1
click at [722, 339] on div "helper.buil") 1 2 3 4 5 6 7 8 9 10 11 helper . moveUp ( ) helper . build ( "upA…" at bounding box center [888, 326] width 391 height 347
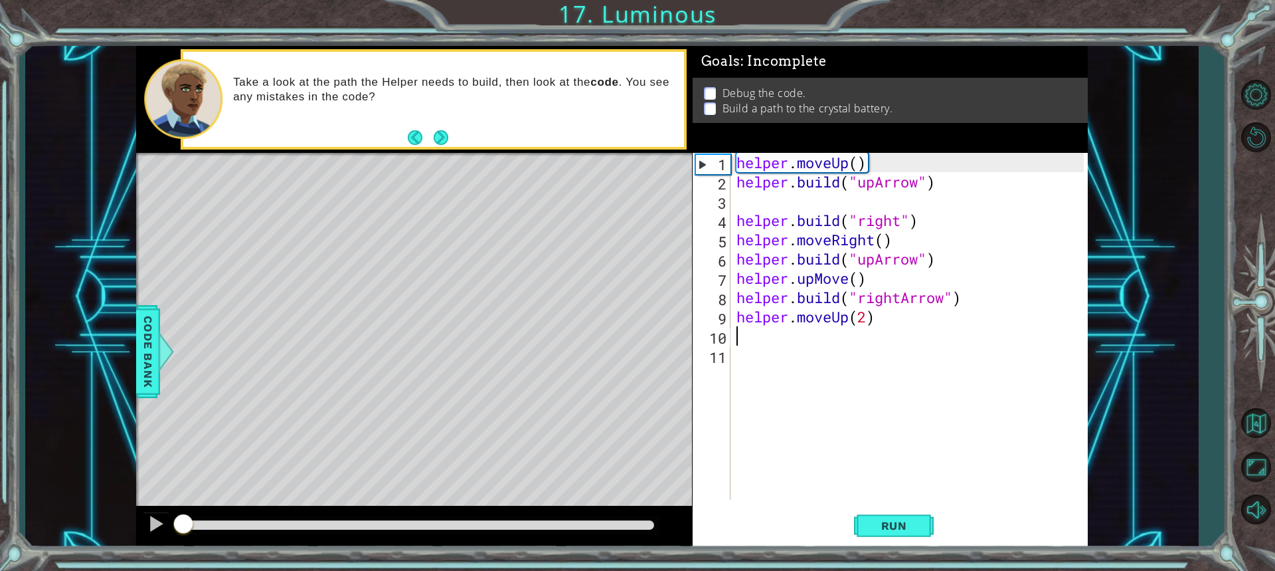
drag, startPoint x: 507, startPoint y: 528, endPoint x: 79, endPoint y: 497, distance: 429.5
click at [79, 497] on div "1 ההההההההההההההההההההההההההההההההההההההההההההההההההההההההההההההההההההההההההההה…" at bounding box center [611, 297] width 1173 height 502
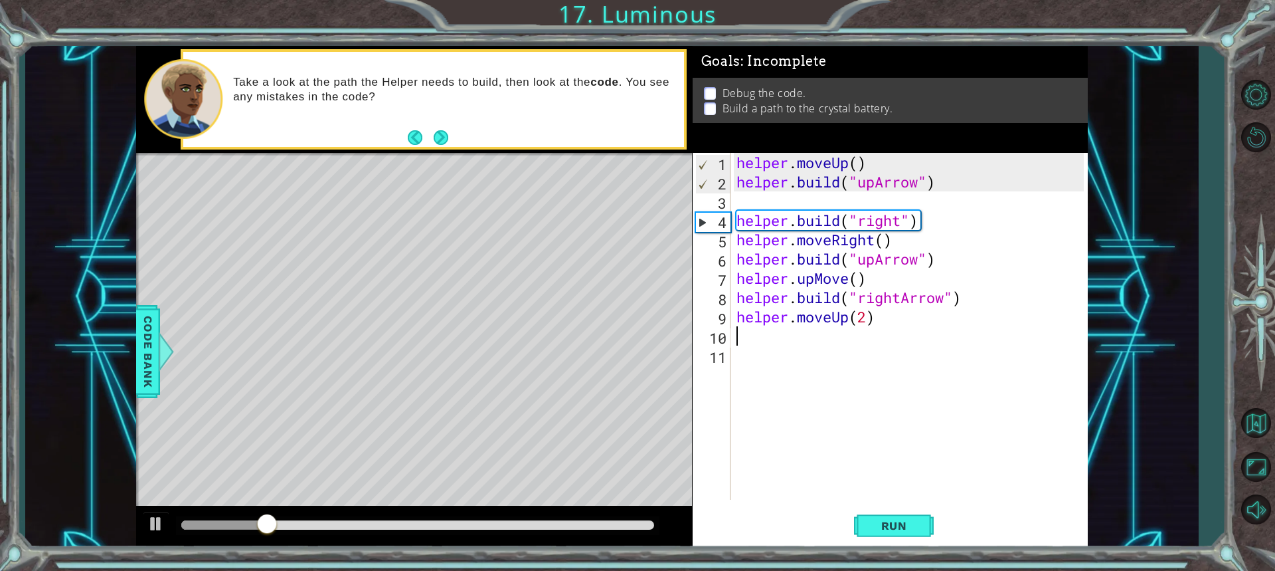
click at [754, 162] on div "helper . moveUp ( ) helper . build ( "upArrow" ) helper . build ( "right" ) hel…" at bounding box center [912, 345] width 357 height 385
type textarea "helper.moveUp()"
drag, startPoint x: 277, startPoint y: 519, endPoint x: 223, endPoint y: 537, distance: 56.9
click at [223, 537] on div at bounding box center [414, 526] width 556 height 43
click at [809, 199] on div "helper . moveUp ( ) helper . build ( "upArrow" ) helper . build ( "right" ) hel…" at bounding box center [912, 345] width 357 height 385
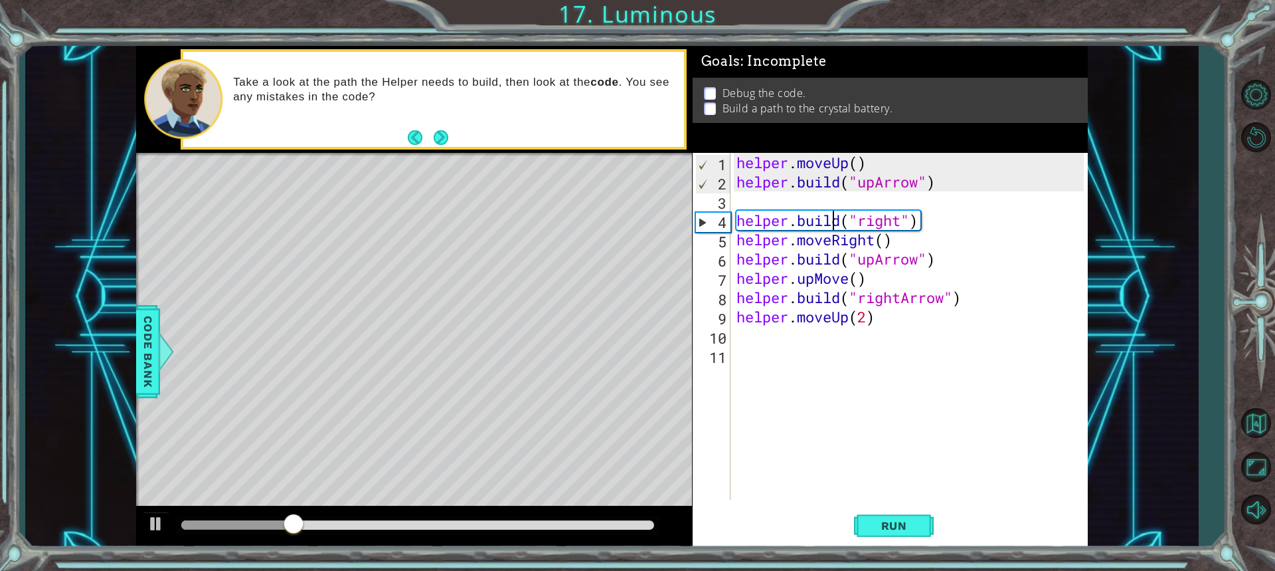
click at [836, 218] on div "helper . moveUp ( ) helper . build ( "upArrow" ) helper . build ( "right" ) hel…" at bounding box center [912, 345] width 357 height 385
click at [815, 278] on div "helper . moveUp ( ) helper . build ( "upArrow" ) helper . build ( "right" ) hel…" at bounding box center [912, 345] width 357 height 385
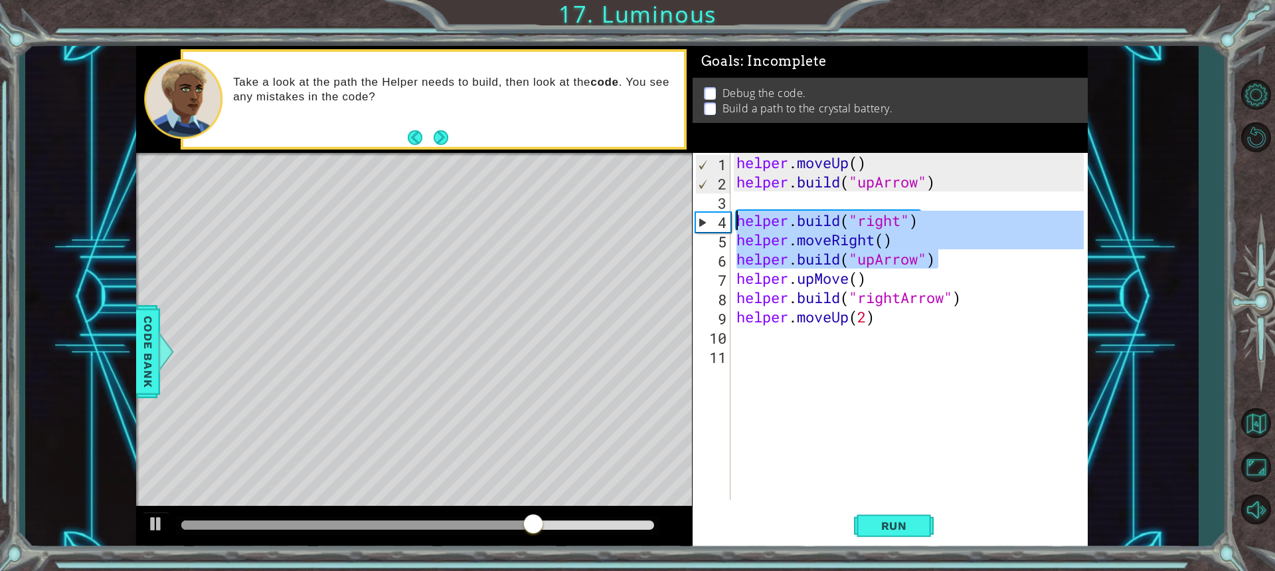
click at [682, 215] on div "1 ההההההההההההההההההההההההההההההההההההההההההההההההההההההההההההההההההההההההההההה…" at bounding box center [612, 297] width 952 height 502
type textarea "[DOMAIN_NAME]("right") helper.moveRight()"
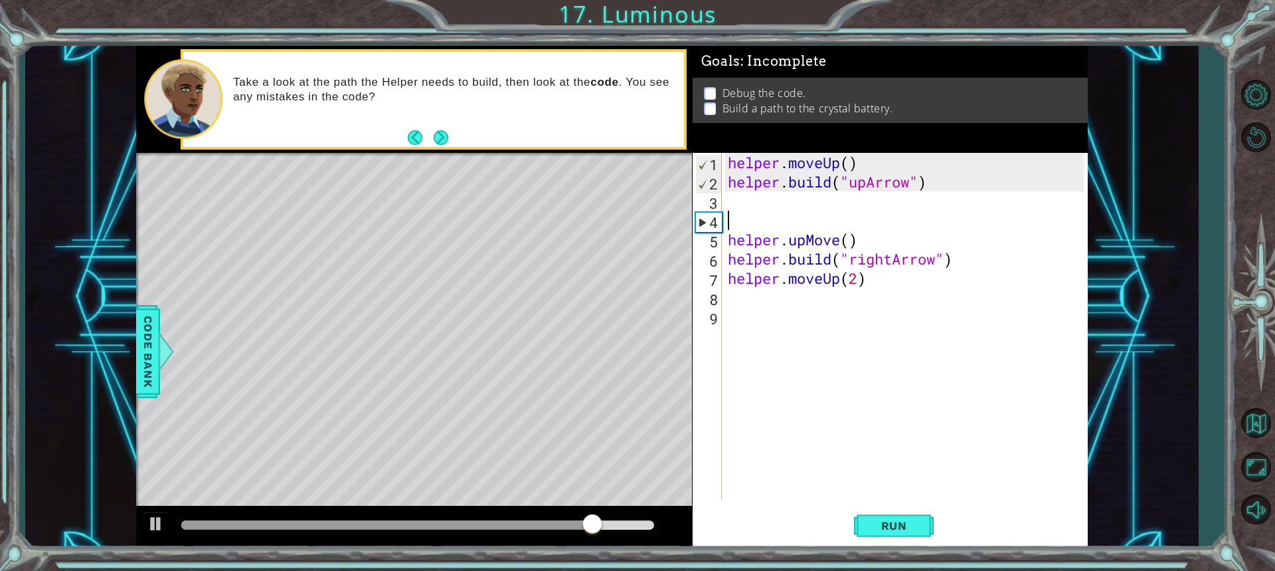
click at [786, 165] on div "helper . moveUp ( ) helper . build ( "upArrow" ) helper . upMove ( ) helper . b…" at bounding box center [907, 345] width 365 height 385
click at [907, 255] on div "helper . moveUp ( ) helper . build ( "upArrow" ) helper . upMove ( ) helper . b…" at bounding box center [907, 345] width 365 height 385
click at [890, 521] on span "Run" at bounding box center [894, 525] width 52 height 13
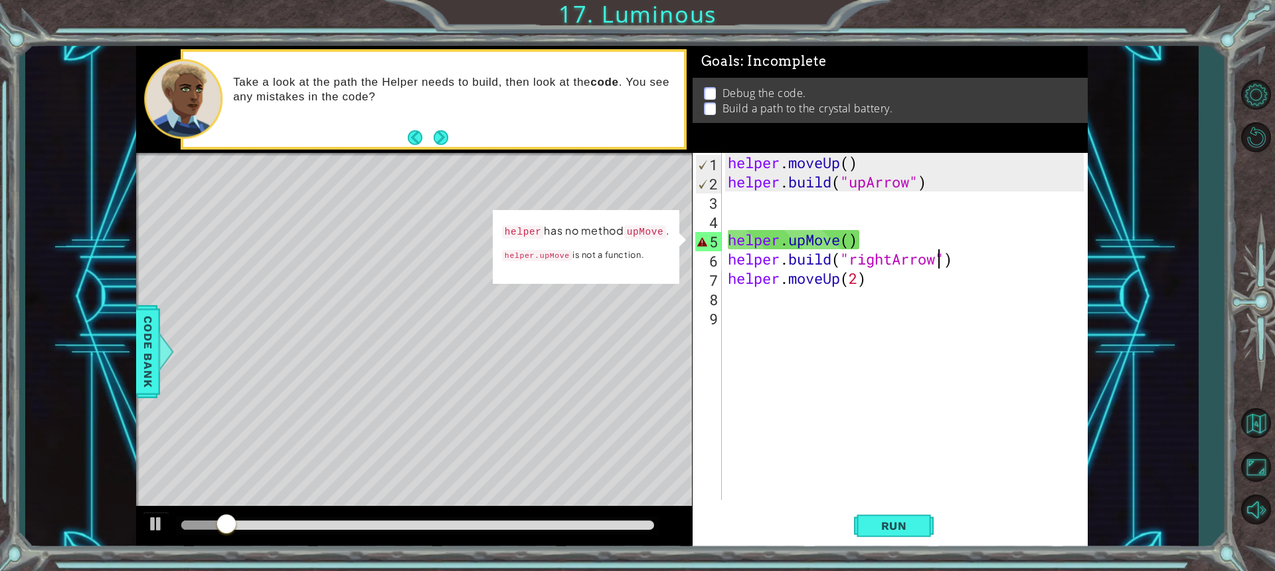
click at [825, 240] on div "helper . moveUp ( ) helper . build ( "upArrow" ) helper . upMove ( ) helper . b…" at bounding box center [907, 345] width 365 height 385
drag, startPoint x: 841, startPoint y: 238, endPoint x: 787, endPoint y: 241, distance: 54.5
click at [787, 241] on div "helper . moveUp ( ) helper . build ( "upArrow" ) helper . upMove ( ) helper . b…" at bounding box center [907, 345] width 365 height 385
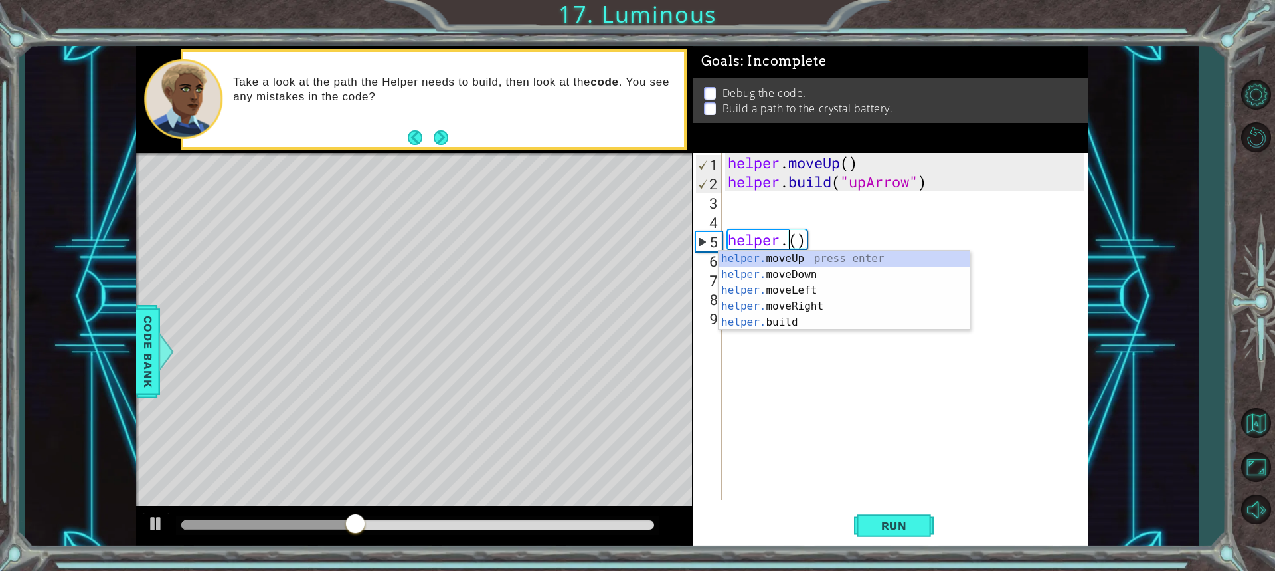
click at [822, 264] on div "helper. moveUp press enter helper. moveDown press enter helper. moveLeft press …" at bounding box center [844, 306] width 251 height 112
type textarea "helper.moveUp(1)"
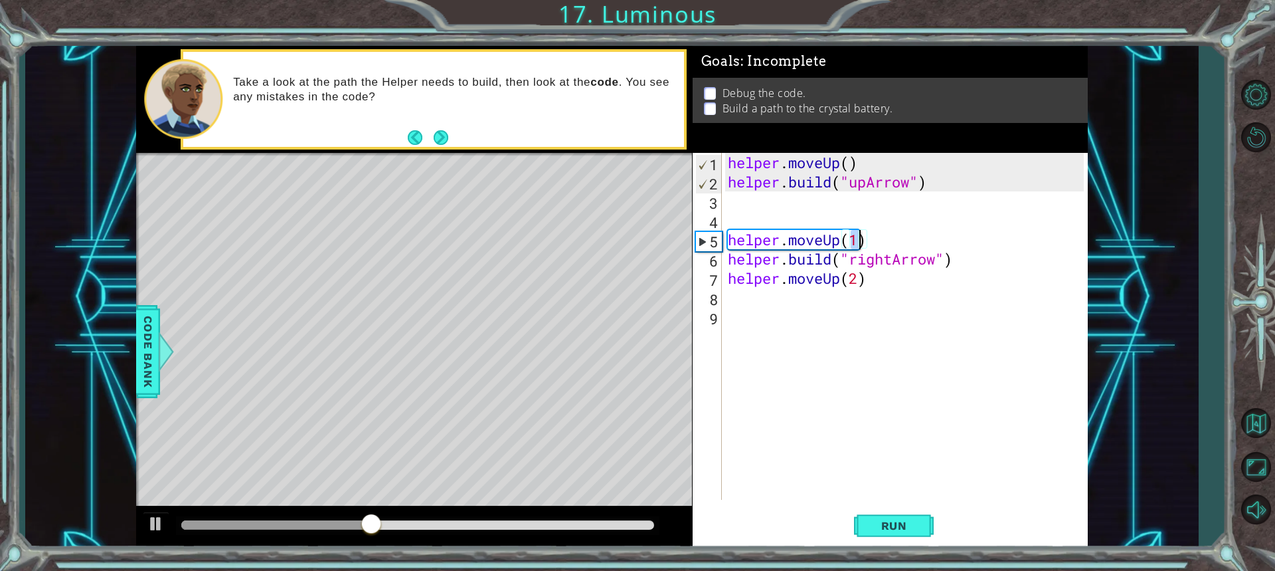
click at [846, 315] on div "helper . moveUp ( ) helper . build ( "upArrow" ) helper . moveUp ( 1 ) helper .…" at bounding box center [907, 345] width 365 height 385
click at [885, 519] on span "Run" at bounding box center [894, 525] width 52 height 13
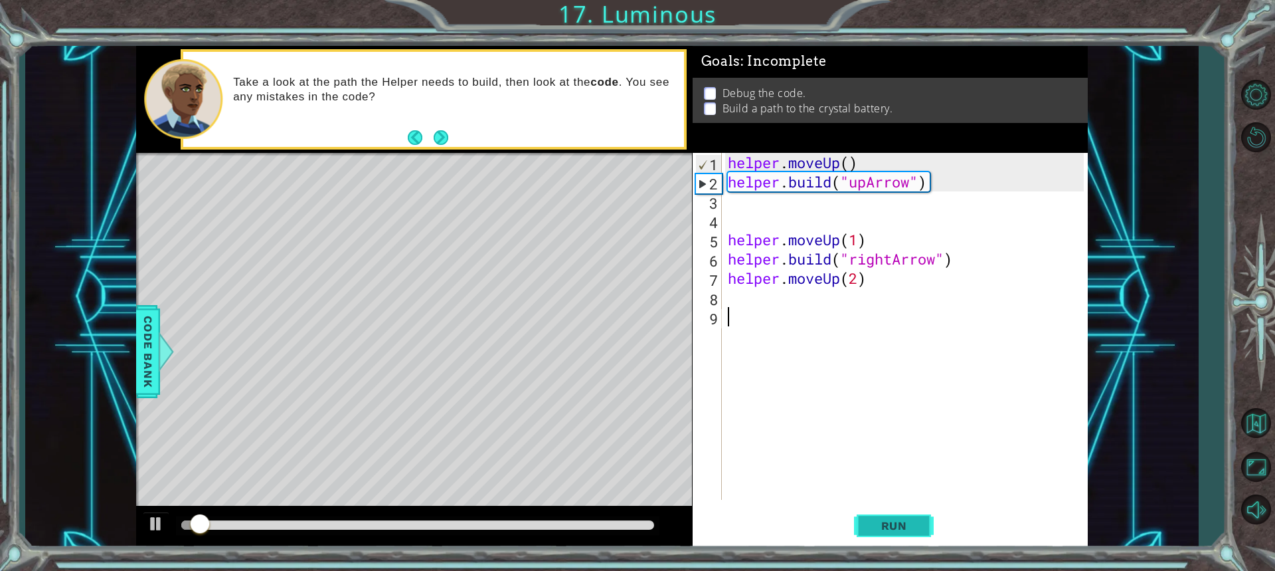
click at [892, 525] on span "Run" at bounding box center [894, 525] width 52 height 13
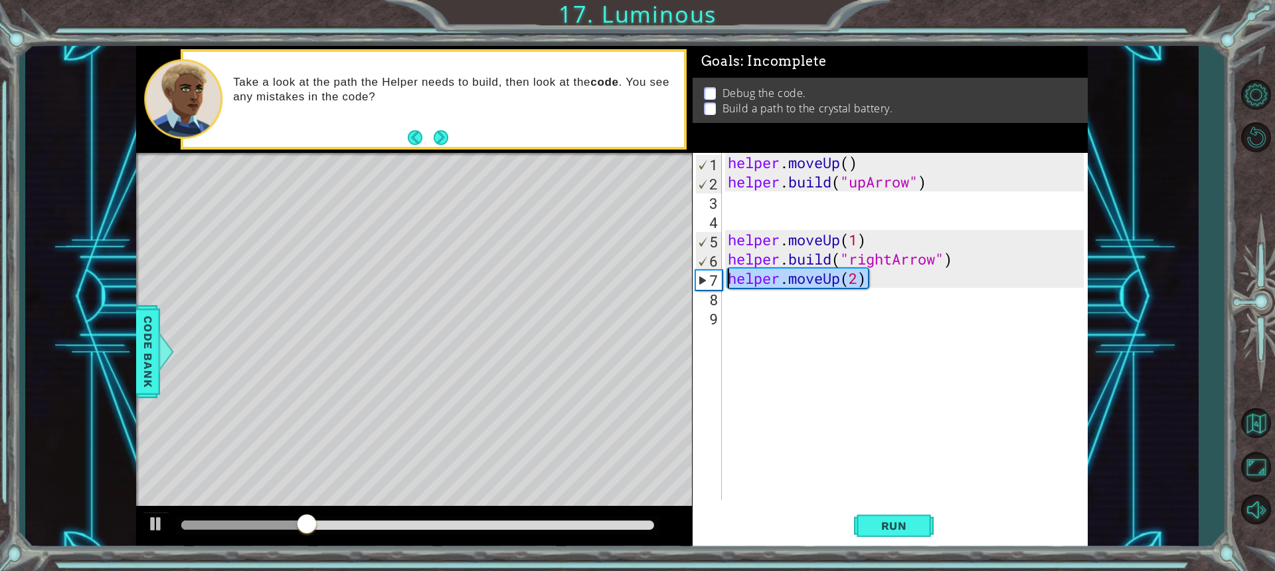
drag, startPoint x: 879, startPoint y: 280, endPoint x: 694, endPoint y: 278, distance: 184.6
click at [694, 278] on div "1 2 3 4 5 6 7 8 9 helper . moveUp ( ) helper . build ( "upArrow" ) helper . mov…" at bounding box center [888, 326] width 391 height 347
type textarea "helper.moveUp(2)"
click at [672, 274] on div "1 ההההההההההההההההההההההההההההההההההההההההההההההההההההההההההההההההההההההההההההה…" at bounding box center [612, 297] width 952 height 502
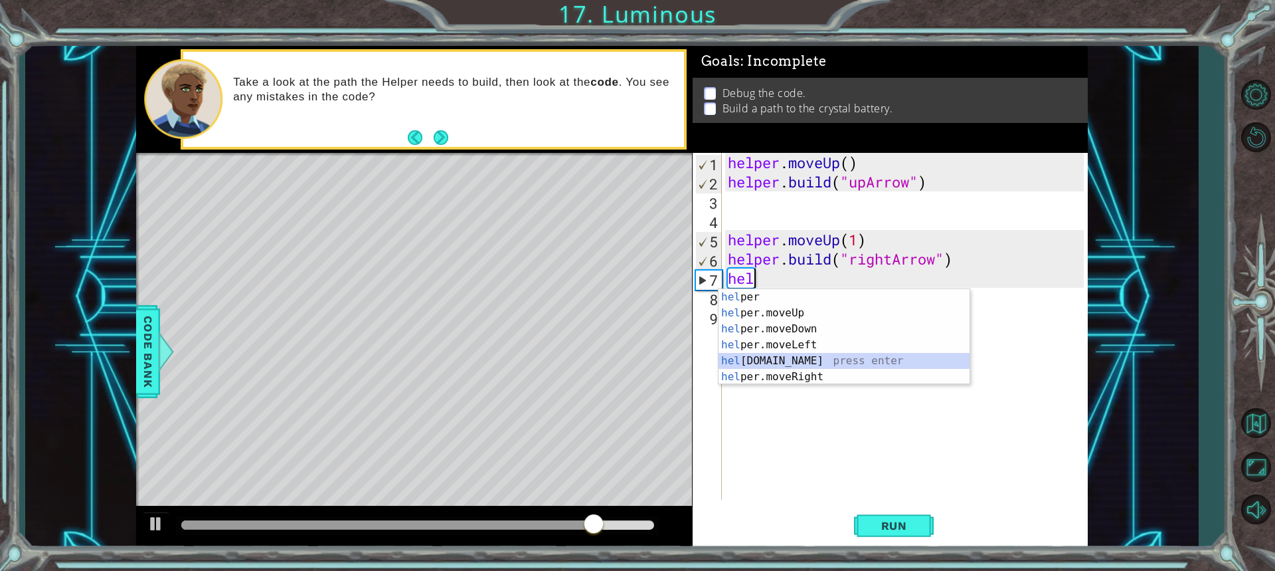
click at [782, 361] on div "hel per press enter hel per.moveUp press enter [GEOGRAPHIC_DATA] per.moveDown p…" at bounding box center [844, 353] width 251 height 128
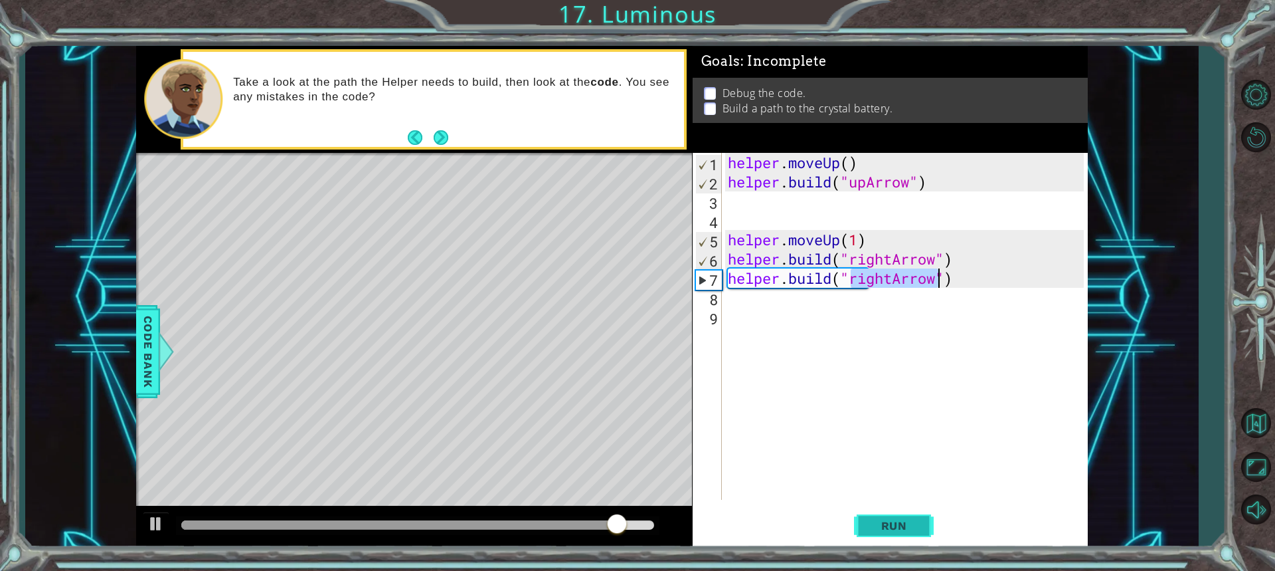
click at [905, 520] on span "Run" at bounding box center [894, 525] width 52 height 13
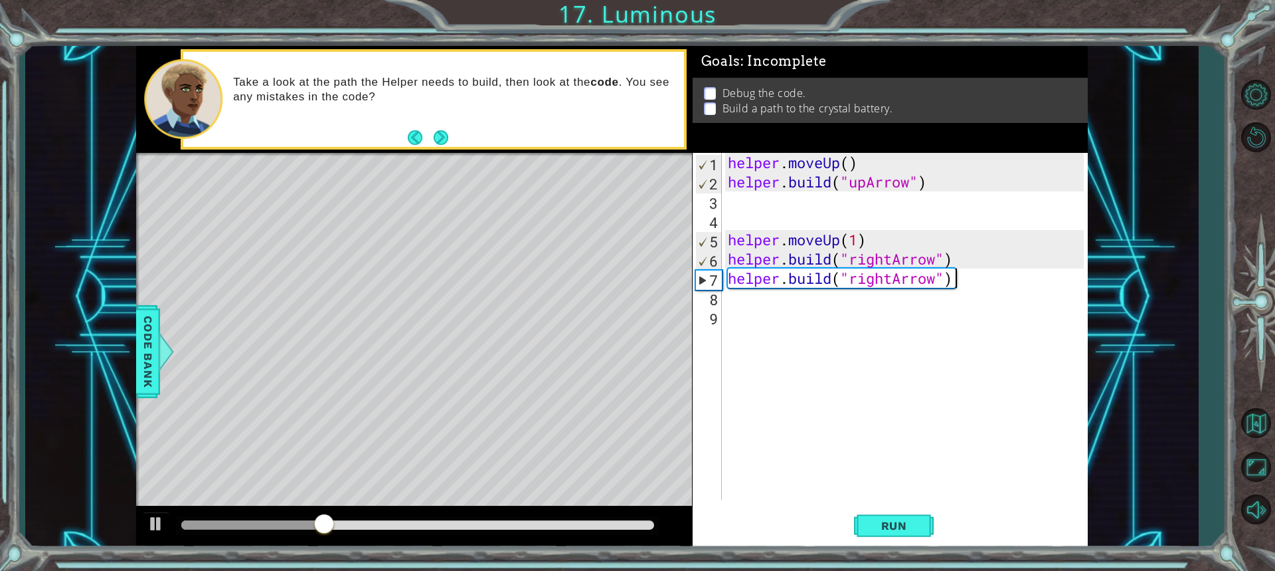
click at [966, 284] on div "helper . moveUp ( ) helper . build ( "upArrow" ) helper . moveUp ( 1 ) helper .…" at bounding box center [907, 345] width 365 height 385
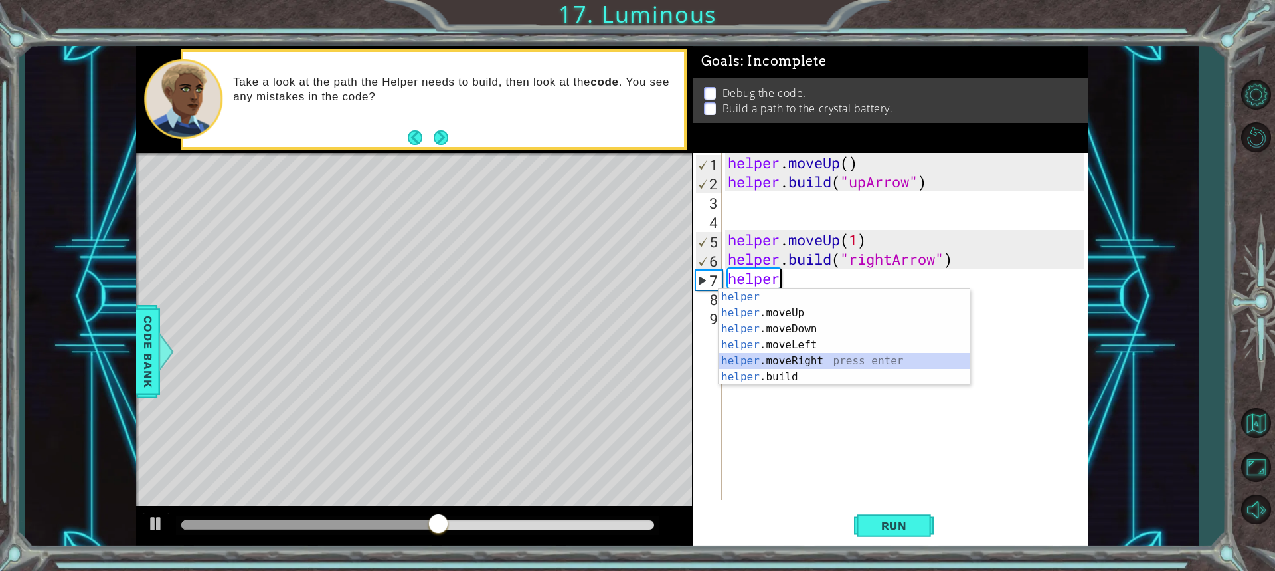
drag, startPoint x: 791, startPoint y: 359, endPoint x: 855, endPoint y: 434, distance: 98.4
click at [795, 361] on div "helper press enter helper .moveUp press enter helper .moveDown press enter help…" at bounding box center [844, 353] width 251 height 128
type textarea "helper.moveRight(1)"
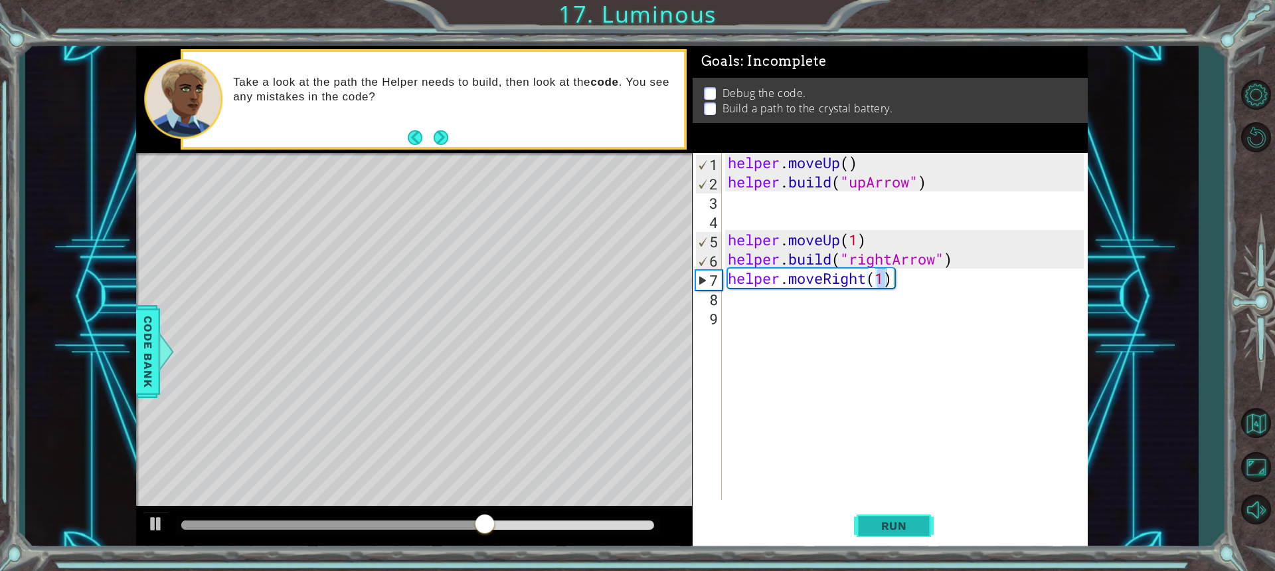
click at [895, 521] on span "Run" at bounding box center [894, 525] width 52 height 13
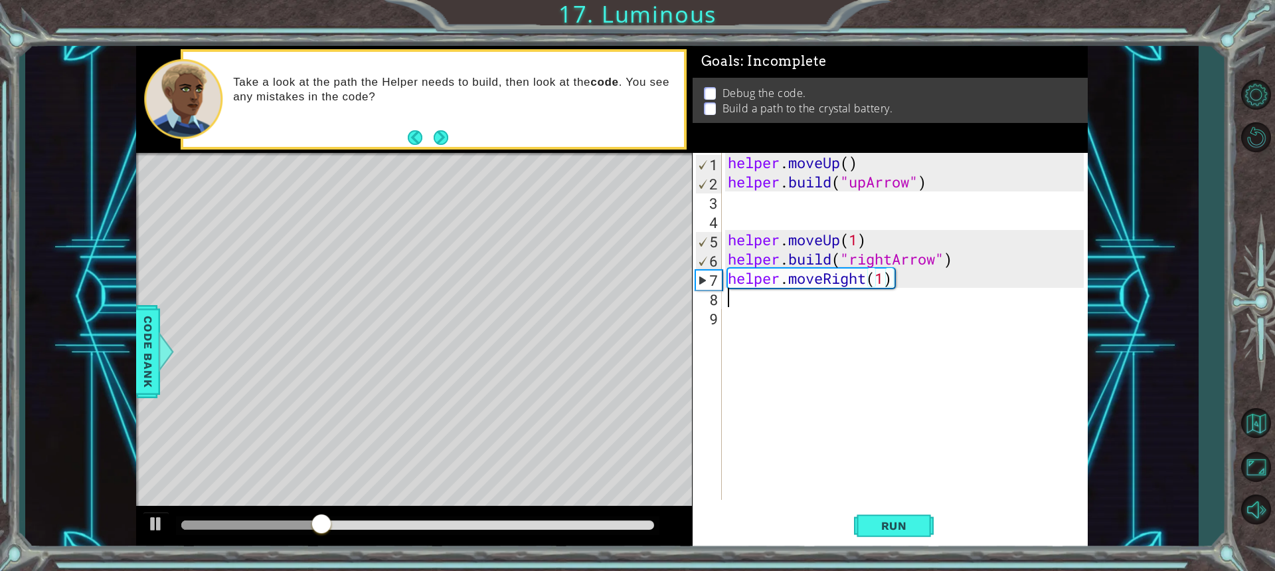
click at [726, 298] on div "helper . moveUp ( ) helper . build ( "upArrow" ) helper . moveUp ( 1 ) helper .…" at bounding box center [907, 345] width 365 height 385
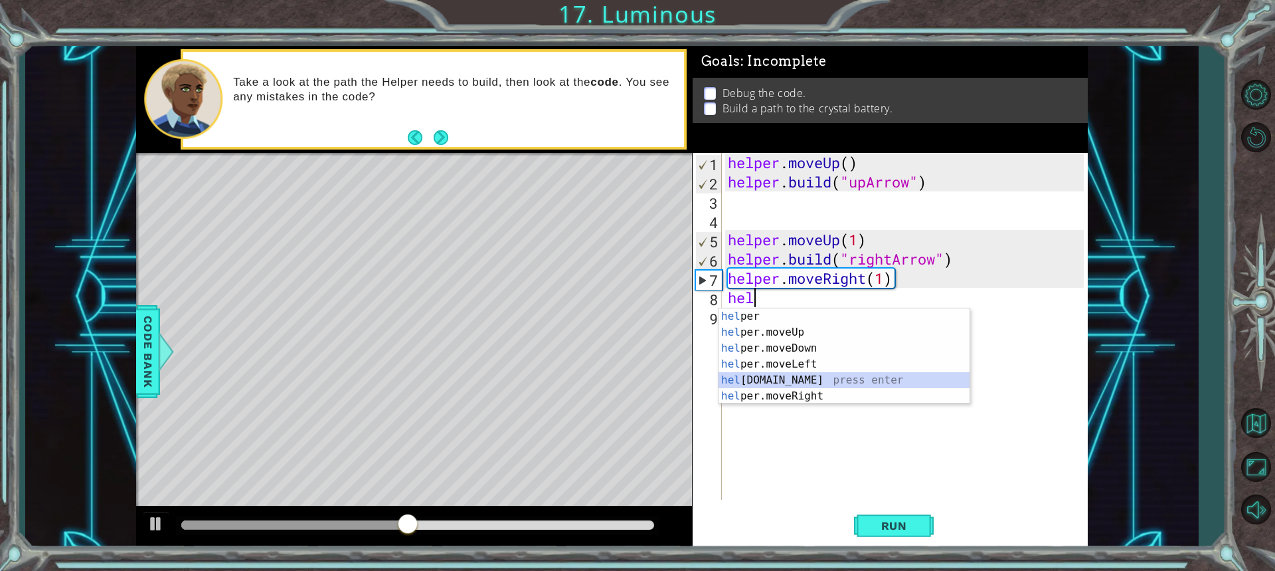
click at [774, 382] on div "hel per press enter hel per.moveUp press enter [GEOGRAPHIC_DATA] per.moveDown p…" at bounding box center [844, 372] width 251 height 128
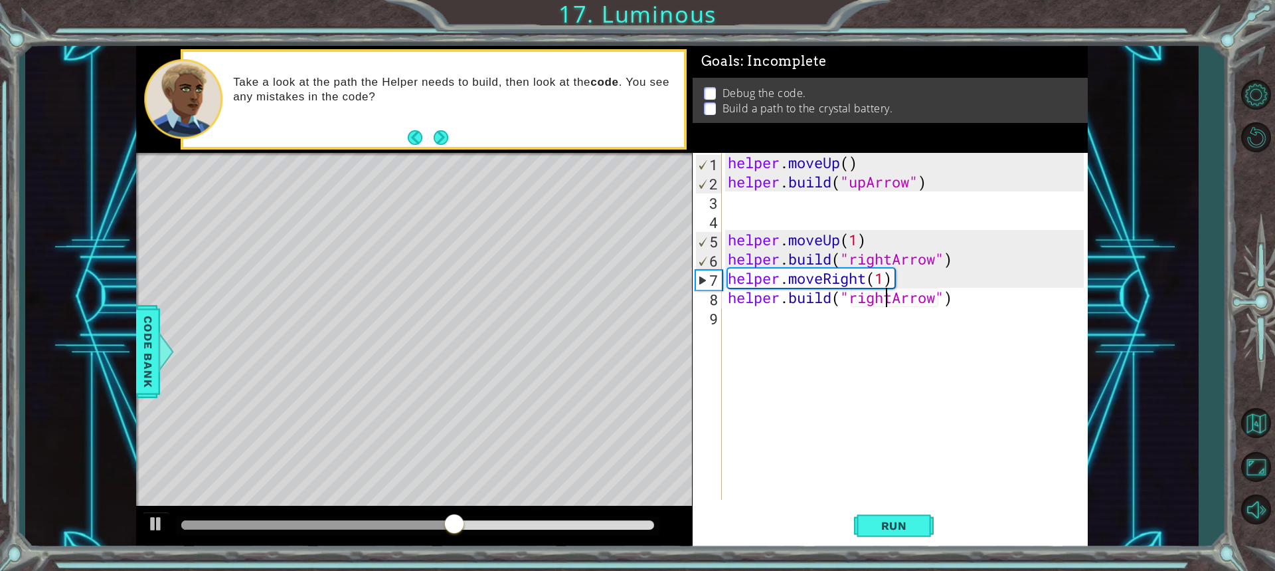
click at [887, 298] on div "helper . moveUp ( ) helper . build ( "upArrow" ) helper . moveUp ( 1 ) helper .…" at bounding box center [907, 345] width 365 height 385
click at [891, 298] on div "helper . moveUp ( ) helper . build ( "upArrow" ) helper . moveUp ( 1 ) helper .…" at bounding box center [907, 345] width 365 height 385
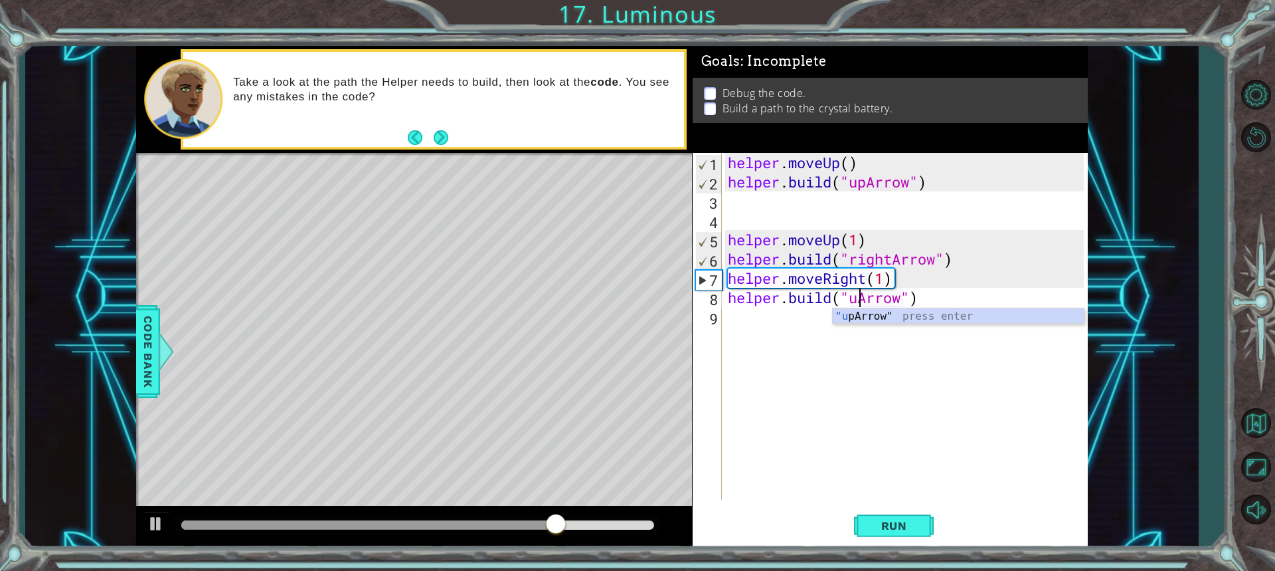
scroll to position [0, 6]
type textarea "[DOMAIN_NAME]("upArrow")"
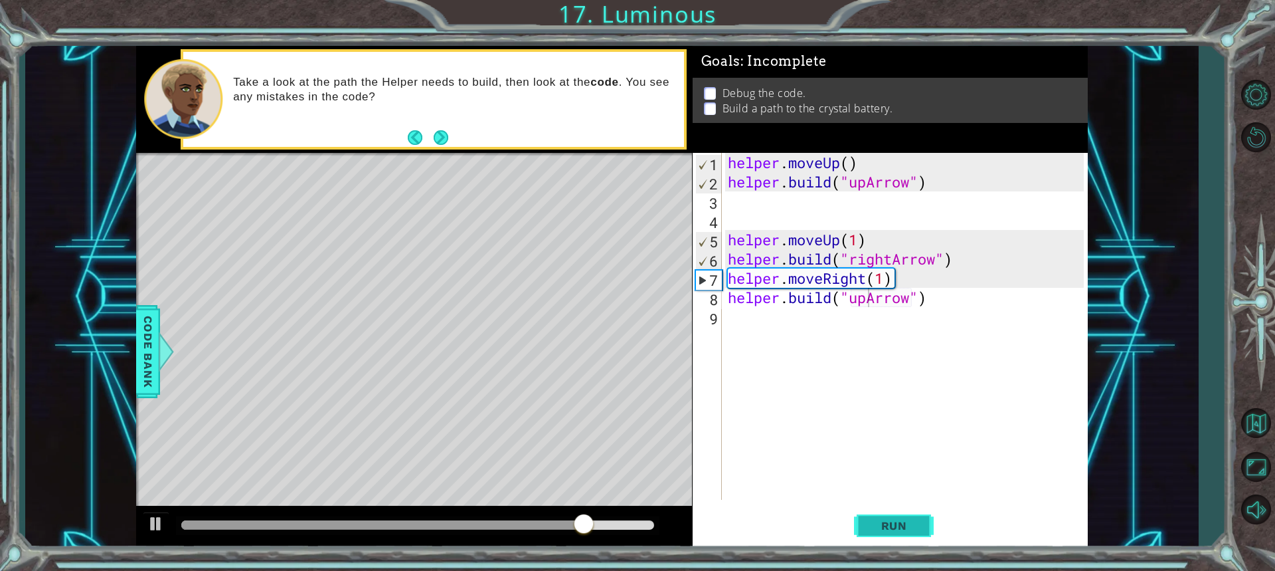
click at [899, 525] on span "Run" at bounding box center [894, 525] width 52 height 13
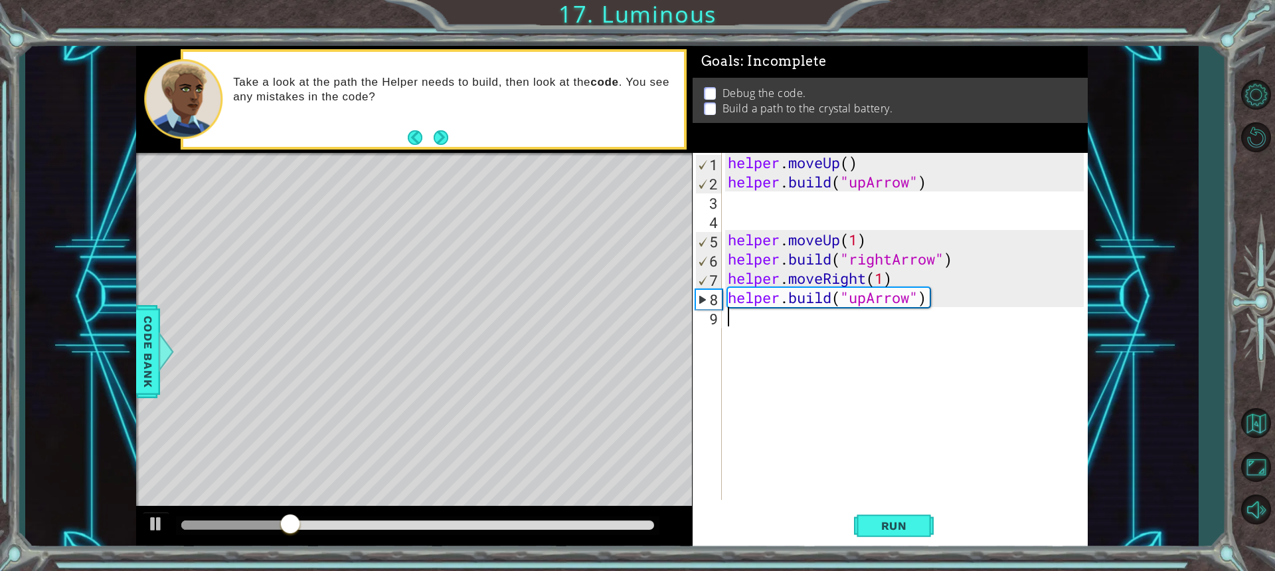
click at [716, 314] on div "9" at bounding box center [708, 318] width 27 height 19
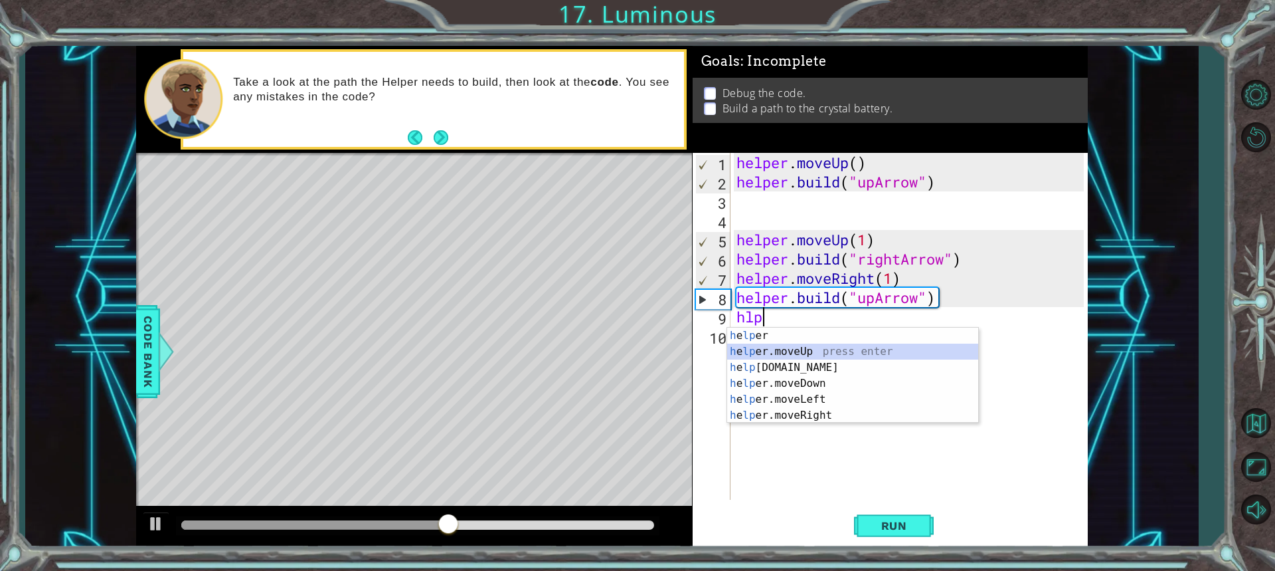
click at [810, 353] on div "h e lp er press enter h e lp er.moveUp press enter h e lp [DOMAIN_NAME] press e…" at bounding box center [852, 391] width 251 height 128
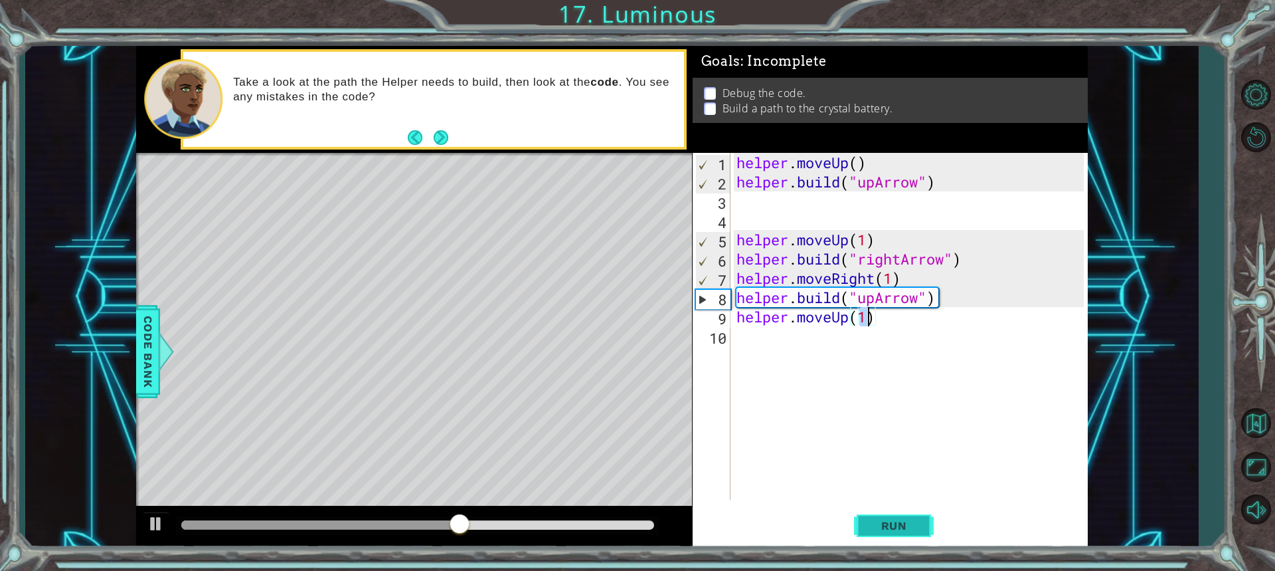
type textarea "helper.moveUp(1)"
click at [877, 523] on span "Run" at bounding box center [894, 525] width 52 height 13
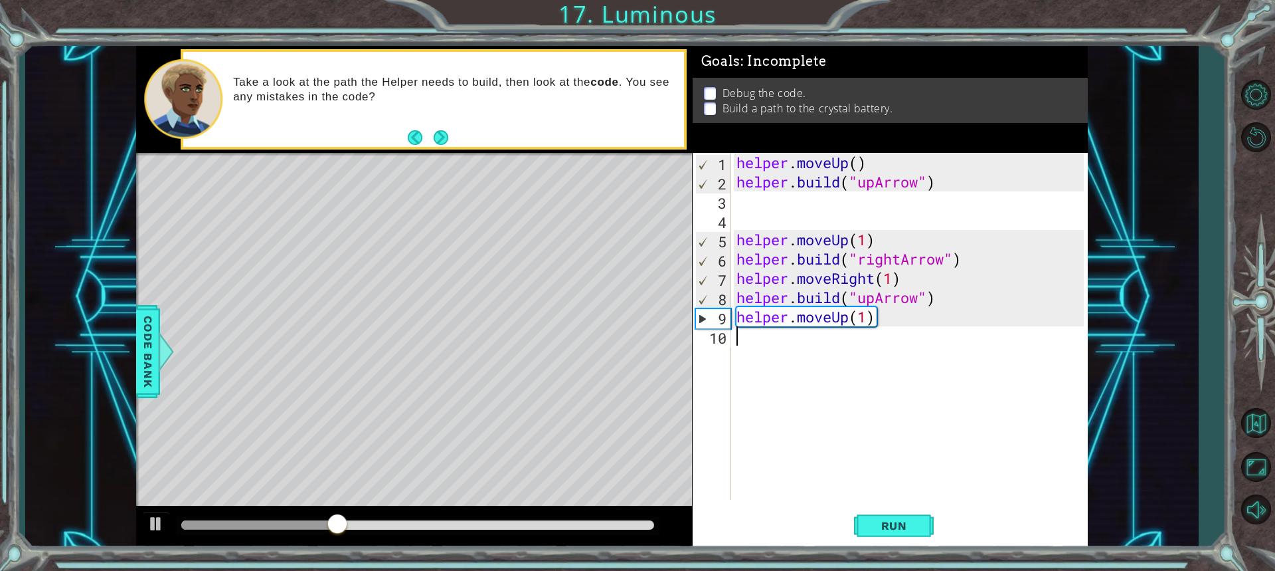
click at [735, 339] on div "helper . moveUp ( ) helper . build ( "upArrow" ) helper . moveUp ( 1 ) helper .…" at bounding box center [912, 345] width 357 height 385
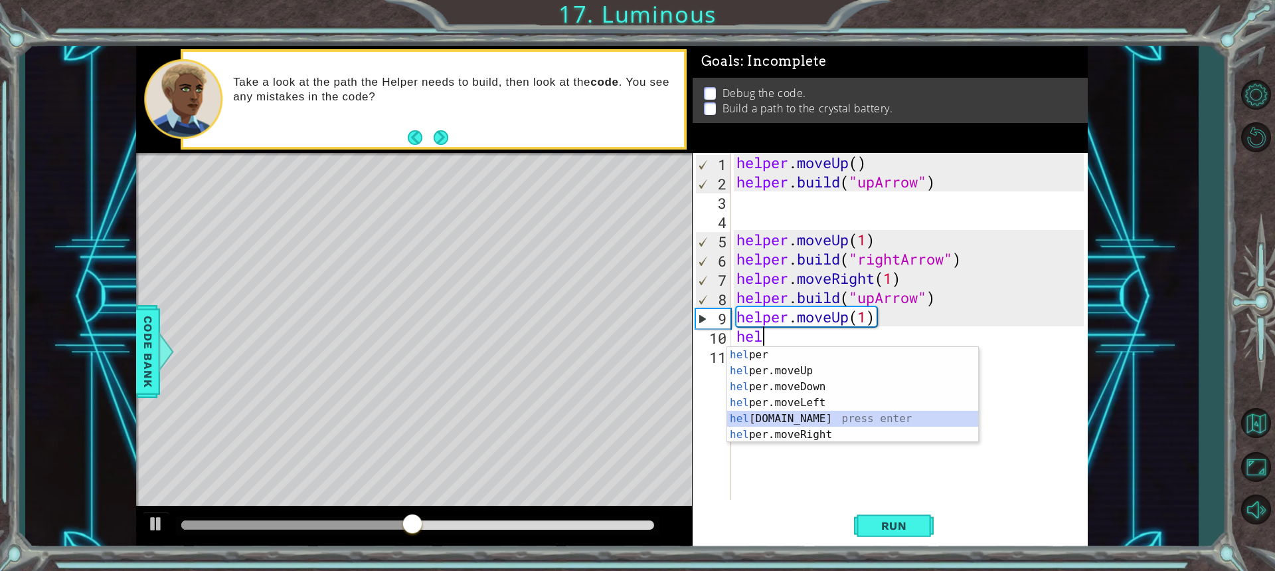
click at [773, 414] on div "hel per press enter hel per.moveUp press enter [GEOGRAPHIC_DATA] per.moveDown p…" at bounding box center [852, 411] width 251 height 128
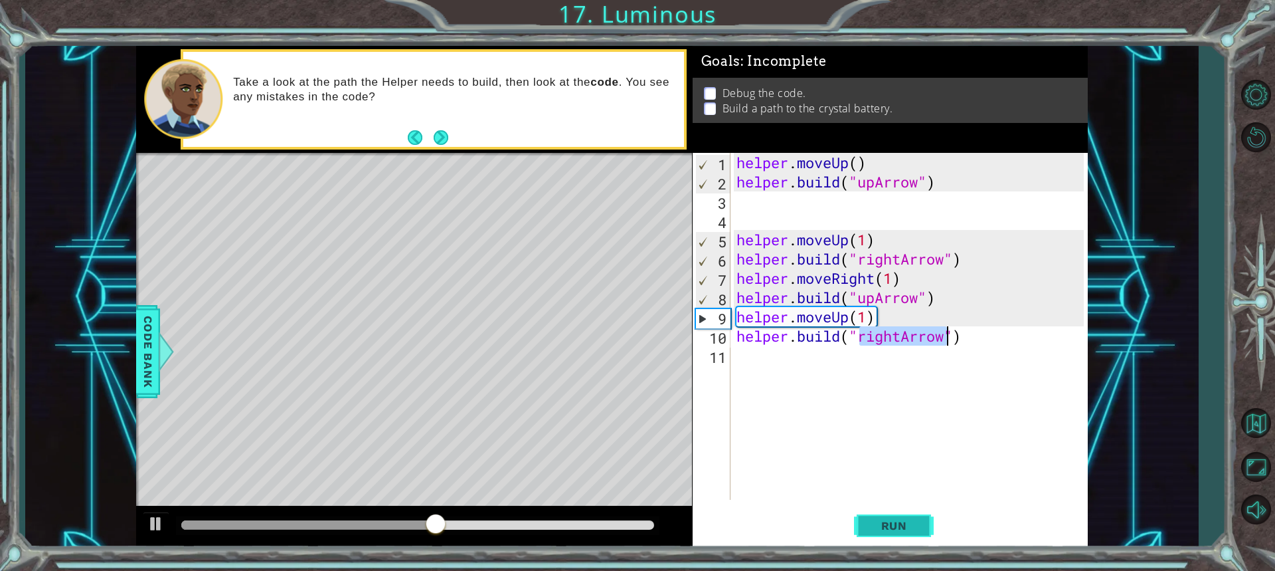
type textarea "[DOMAIN_NAME]("rightArrow")"
click at [893, 536] on button "Run" at bounding box center [894, 524] width 80 height 39
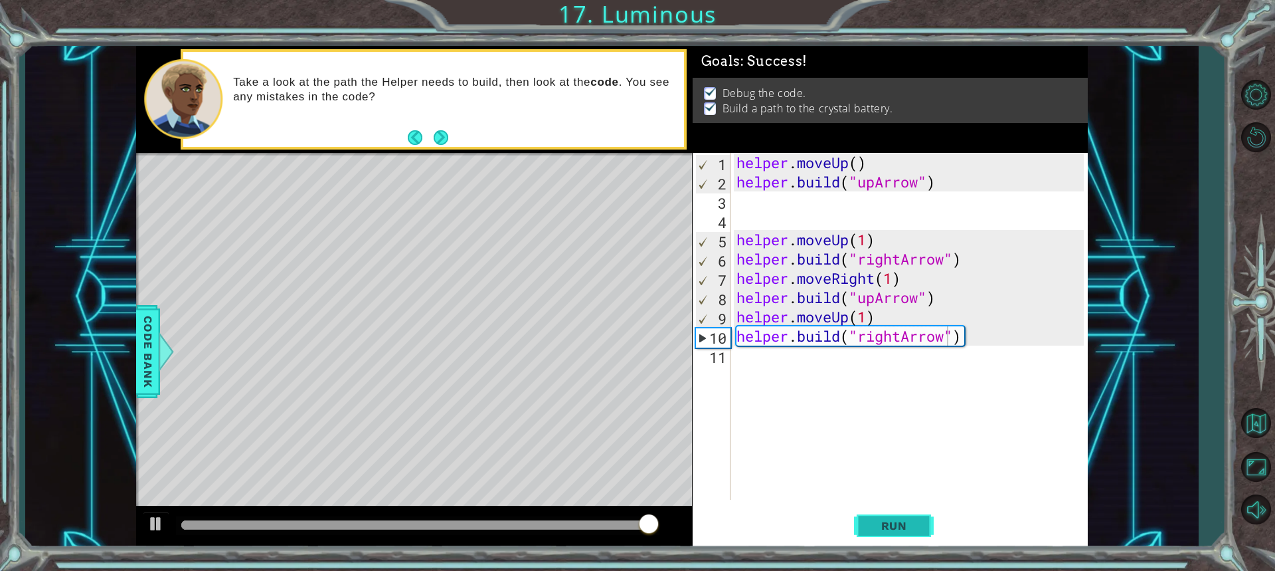
drag, startPoint x: 901, startPoint y: 520, endPoint x: 893, endPoint y: 524, distance: 8.3
click at [894, 524] on span "Run" at bounding box center [894, 525] width 52 height 13
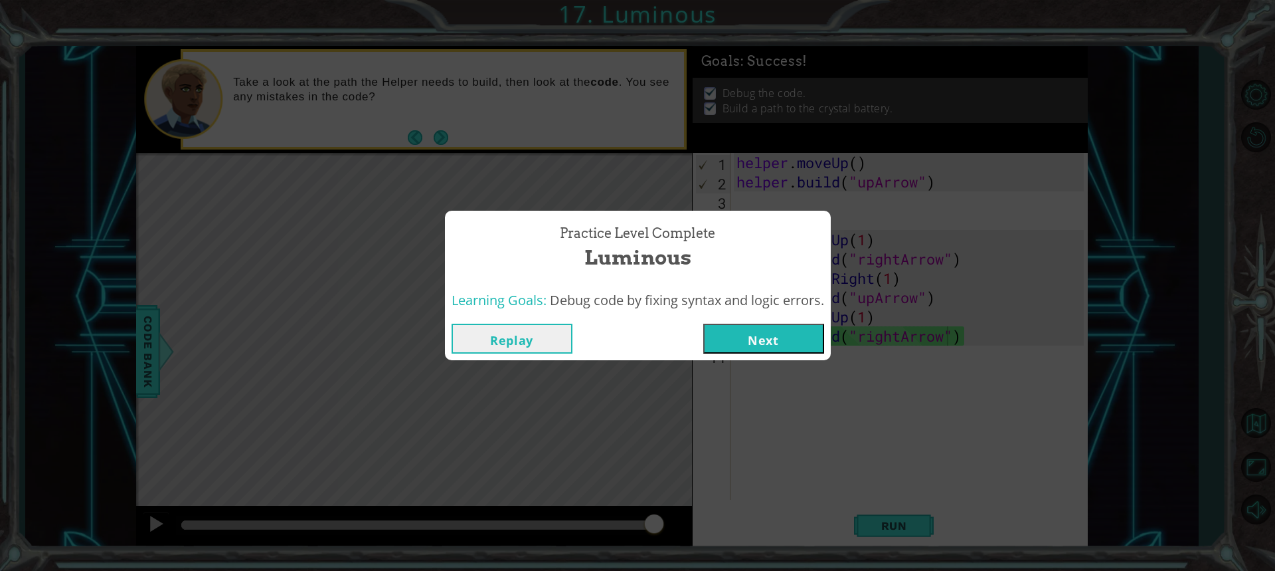
click at [763, 328] on button "Next" at bounding box center [763, 338] width 121 height 30
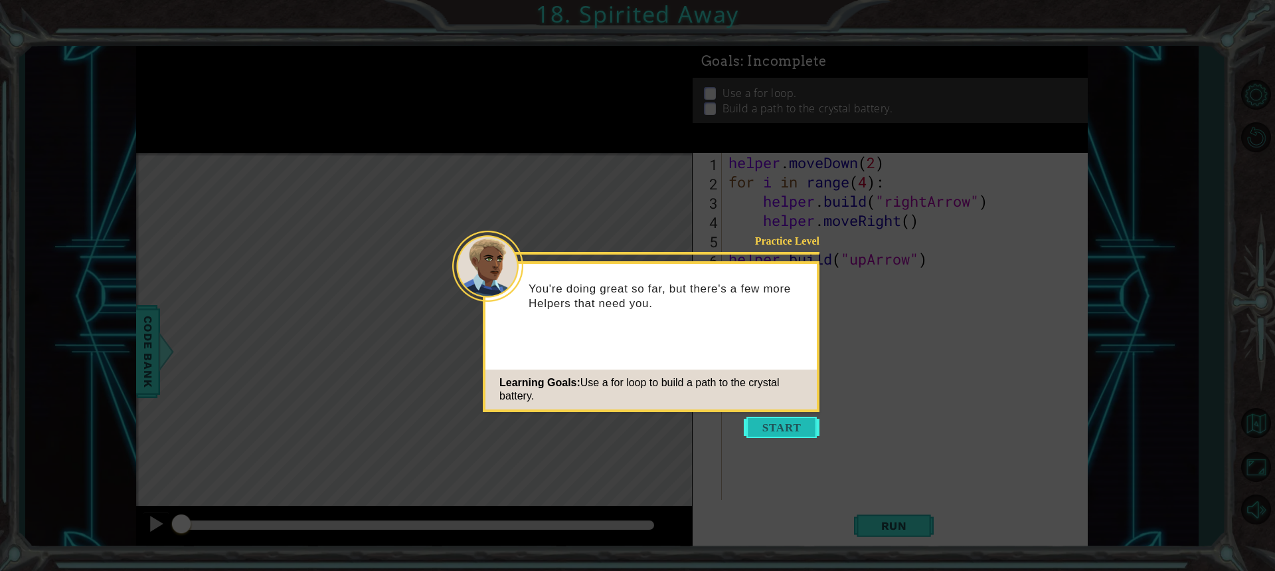
click at [774, 423] on button "Start" at bounding box center [782, 426] width 76 height 21
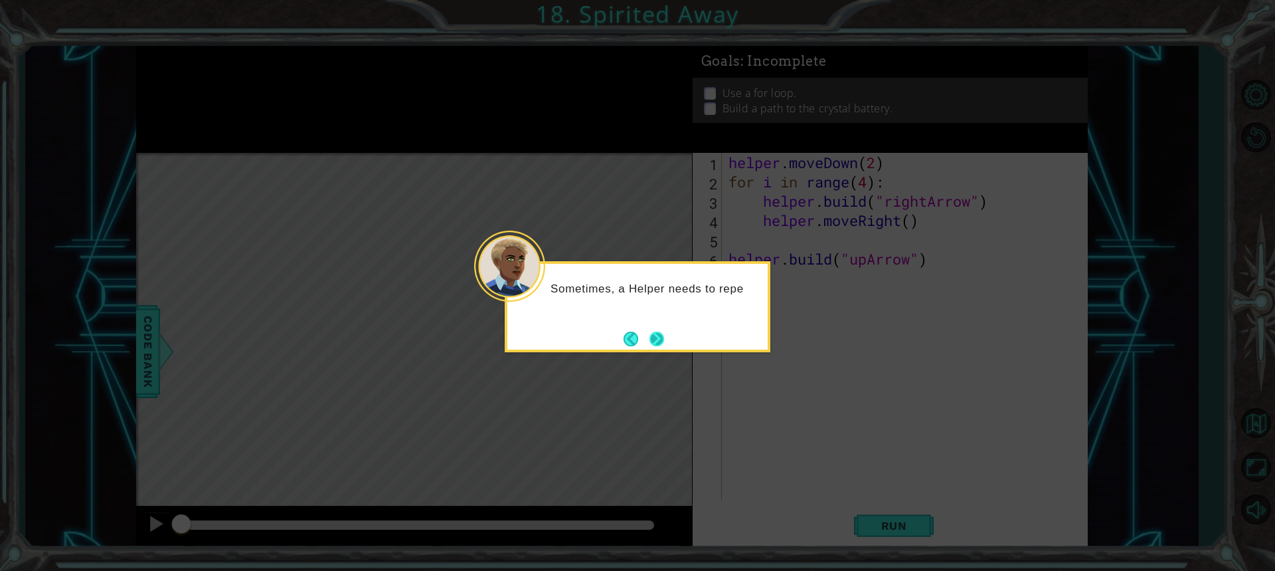
click at [655, 334] on button "Next" at bounding box center [657, 338] width 15 height 15
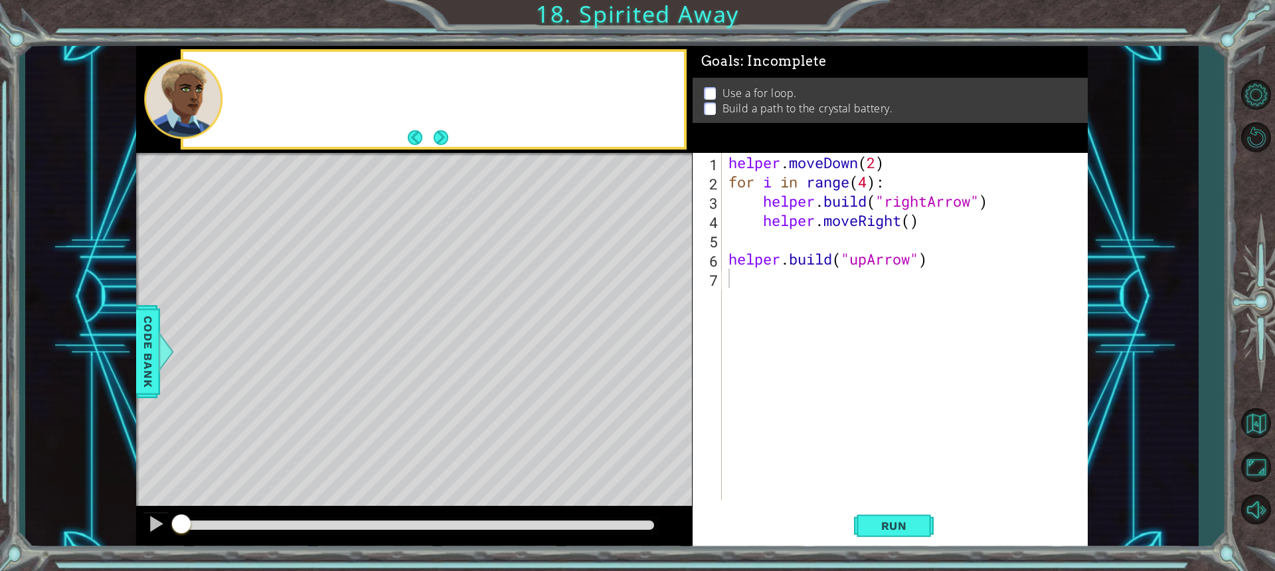
click at [655, 334] on div "Level Map" at bounding box center [443, 348] width 614 height 391
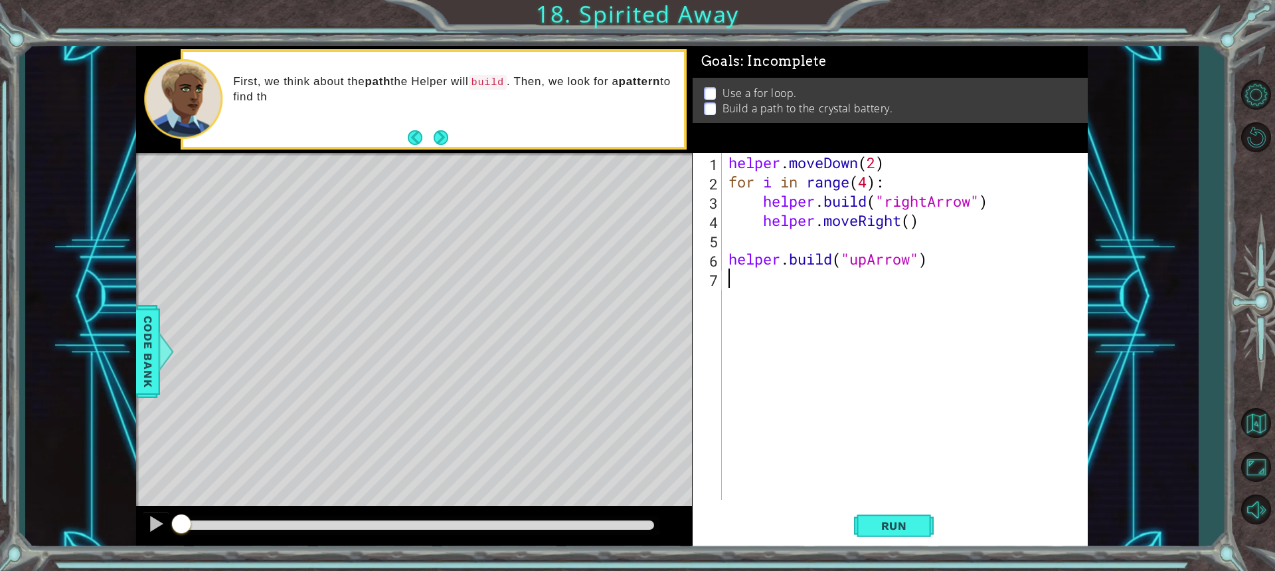
click at [730, 275] on div "helper . moveDown ( 2 ) for i in range ( 4 ) : helper . build ( "rightArrow" ) …" at bounding box center [908, 345] width 365 height 385
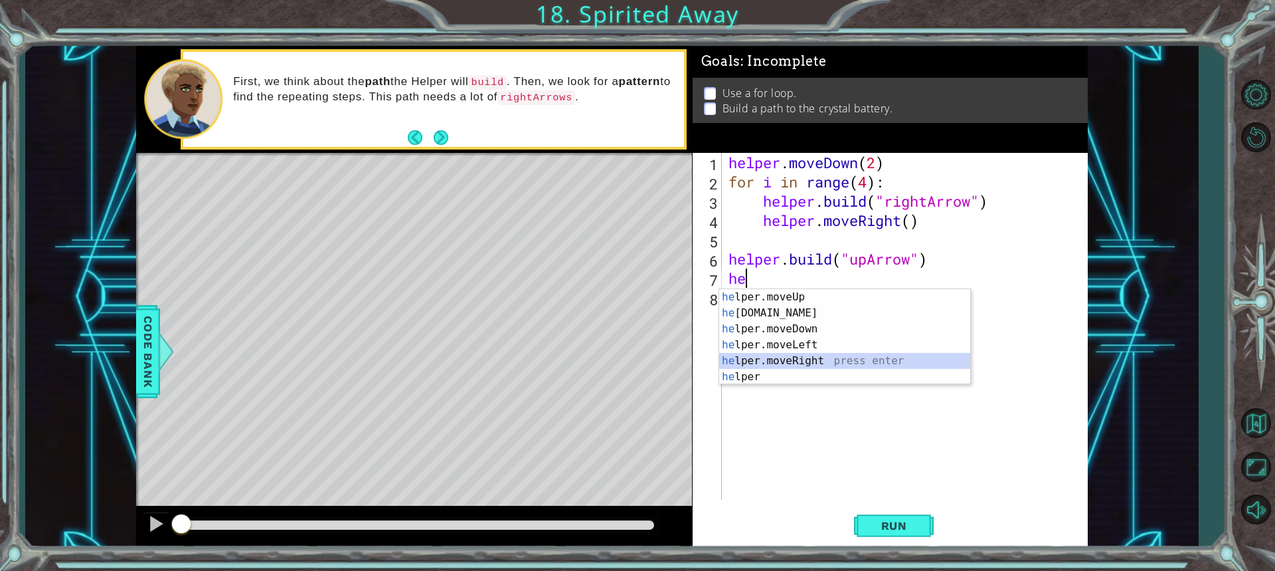
click at [780, 365] on div "he lper.moveUp press enter he [DOMAIN_NAME] press enter he lper.moveDown press …" at bounding box center [844, 353] width 251 height 128
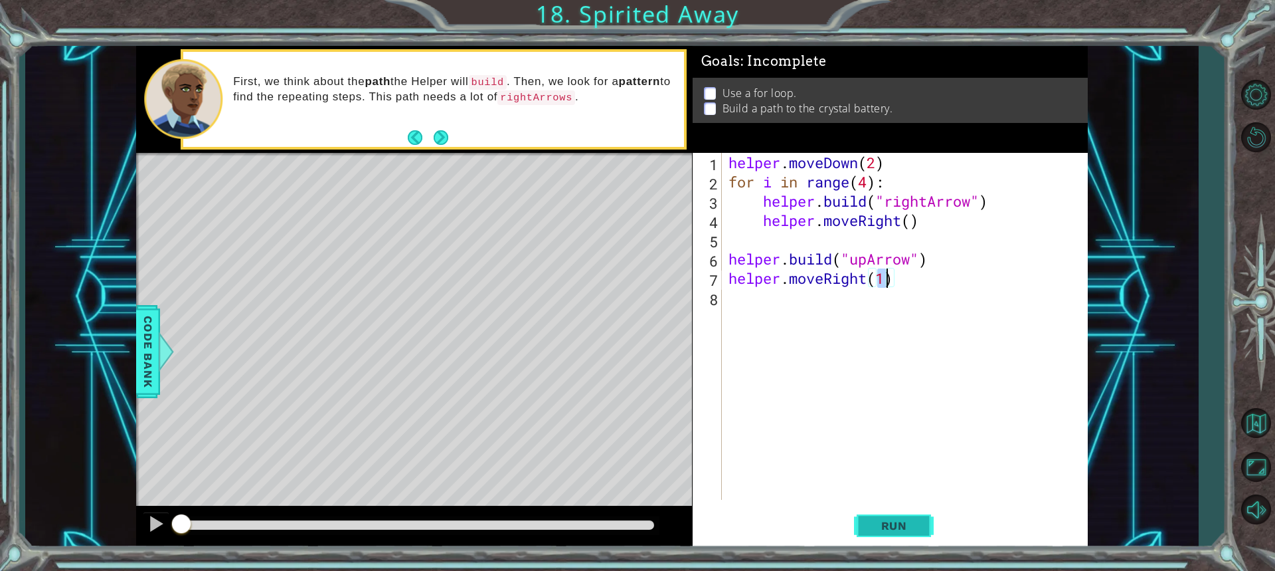
type textarea "helper.moveRight(1)"
click at [883, 525] on span "Run" at bounding box center [894, 525] width 52 height 13
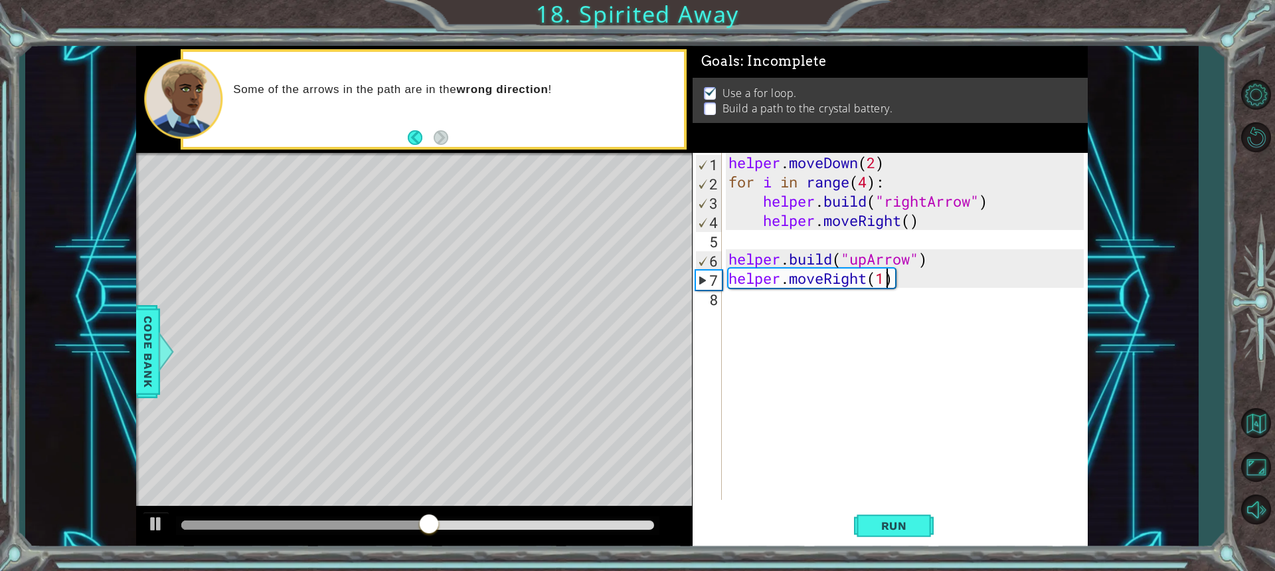
click at [721, 299] on div "8" at bounding box center [708, 299] width 27 height 19
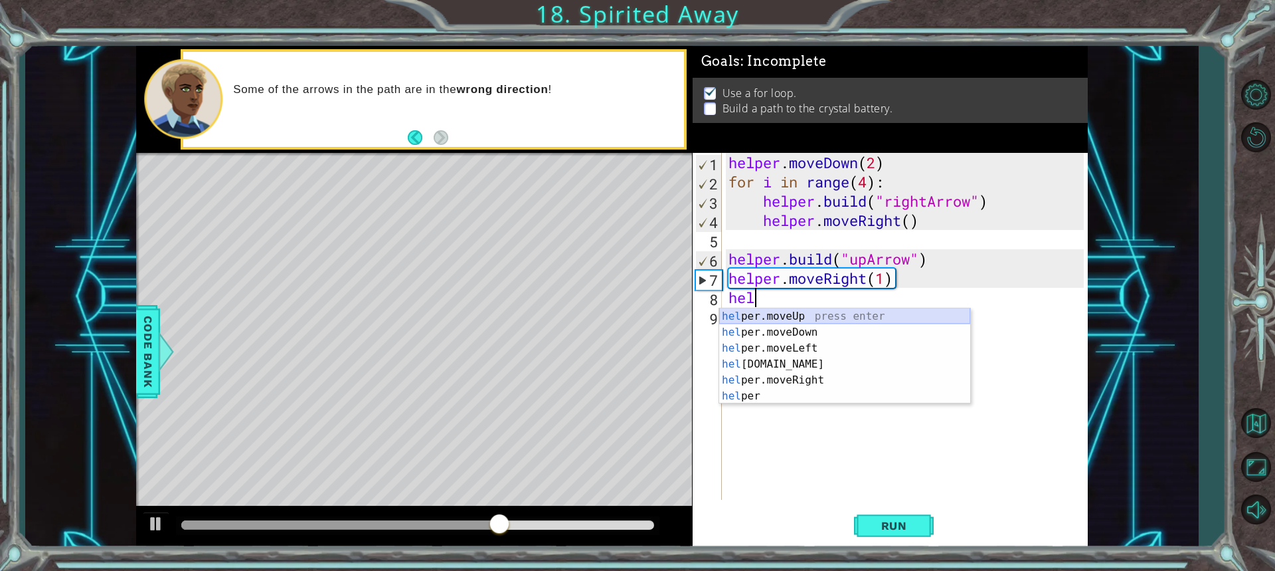
click at [794, 307] on body "1 ההההההההההההההההההההההההההההההההההההההההההההההההההההההההההההההההההההההההההההה…" at bounding box center [637, 285] width 1275 height 571
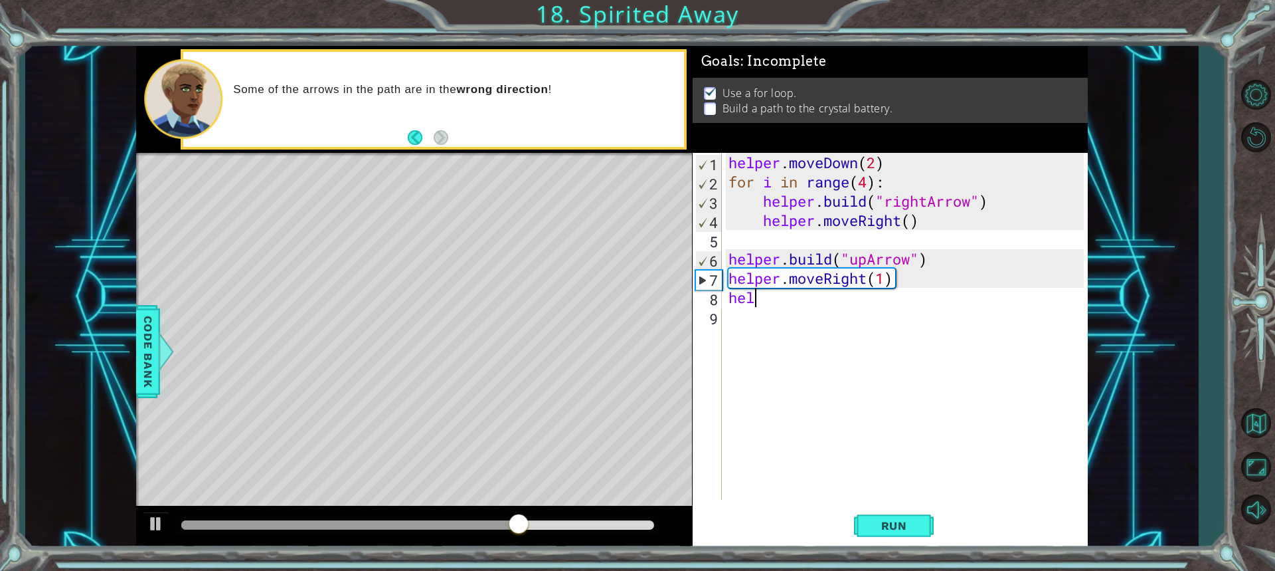
click at [766, 302] on div "helper . moveDown ( 2 ) for i in range ( 4 ) : helper . build ( "rightArrow" ) …" at bounding box center [908, 345] width 365 height 385
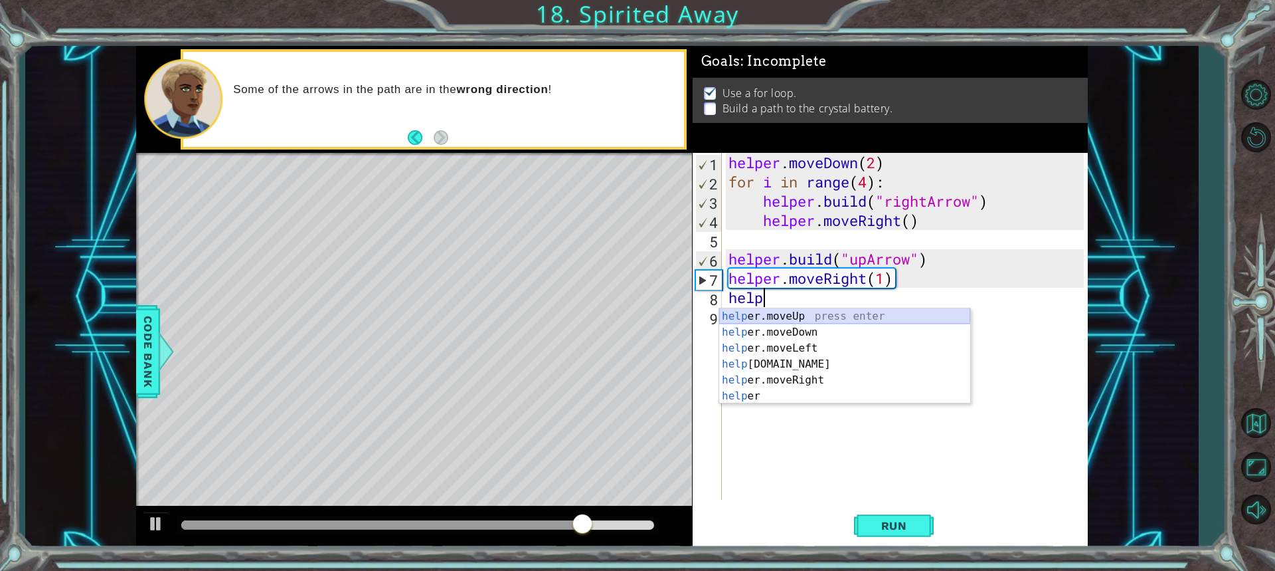
click at [788, 318] on div "help er.moveUp press enter help er.moveDown press enter help er.moveLeft press …" at bounding box center [844, 372] width 251 height 128
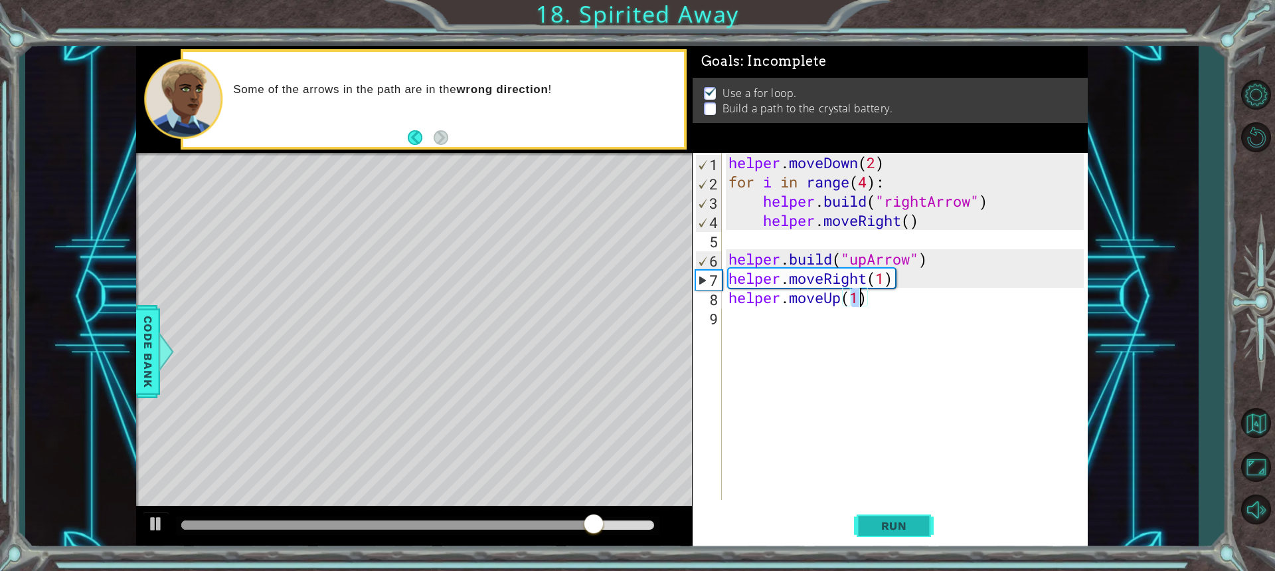
click at [881, 521] on span "Run" at bounding box center [894, 525] width 52 height 13
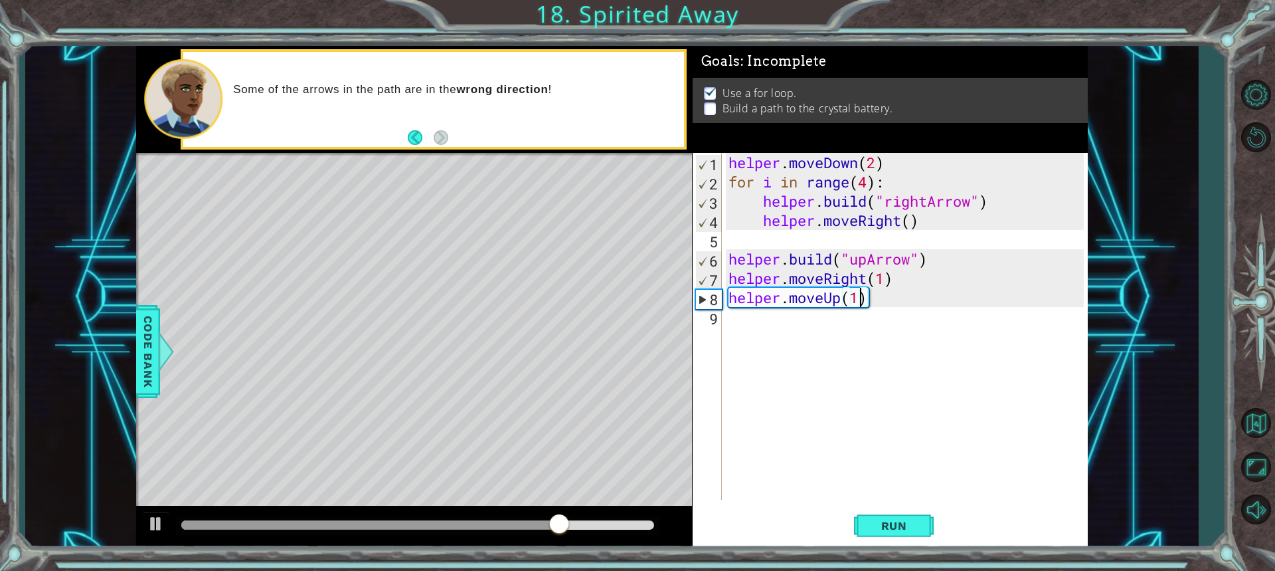
scroll to position [0, 6]
type textarea "helper.moveUp(1)"
click at [722, 317] on div "helper.moveUp(1) 1 2 3 4 5 6 7 8 9 helper . moveDown ( 2 ) for i in range ( 4 )…" at bounding box center [888, 326] width 391 height 347
click at [723, 321] on div "helper.moveUp(1) 1 2 3 4 5 6 7 8 9 helper . moveDown ( 2 ) for i in range ( 4 )…" at bounding box center [888, 326] width 391 height 347
click at [715, 320] on div "9" at bounding box center [708, 318] width 27 height 19
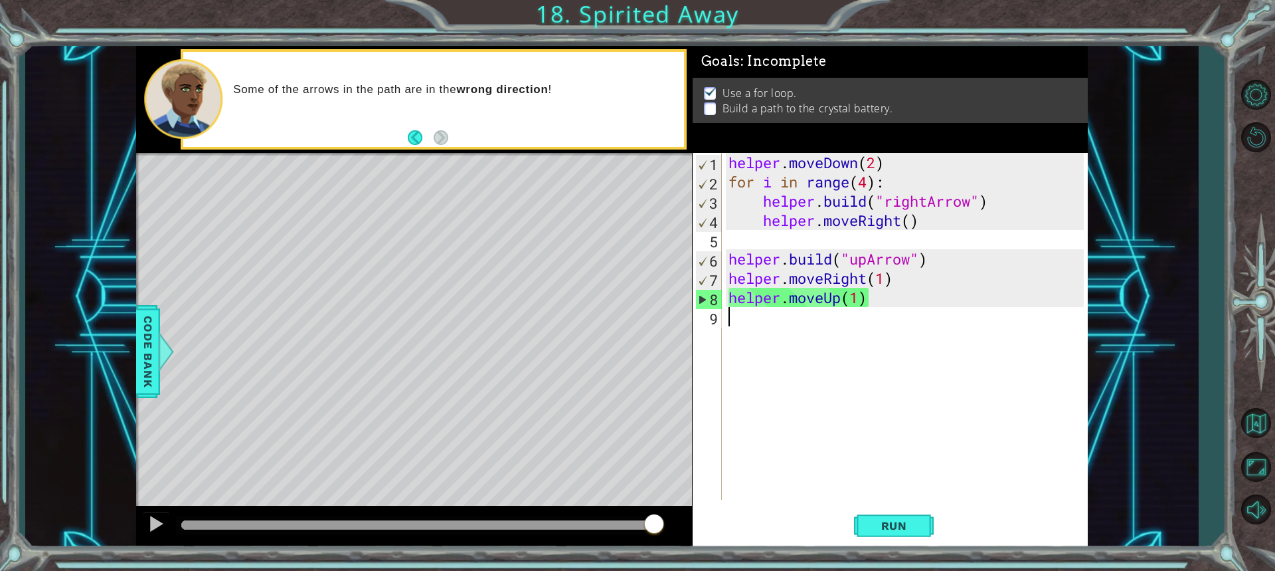
scroll to position [0, 0]
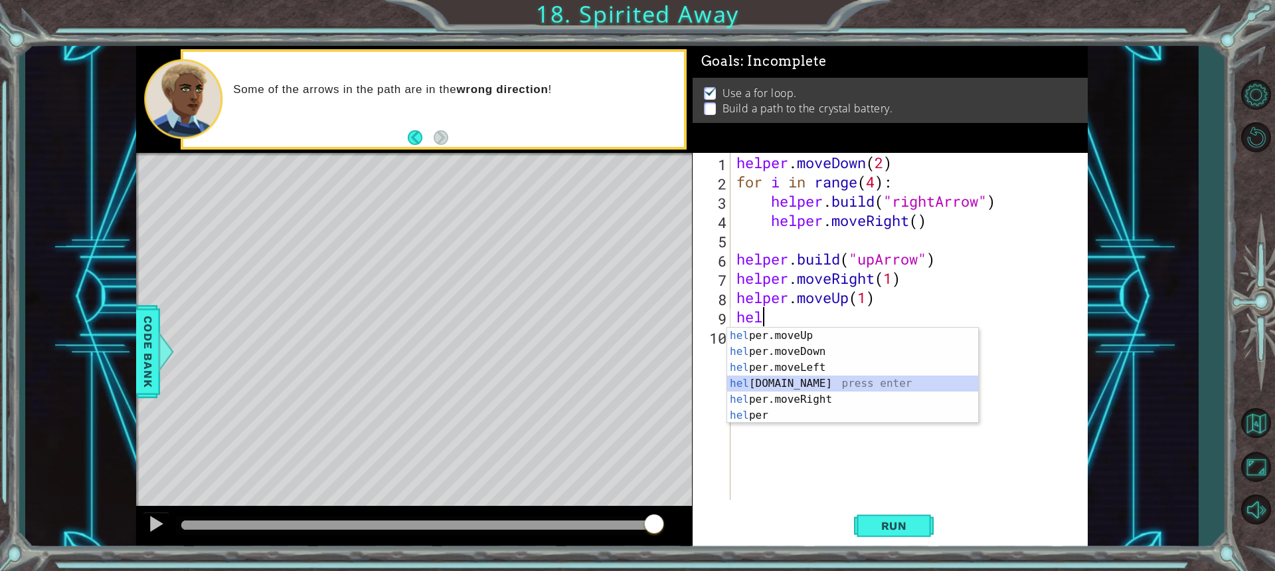
click at [797, 383] on div "hel per.moveUp press enter hel per.moveDown press enter hel per.moveLeft press …" at bounding box center [852, 391] width 251 height 128
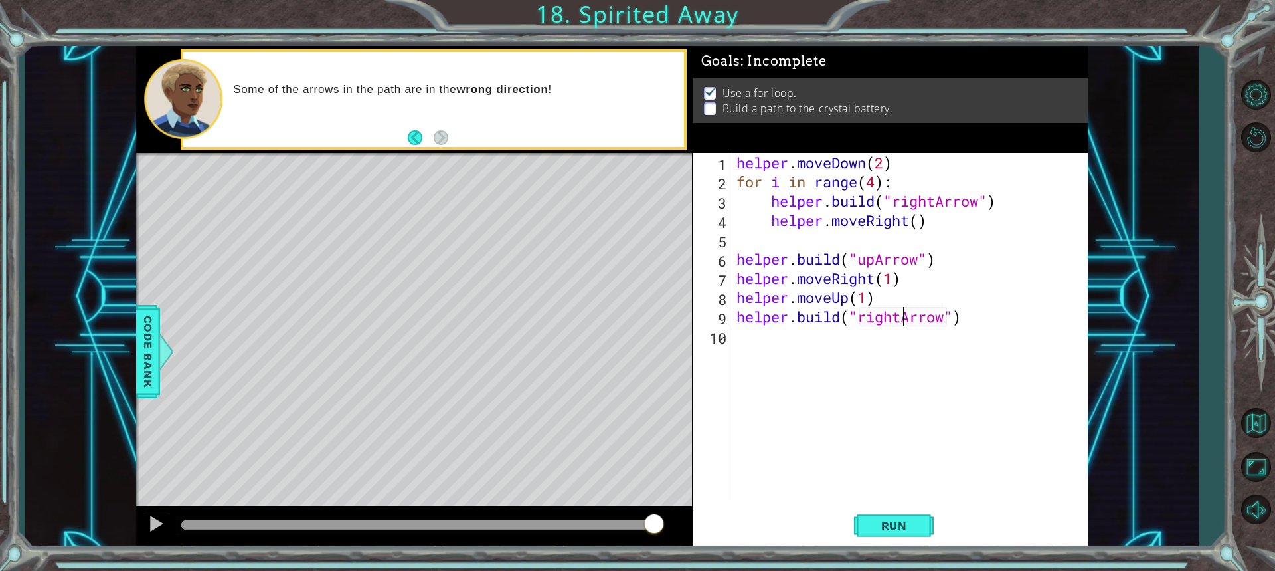
click at [901, 322] on div "helper . moveDown ( 2 ) for i in range ( 4 ) : helper . build ( "rightArrow" ) …" at bounding box center [912, 345] width 357 height 385
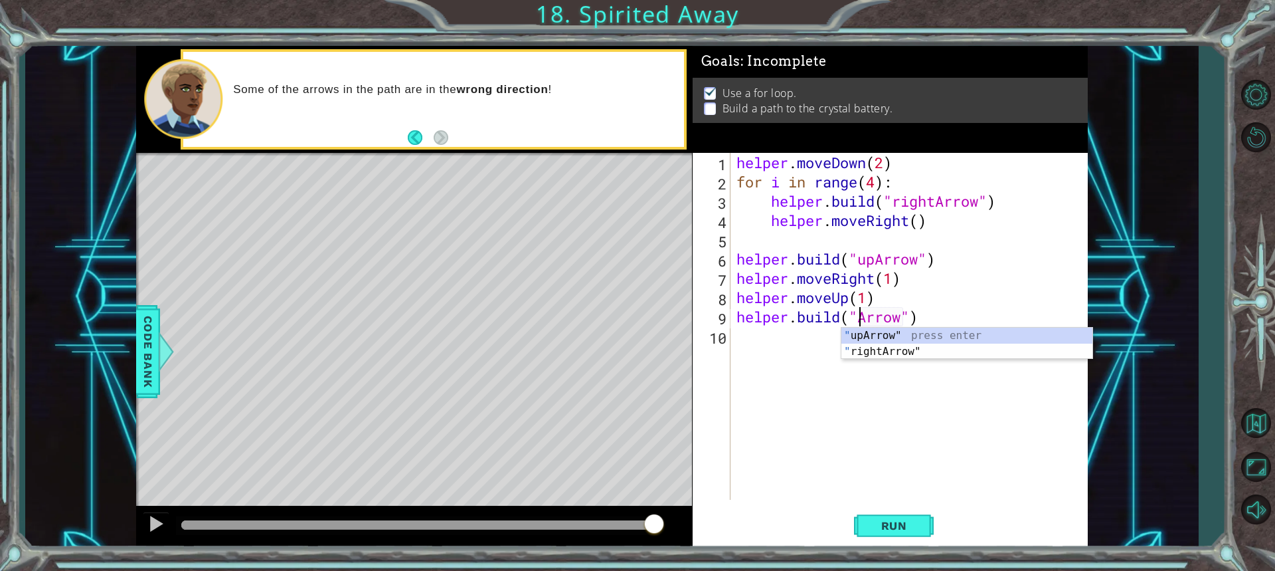
scroll to position [0, 6]
click at [882, 334] on div ""u [PERSON_NAME]" press enter" at bounding box center [966, 351] width 251 height 48
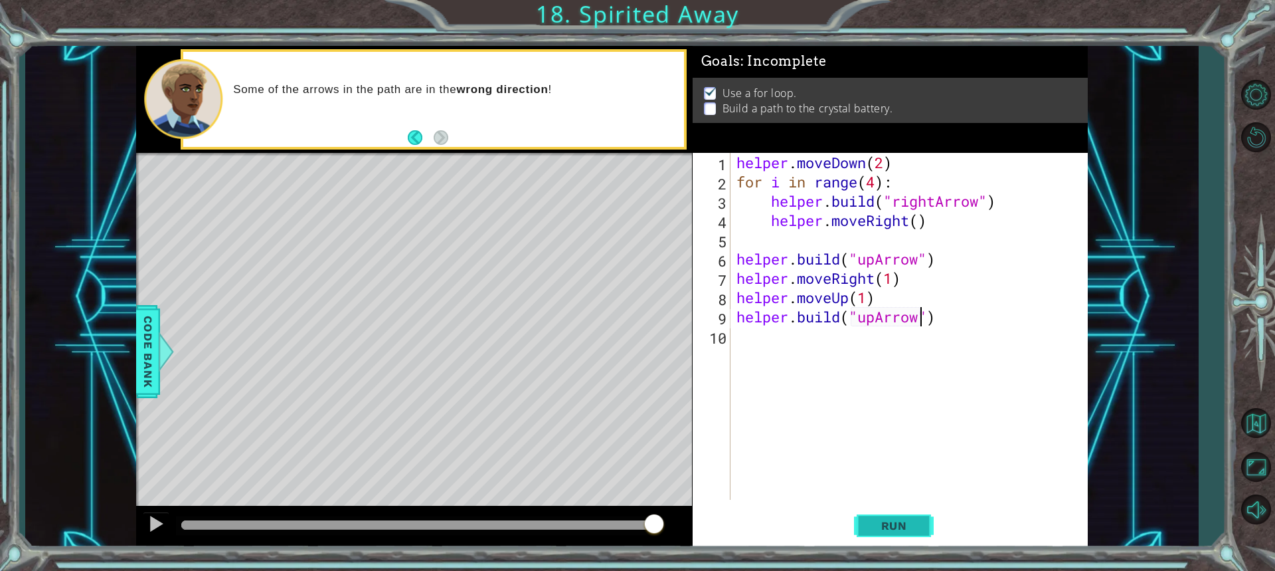
type textarea "[DOMAIN_NAME]("upArrow")"
click at [916, 527] on span "Run" at bounding box center [894, 525] width 52 height 13
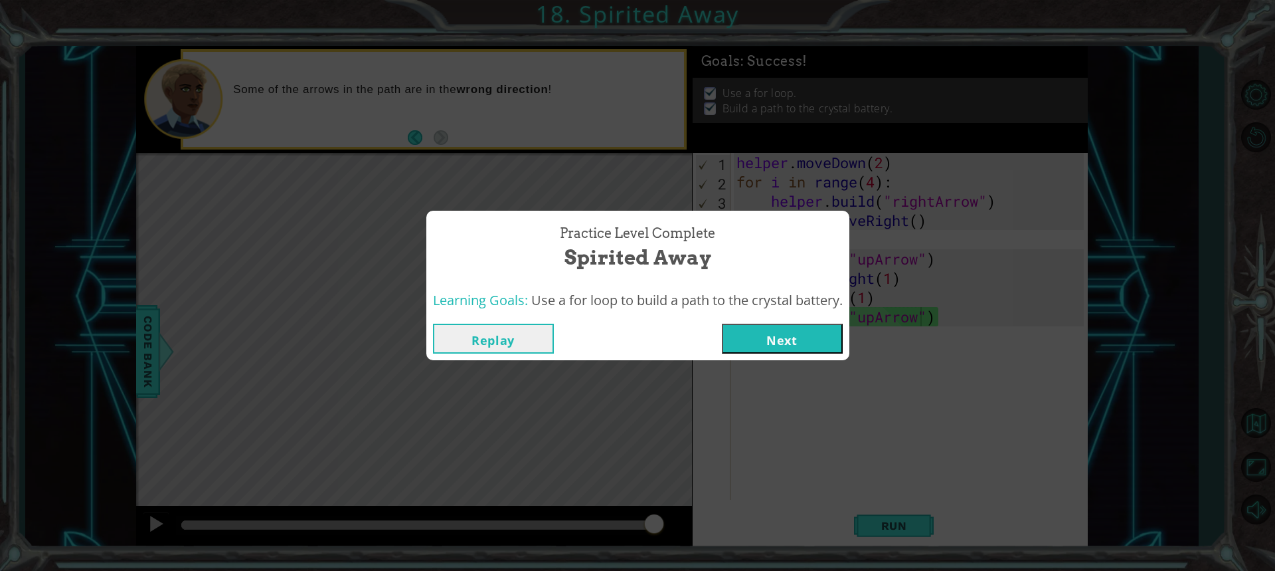
click at [754, 331] on button "Next" at bounding box center [782, 338] width 121 height 30
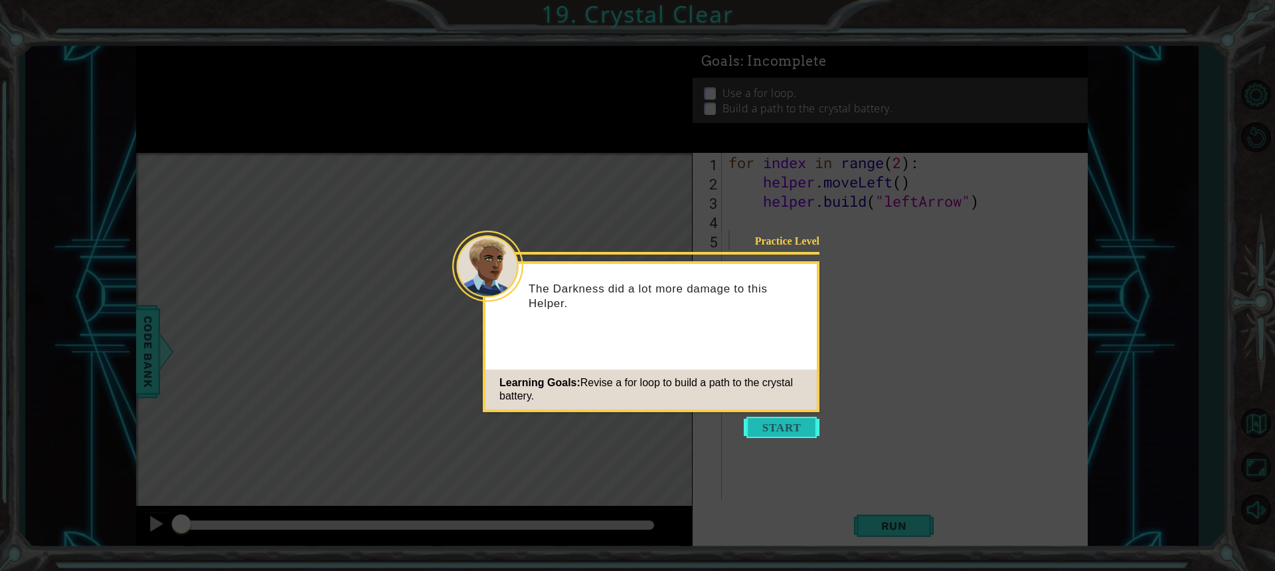
click at [776, 422] on button "Start" at bounding box center [782, 426] width 76 height 21
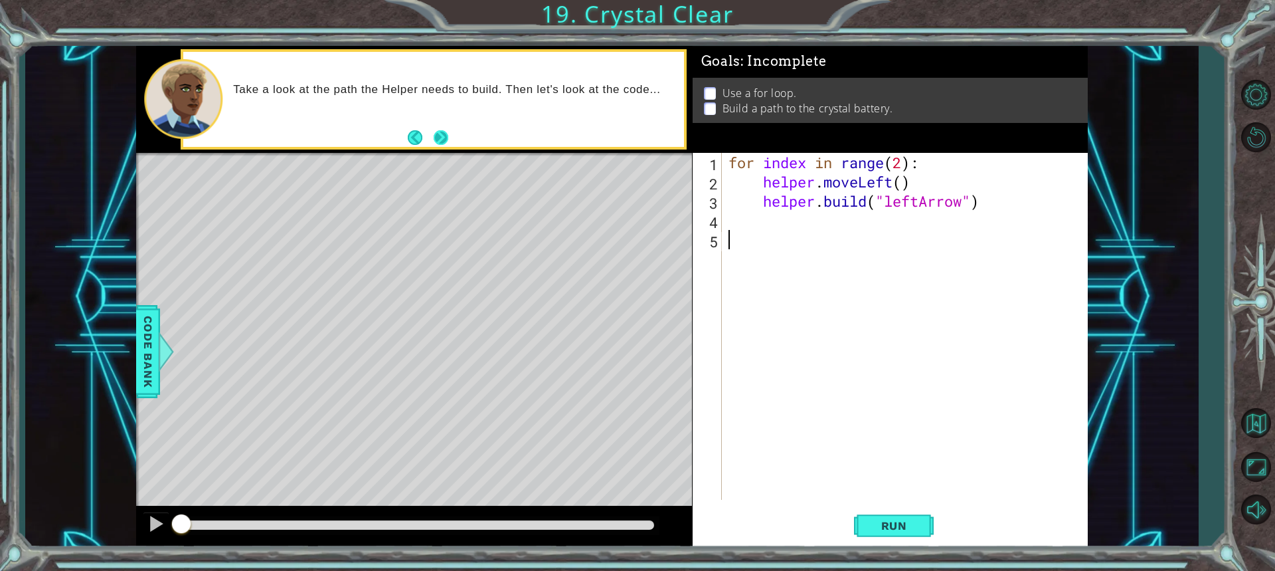
click at [444, 137] on button "Next" at bounding box center [441, 137] width 15 height 15
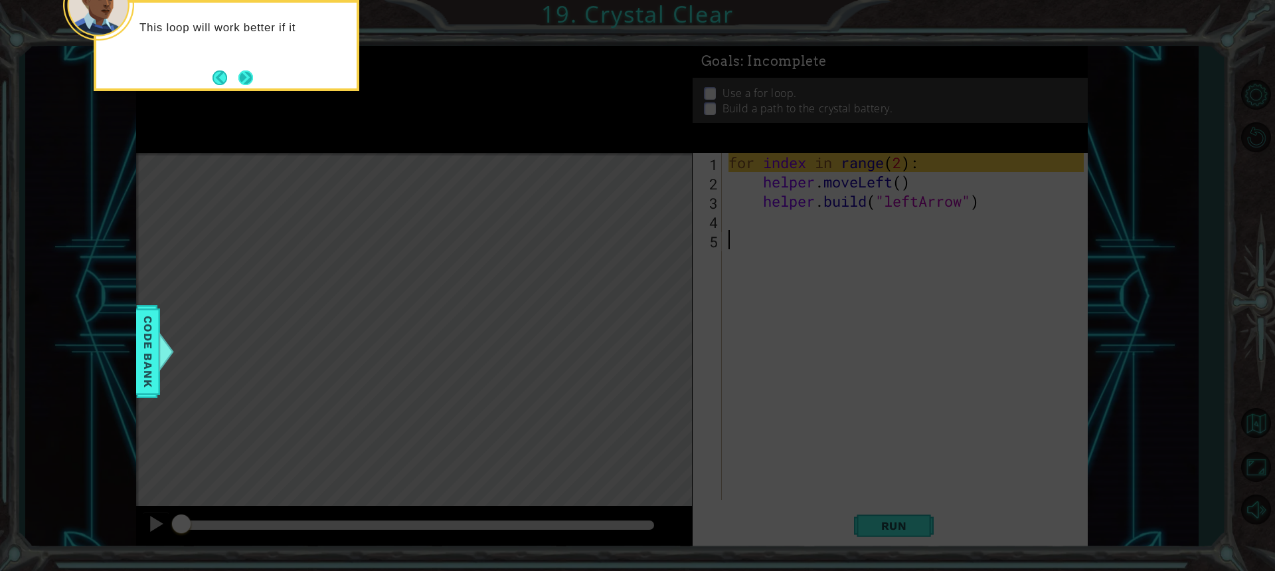
click at [247, 77] on button "Next" at bounding box center [245, 77] width 15 height 15
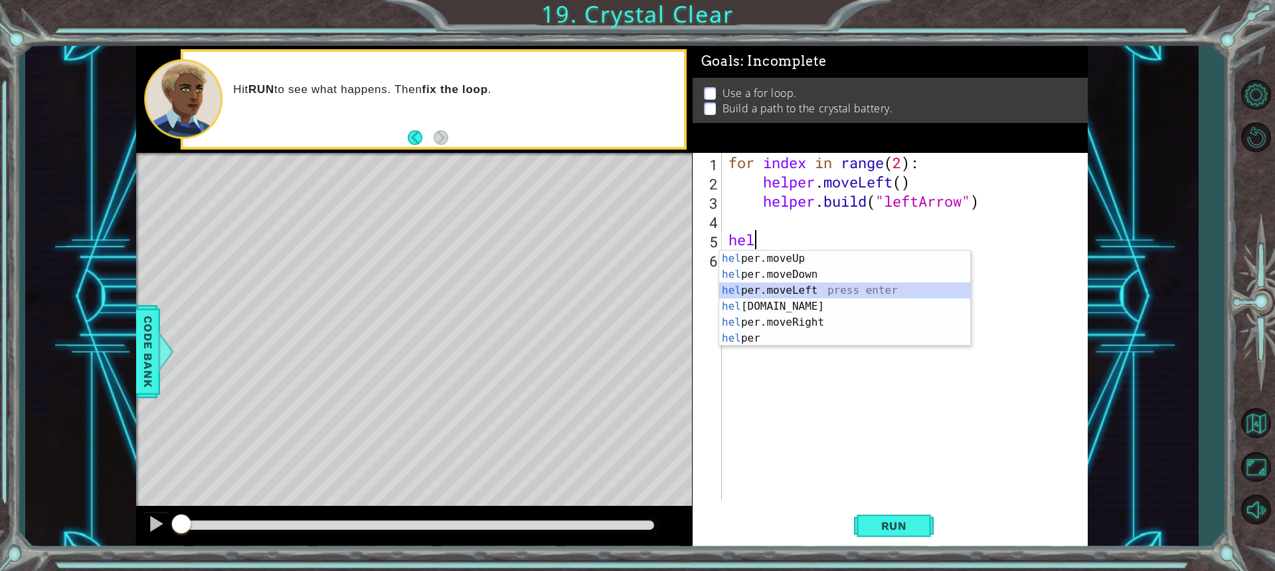
click at [775, 290] on div "hel per.moveUp press enter hel per.moveDown press enter hel per.moveLeft press …" at bounding box center [844, 314] width 251 height 128
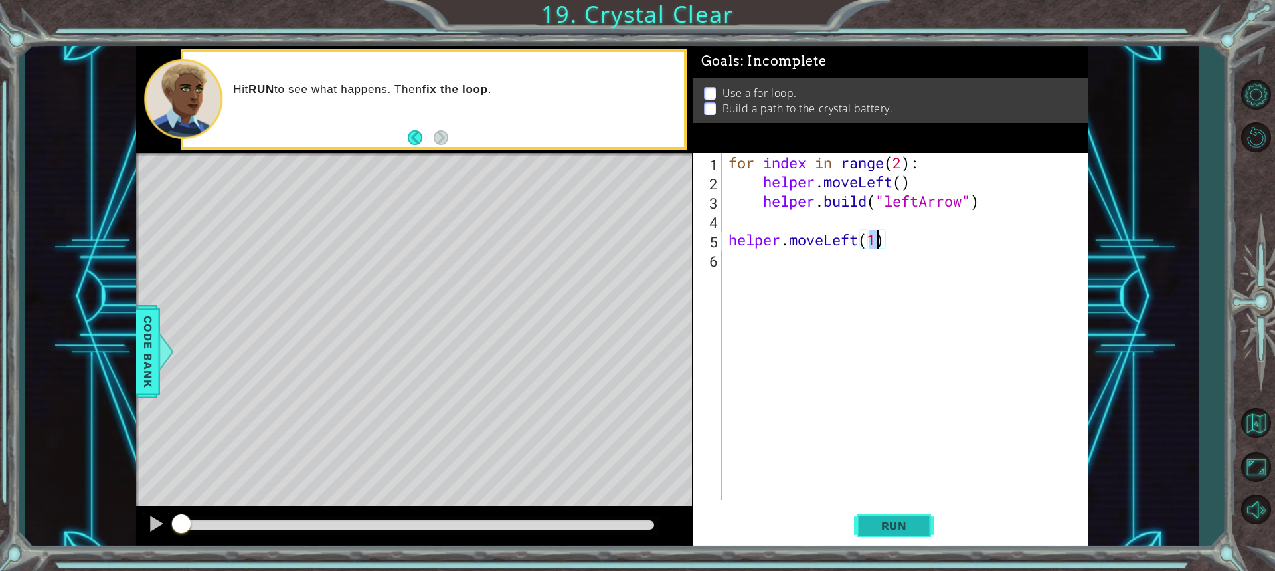
type textarea "helper.moveLeft(1)"
click at [894, 529] on span "Run" at bounding box center [894, 525] width 52 height 13
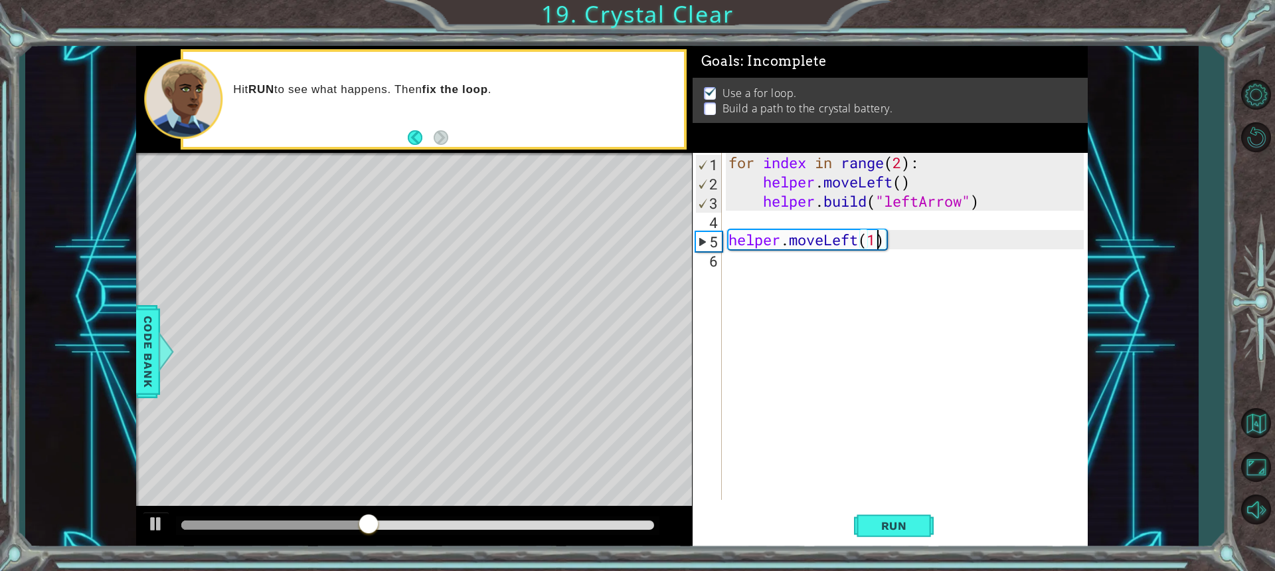
click at [719, 263] on div "6" at bounding box center [708, 260] width 27 height 19
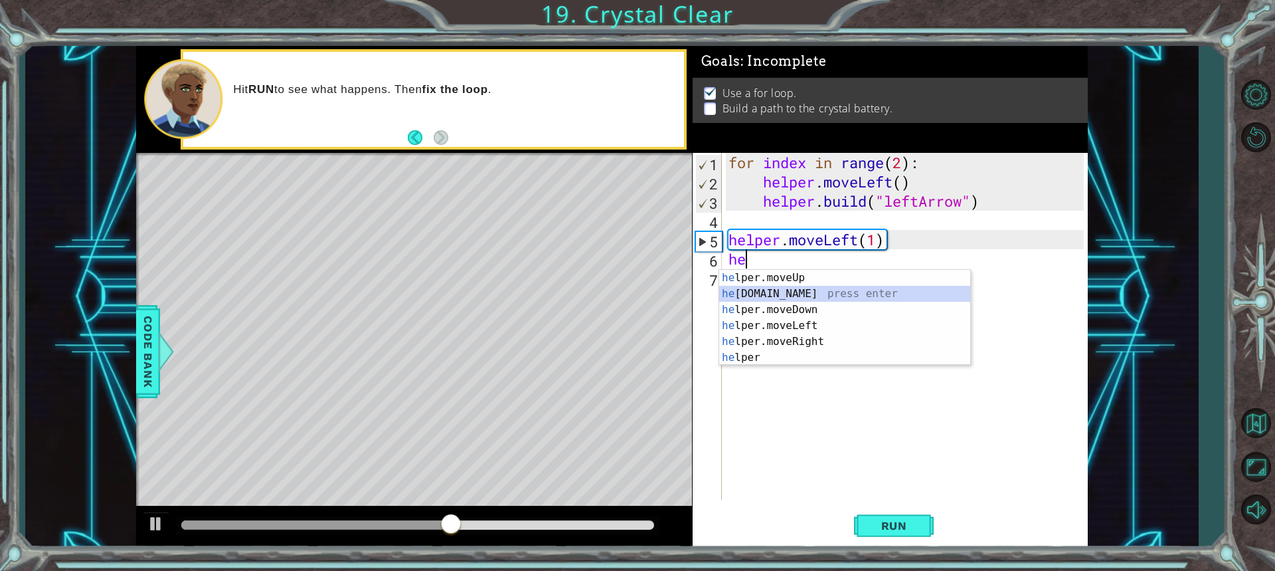
click at [782, 296] on div "he lper.moveUp press enter he [DOMAIN_NAME] press enter he lper.moveDown press …" at bounding box center [844, 334] width 251 height 128
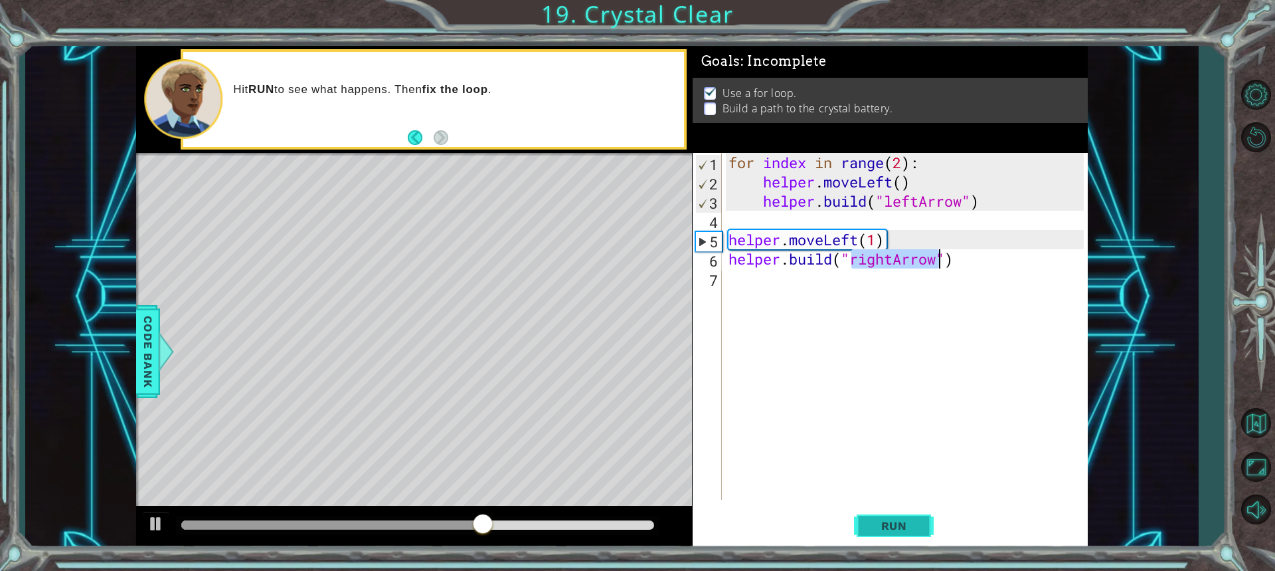
click at [909, 525] on span "Run" at bounding box center [894, 525] width 52 height 13
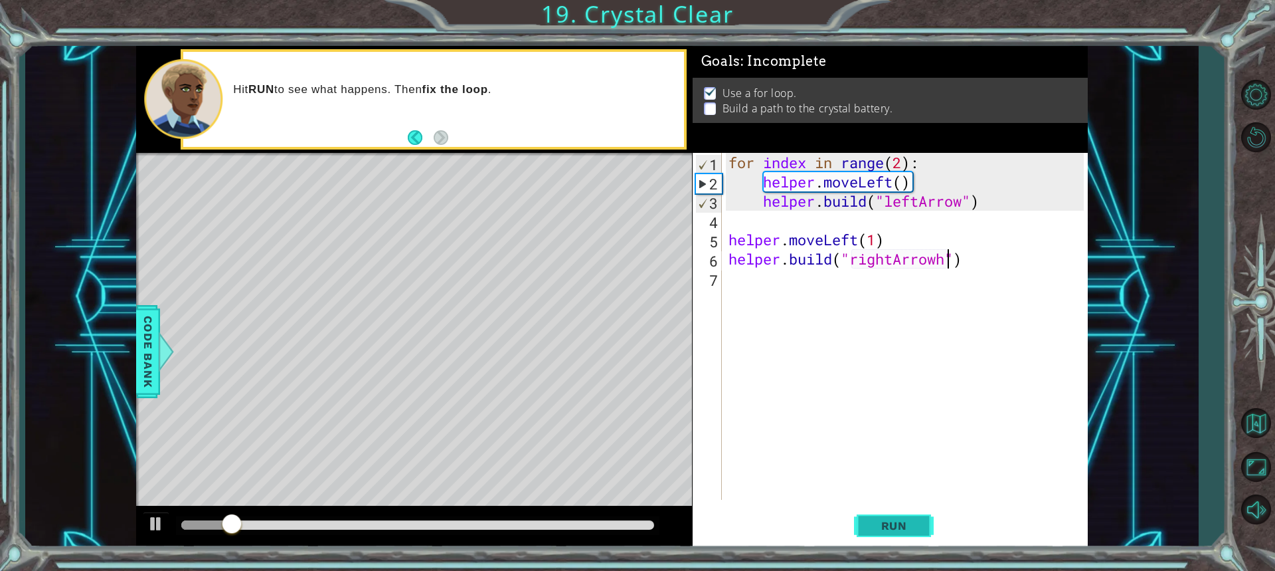
scroll to position [0, 10]
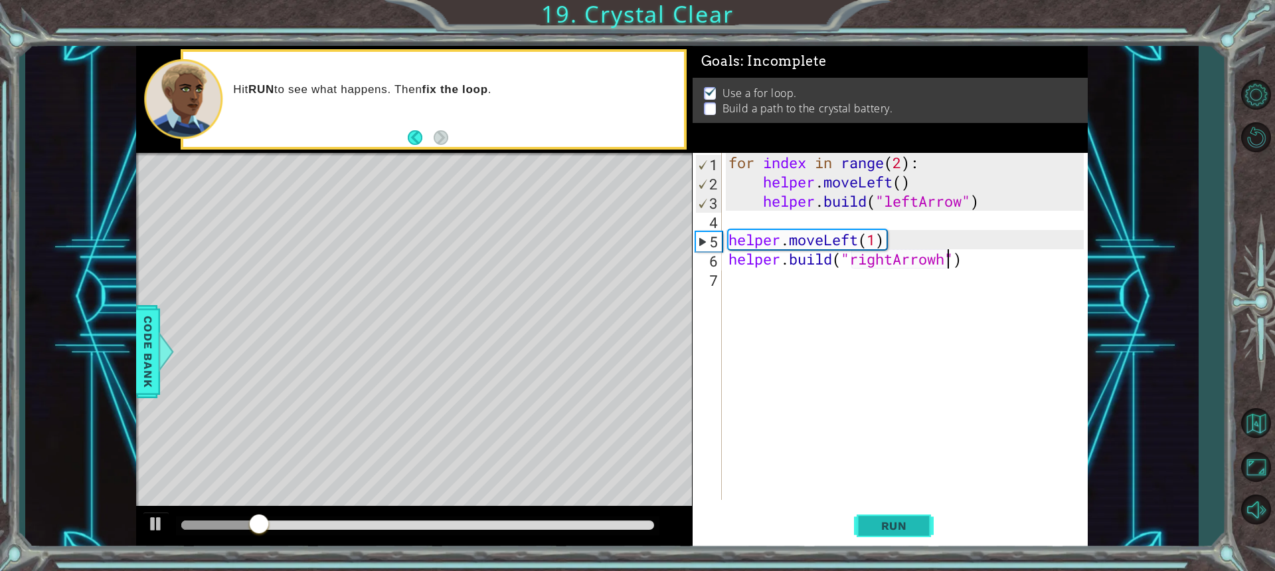
type textarea "[DOMAIN_NAME]("rightArrow")"
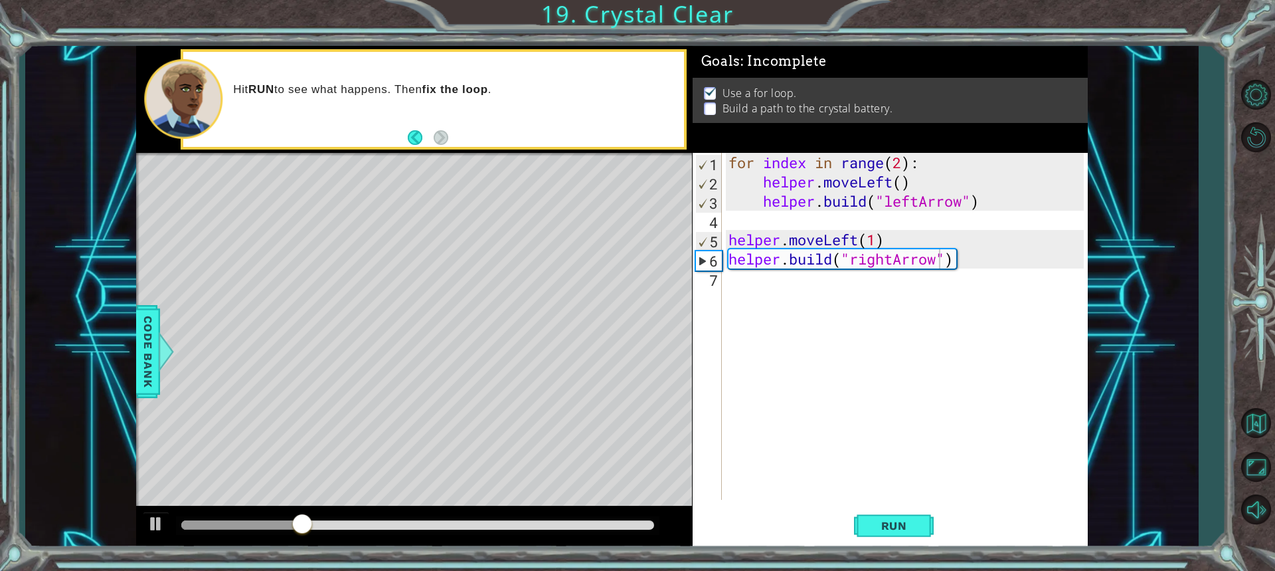
click at [724, 275] on div "[DOMAIN_NAME]("rightArrow") 1 2 3 4 5 6 7 for index in range ( 2 ) : helper . m…" at bounding box center [888, 326] width 391 height 347
click at [721, 284] on div "7" at bounding box center [708, 279] width 27 height 19
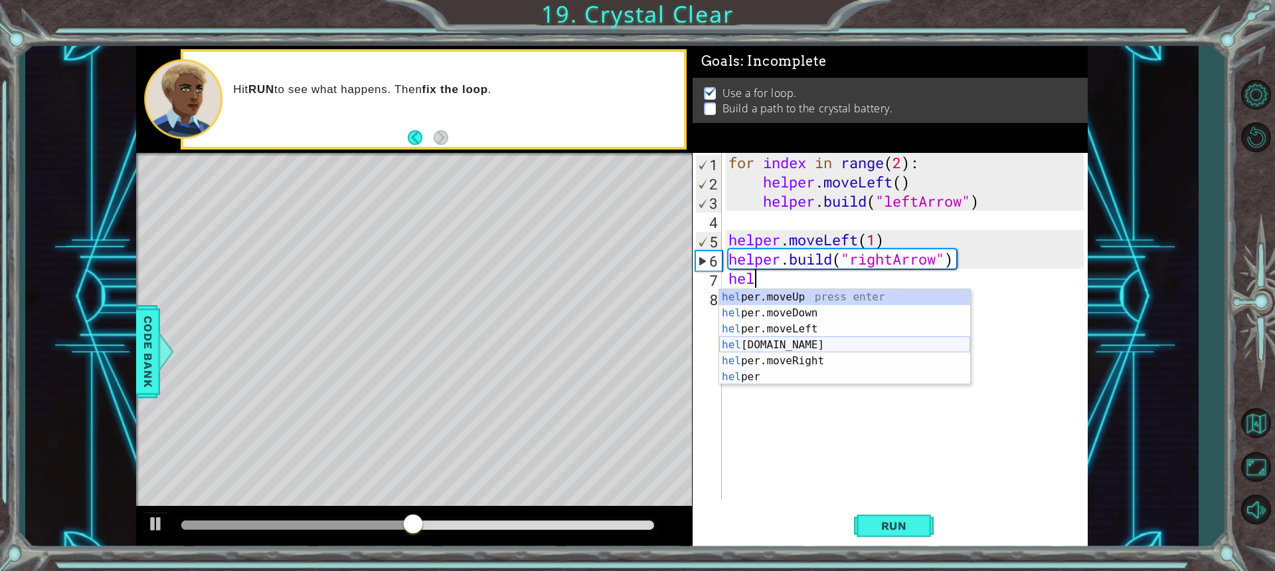
click at [792, 347] on div "hel per.moveUp press enter hel per.moveDown press enter hel per.moveLeft press …" at bounding box center [844, 353] width 251 height 128
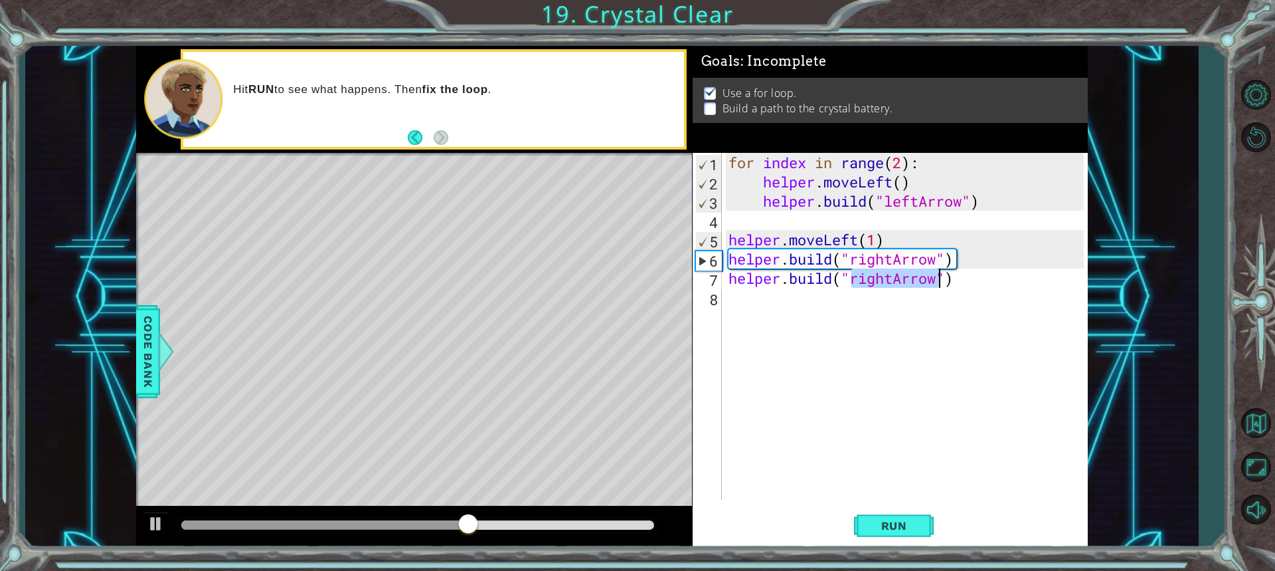
click at [961, 278] on div "for index in range ( 2 ) : helper . moveLeft ( ) helper . build ( "leftArrow" )…" at bounding box center [908, 345] width 365 height 385
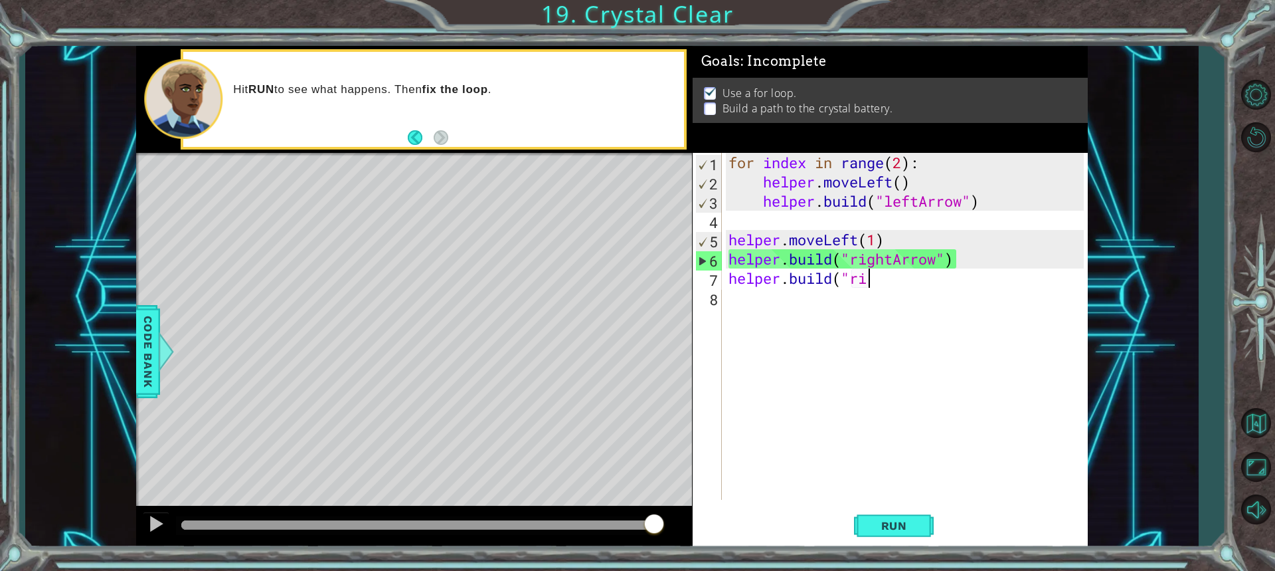
click at [956, 256] on div "for index in range ( 2 ) : helper . moveLeft ( ) helper . build ( "leftArrow" )…" at bounding box center [908, 345] width 365 height 385
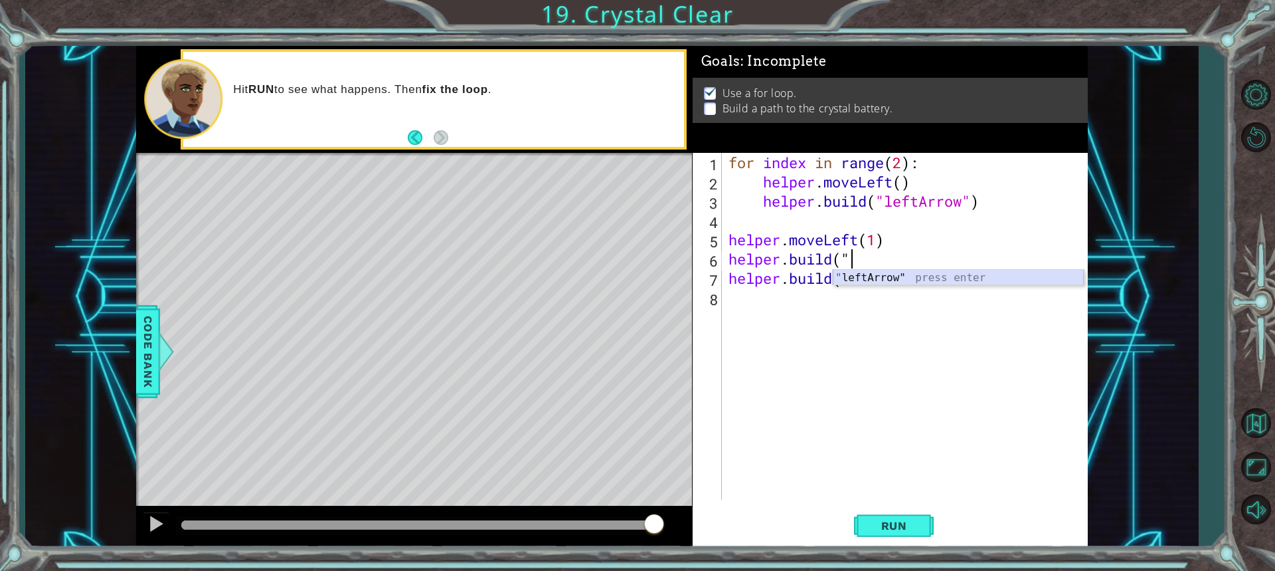
click at [900, 280] on div "" leftArrow" press enter" at bounding box center [958, 294] width 251 height 48
drag, startPoint x: 885, startPoint y: 520, endPoint x: 881, endPoint y: 527, distance: 7.4
click at [882, 526] on span "Run" at bounding box center [894, 525] width 52 height 13
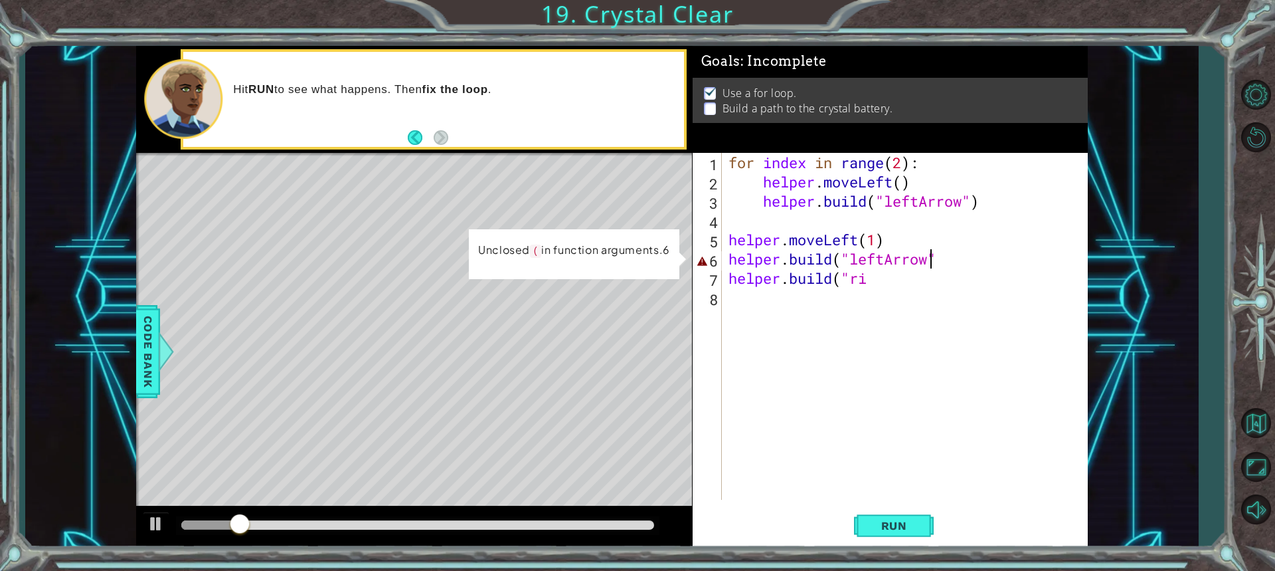
click at [933, 265] on div "for index in range ( 2 ) : helper . moveLeft ( ) helper . build ( "leftArrow" )…" at bounding box center [908, 345] width 365 height 385
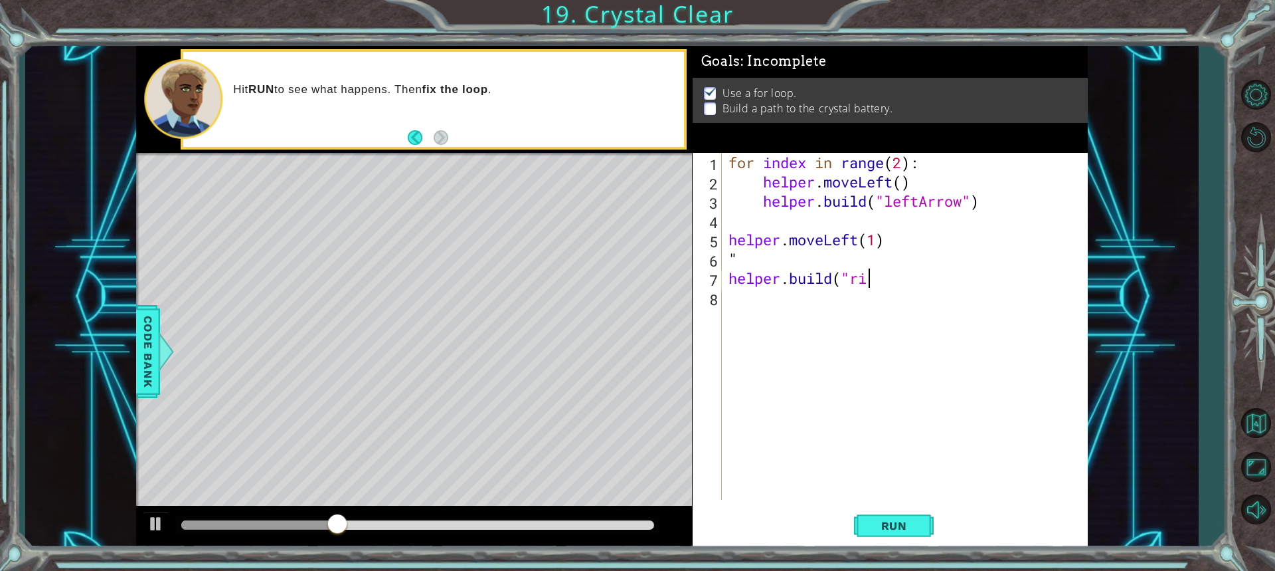
click at [866, 282] on div "for index in range ( 2 ) : helper . moveLeft ( ) helper . build ( "leftArrow" )…" at bounding box center [908, 345] width 365 height 385
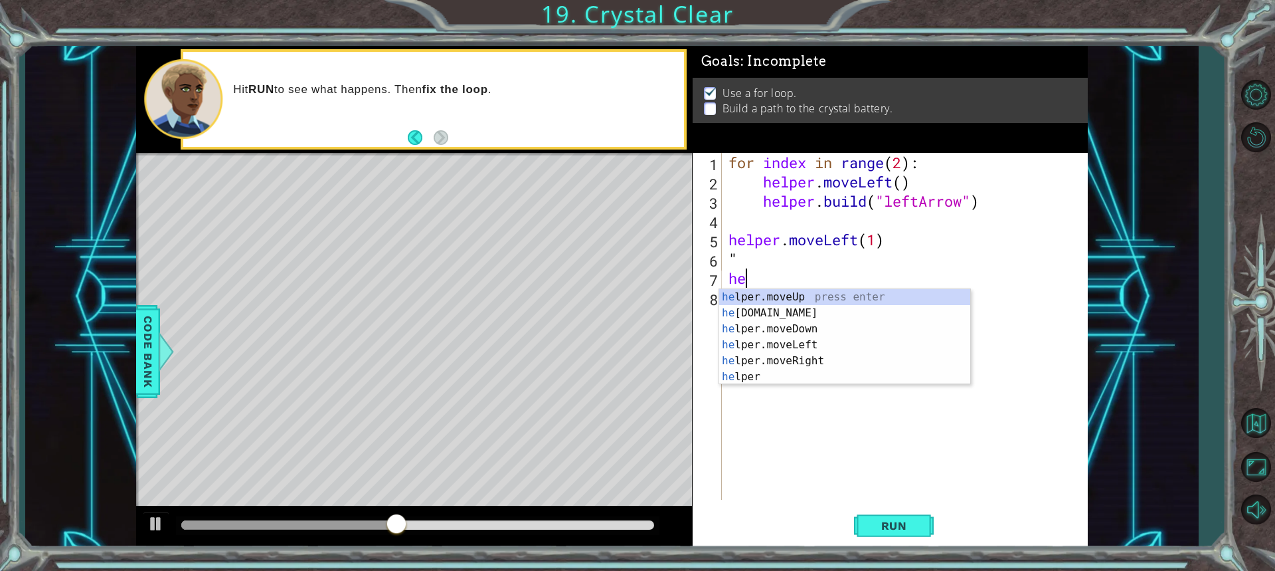
type textarea "h"
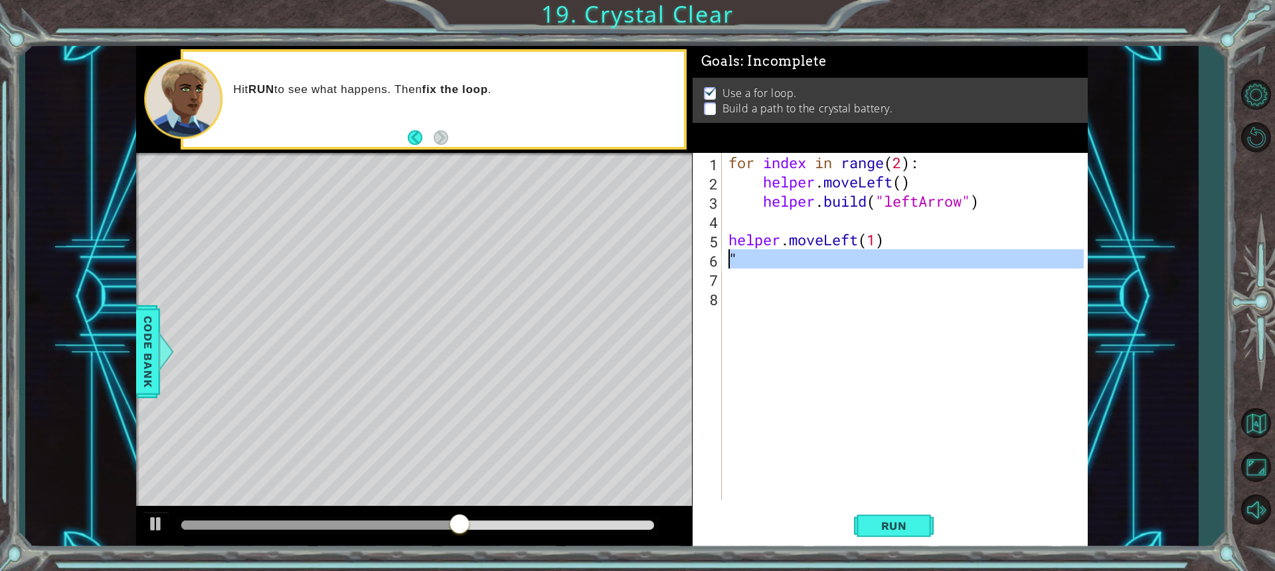
click at [721, 252] on div "6" at bounding box center [708, 260] width 27 height 19
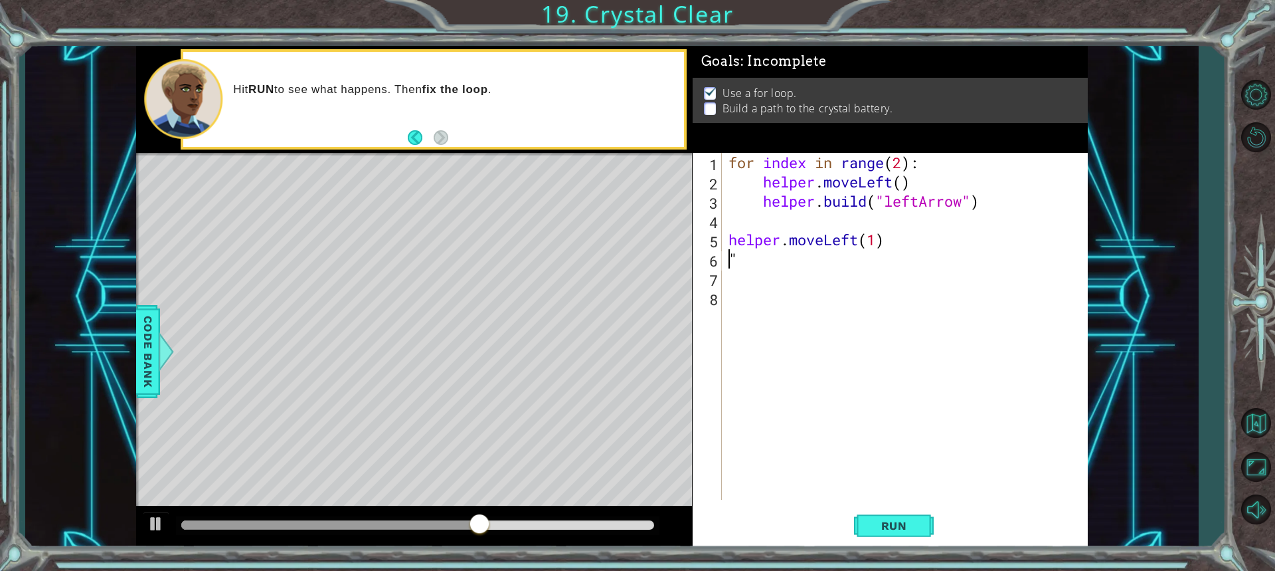
click at [729, 257] on div "for index in range ( 2 ) : helper . moveLeft ( ) helper . build ( "leftArrow" )…" at bounding box center [908, 345] width 365 height 385
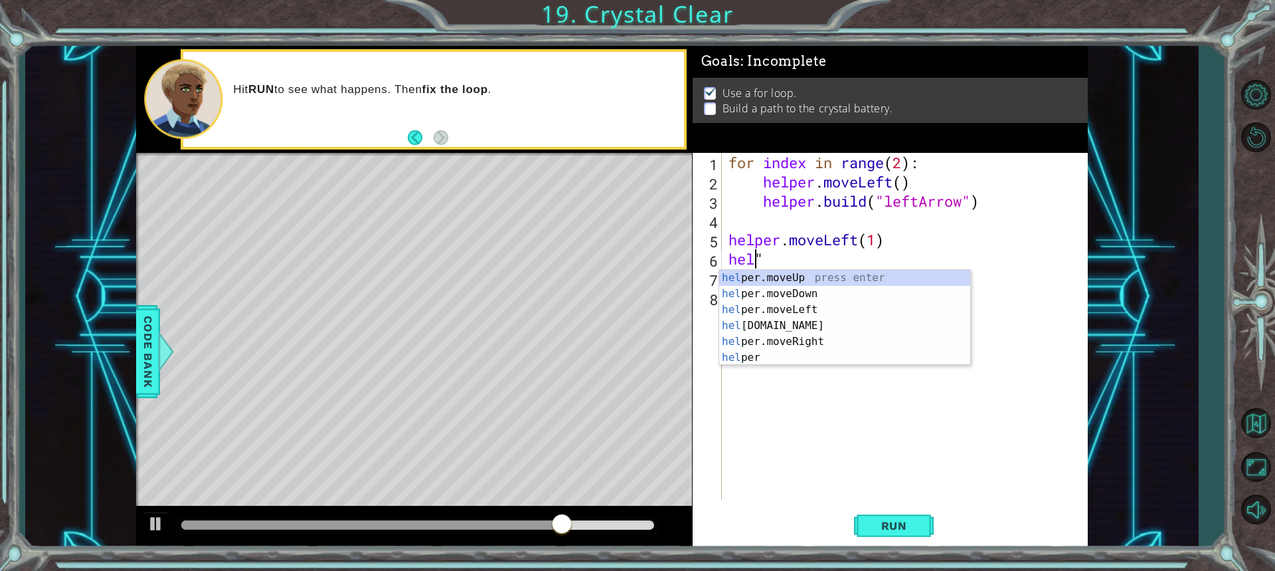
scroll to position [0, 1]
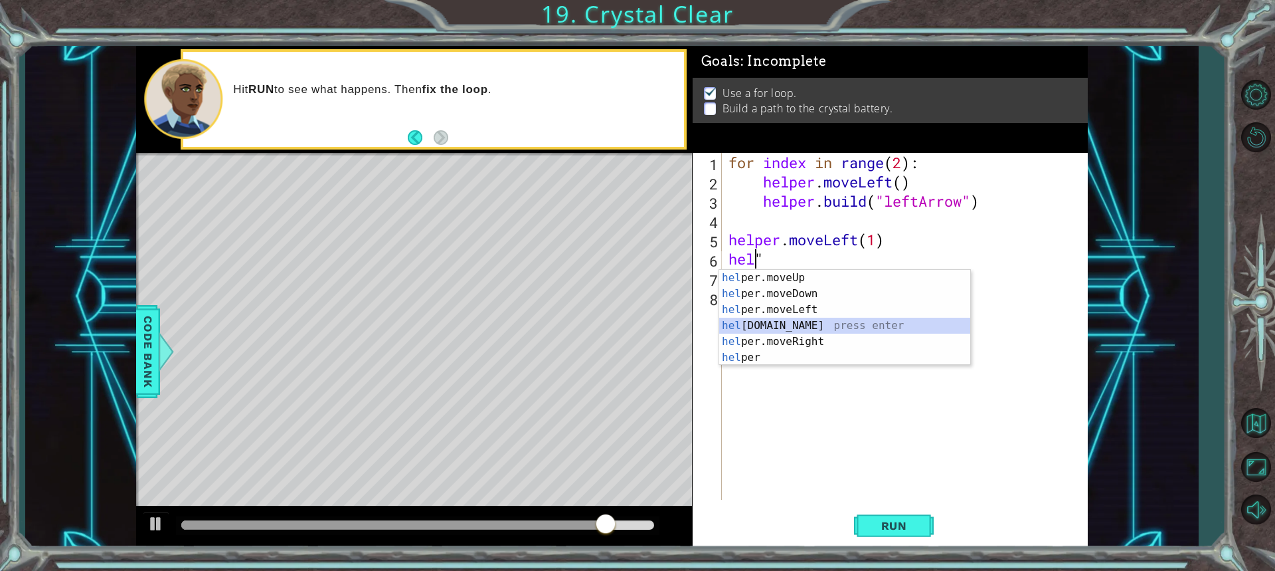
click at [783, 329] on div "hel per.moveUp press enter hel per.moveDown press enter hel per.moveLeft press …" at bounding box center [844, 334] width 251 height 128
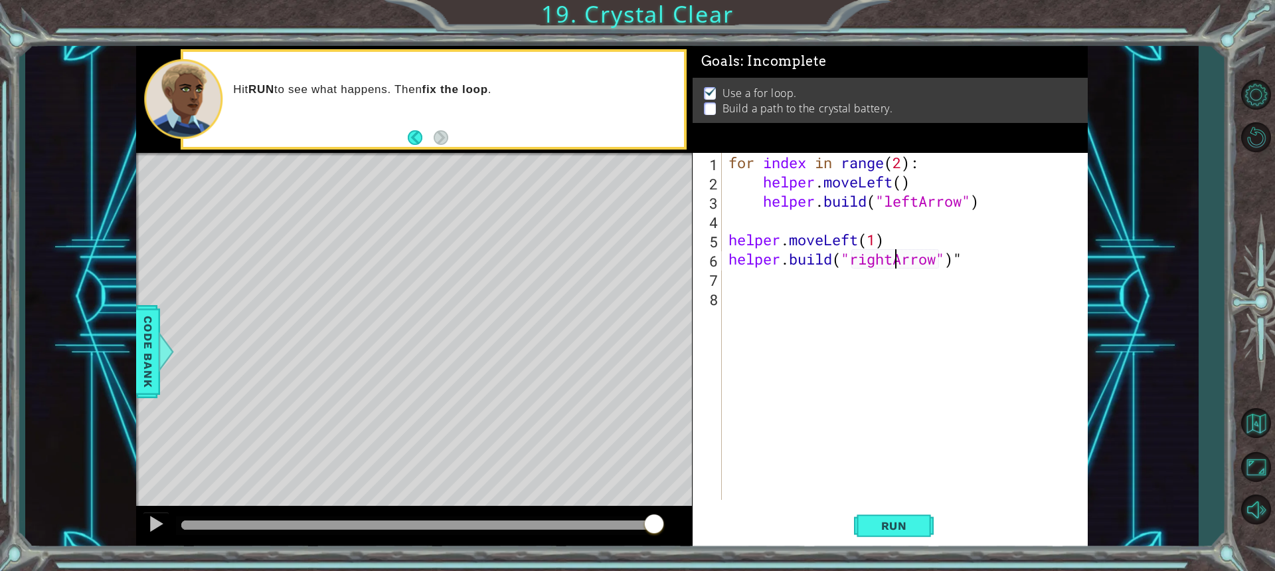
click at [896, 260] on div "for index in range ( 2 ) : helper . moveLeft ( ) helper . build ( "leftArrow" )…" at bounding box center [908, 345] width 365 height 385
click at [875, 274] on div "" leftArrow" press enter" at bounding box center [958, 294] width 251 height 48
click at [910, 529] on span "Run" at bounding box center [894, 525] width 52 height 13
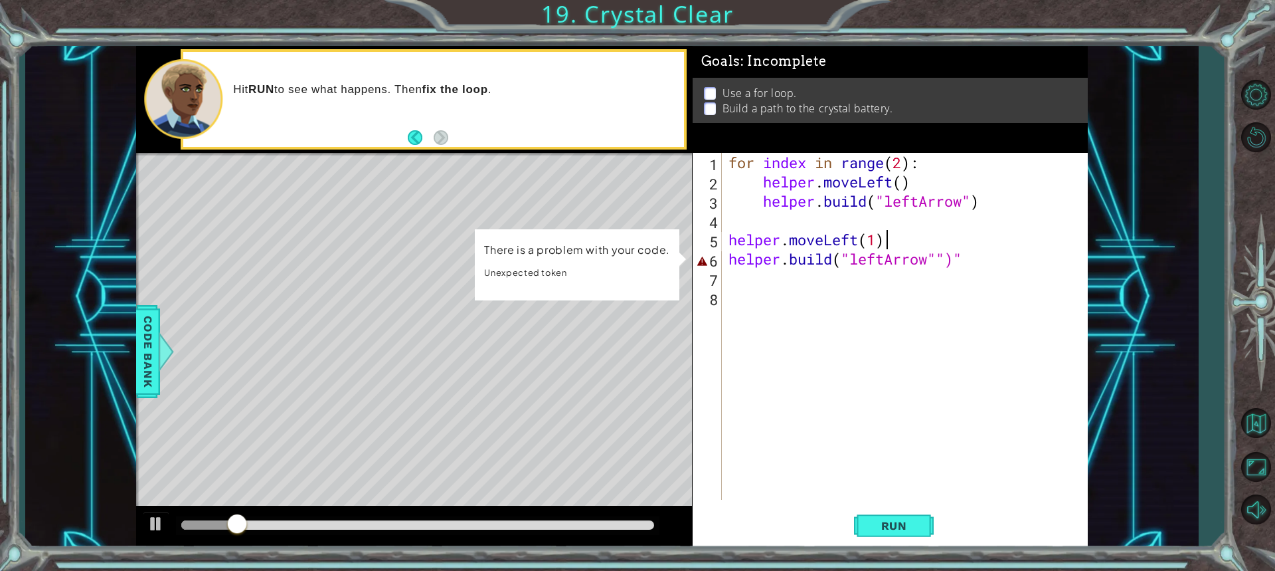
click at [880, 243] on div "for index in range ( 2 ) : helper . moveLeft ( ) helper . build ( "leftArrow" )…" at bounding box center [908, 345] width 365 height 385
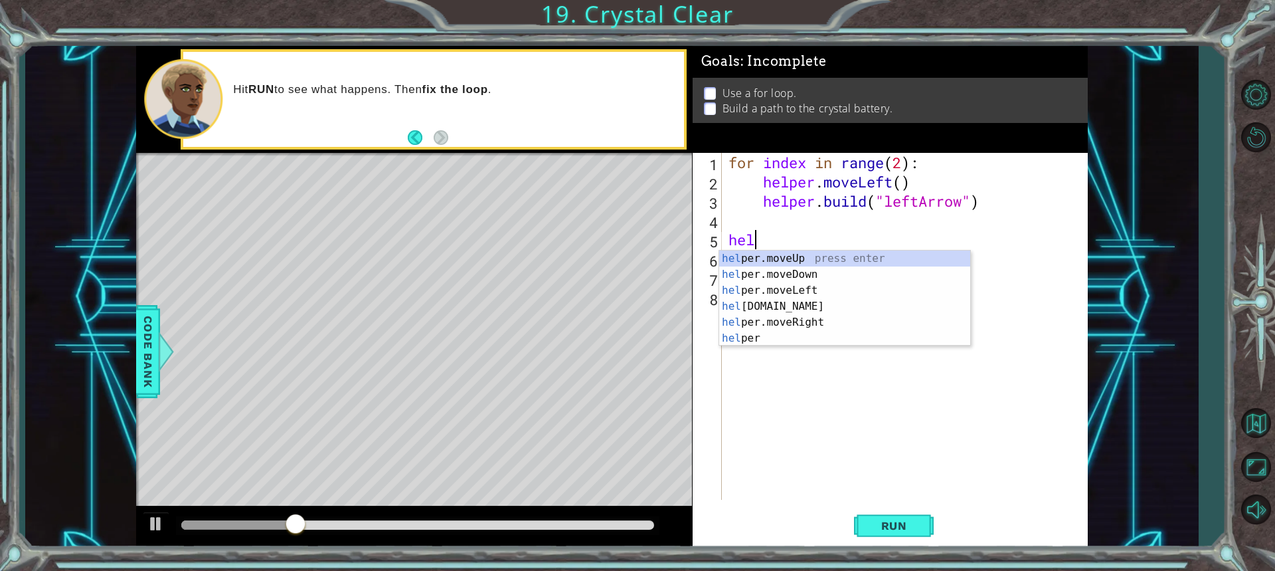
scroll to position [0, 0]
type textarea "h"
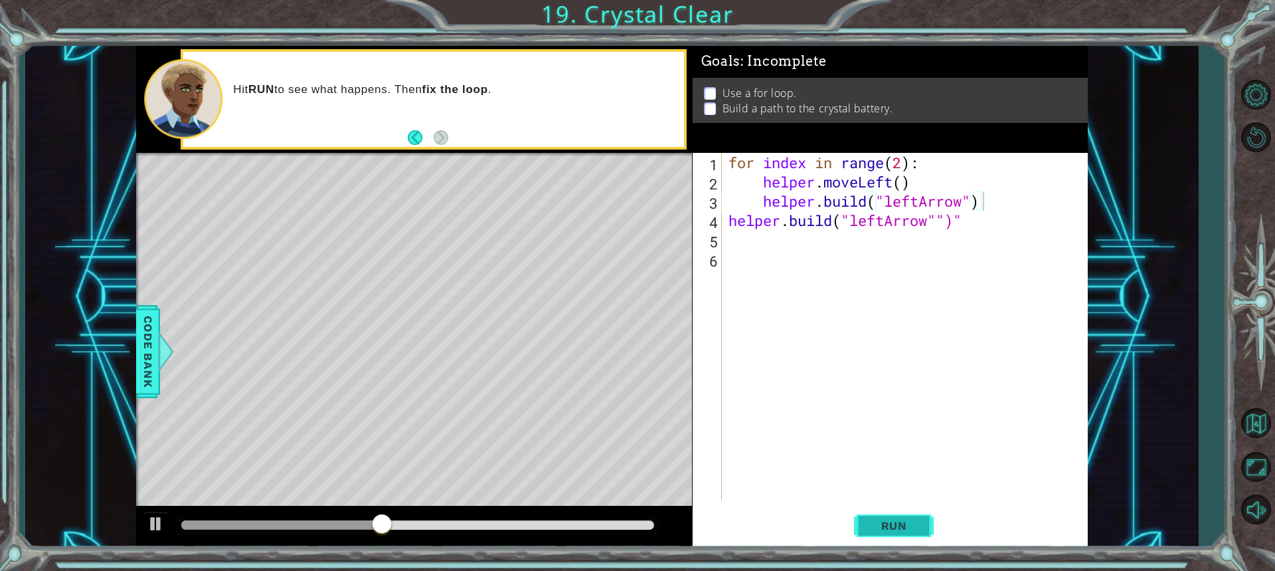
click at [875, 531] on span "Run" at bounding box center [894, 525] width 52 height 13
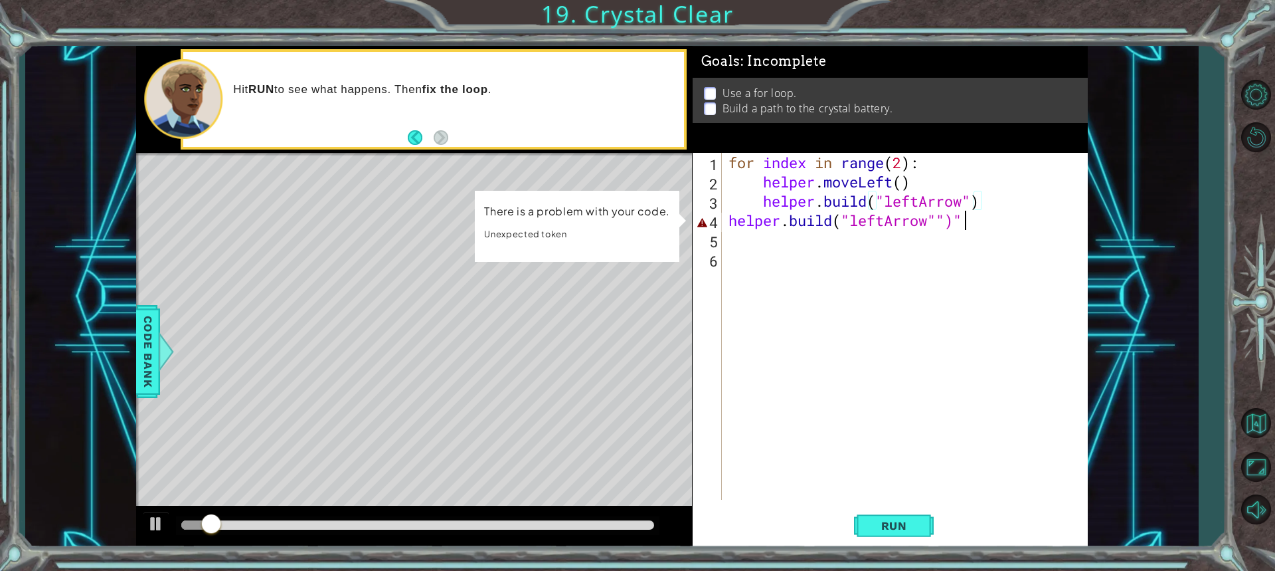
click at [961, 227] on div "for index in range ( 2 ) : helper . moveLeft ( ) helper . build ( "leftArrow" )…" at bounding box center [908, 345] width 365 height 385
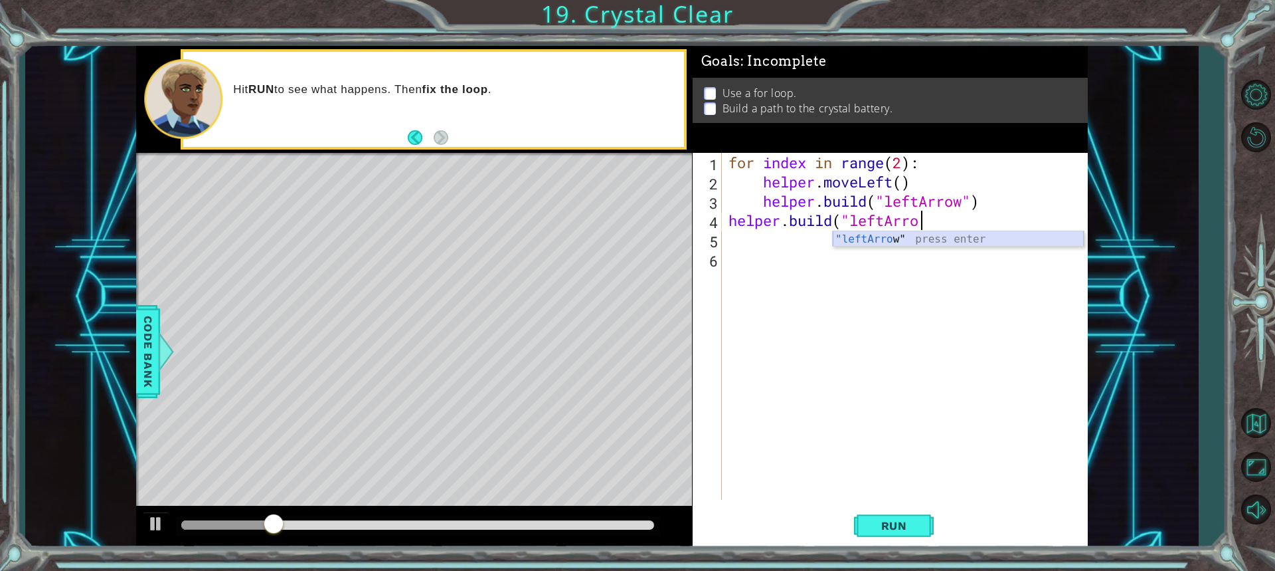
click at [893, 236] on div ""leftArro w" press enter" at bounding box center [958, 255] width 251 height 48
click at [927, 219] on div "for index in range ( 2 ) : helper . moveLeft ( ) helper . build ( "leftArrow" )…" at bounding box center [908, 345] width 365 height 385
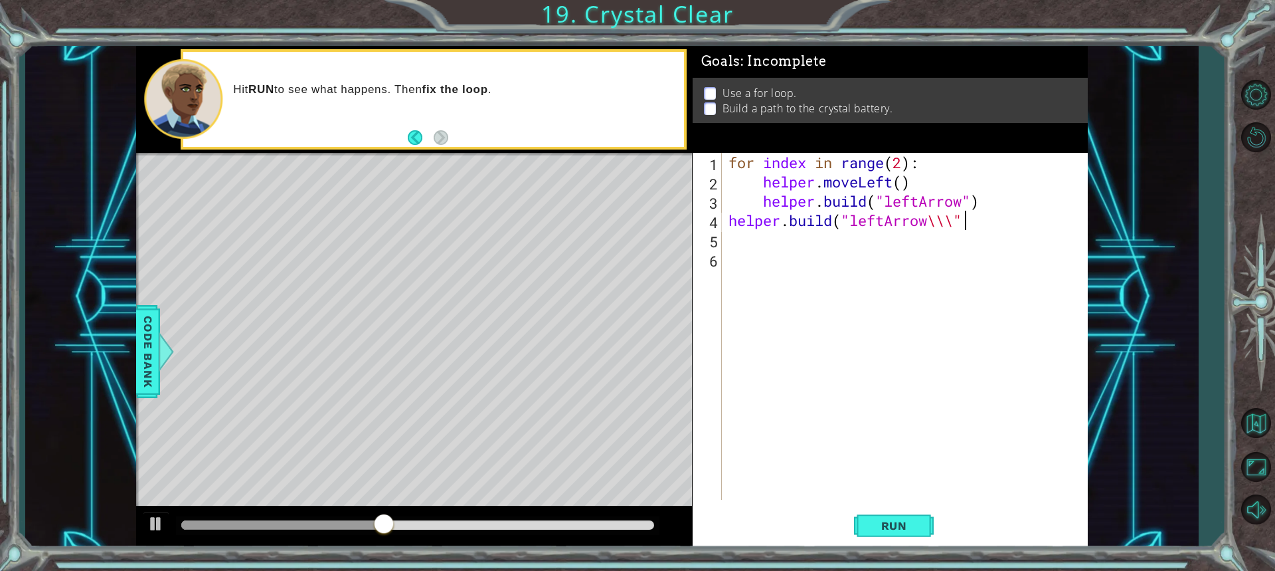
click at [966, 222] on div "for index in range ( 2 ) : helper . moveLeft ( ) helper . build ( "leftArrow" )…" at bounding box center [908, 345] width 365 height 385
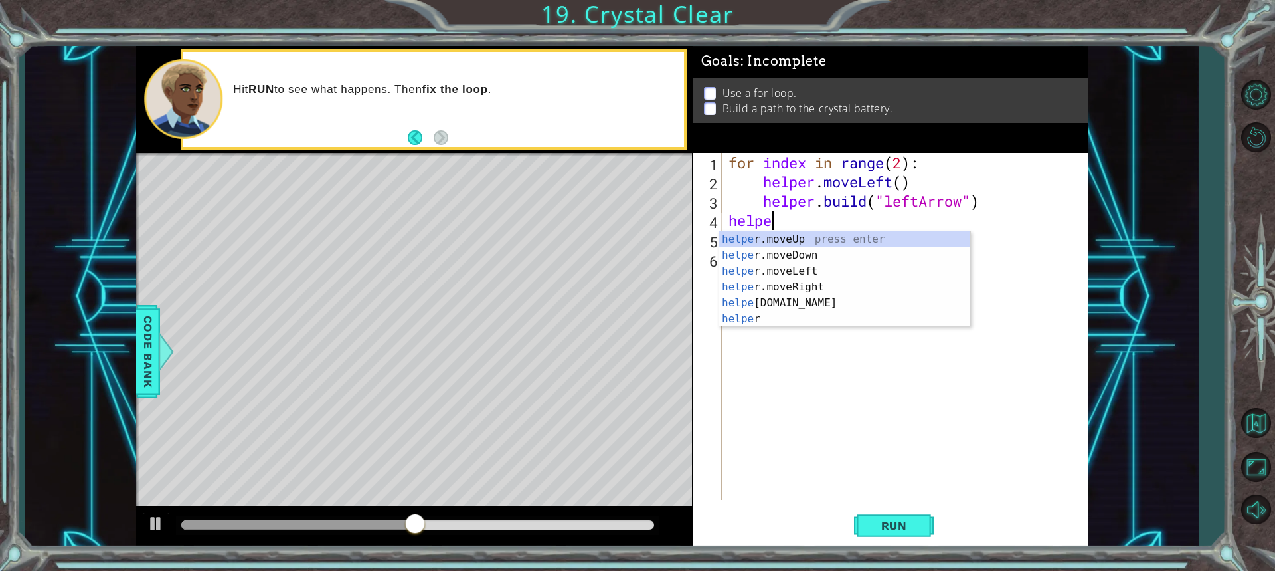
scroll to position [0, 1]
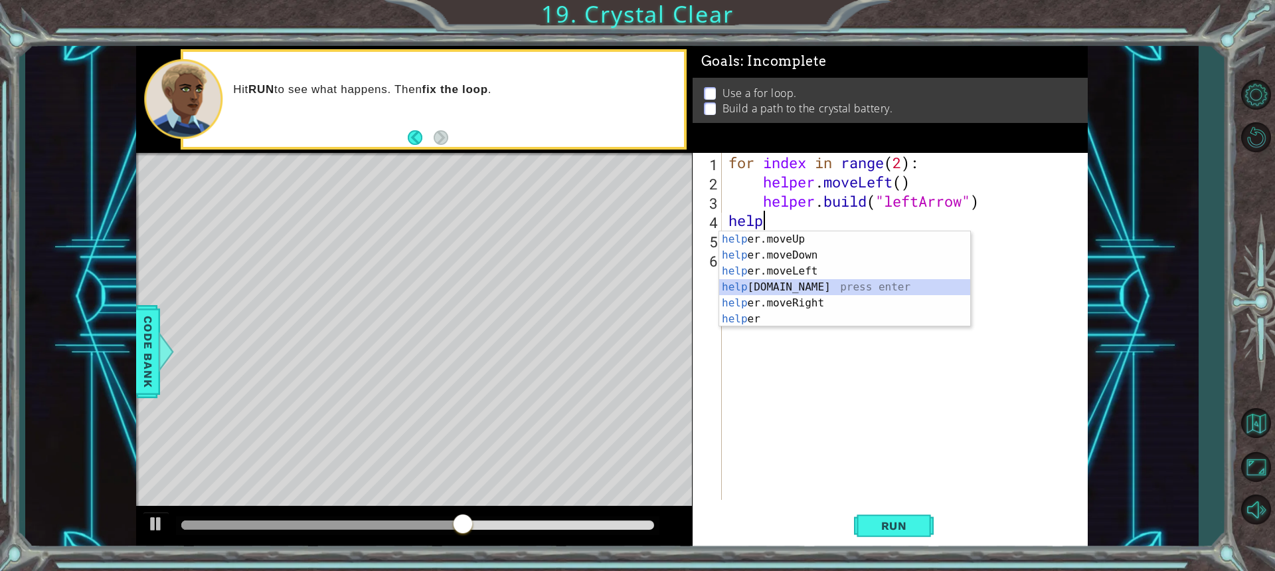
click at [800, 290] on div "help er.moveUp press enter help er.moveDown press enter help er.moveLeft press …" at bounding box center [844, 295] width 251 height 128
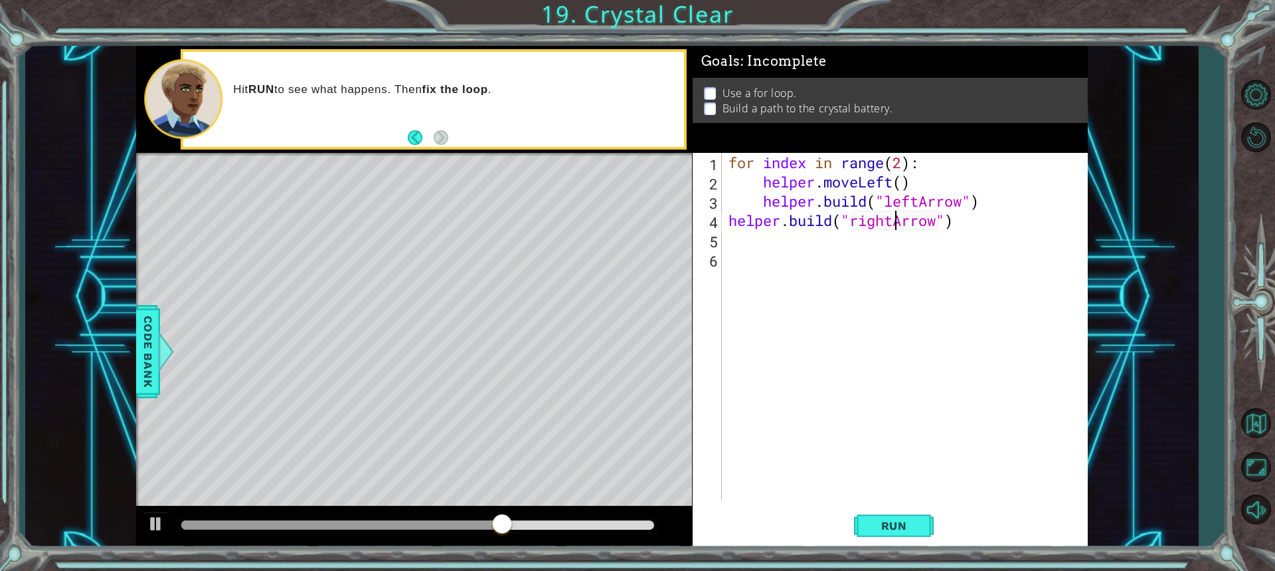
click at [891, 223] on div "for index in range ( 2 ) : helper . moveLeft ( ) helper . build ( "leftArrow" )…" at bounding box center [908, 345] width 365 height 385
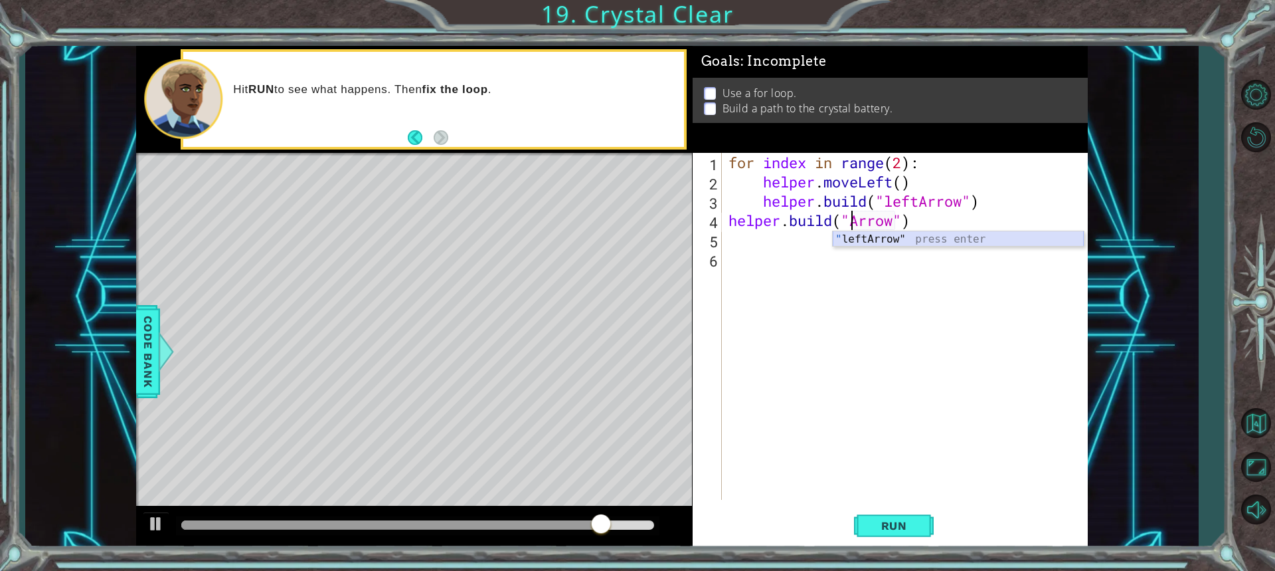
click at [871, 238] on div "" leftArrow" press enter" at bounding box center [958, 255] width 251 height 48
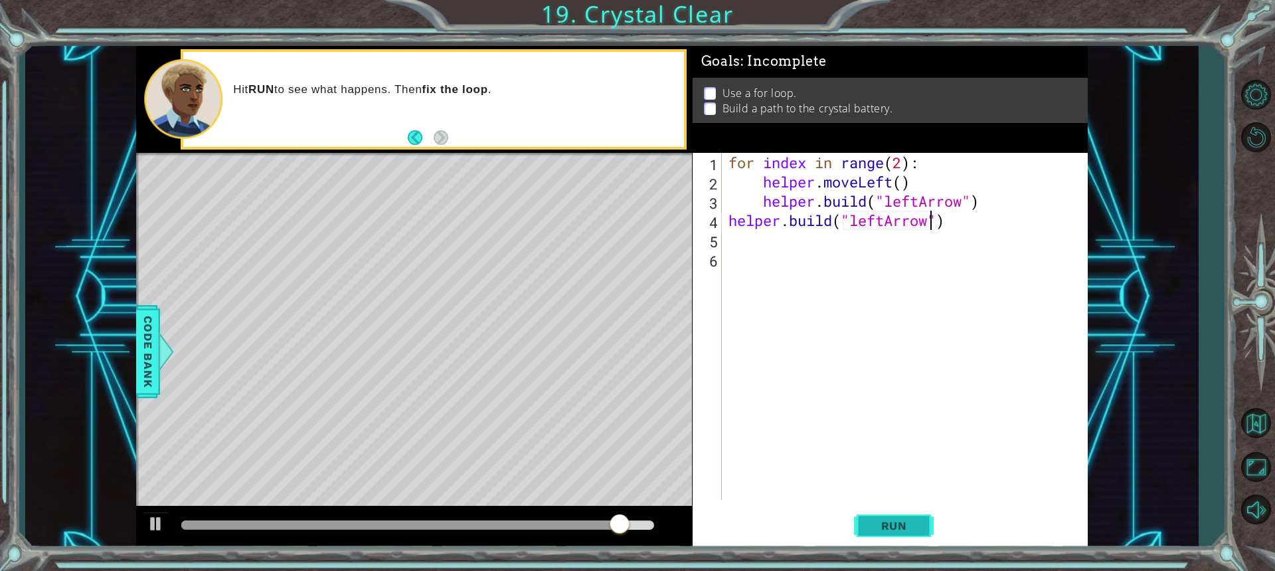
type textarea "[DOMAIN_NAME]("leftArrow")"
click at [857, 529] on button "Run" at bounding box center [894, 524] width 80 height 39
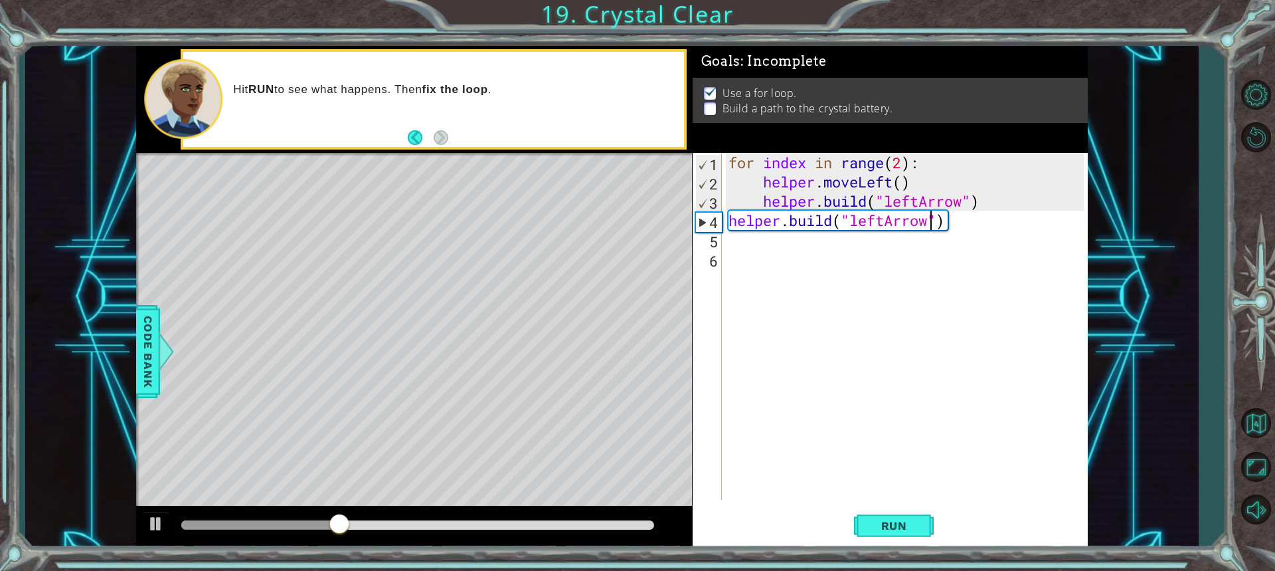
click at [718, 242] on div "5" at bounding box center [708, 241] width 27 height 19
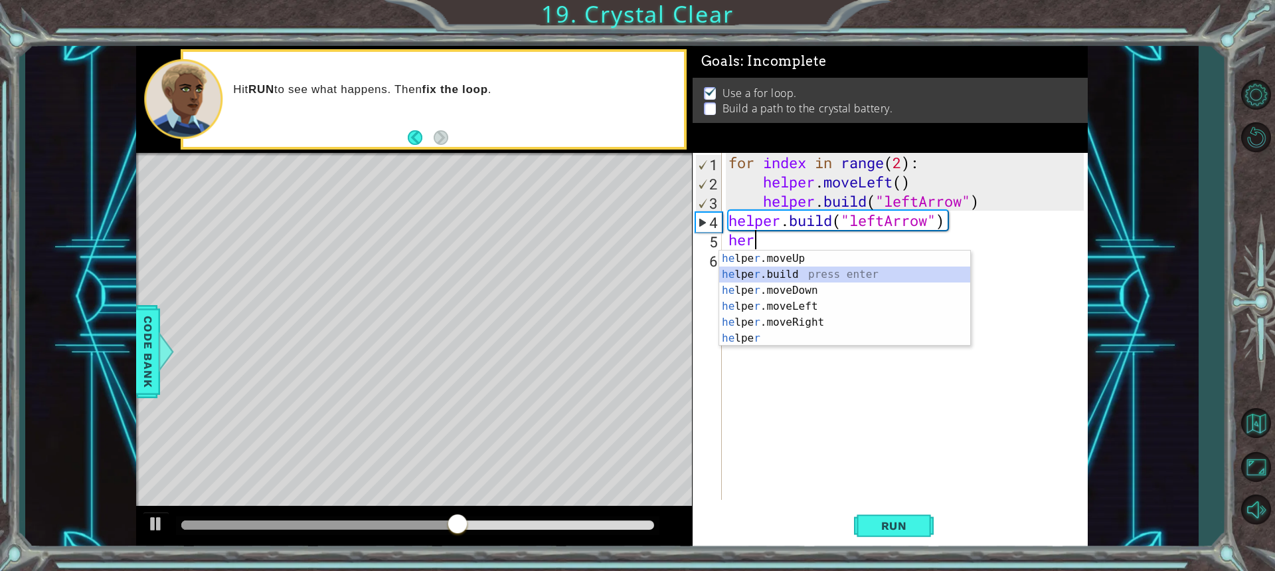
click at [784, 276] on div "he lpe r .moveUp press enter he lpe r .build press enter he lpe r .moveDown pre…" at bounding box center [844, 314] width 251 height 128
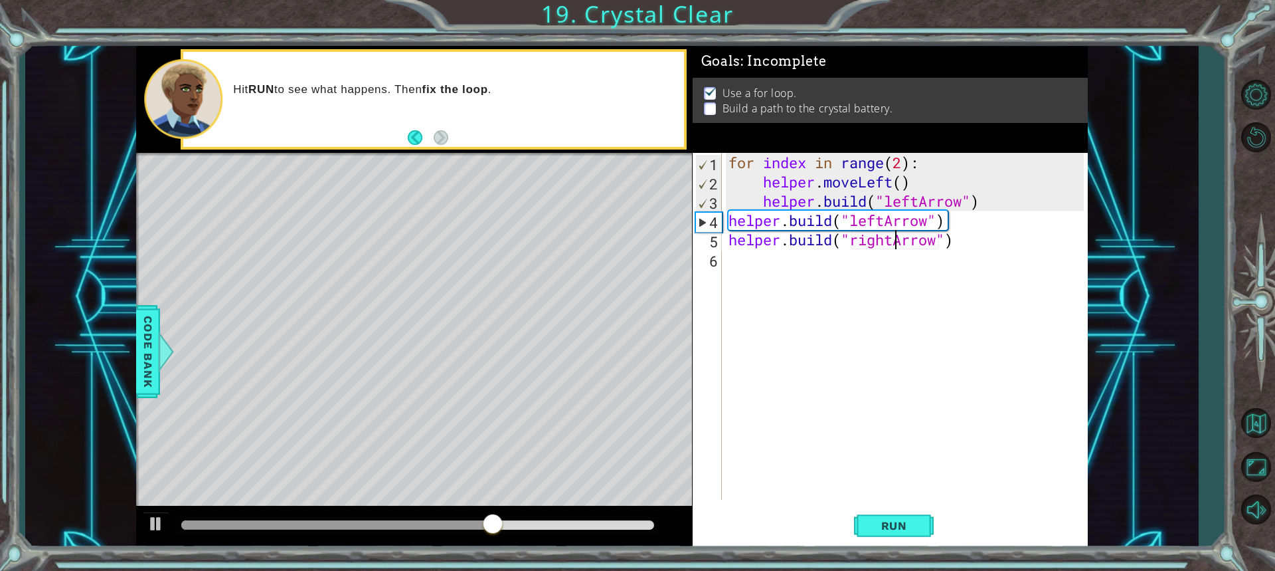
click at [893, 243] on div "for index in range ( 2 ) : helper . moveLeft ( ) helper . build ( "leftArrow" )…" at bounding box center [908, 345] width 365 height 385
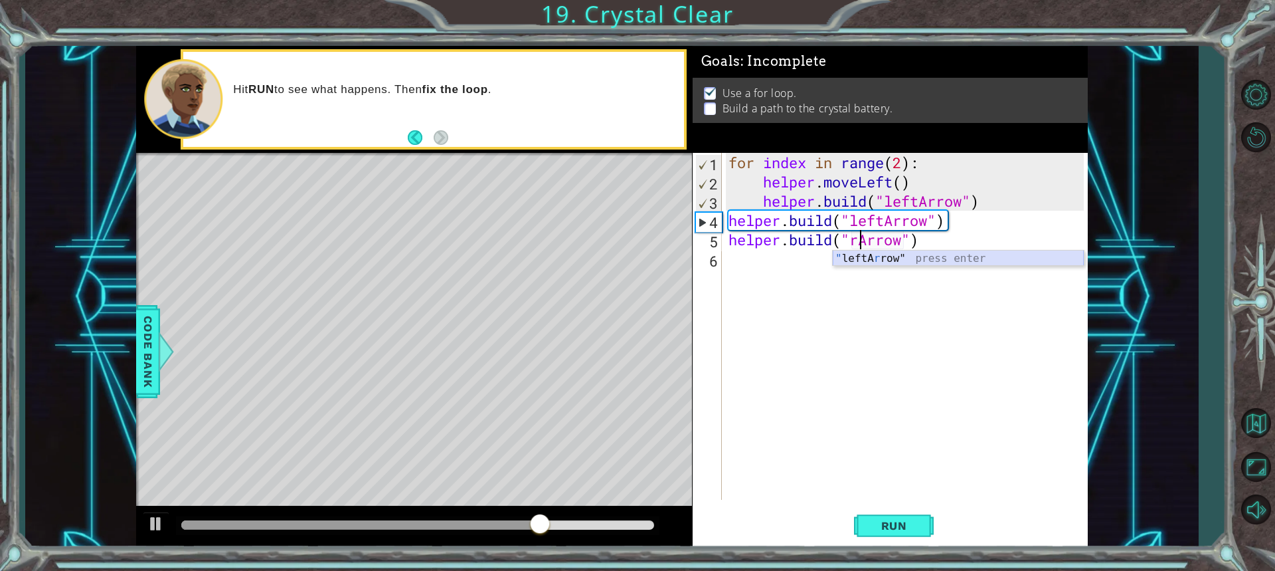
click at [851, 260] on div "" leftA r row" press enter" at bounding box center [958, 274] width 251 height 48
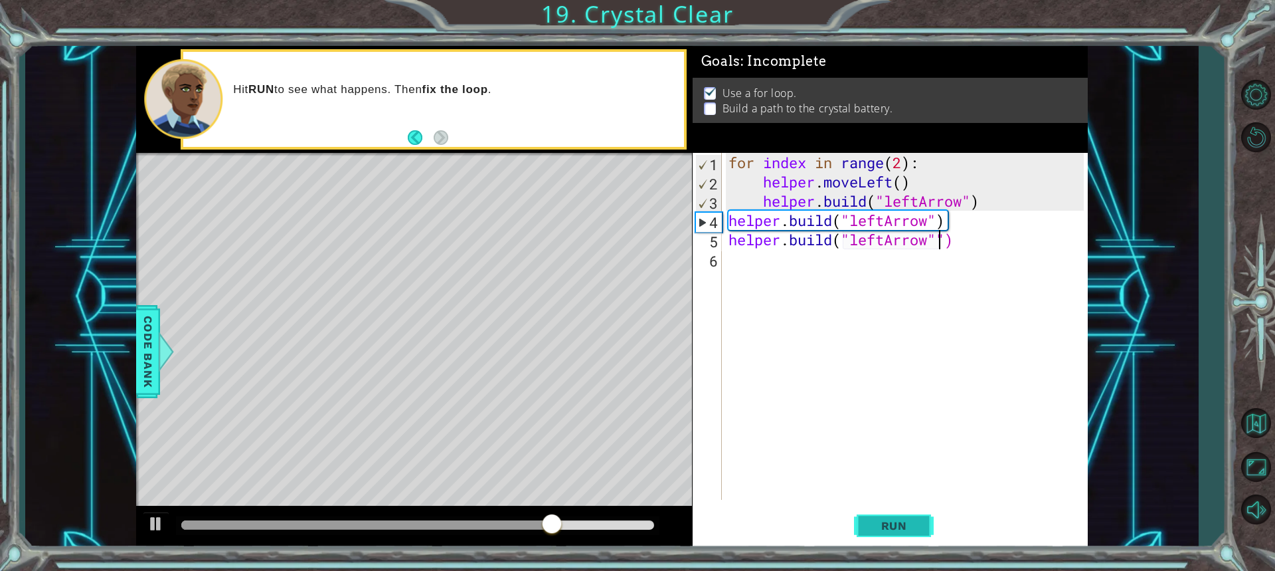
click at [910, 522] on span "Run" at bounding box center [894, 525] width 52 height 13
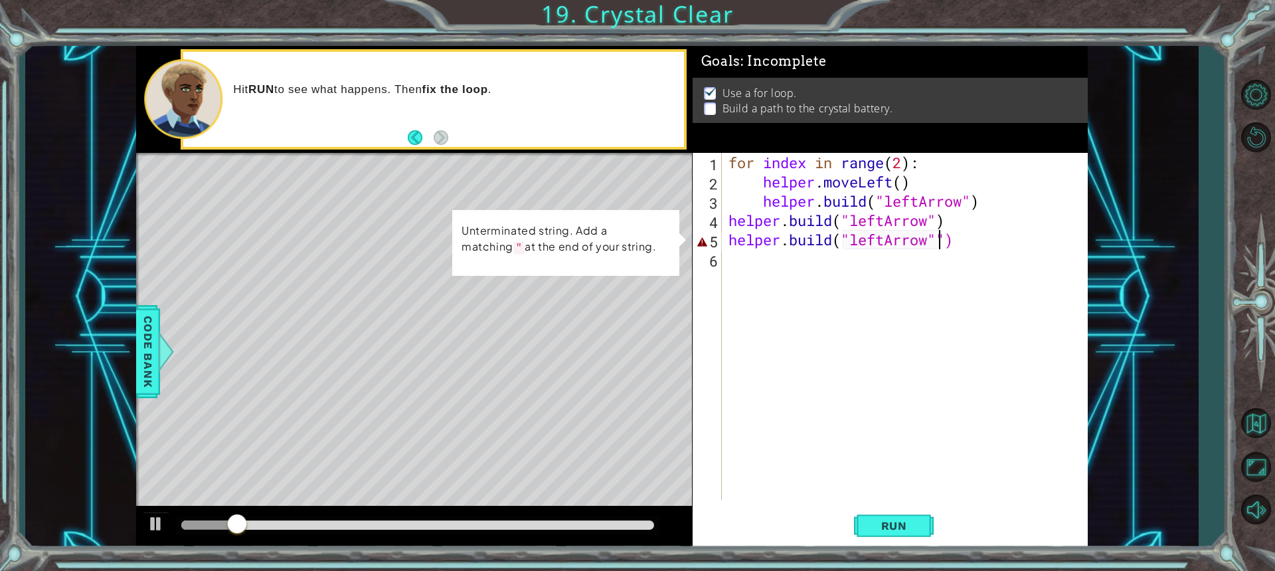
type textarea "[DOMAIN_NAME]("leftArrow")"
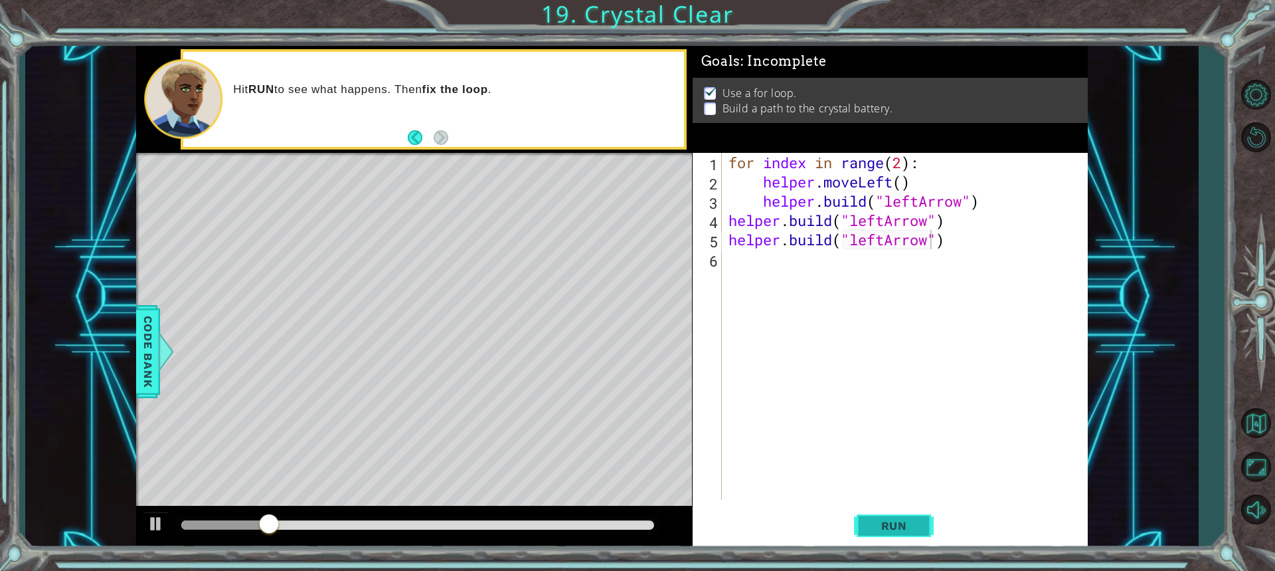
click at [871, 509] on button "Run" at bounding box center [894, 524] width 80 height 39
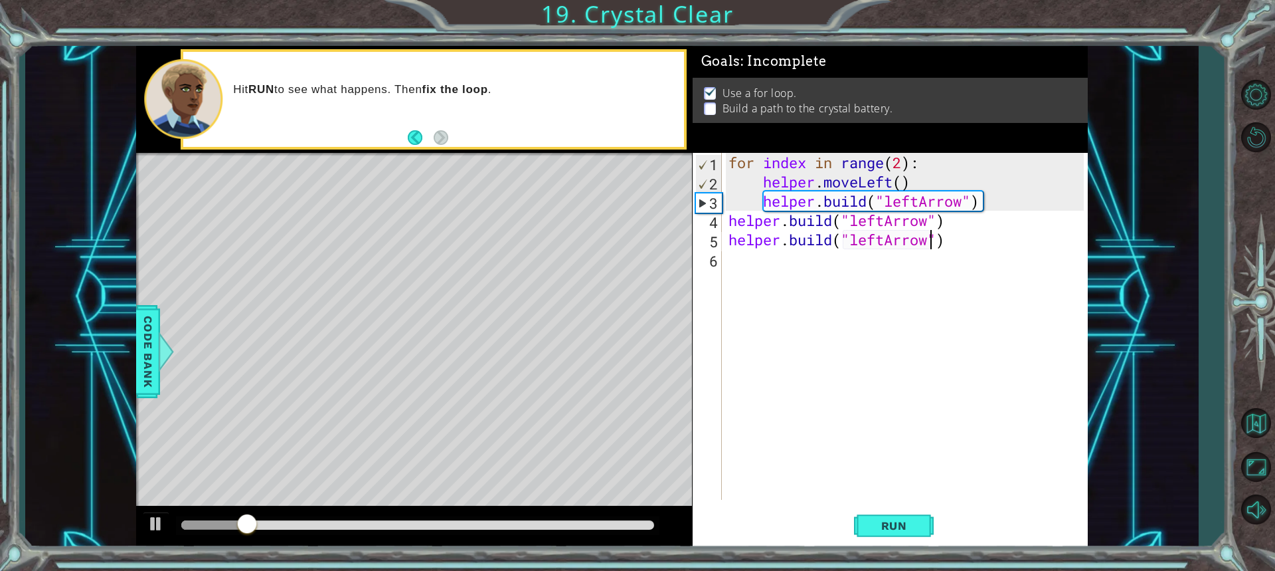
click at [723, 261] on div "[DOMAIN_NAME]("leftArrow") 1 2 3 4 5 6 for index in range ( 2 ) : helper . move…" at bounding box center [888, 326] width 391 height 347
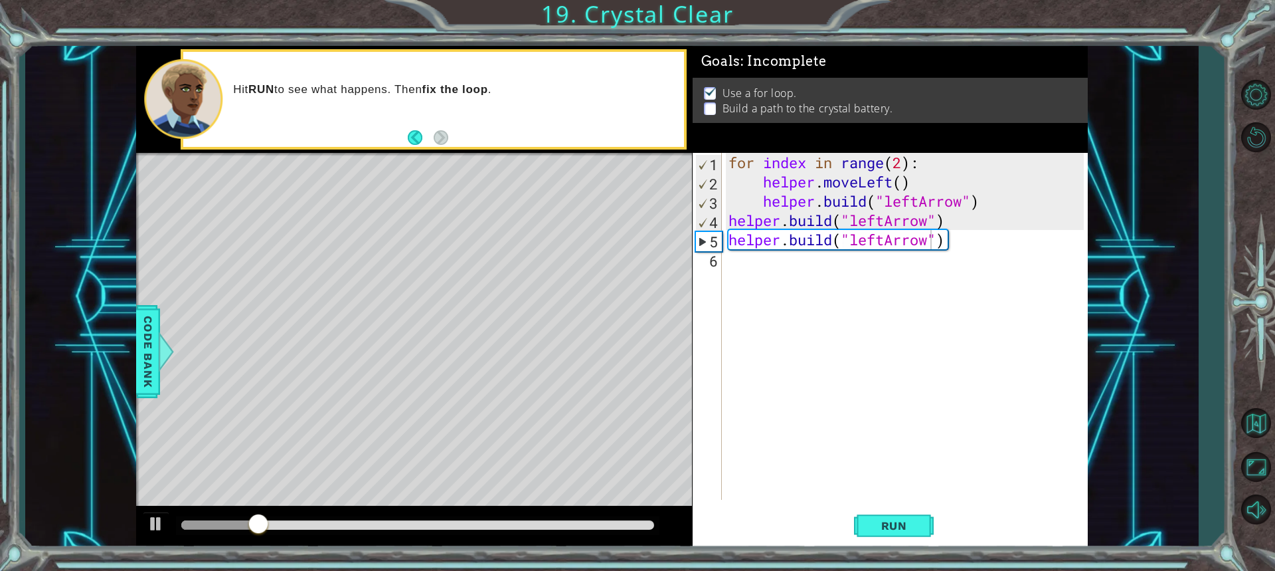
click at [723, 261] on div "[DOMAIN_NAME]("leftArrow") 1 2 3 4 5 6 for index in range ( 2 ) : helper . move…" at bounding box center [888, 326] width 391 height 347
click at [709, 256] on div "6" at bounding box center [708, 260] width 27 height 19
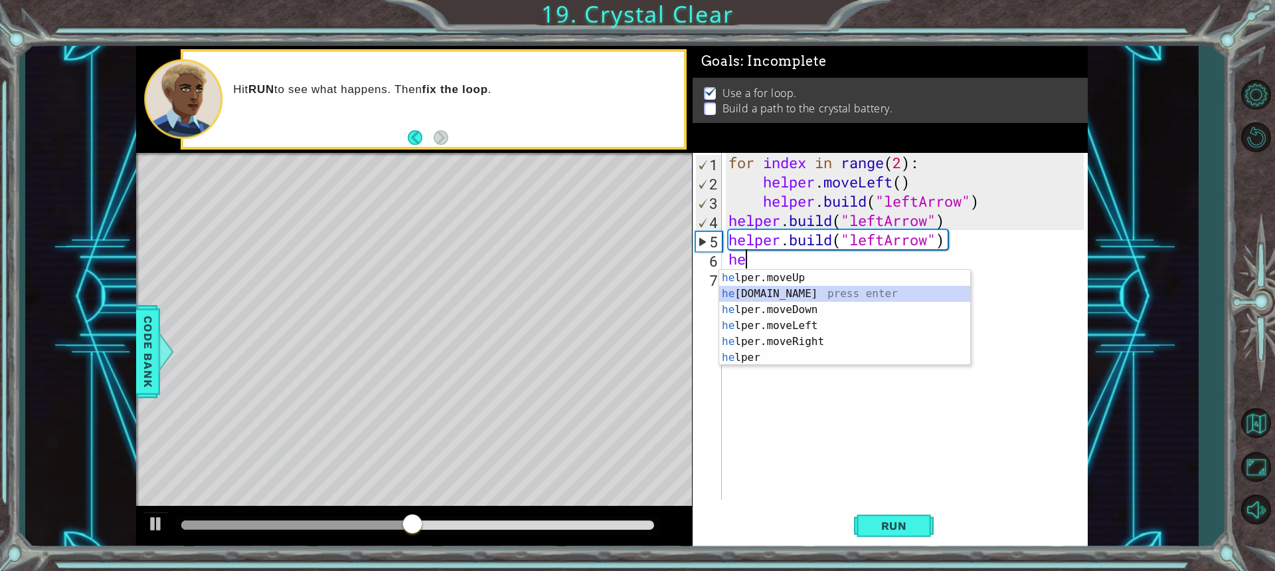
click at [774, 294] on div "he lper.moveUp press enter he [DOMAIN_NAME] press enter he lper.moveDown press …" at bounding box center [844, 334] width 251 height 128
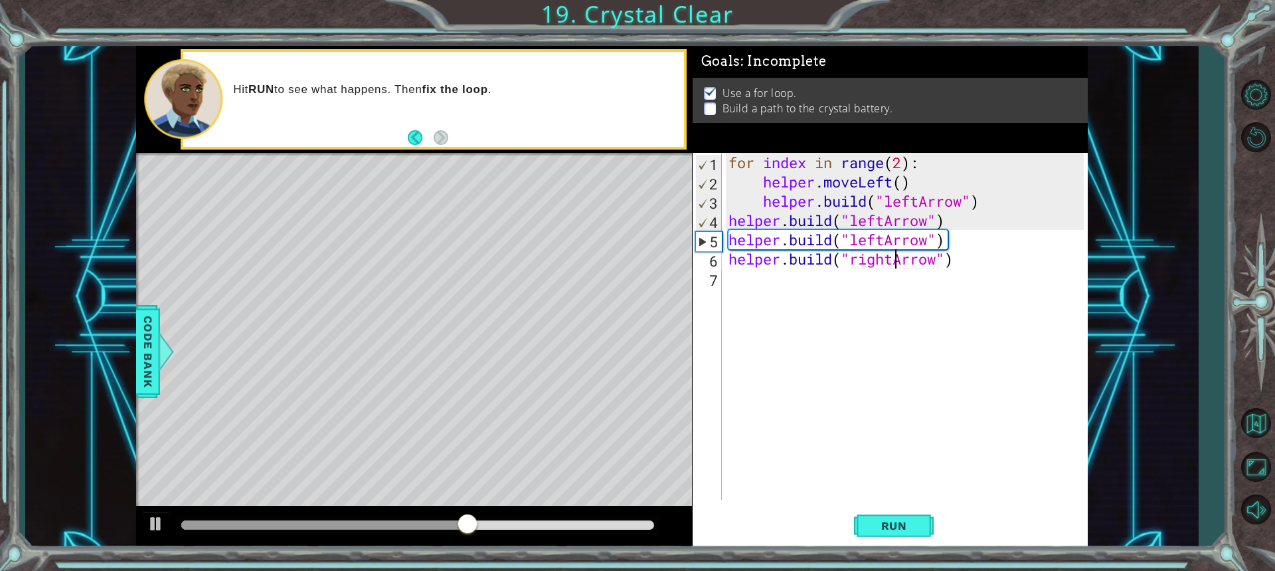
click at [894, 264] on div "for index in range ( 2 ) : helper . moveLeft ( ) helper . build ( "leftArrow" )…" at bounding box center [908, 345] width 365 height 385
click at [884, 282] on div "" leftArrow" press enter" at bounding box center [958, 294] width 251 height 48
type textarea "[DOMAIN_NAME]("leftArrow")"
drag, startPoint x: 909, startPoint y: 517, endPoint x: 903, endPoint y: 521, distance: 6.8
click at [903, 521] on button "Run" at bounding box center [894, 524] width 80 height 39
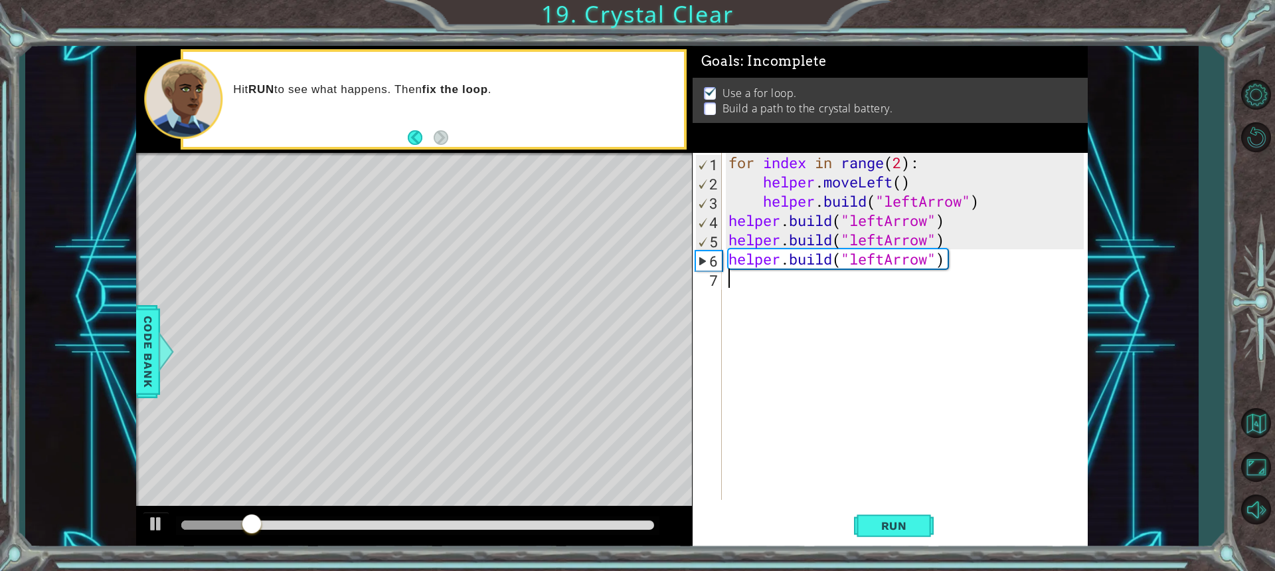
click at [719, 282] on div "7" at bounding box center [708, 279] width 27 height 19
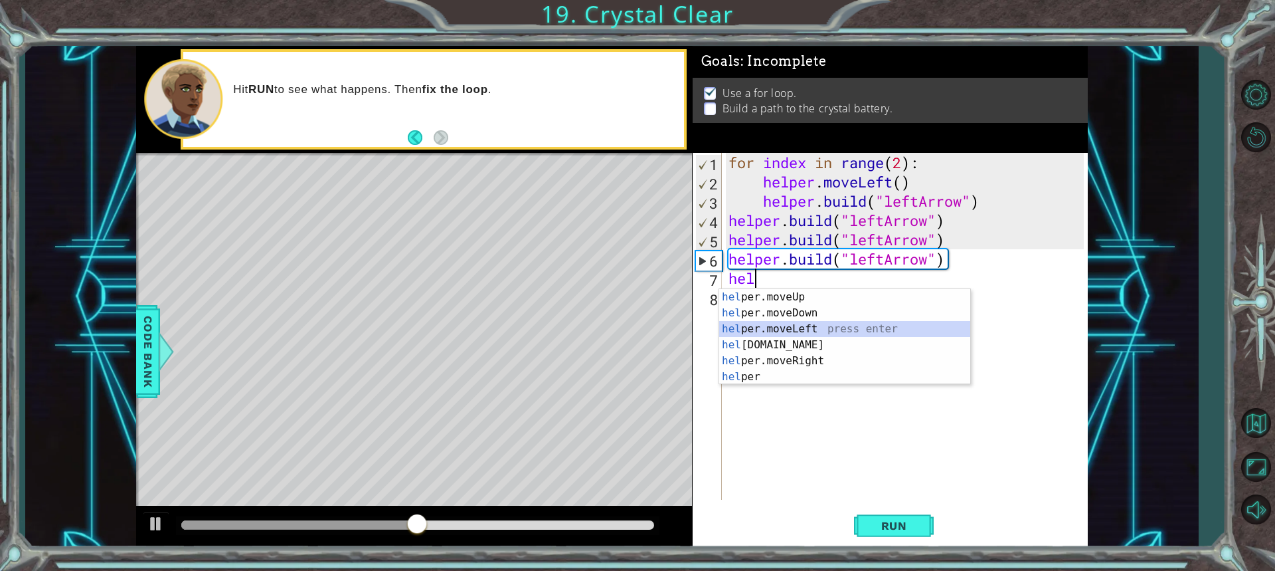
click at [790, 329] on div "hel per.moveUp press enter hel per.moveDown press enter hel per.moveLeft press …" at bounding box center [844, 353] width 251 height 128
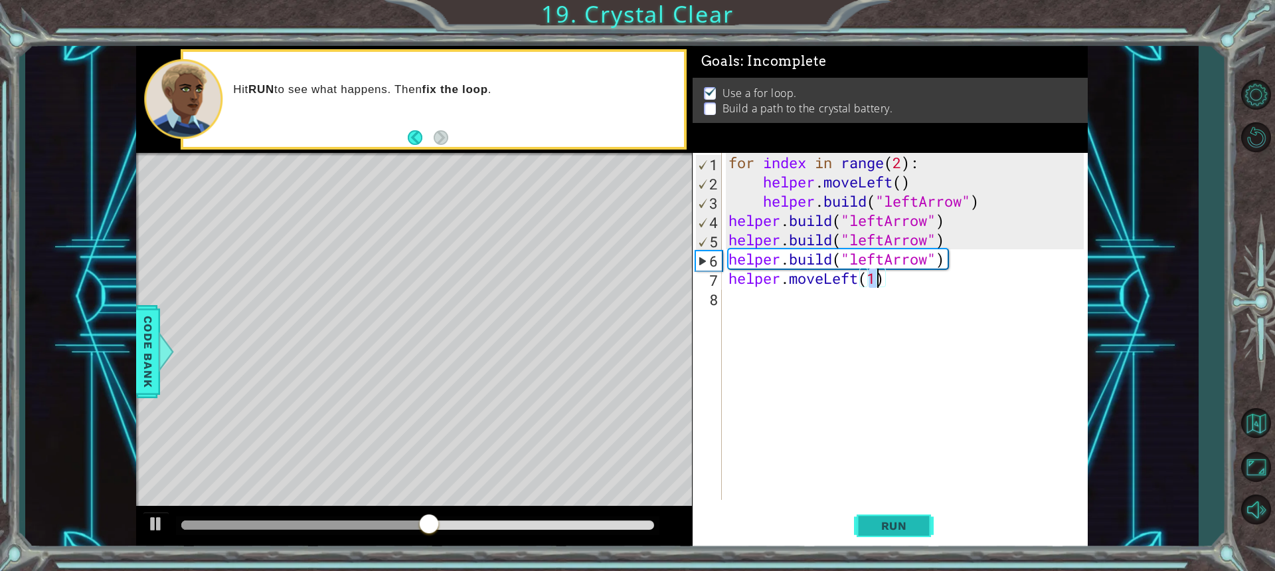
type textarea "helper.moveLeft(1)"
click at [884, 507] on button "Run" at bounding box center [894, 524] width 80 height 39
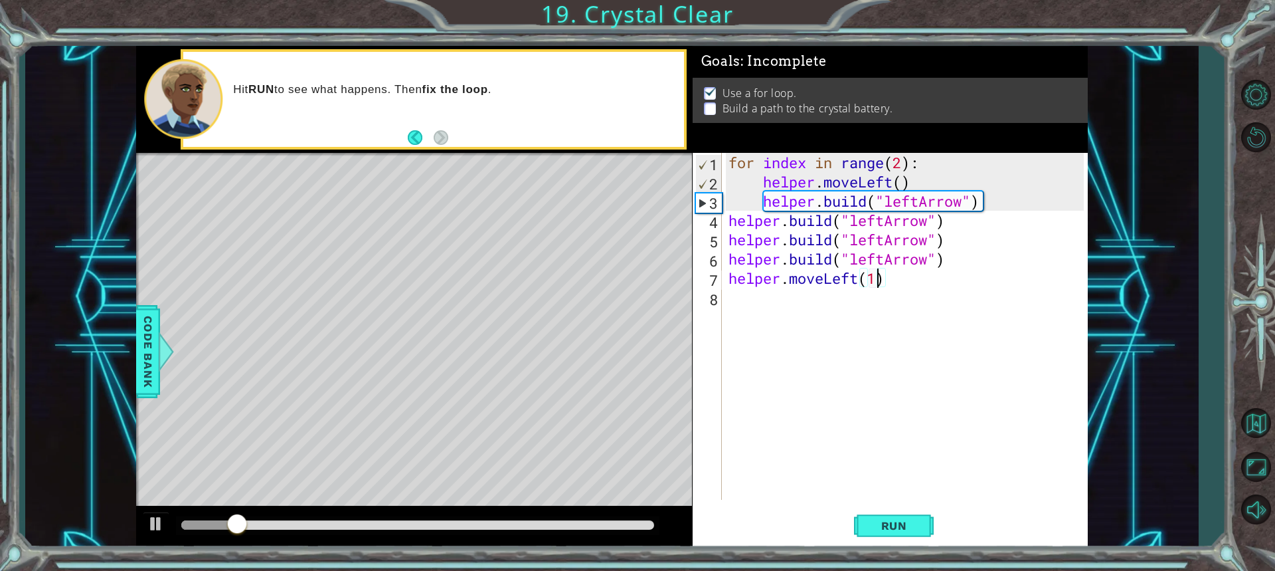
click at [726, 307] on div "for index in range ( 2 ) : helper . moveLeft ( ) helper . build ( "leftArrow" )…" at bounding box center [905, 326] width 358 height 347
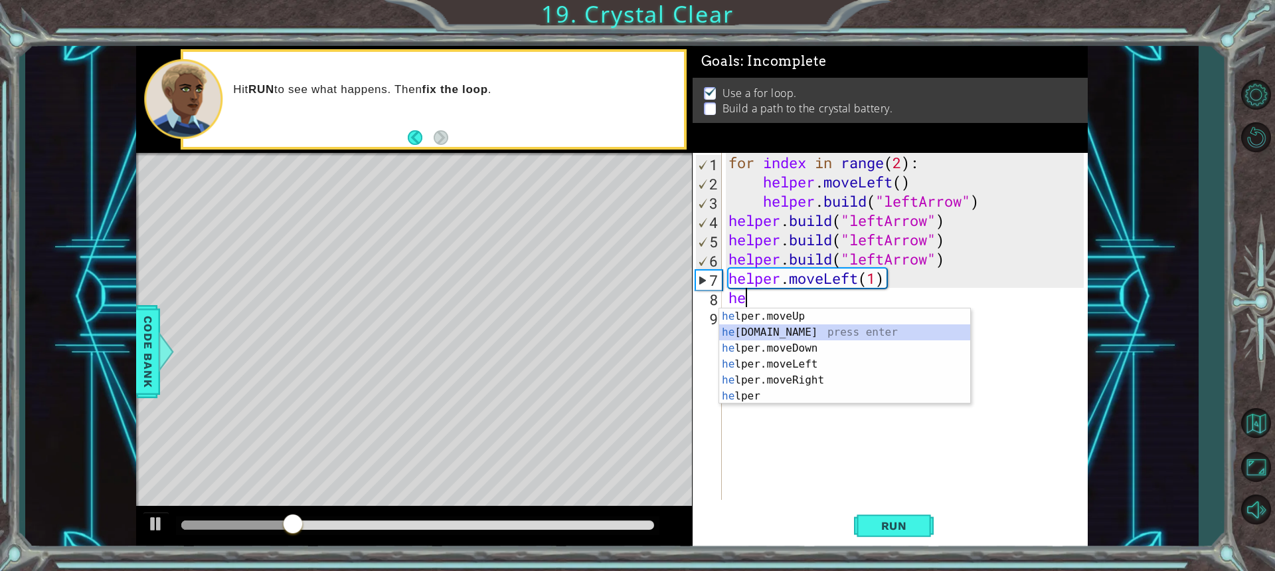
click at [764, 331] on div "he lper.moveUp press enter he [DOMAIN_NAME] press enter he lper.moveDown press …" at bounding box center [844, 372] width 251 height 128
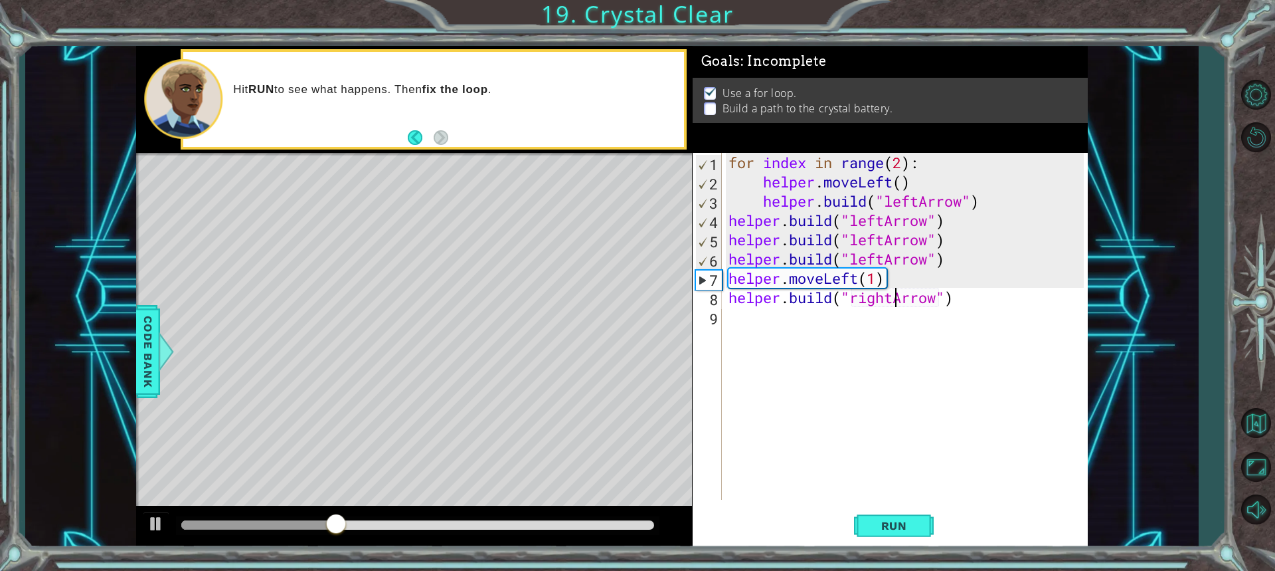
click at [891, 298] on div "for index in range ( 2 ) : helper . moveLeft ( ) helper . build ( "leftArrow" )…" at bounding box center [908, 345] width 365 height 385
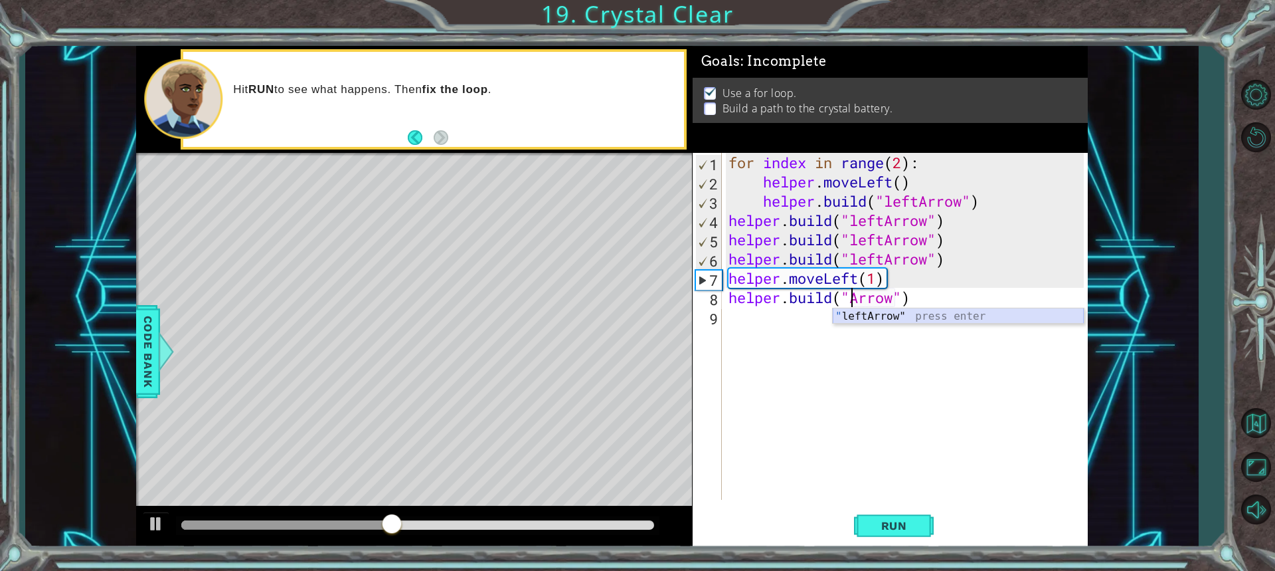
click at [885, 313] on div "" leftArrow" press enter" at bounding box center [958, 332] width 251 height 48
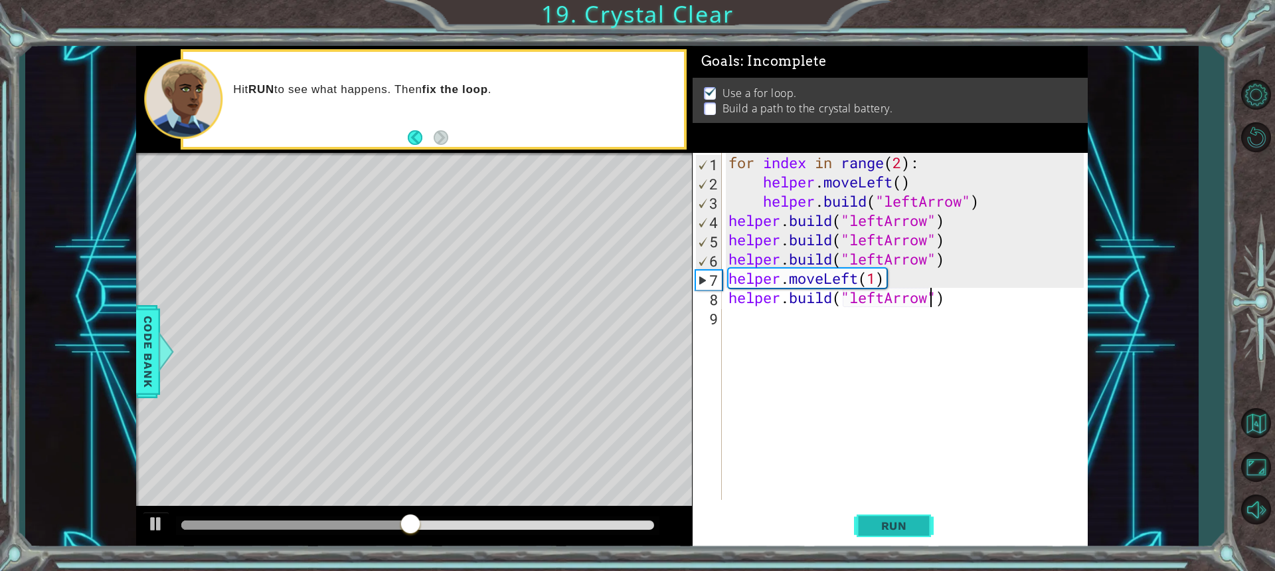
type textarea "[DOMAIN_NAME]("leftArrow")"
click at [916, 521] on span "Run" at bounding box center [894, 525] width 52 height 13
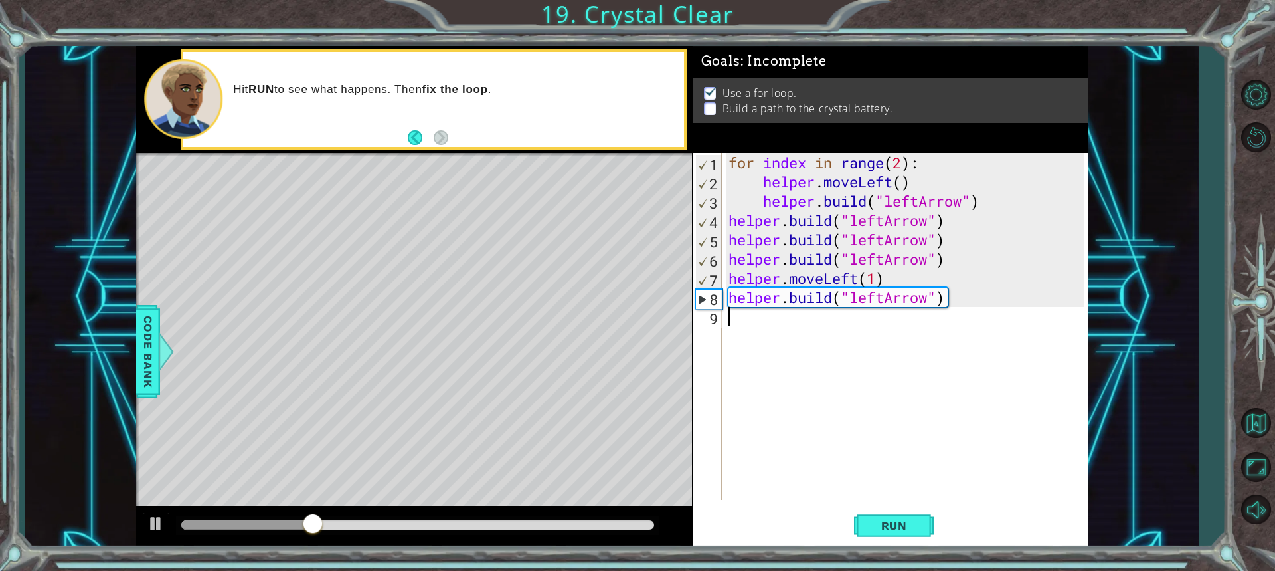
click at [726, 319] on div "for index in range ( 2 ) : helper . moveLeft ( ) helper . build ( "leftArrow" )…" at bounding box center [905, 326] width 358 height 347
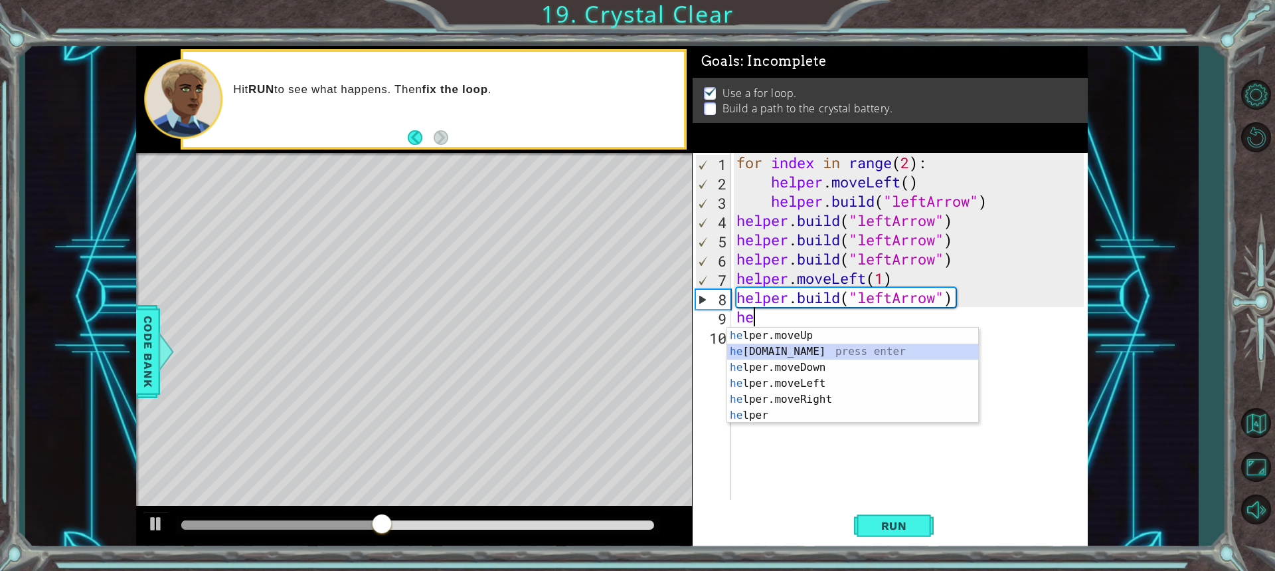
click at [780, 355] on div "he lper.moveUp press enter he [DOMAIN_NAME] press enter he lper.moveDown press …" at bounding box center [852, 391] width 251 height 128
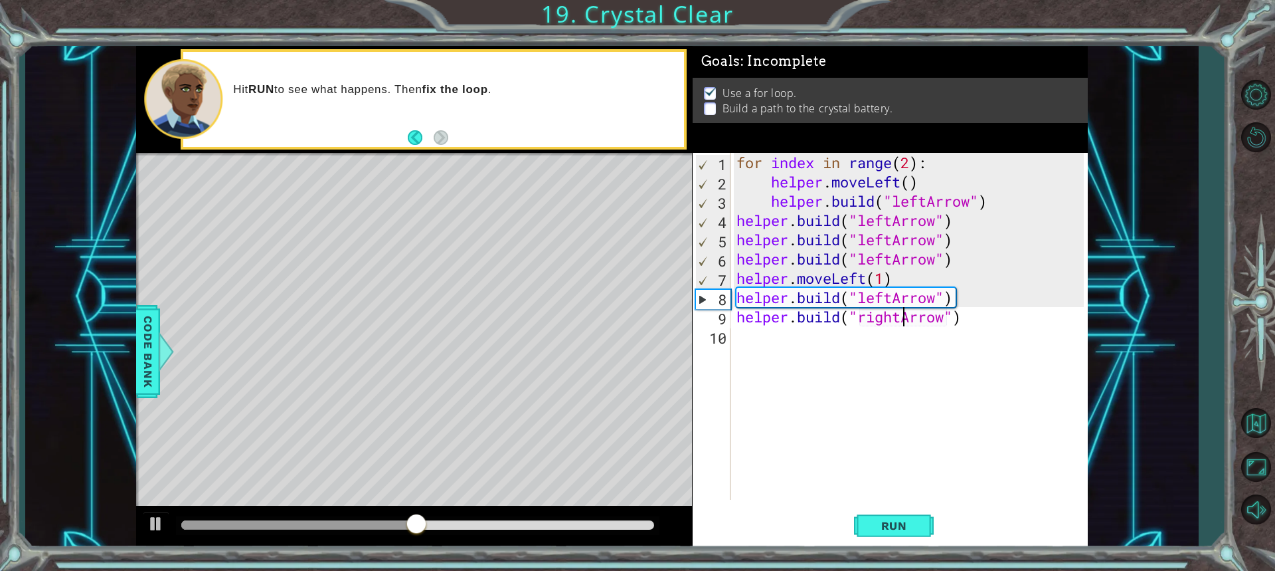
click at [900, 318] on div "for index in range ( 2 ) : helper . moveLeft ( ) helper . build ( "leftArrow" )…" at bounding box center [912, 345] width 357 height 385
click at [903, 331] on div "" leftA r row" press enter" at bounding box center [966, 351] width 251 height 48
click at [895, 533] on button "Run" at bounding box center [894, 524] width 80 height 39
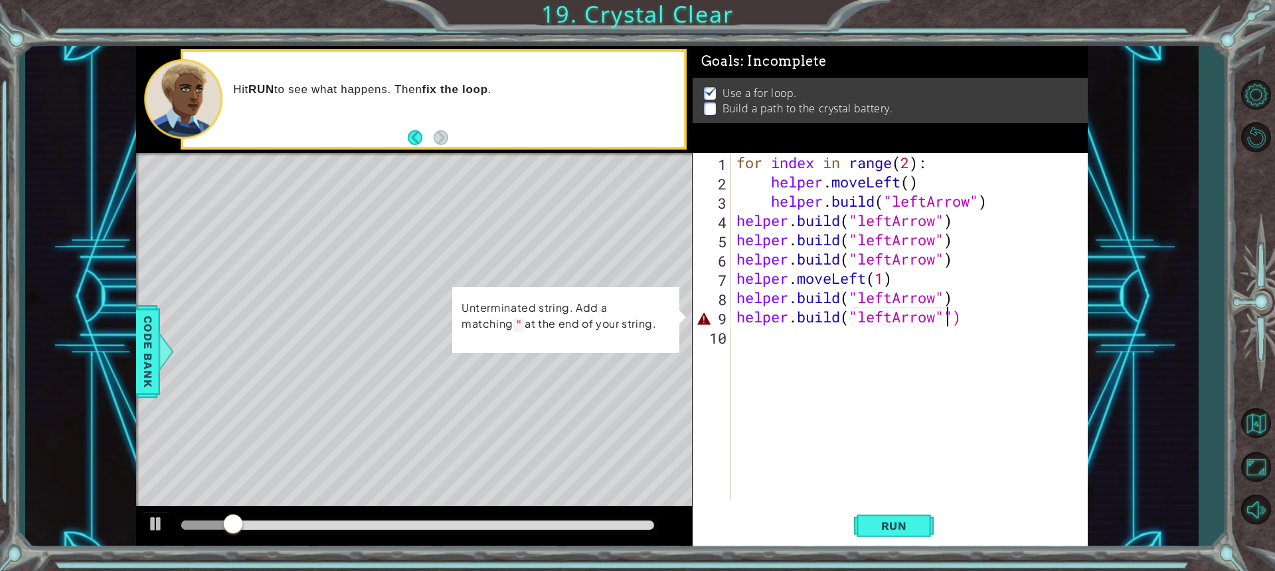
type textarea "[DOMAIN_NAME]("leftArrow")"
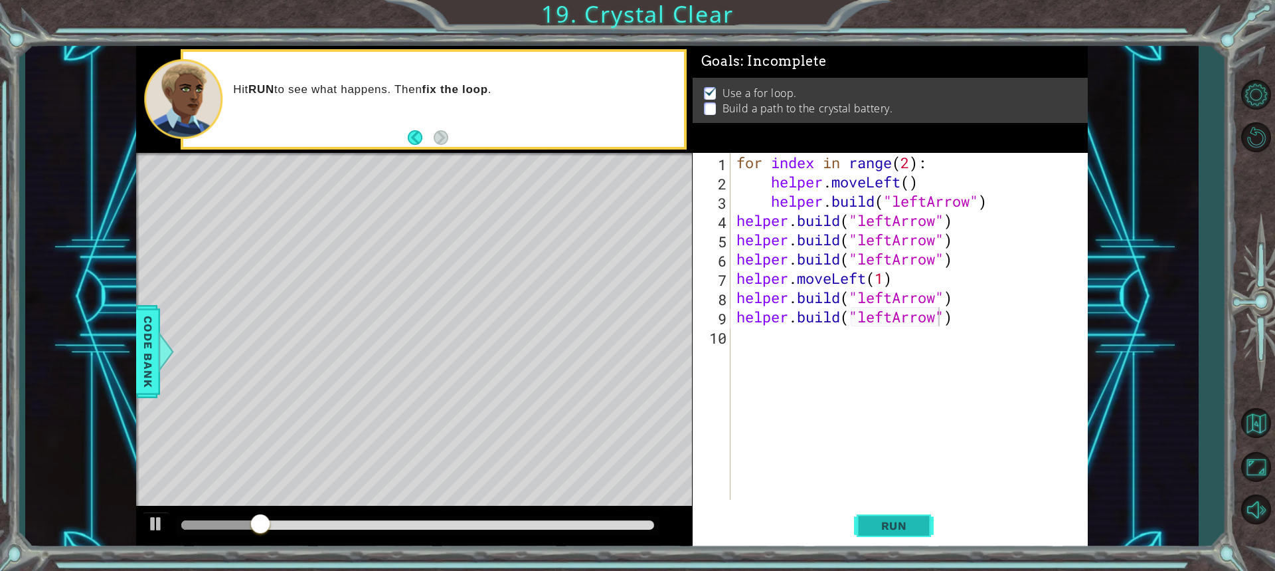
click at [863, 521] on button "Run" at bounding box center [894, 524] width 80 height 39
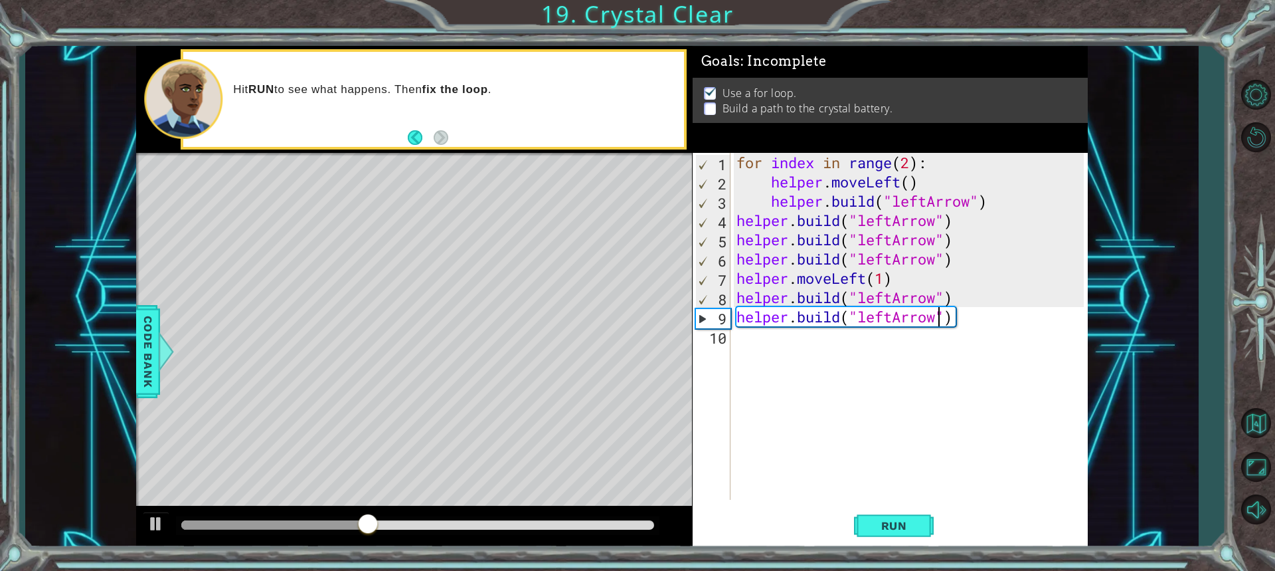
click at [746, 343] on div "for index in range ( 2 ) : helper . moveLeft ( ) helper . build ( "leftArrow" )…" at bounding box center [912, 345] width 357 height 385
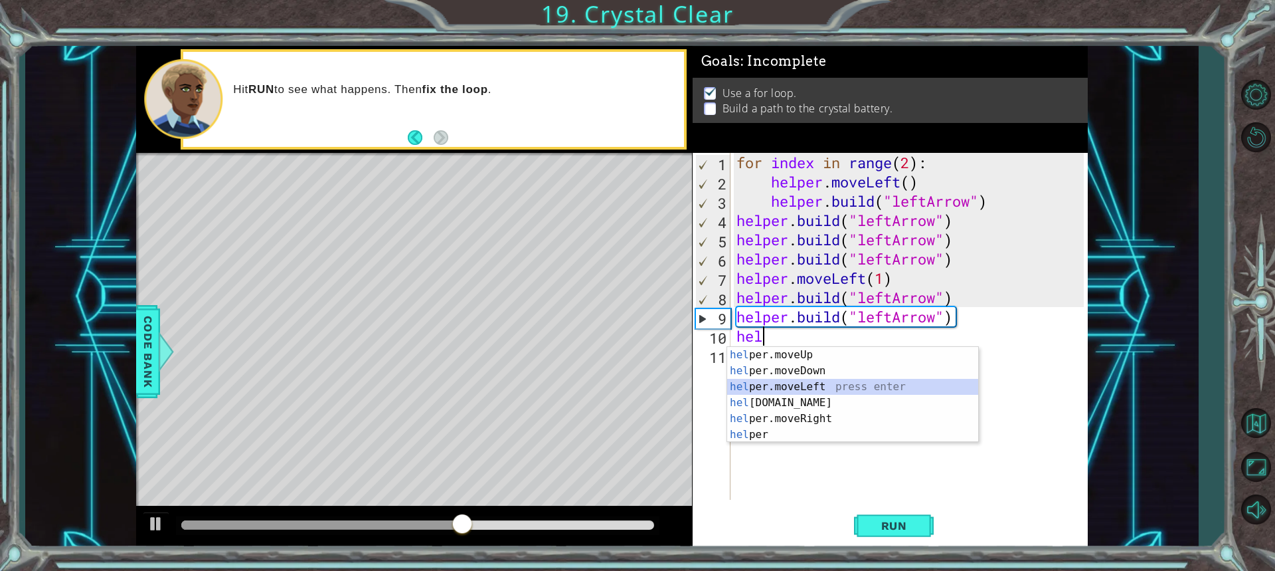
click at [798, 386] on div "hel per.moveUp press enter hel per.moveDown press enter hel per.moveLeft press …" at bounding box center [852, 411] width 251 height 128
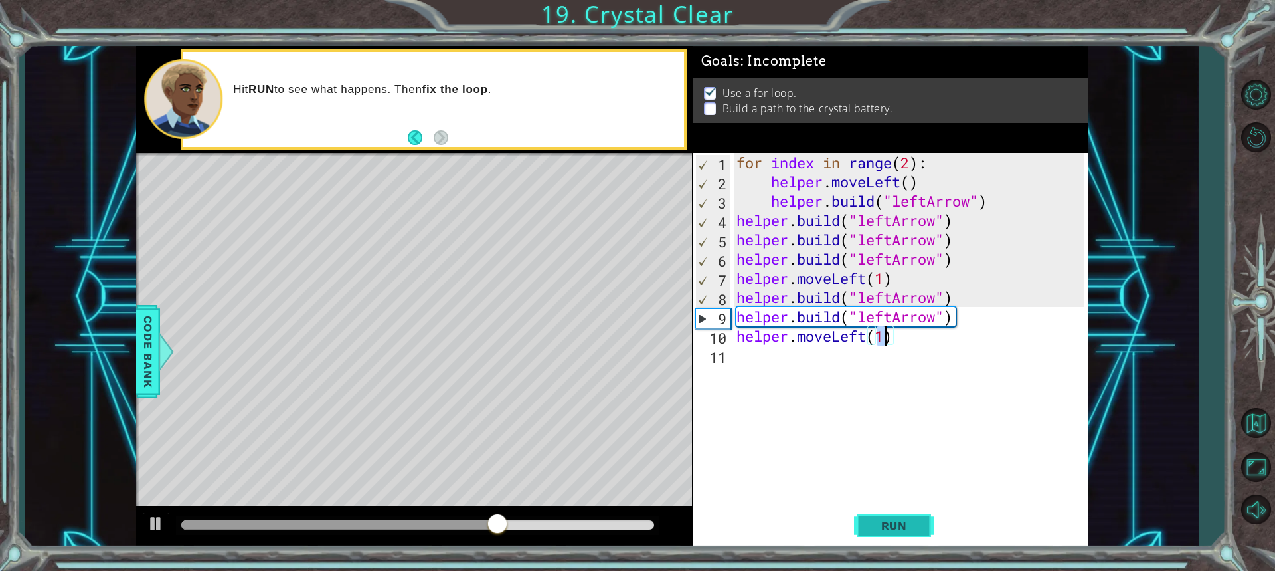
type textarea "helper.moveLeft(1)"
click at [902, 520] on span "Run" at bounding box center [894, 525] width 52 height 13
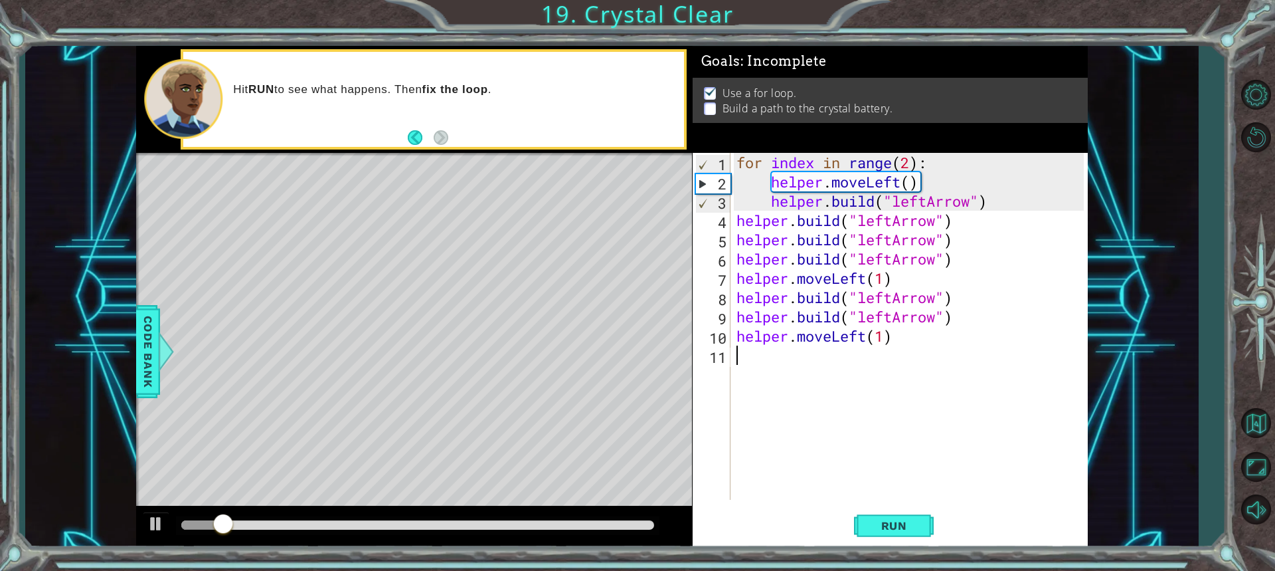
click at [729, 355] on div "11" at bounding box center [712, 356] width 35 height 19
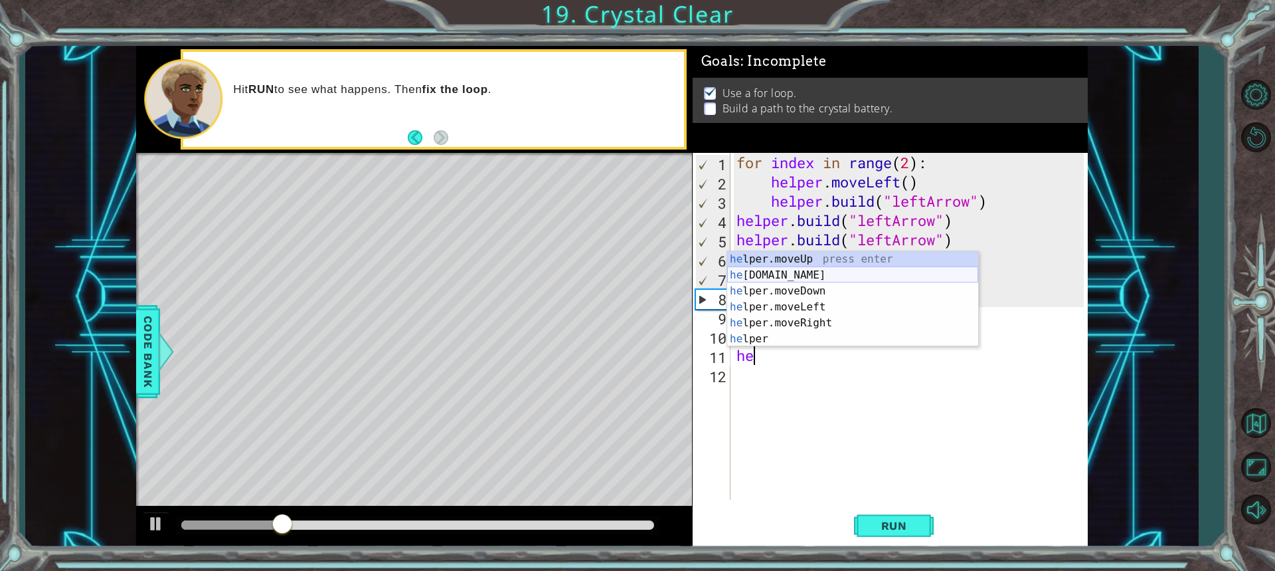
click at [787, 274] on div "he lper.moveUp press enter he [DOMAIN_NAME] press enter he lper.moveDown press …" at bounding box center [852, 315] width 251 height 128
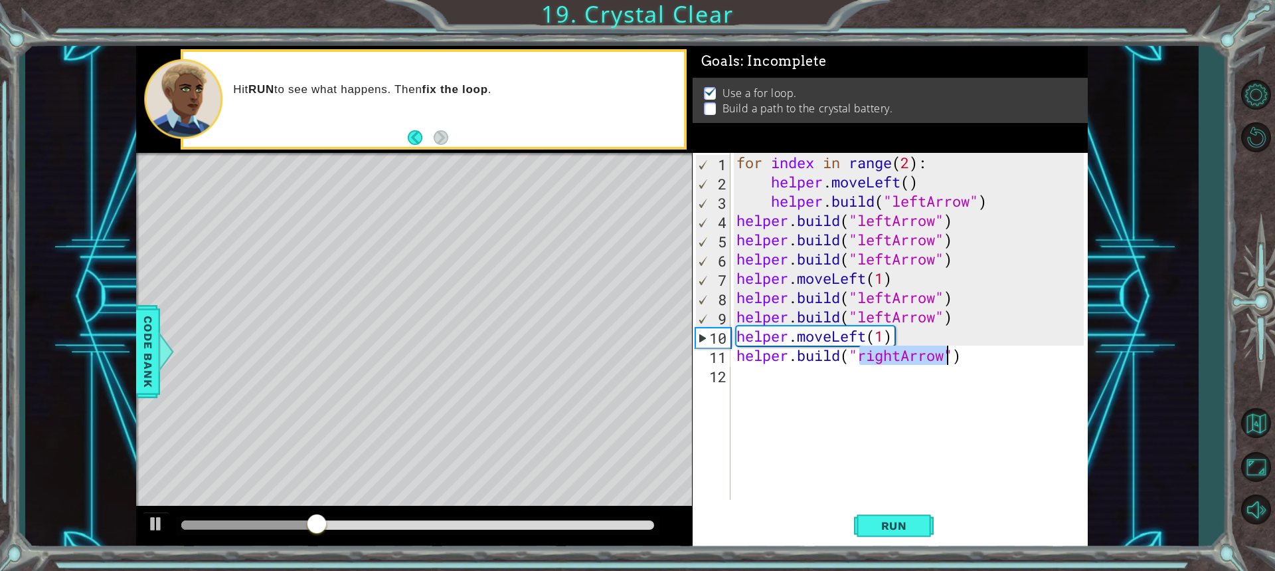
click at [902, 363] on div "for index in range ( 2 ) : helper . moveLeft ( ) helper . build ( "leftArrow" )…" at bounding box center [912, 345] width 357 height 385
drag, startPoint x: 894, startPoint y: 331, endPoint x: 895, endPoint y: 351, distance: 20.0
click at [894, 338] on div "" leftA r row" press enter" at bounding box center [966, 355] width 251 height 48
click at [899, 534] on button "Run" at bounding box center [894, 524] width 80 height 39
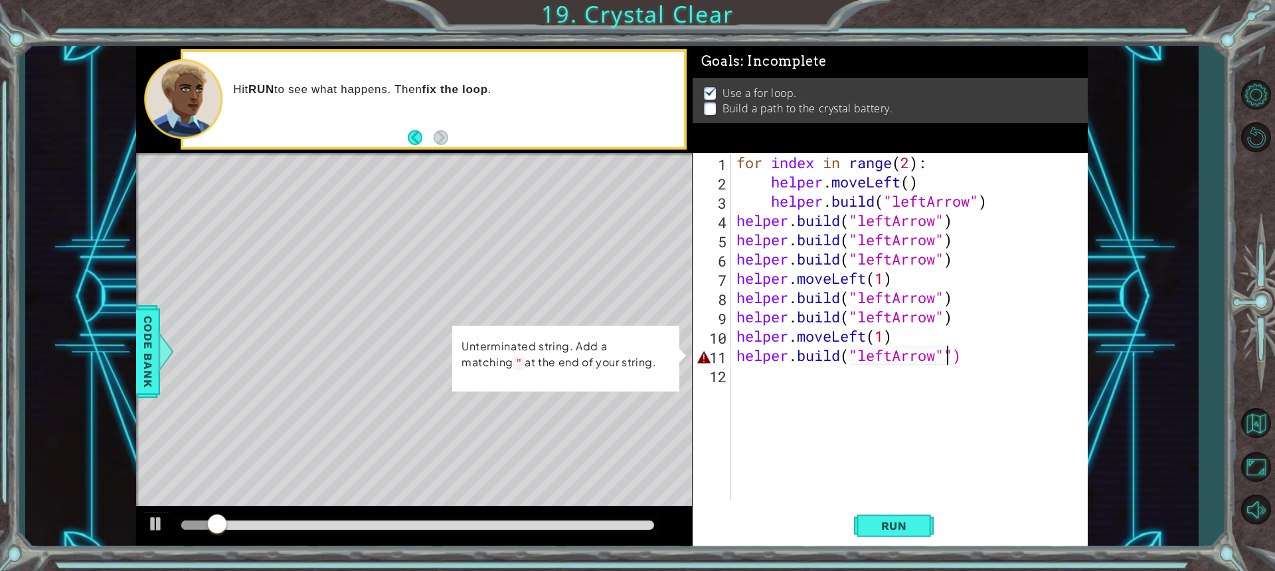
type textarea "[DOMAIN_NAME]("leftArrow")"
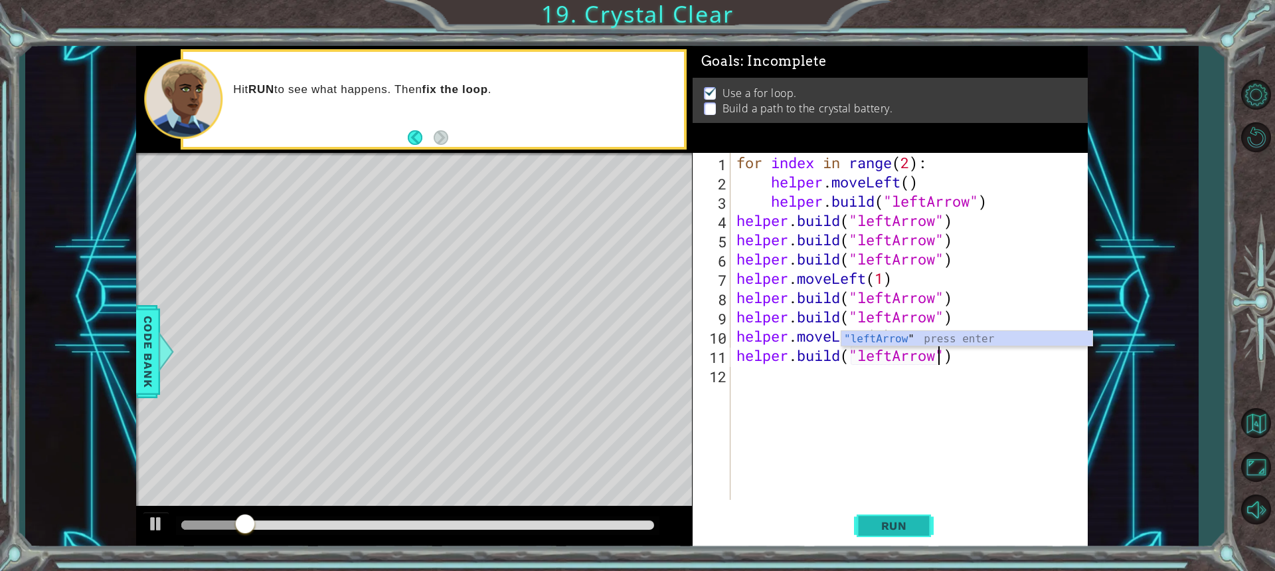
click at [890, 536] on button "Run" at bounding box center [894, 524] width 80 height 39
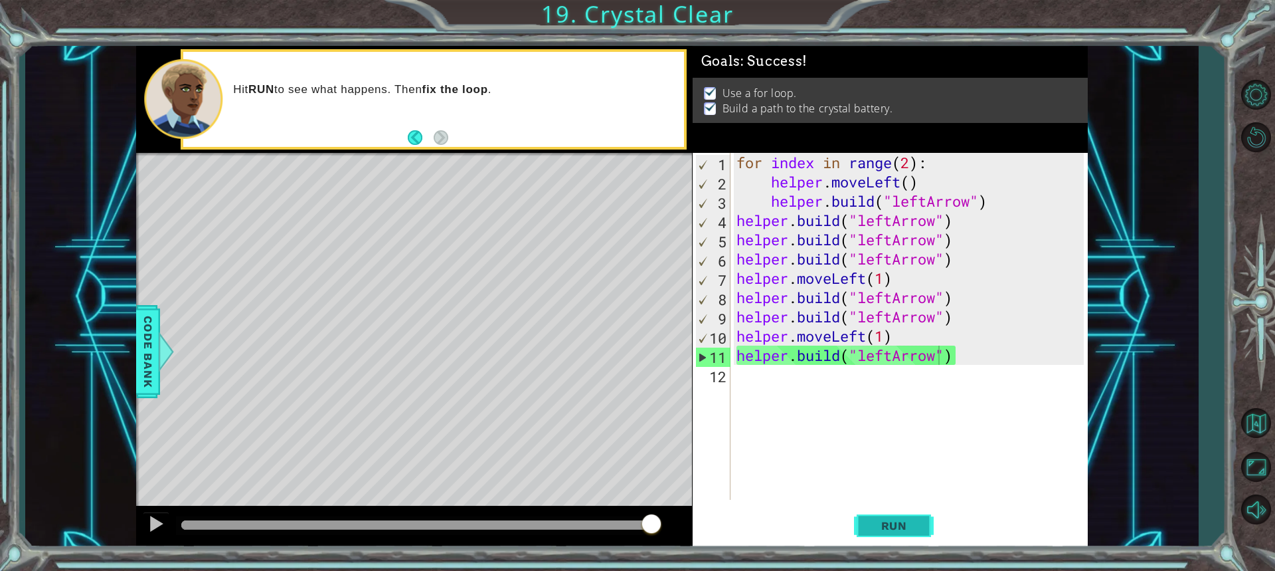
click at [889, 533] on body "1 ההההההההההההההההההההההההההההההההההההההההההההההההההההההההההההההההההההההההההההה…" at bounding box center [637, 285] width 1275 height 571
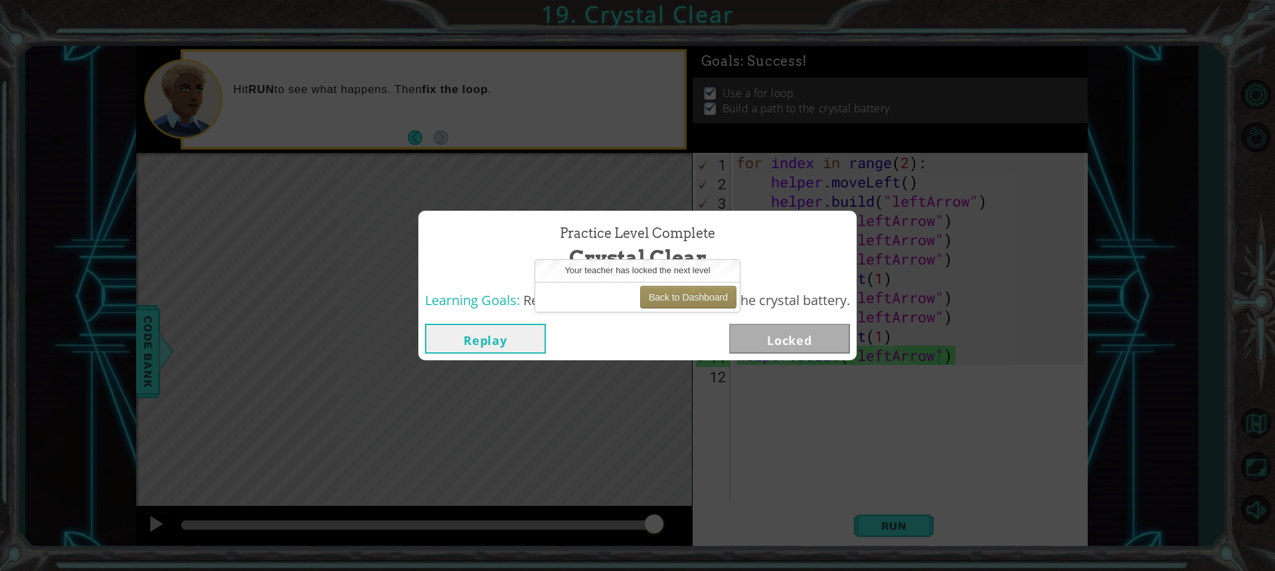
click at [713, 317] on div "Replay Locked" at bounding box center [637, 338] width 438 height 43
click at [701, 299] on button "Back to Dashboard" at bounding box center [688, 297] width 96 height 23
click at [668, 296] on button "Back to Dashboard" at bounding box center [688, 297] width 96 height 23
click at [612, 293] on div "Back to Dashboard" at bounding box center [637, 297] width 205 height 30
click at [642, 297] on button "Back to Dashboard" at bounding box center [688, 297] width 96 height 23
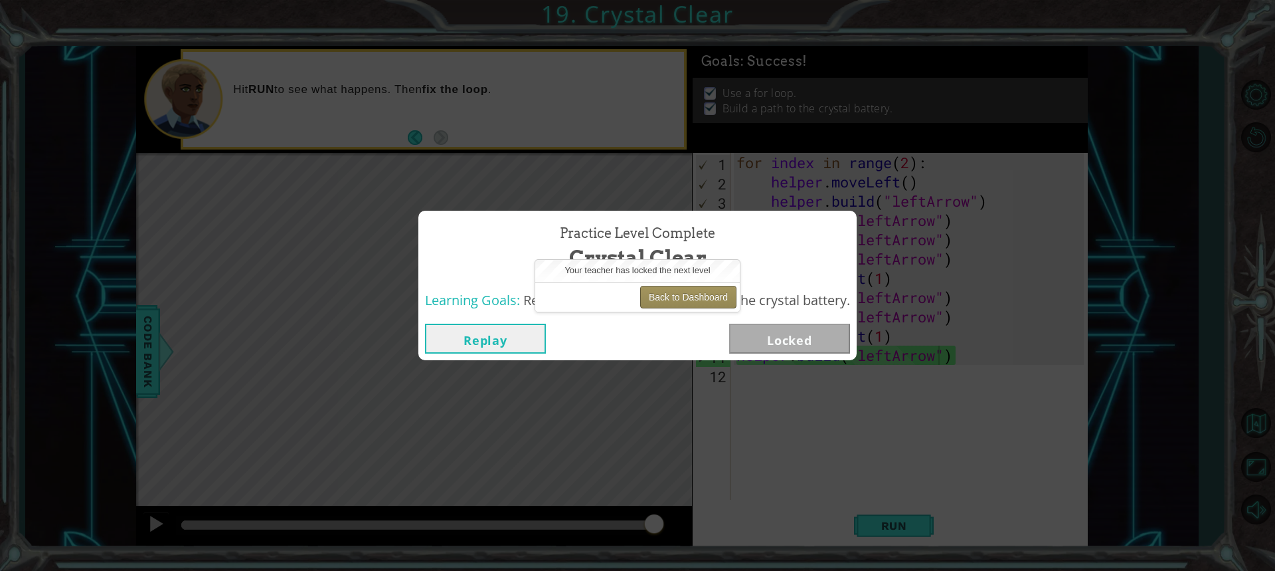
click at [655, 292] on button "Back to Dashboard" at bounding box center [688, 297] width 96 height 23
drag, startPoint x: 712, startPoint y: 298, endPoint x: 796, endPoint y: 411, distance: 141.1
click at [757, 374] on body "1 ההההההההההההההההההההההההההההההההההההההההההההההההההההההההההההההההההההההההההההה…" at bounding box center [637, 285] width 1275 height 571
drag, startPoint x: 796, startPoint y: 344, endPoint x: 688, endPoint y: 350, distance: 108.4
click at [688, 350] on div "Replay Locked" at bounding box center [637, 338] width 425 height 30
